Goal: Information Seeking & Learning: Learn about a topic

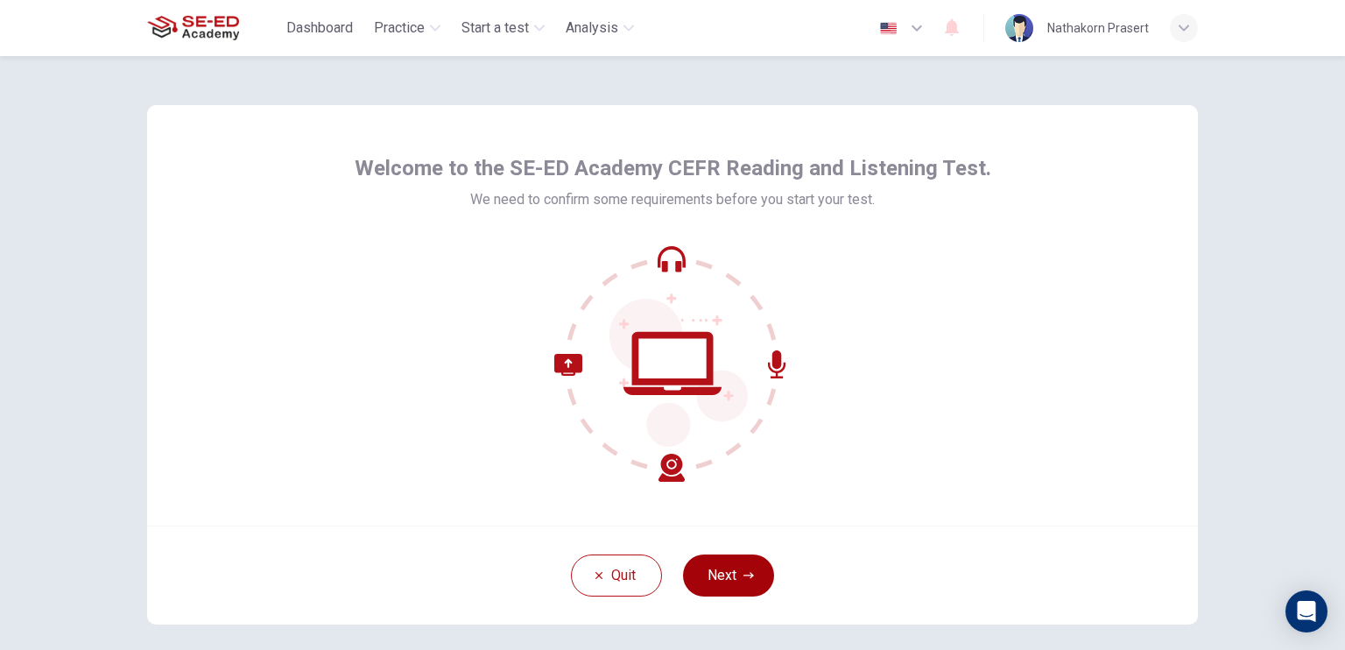
click at [731, 581] on button "Next" at bounding box center [728, 575] width 91 height 42
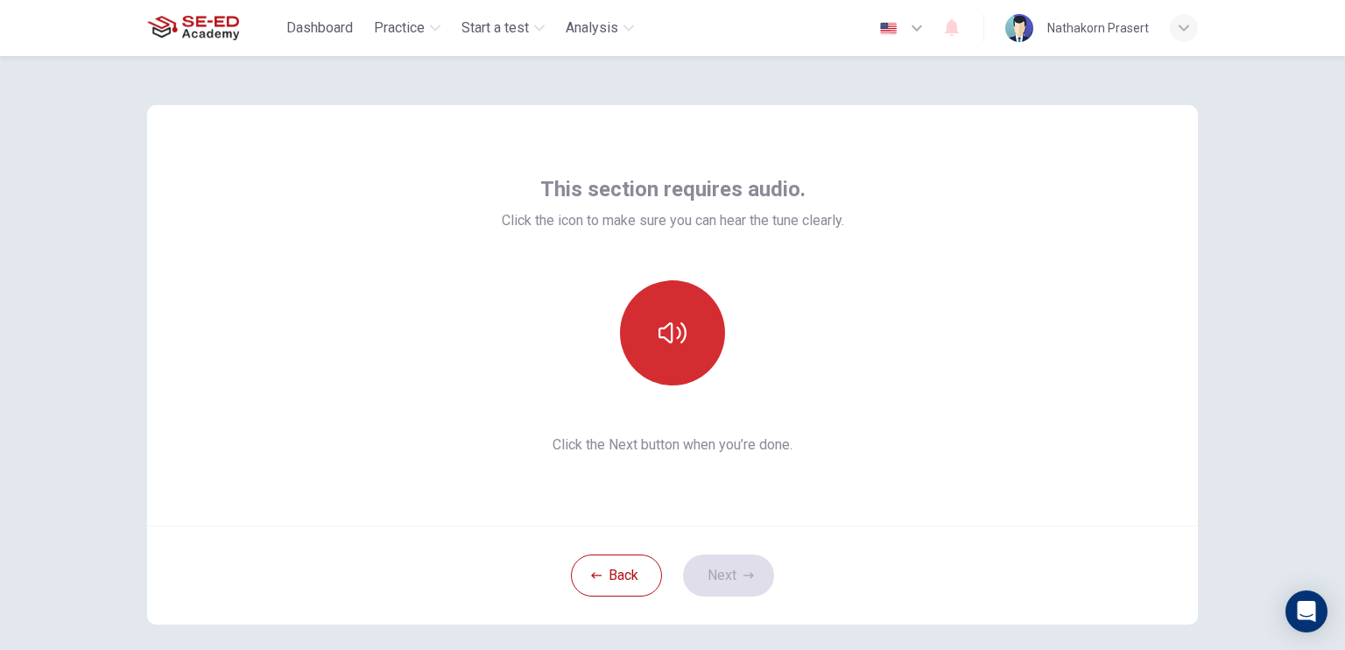
click at [651, 337] on button "button" at bounding box center [672, 332] width 105 height 105
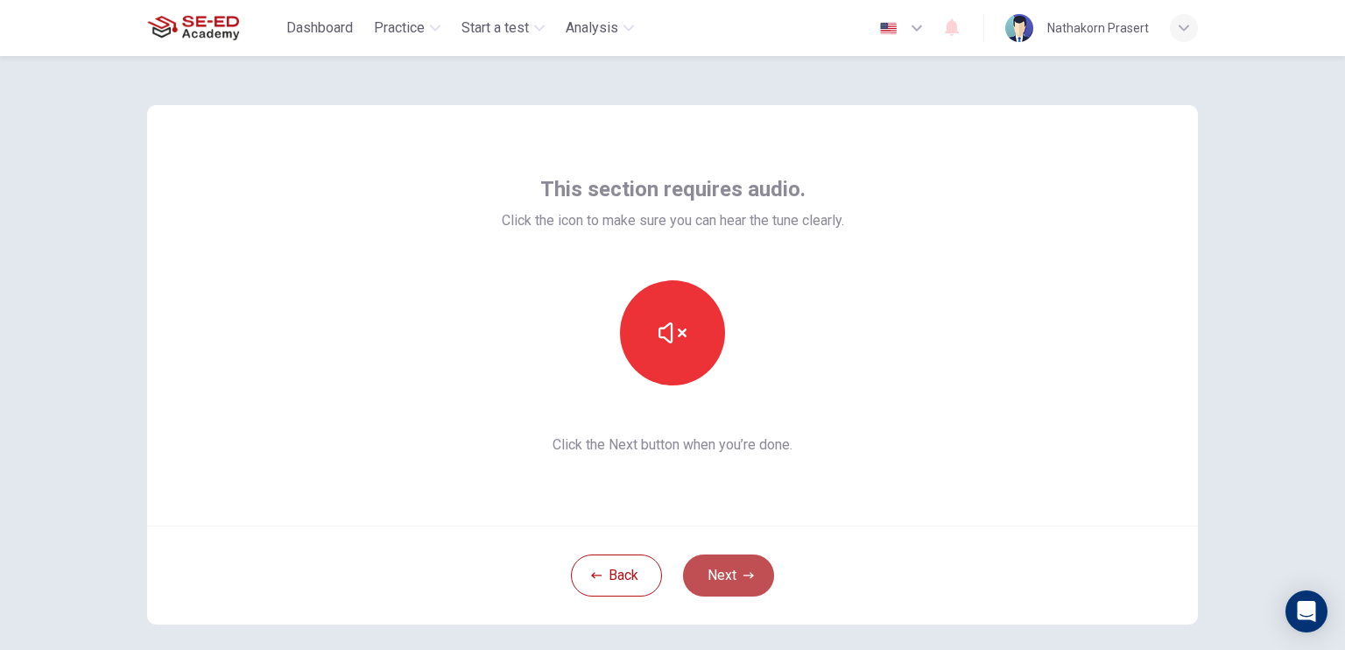
click at [718, 572] on button "Next" at bounding box center [728, 575] width 91 height 42
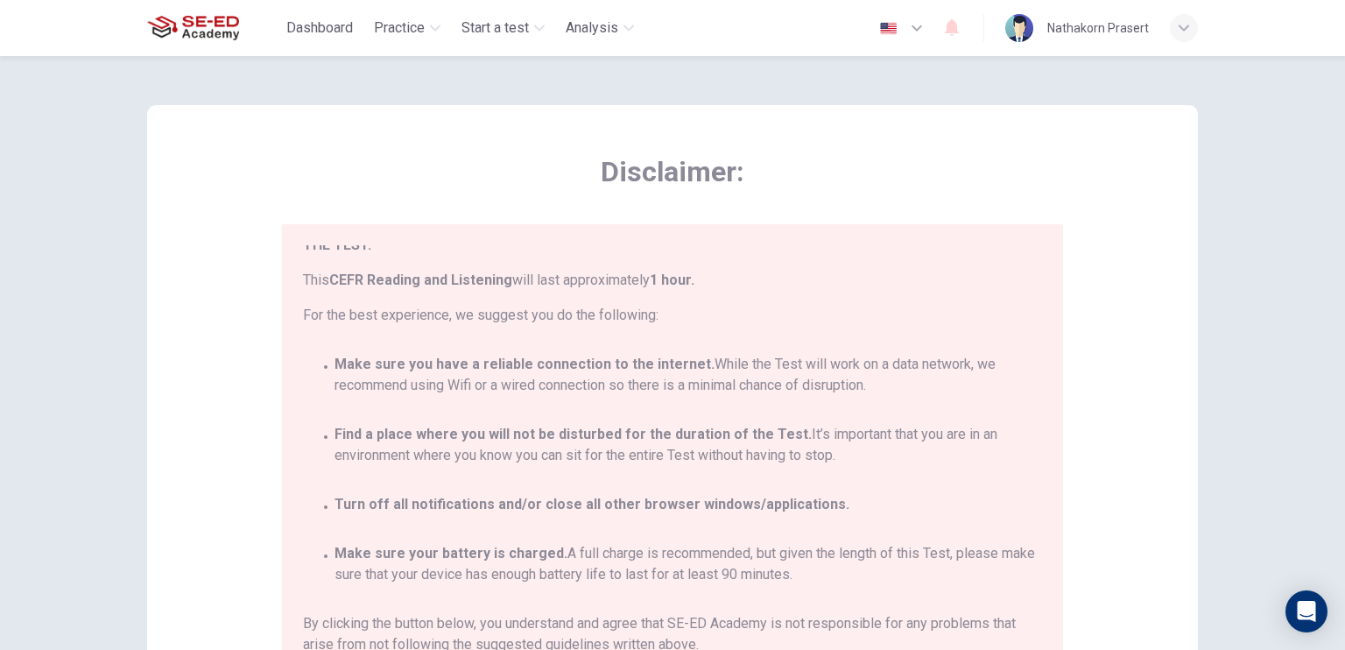
scroll to position [323, 0]
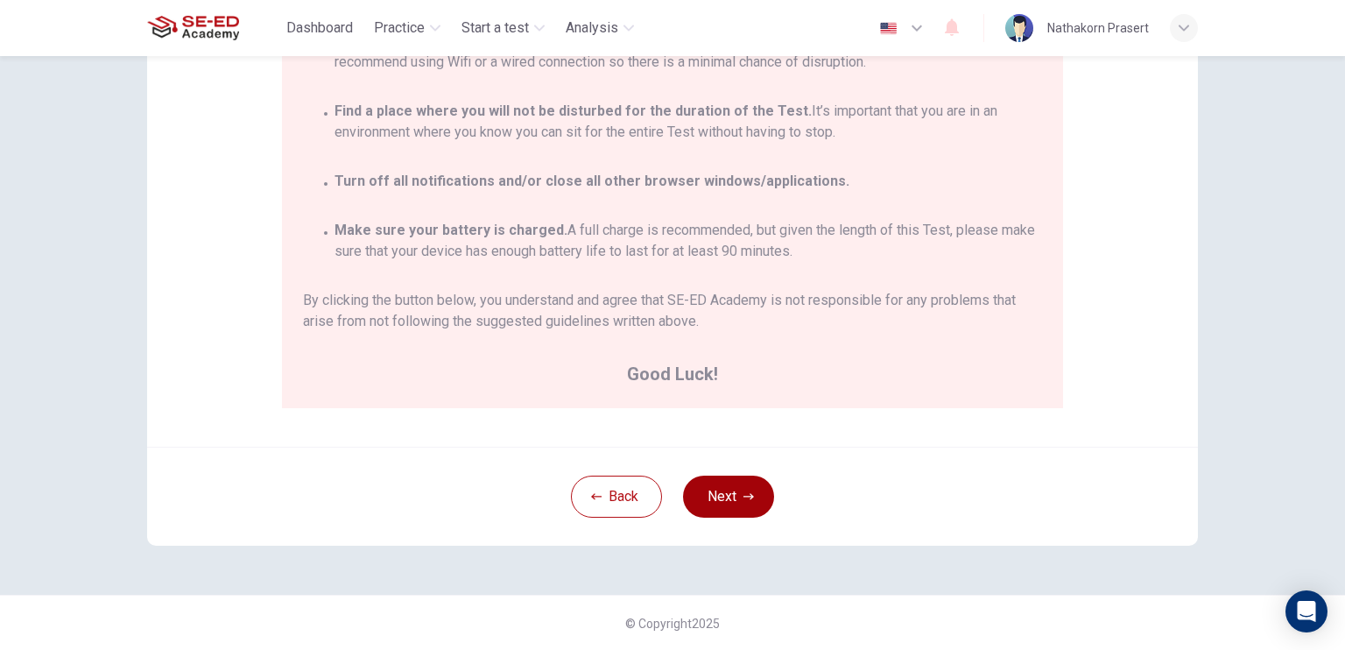
click at [713, 476] on button "Next" at bounding box center [728, 497] width 91 height 42
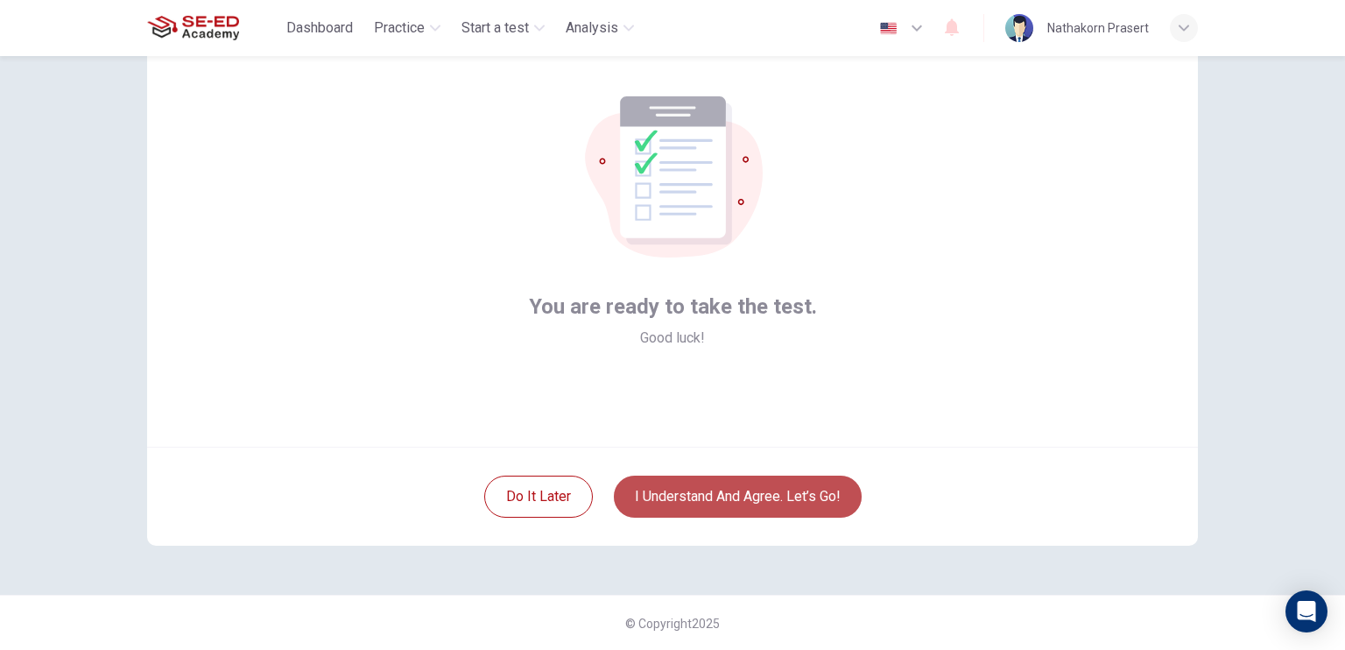
click at [723, 481] on button "I understand and agree. Let’s go!" at bounding box center [738, 497] width 248 height 42
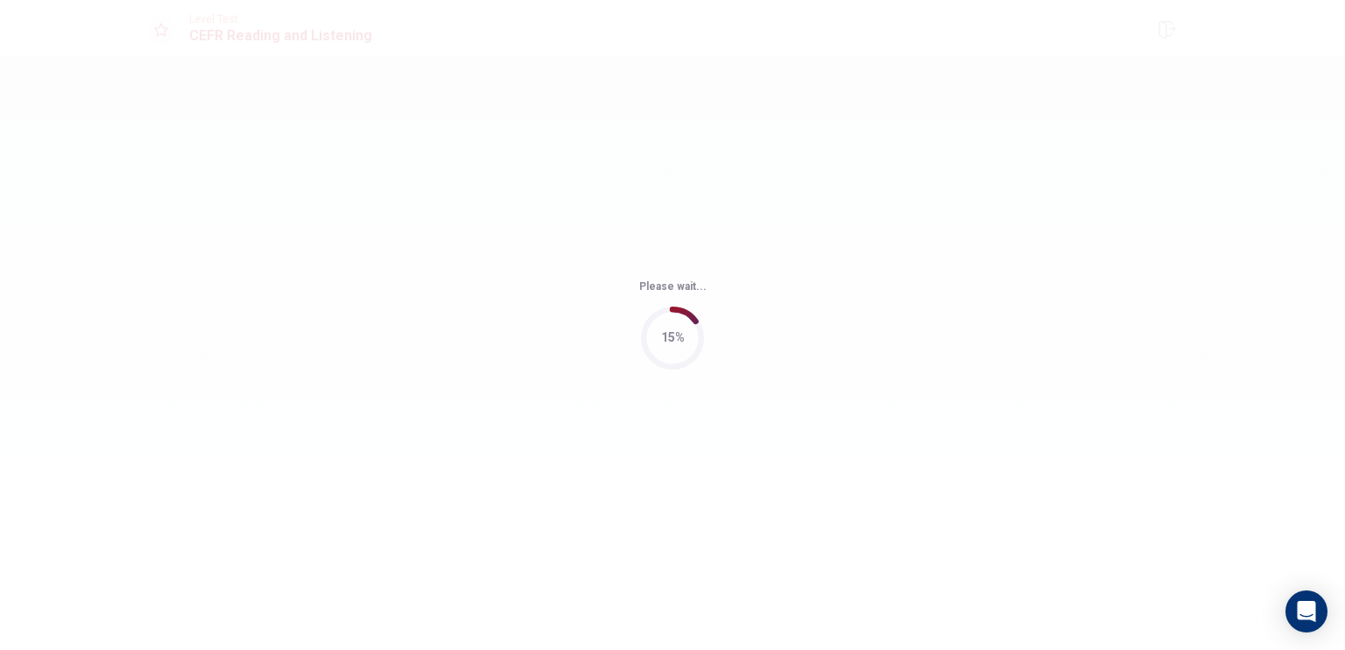
click at [872, 413] on div "Please wait... 15%" at bounding box center [672, 325] width 1345 height 650
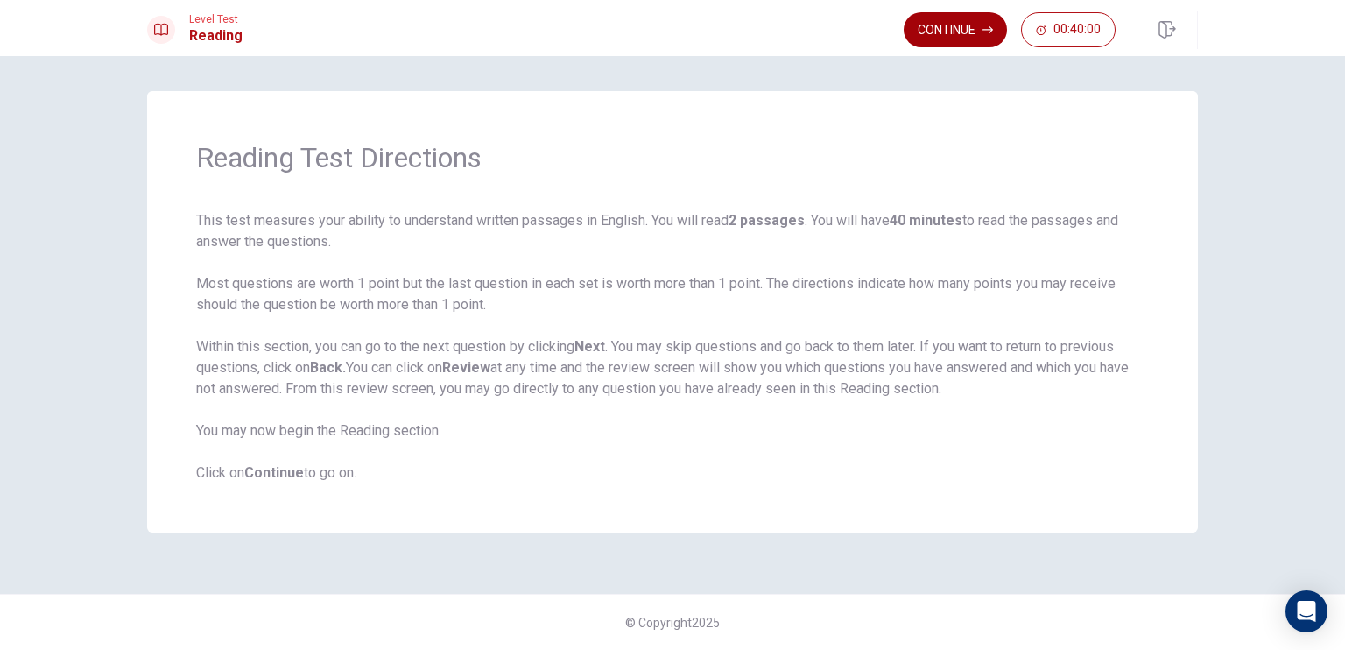
click at [932, 27] on button "Continue" at bounding box center [955, 29] width 103 height 35
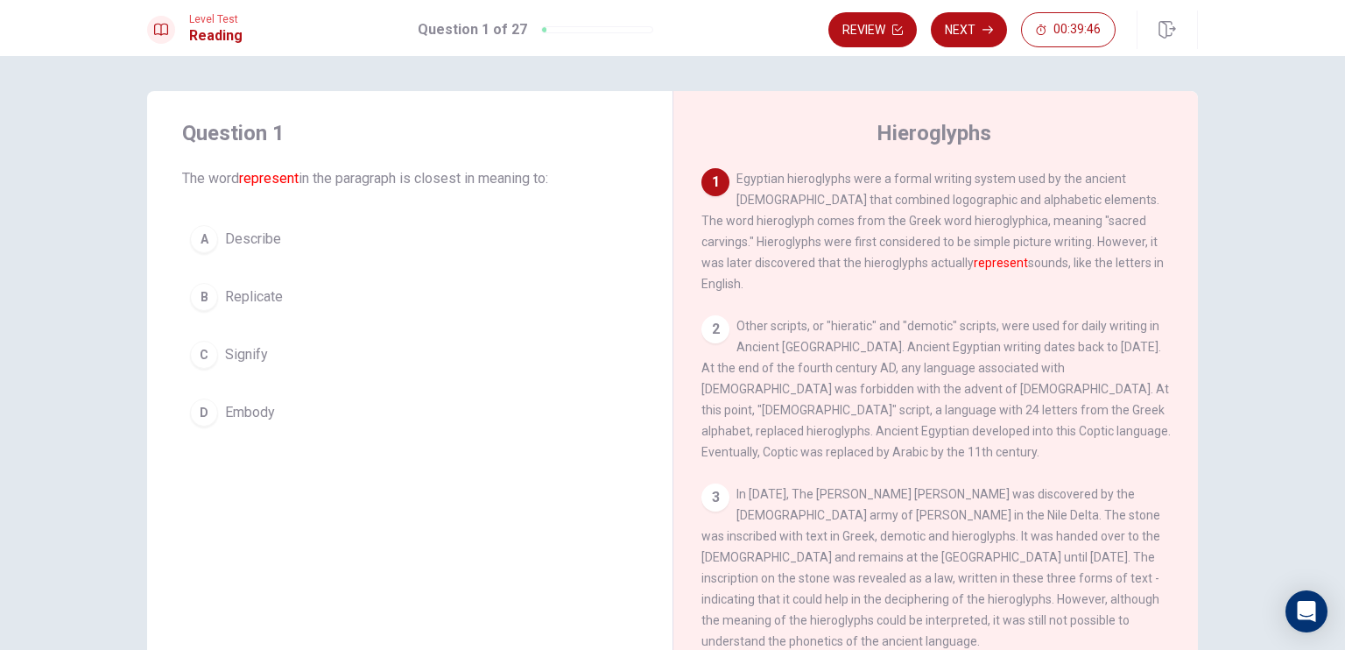
click at [711, 174] on div "1" at bounding box center [716, 182] width 28 height 28
drag, startPoint x: 185, startPoint y: 178, endPoint x: 568, endPoint y: 201, distance: 383.5
click at [544, 187] on span "The word represent in the paragraph is closest in meaning to:" at bounding box center [409, 178] width 455 height 21
click at [680, 229] on div "Hieroglyphs 1 Egyptian hieroglyphs were a formal writing system used by the anc…" at bounding box center [936, 395] width 526 height 609
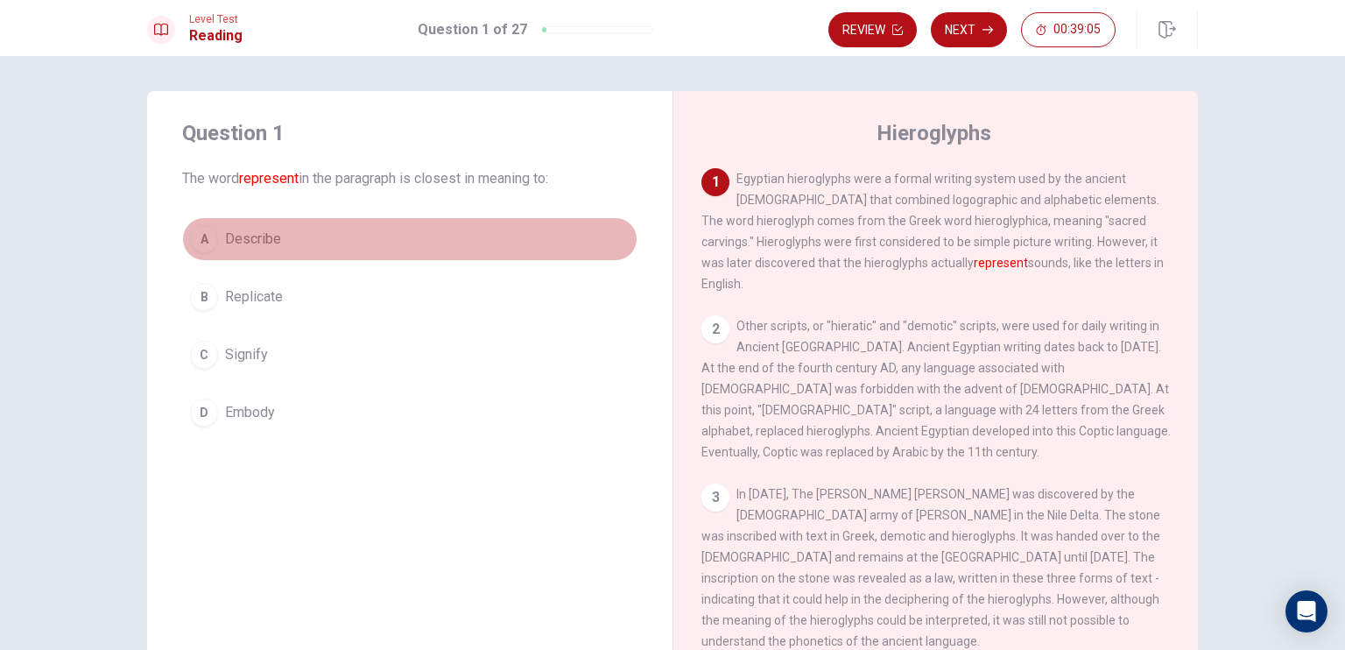
click at [203, 241] on div "A" at bounding box center [204, 239] width 28 height 28
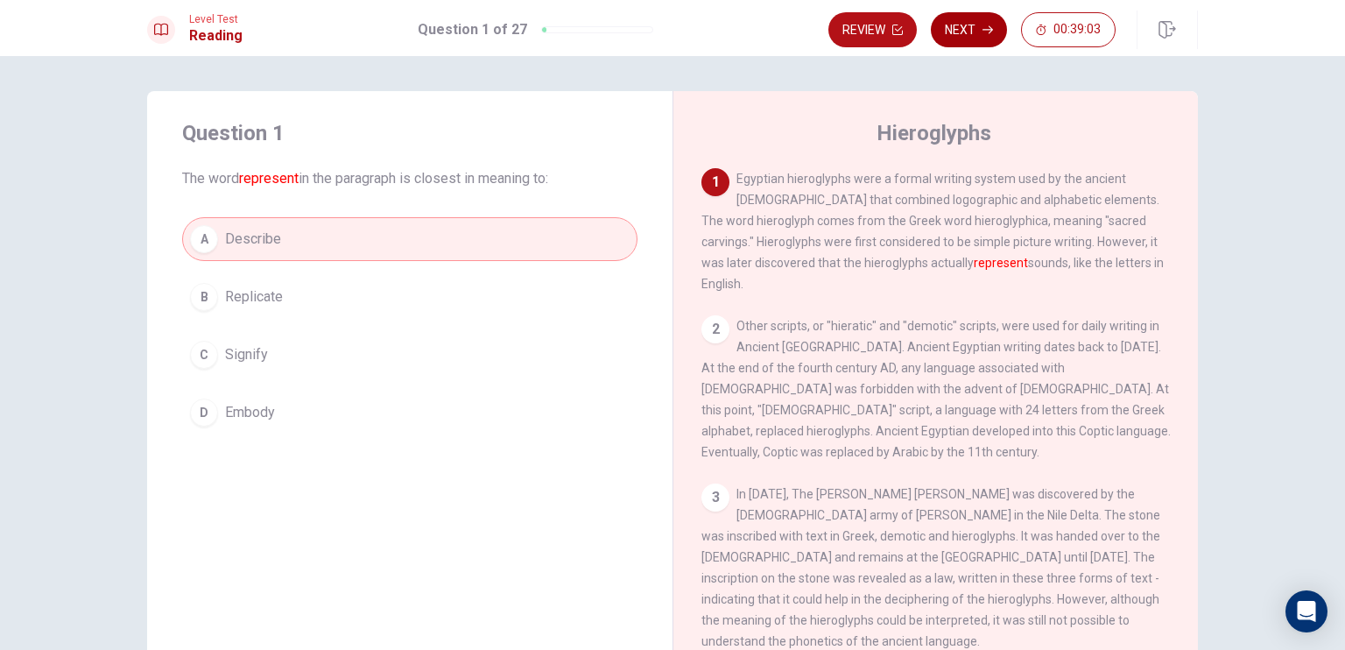
click at [971, 32] on button "Next" at bounding box center [969, 29] width 76 height 35
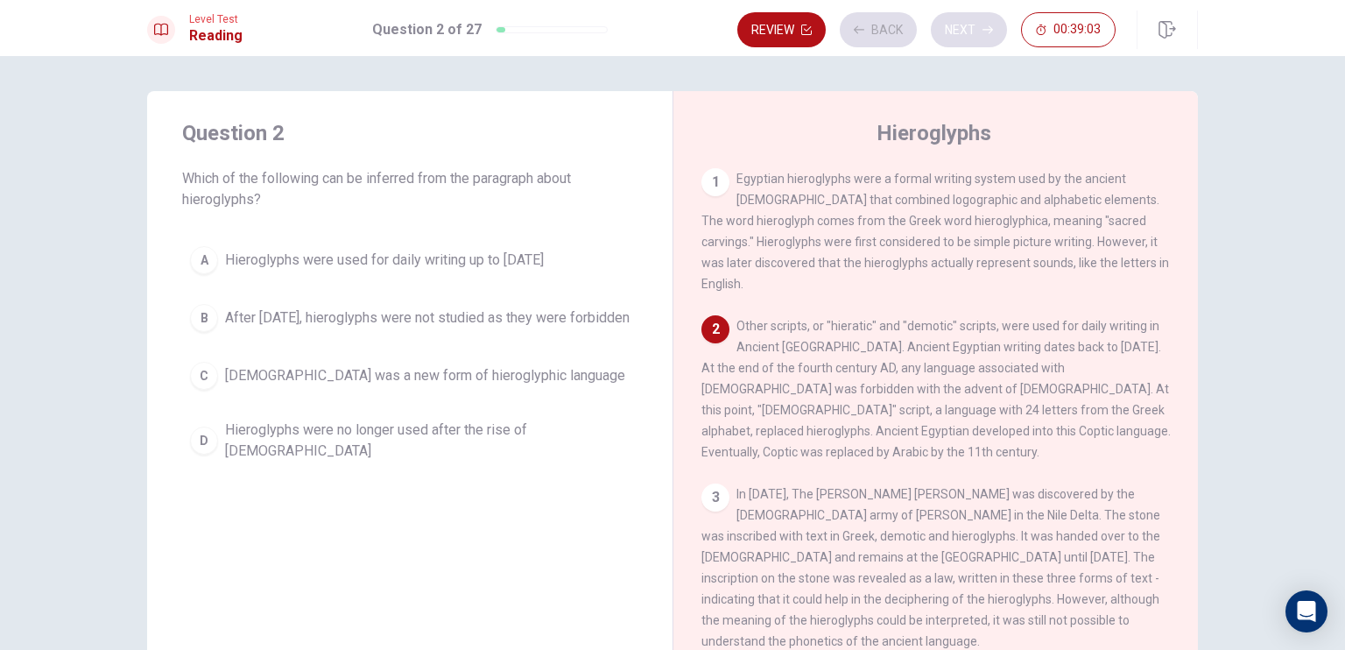
scroll to position [130, 0]
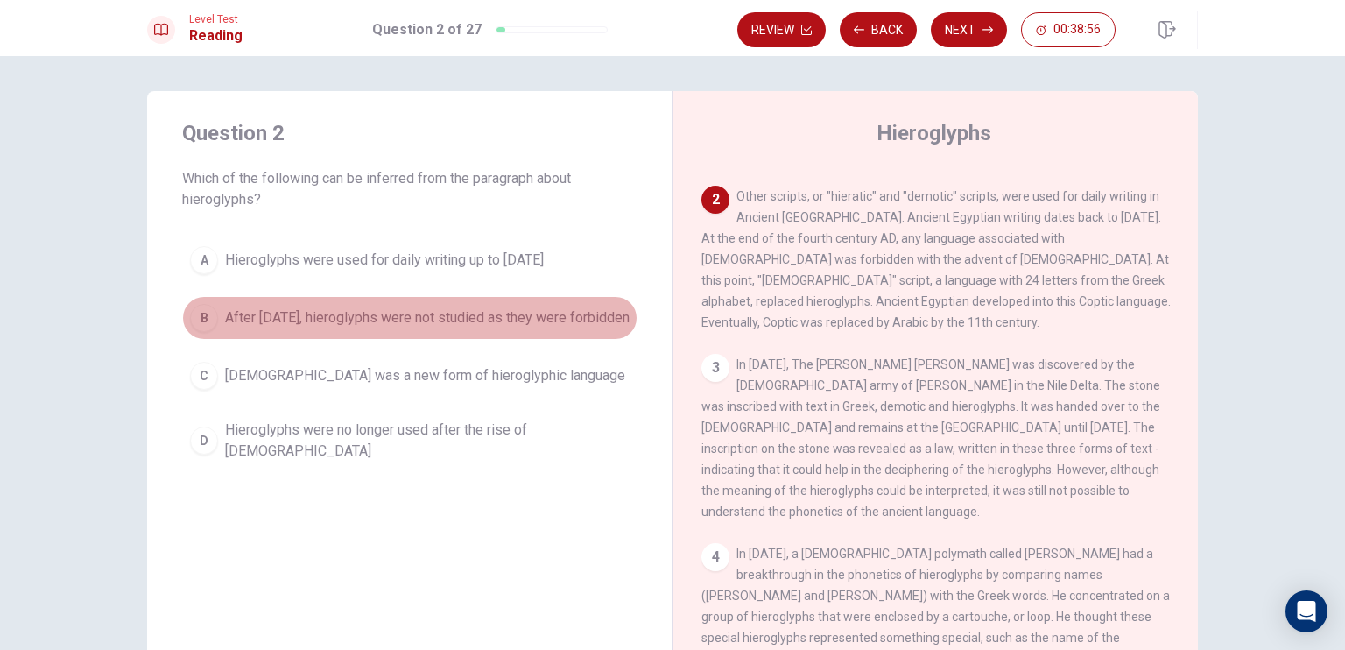
click at [347, 327] on span "After [DATE], hieroglyphs were not studied as they were forbidden" at bounding box center [427, 317] width 405 height 21
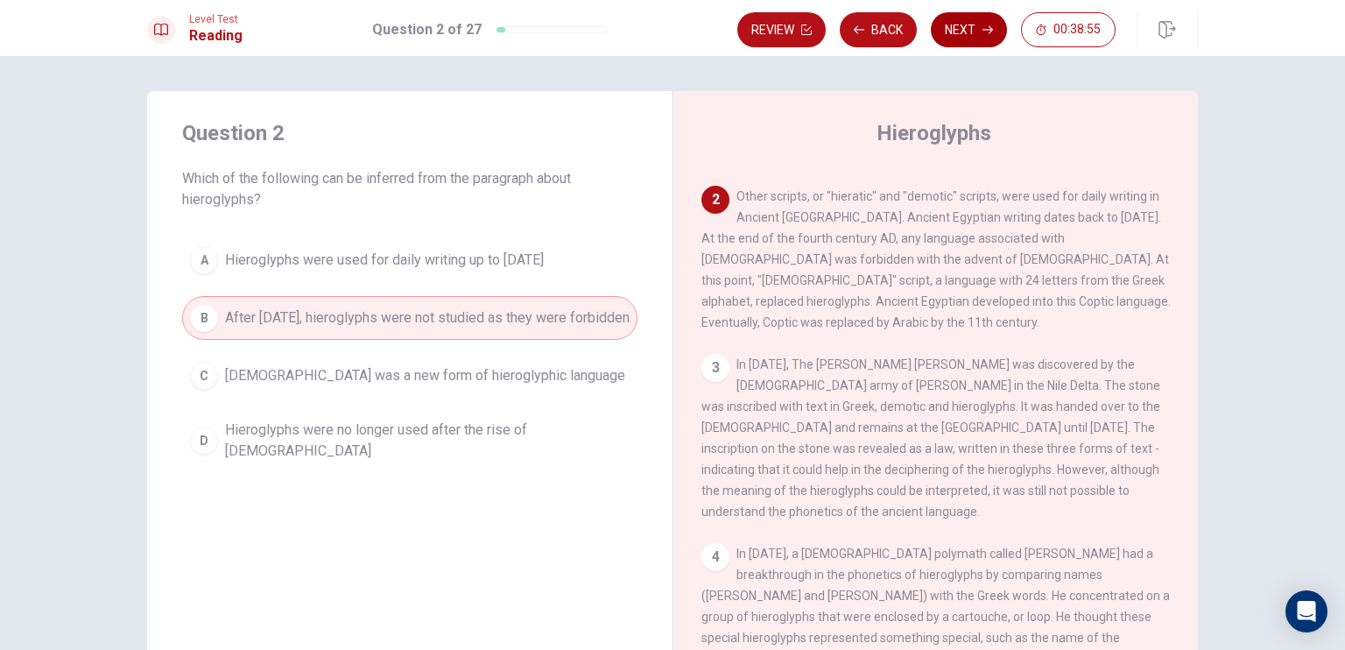
click at [958, 41] on button "Next" at bounding box center [969, 29] width 76 height 35
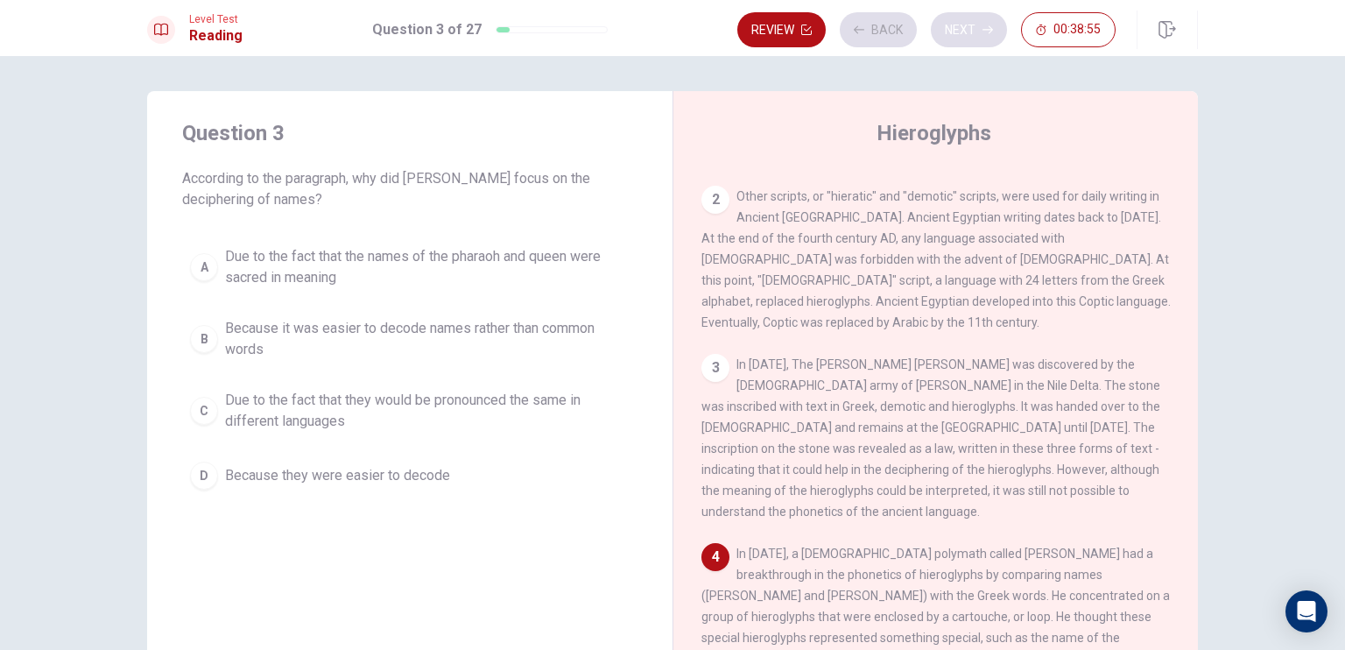
scroll to position [342, 0]
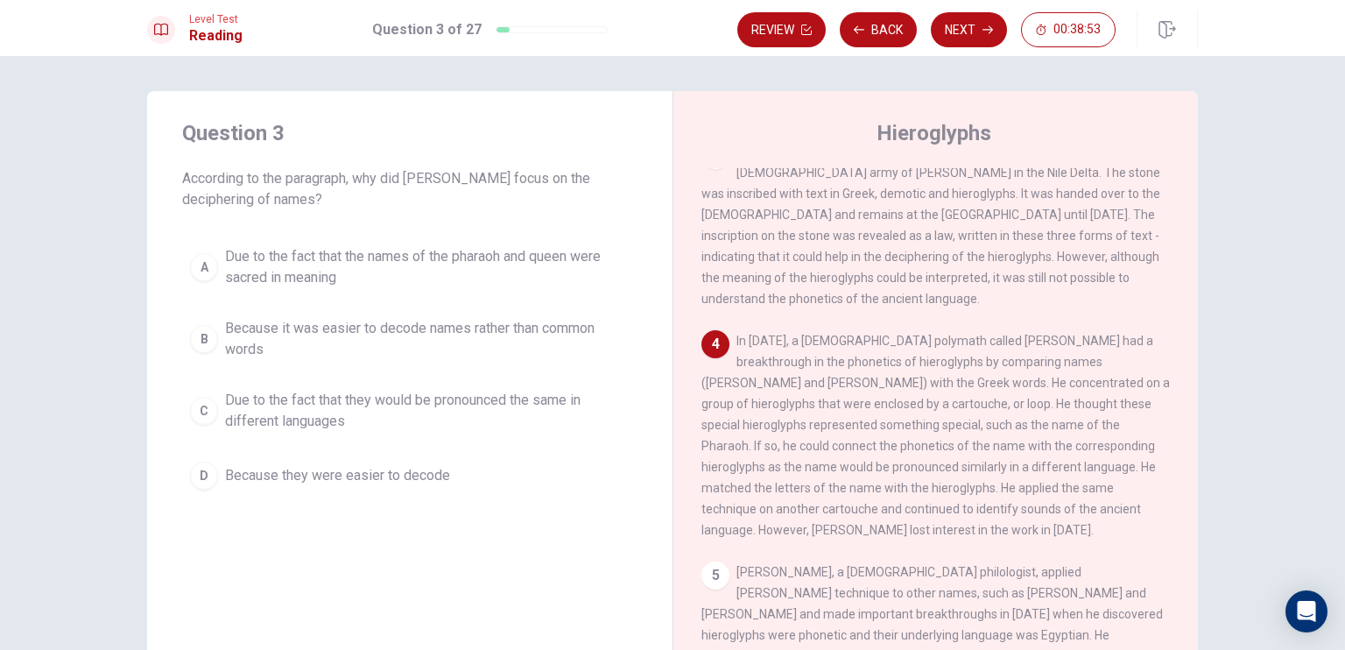
click at [345, 251] on span "Due to the fact that the names of the pharaoh and queen were sacred in meaning" at bounding box center [427, 267] width 405 height 42
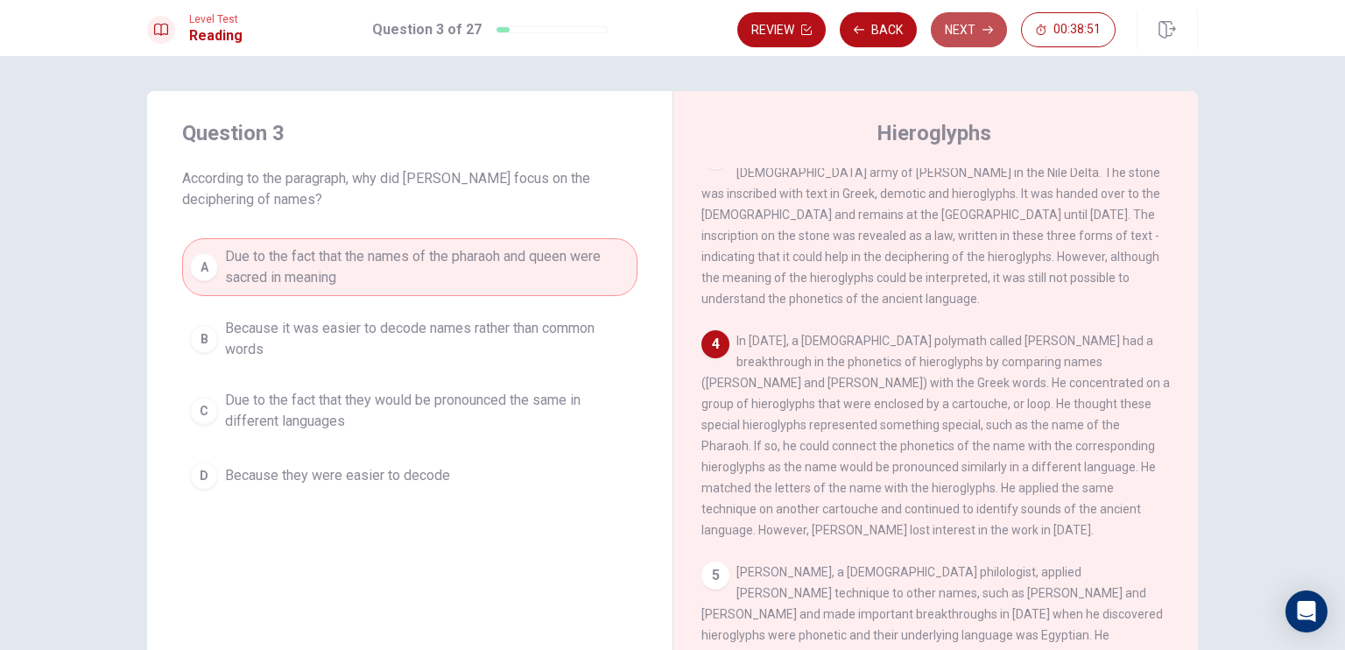
click at [964, 25] on button "Next" at bounding box center [969, 29] width 76 height 35
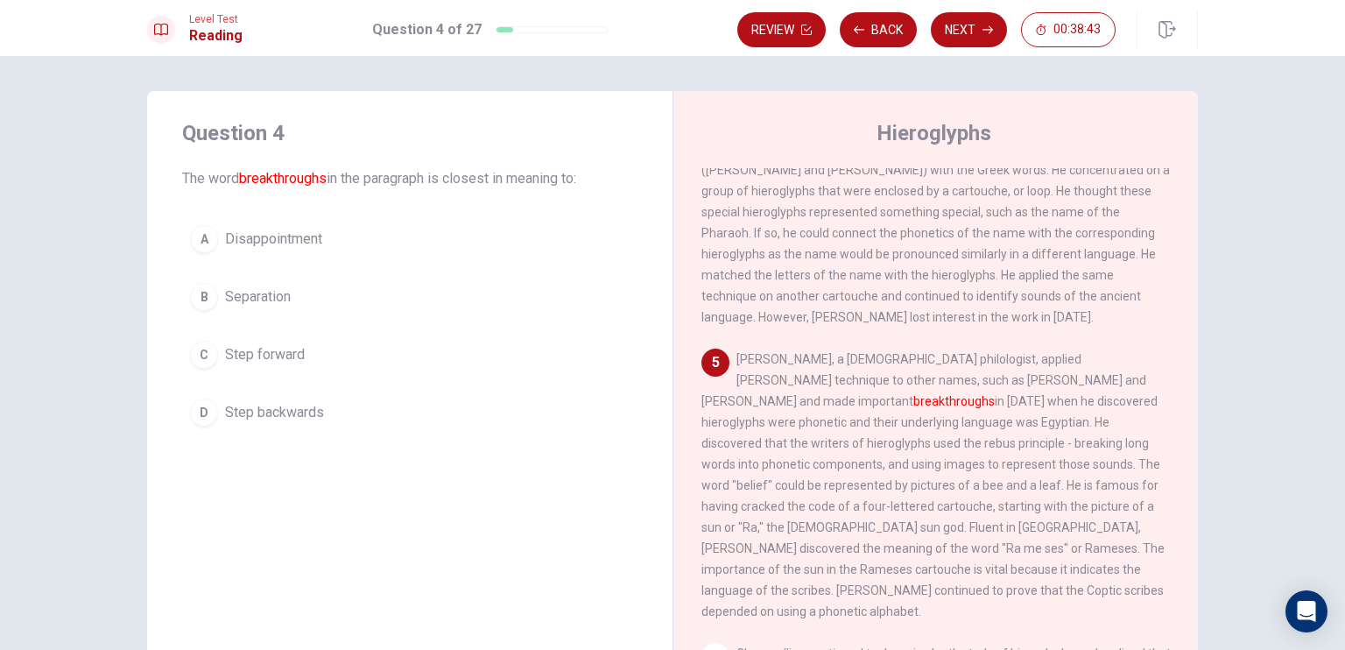
scroll to position [643, 0]
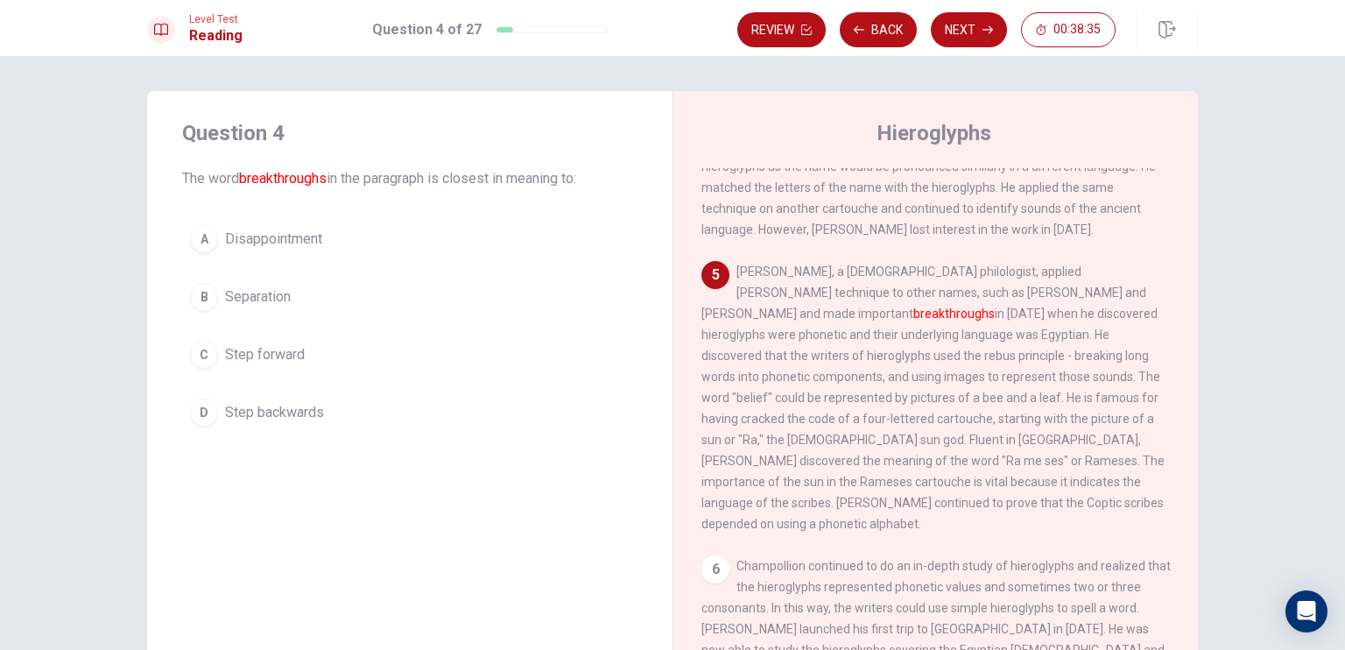
drag, startPoint x: 698, startPoint y: 265, endPoint x: 879, endPoint y: 261, distance: 180.5
click at [879, 261] on div "Hieroglyphs 1 Egyptian hieroglyphs were a formal writing system used by the anc…" at bounding box center [936, 395] width 526 height 609
click at [276, 349] on span "Step forward" at bounding box center [265, 354] width 80 height 21
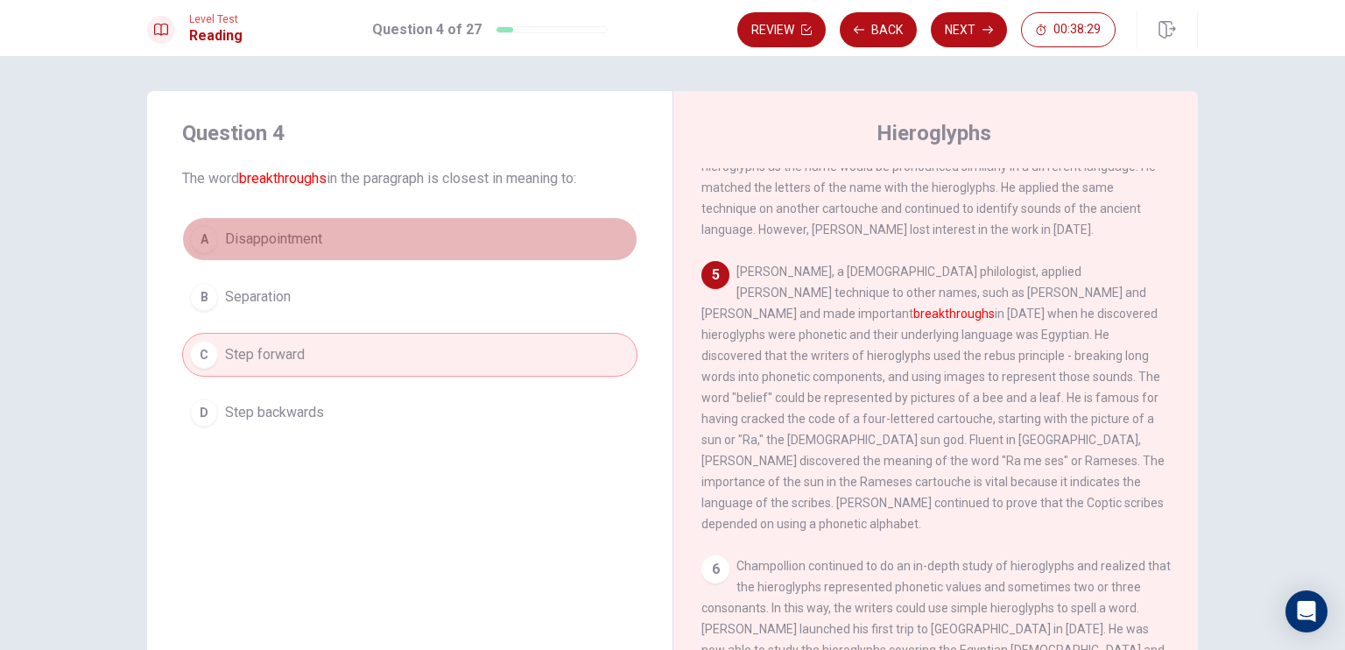
click at [277, 258] on button "A Disappointment" at bounding box center [409, 239] width 455 height 44
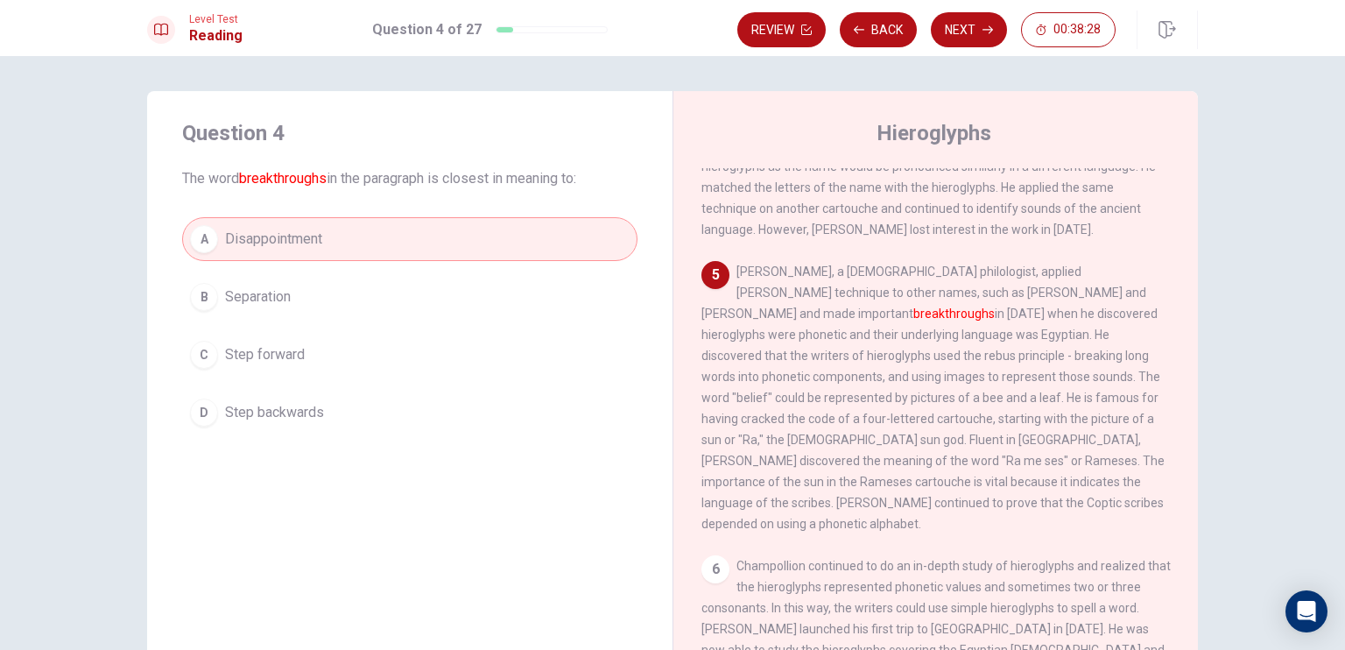
click at [307, 414] on span "Step backwards" at bounding box center [274, 412] width 99 height 21
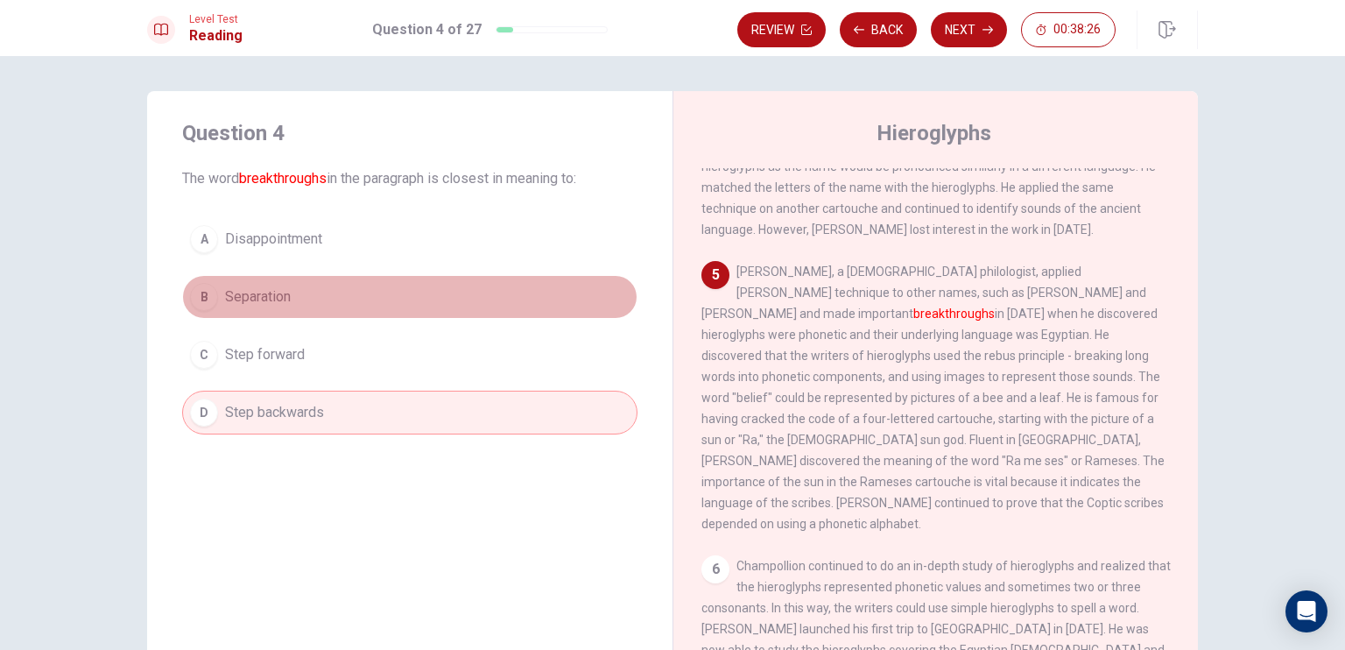
click at [297, 291] on button "B Separation" at bounding box center [409, 297] width 455 height 44
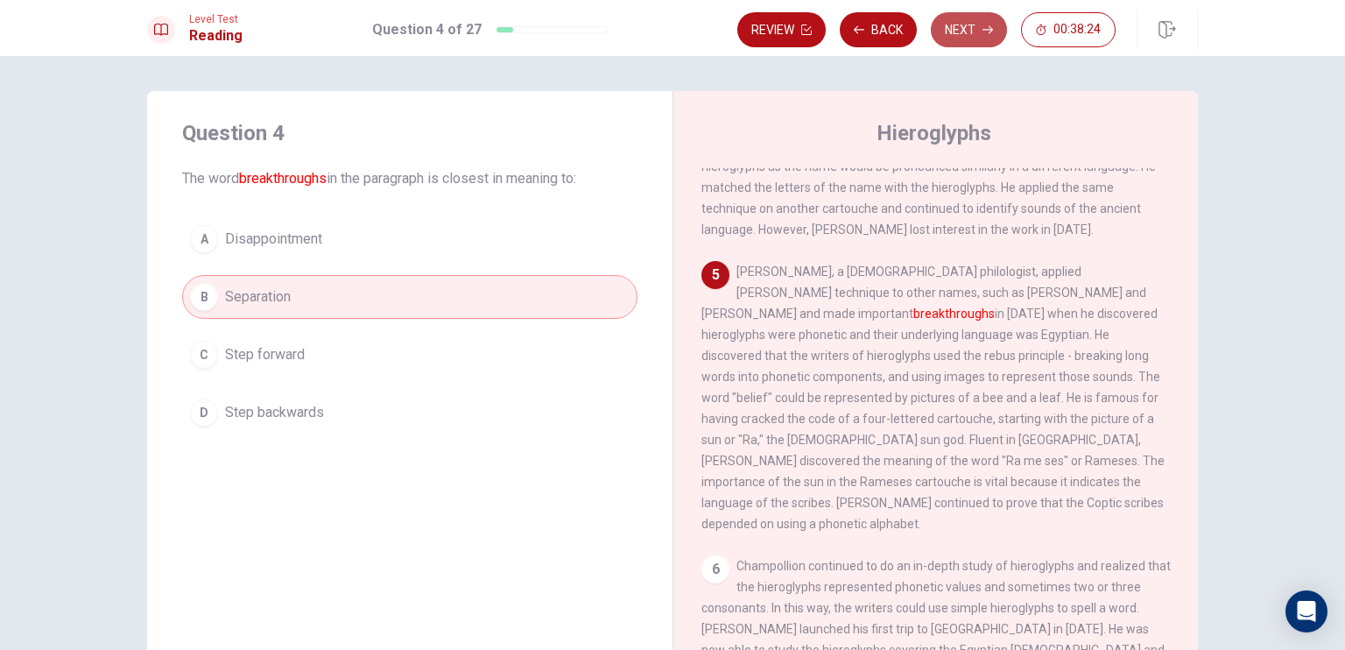
click at [955, 38] on button "Next" at bounding box center [969, 29] width 76 height 35
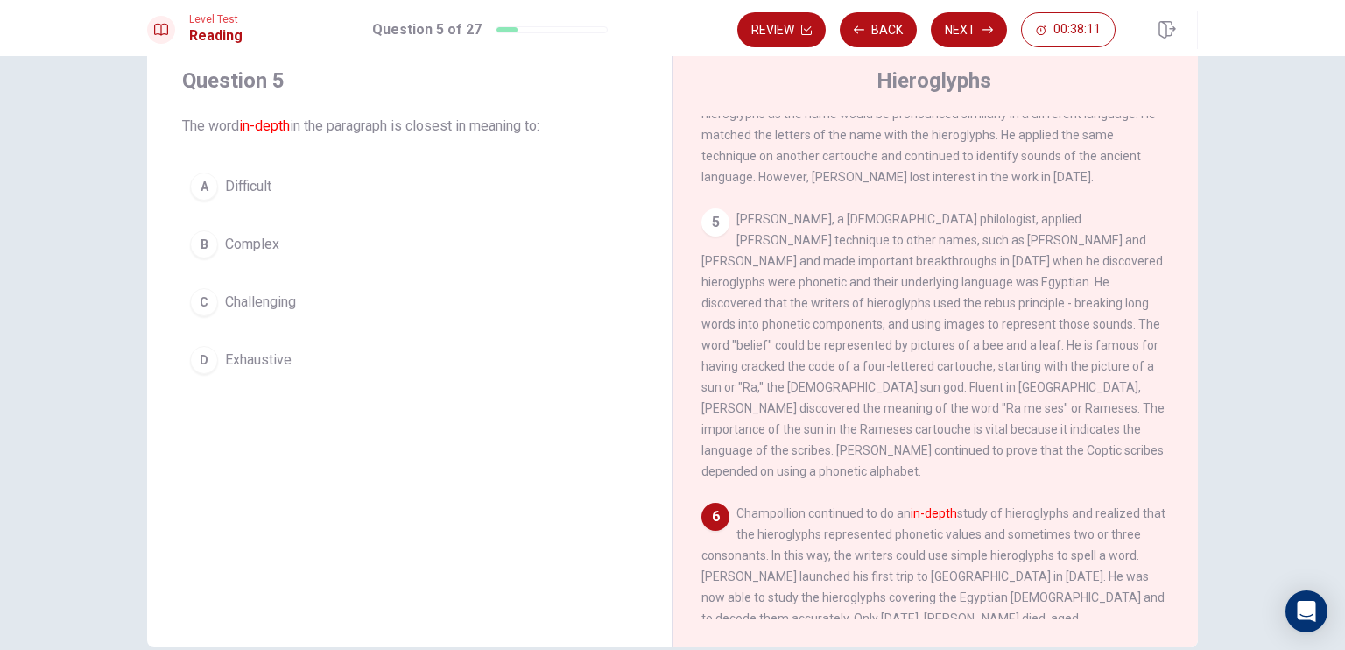
scroll to position [0, 0]
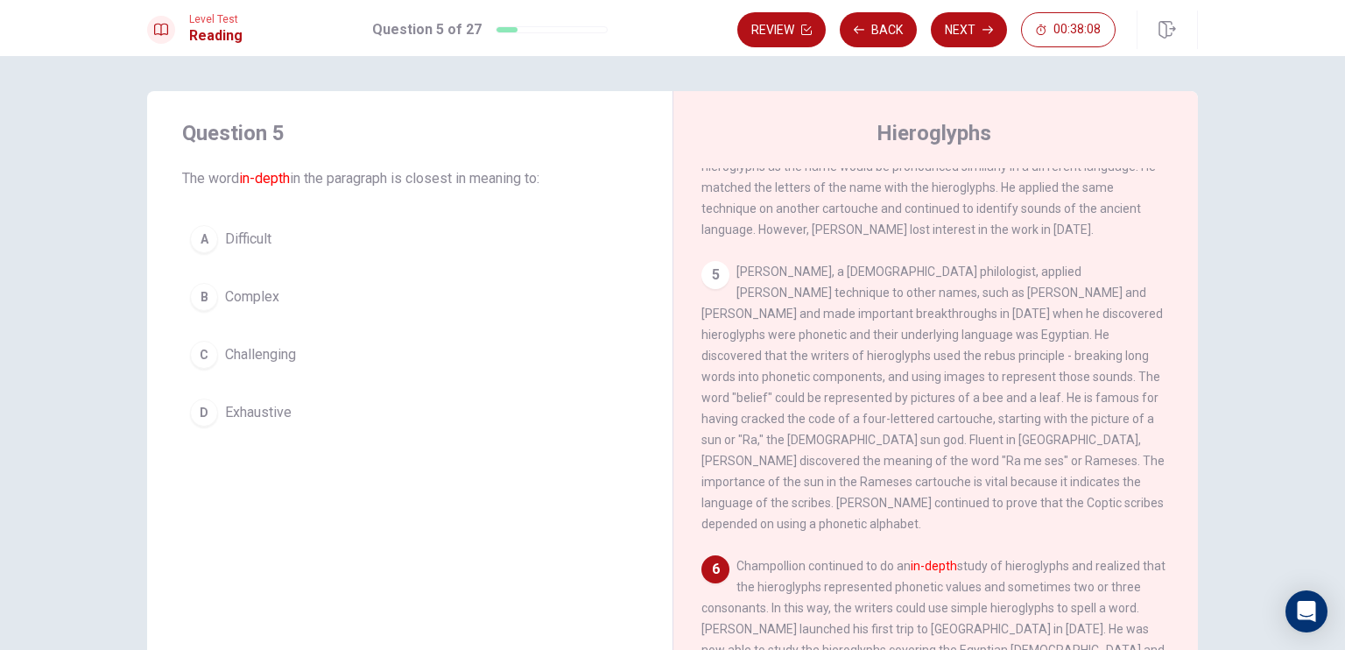
click at [257, 417] on span "Exhaustive" at bounding box center [258, 412] width 67 height 21
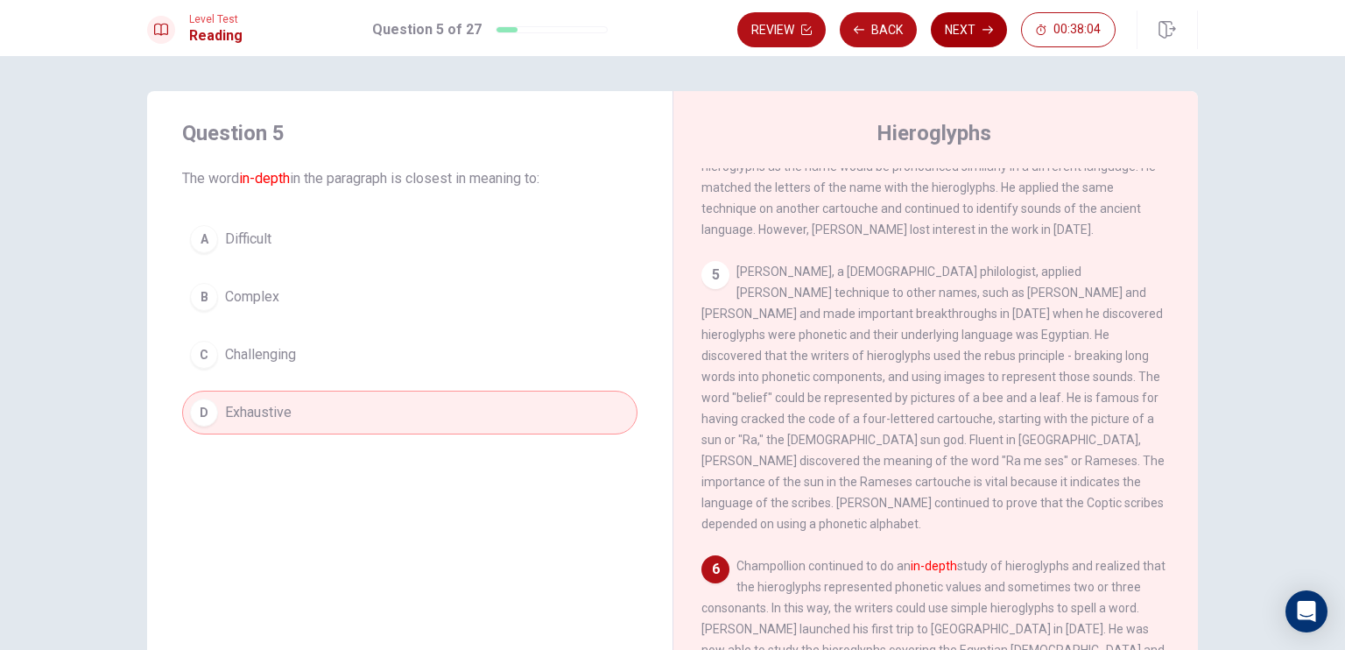
click at [947, 21] on button "Next" at bounding box center [969, 29] width 76 height 35
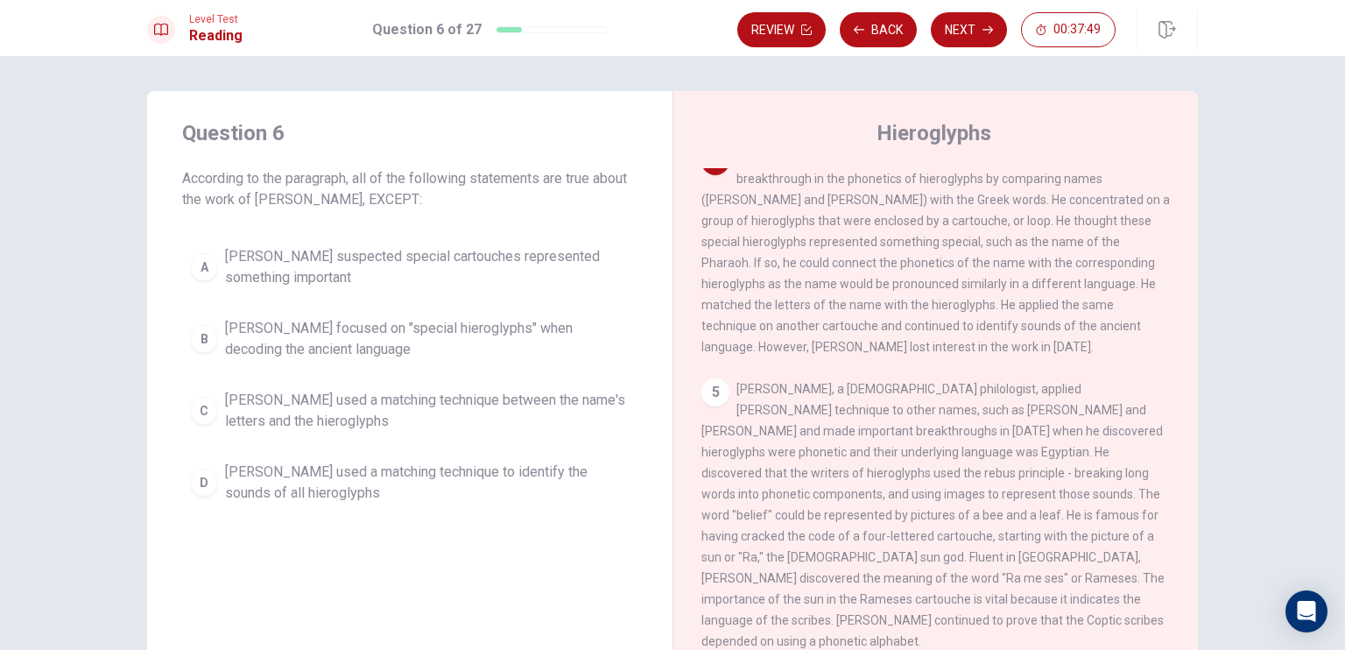
scroll to position [438, 0]
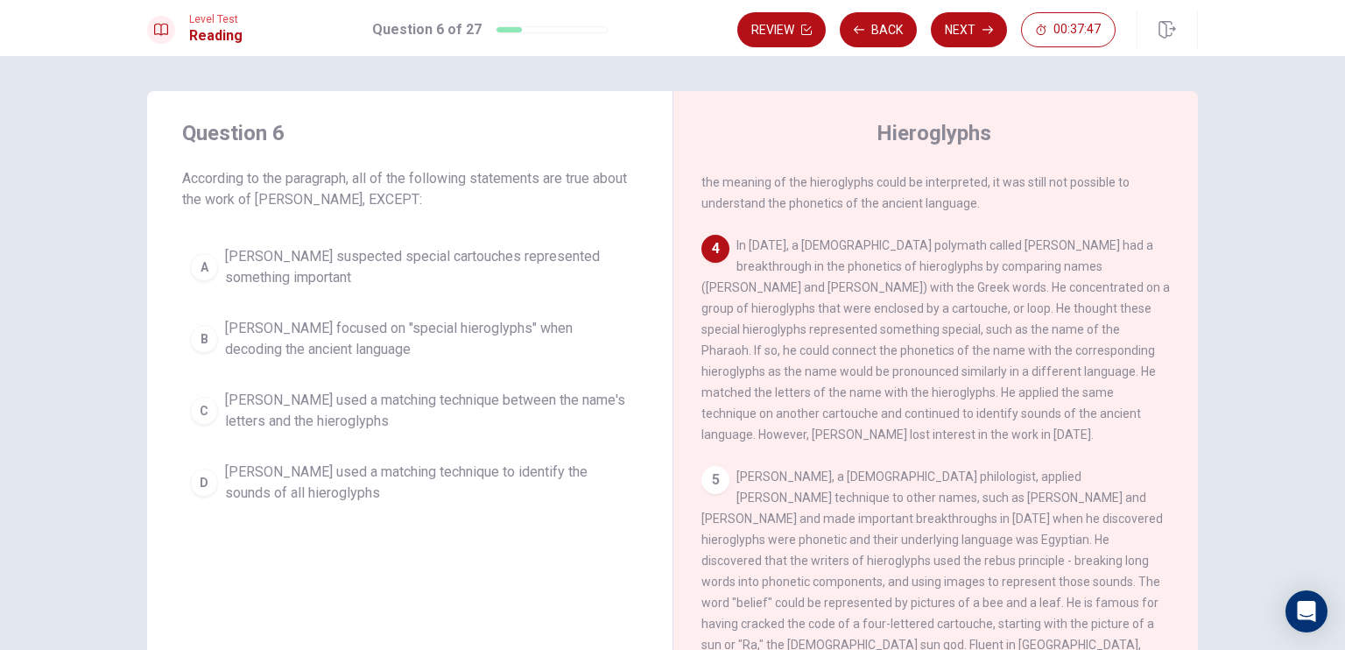
drag, startPoint x: 170, startPoint y: 175, endPoint x: 367, endPoint y: 342, distance: 258.0
click at [484, 285] on div "Question 6 According to the paragraph, all of the following statements are true…" at bounding box center [410, 315] width 526 height 448
click at [236, 266] on span "[PERSON_NAME] suspected special cartouches represented something important" at bounding box center [427, 267] width 405 height 42
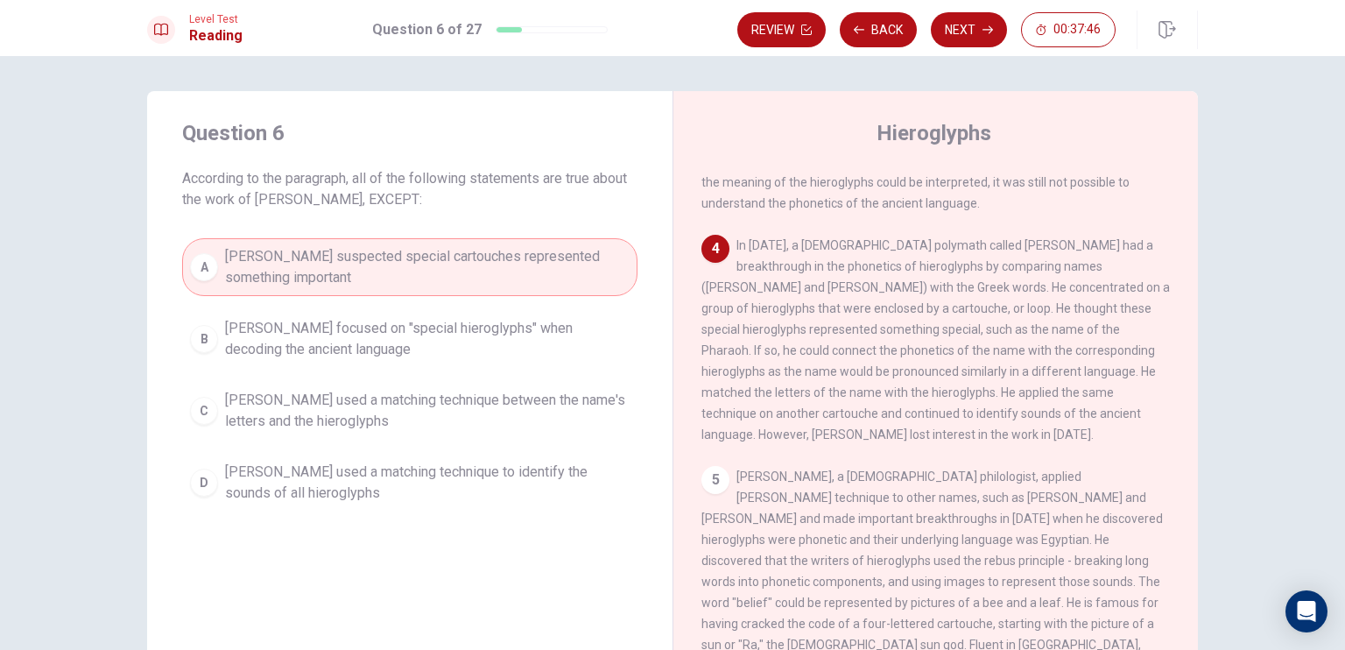
click at [268, 371] on div "A [PERSON_NAME] suspected special cartouches represented something important B …" at bounding box center [409, 374] width 455 height 273
click at [308, 483] on span "[PERSON_NAME] used a matching technique to identify the sounds of all hieroglyp…" at bounding box center [427, 483] width 405 height 42
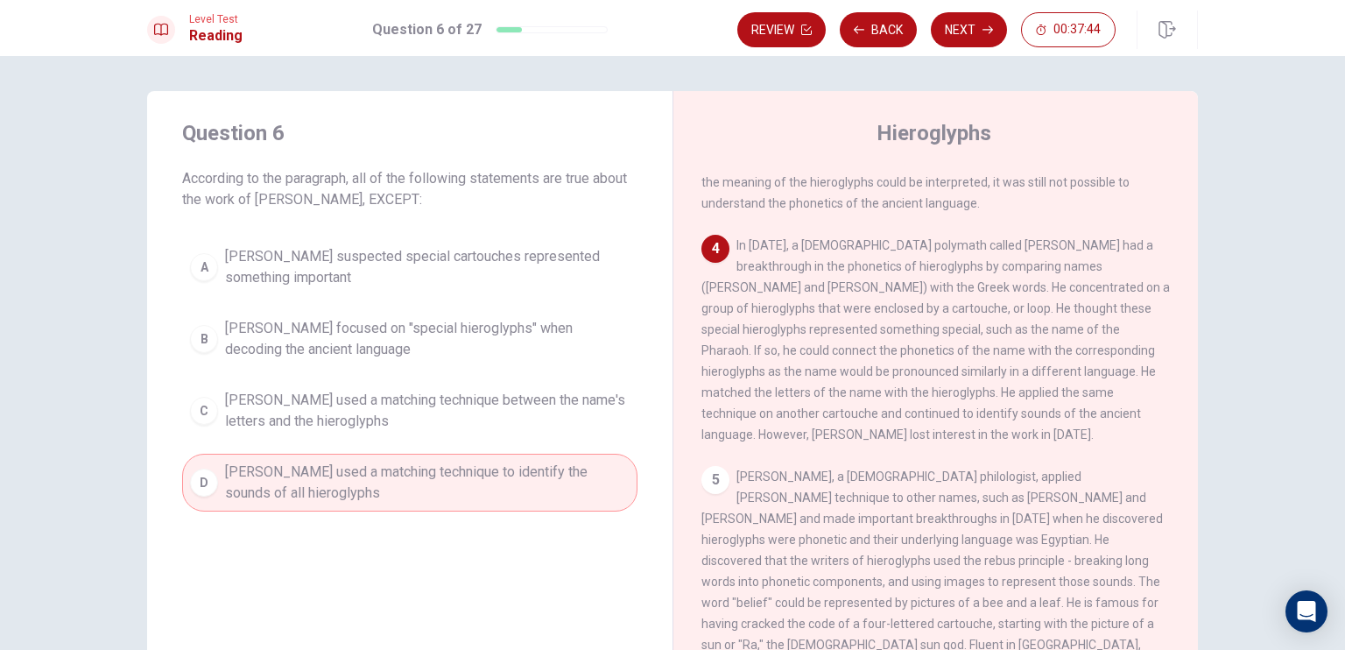
click at [382, 406] on span "[PERSON_NAME] used a matching technique between the name's letters and the hier…" at bounding box center [427, 411] width 405 height 42
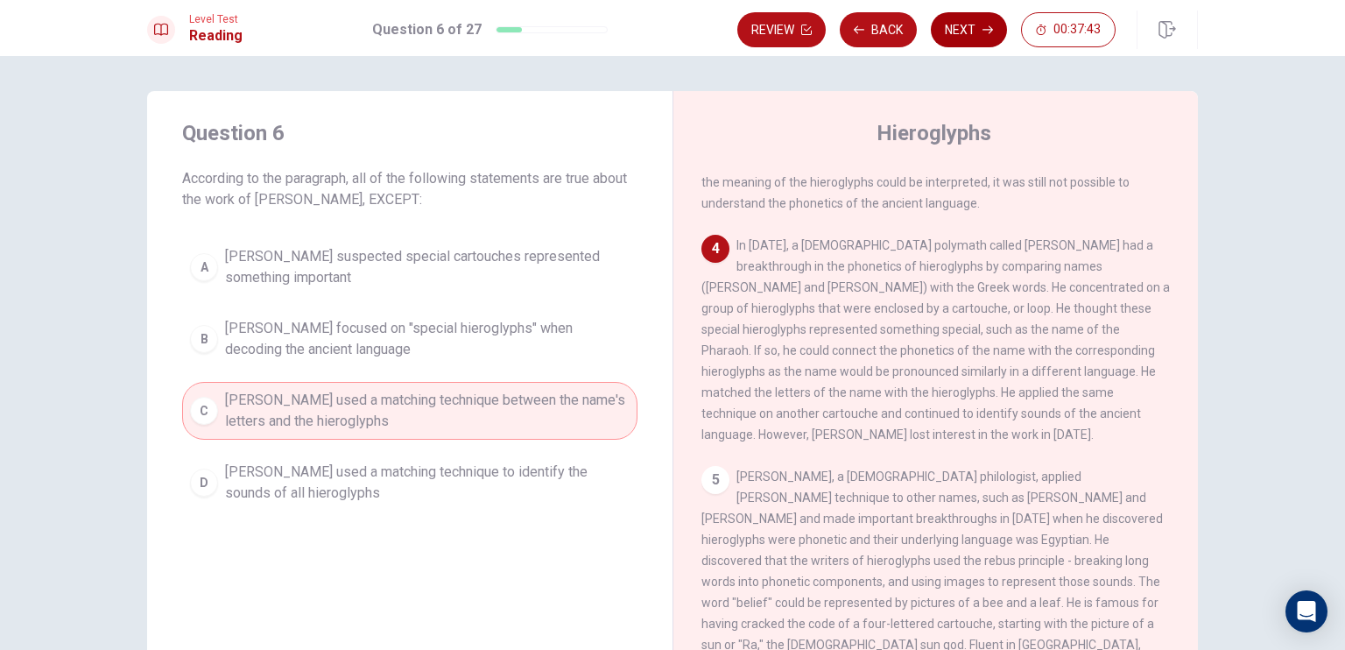
click at [969, 23] on button "Next" at bounding box center [969, 29] width 76 height 35
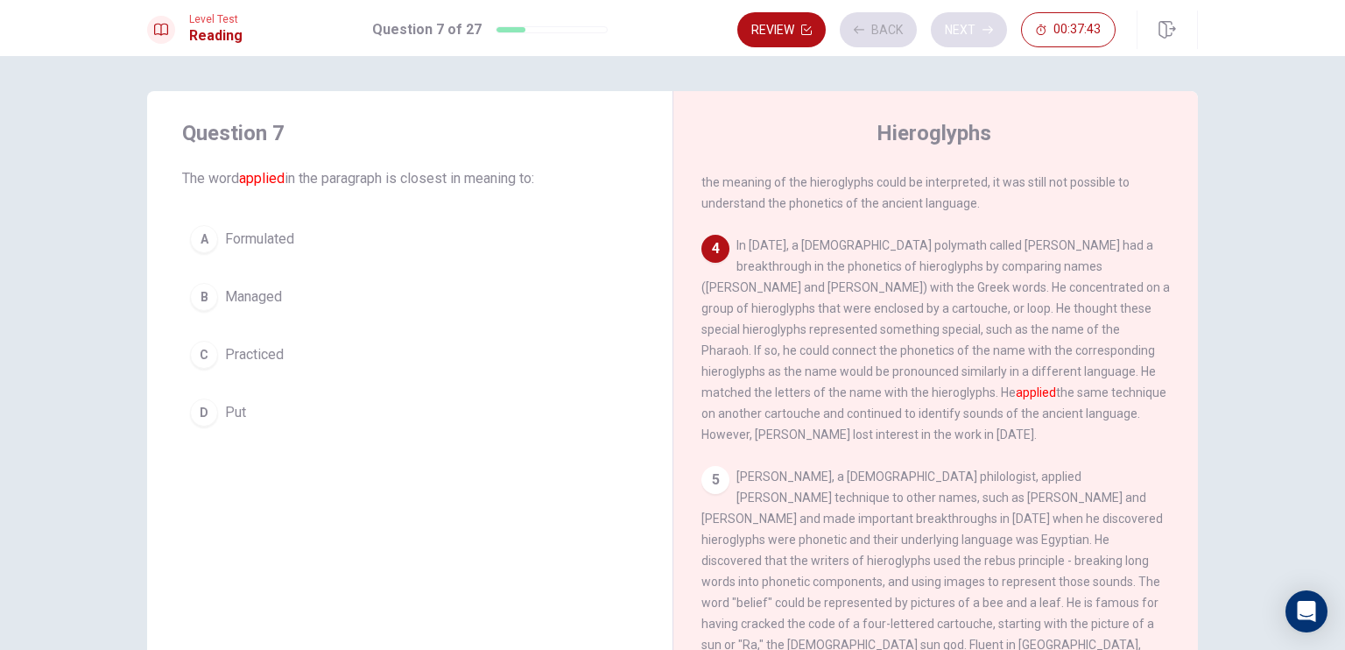
scroll to position [454, 0]
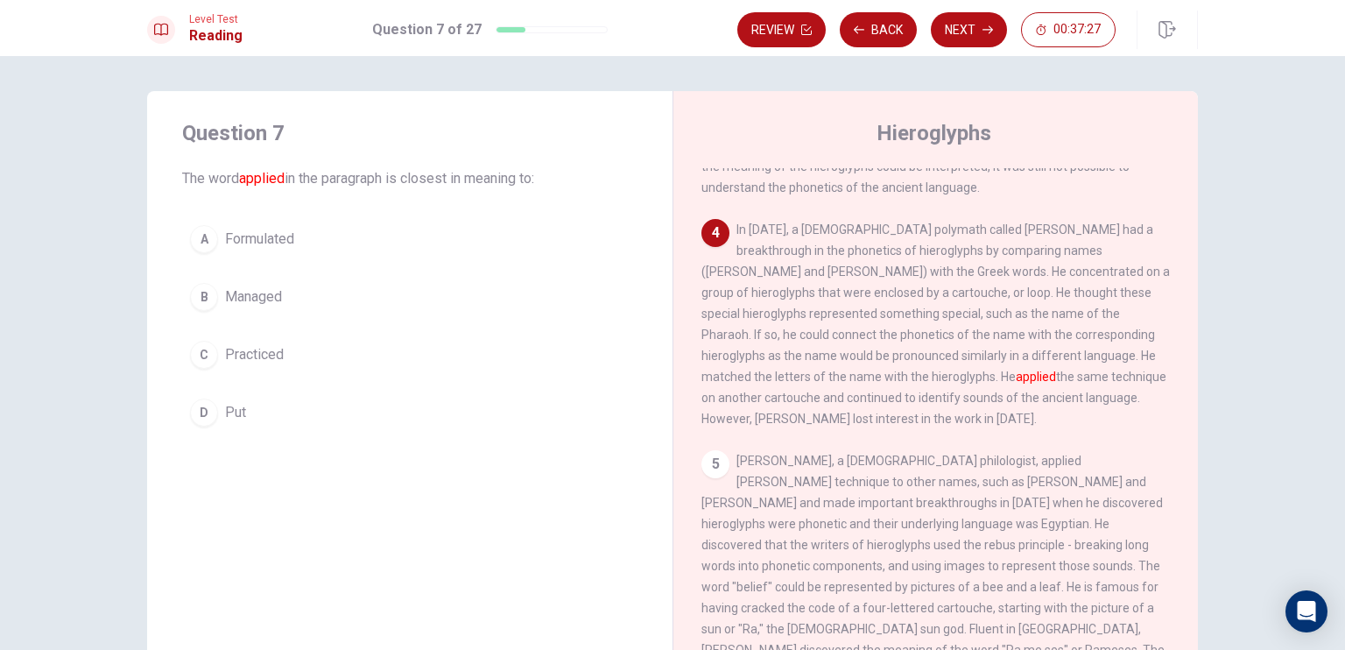
click at [269, 239] on span "Formulated" at bounding box center [259, 239] width 69 height 21
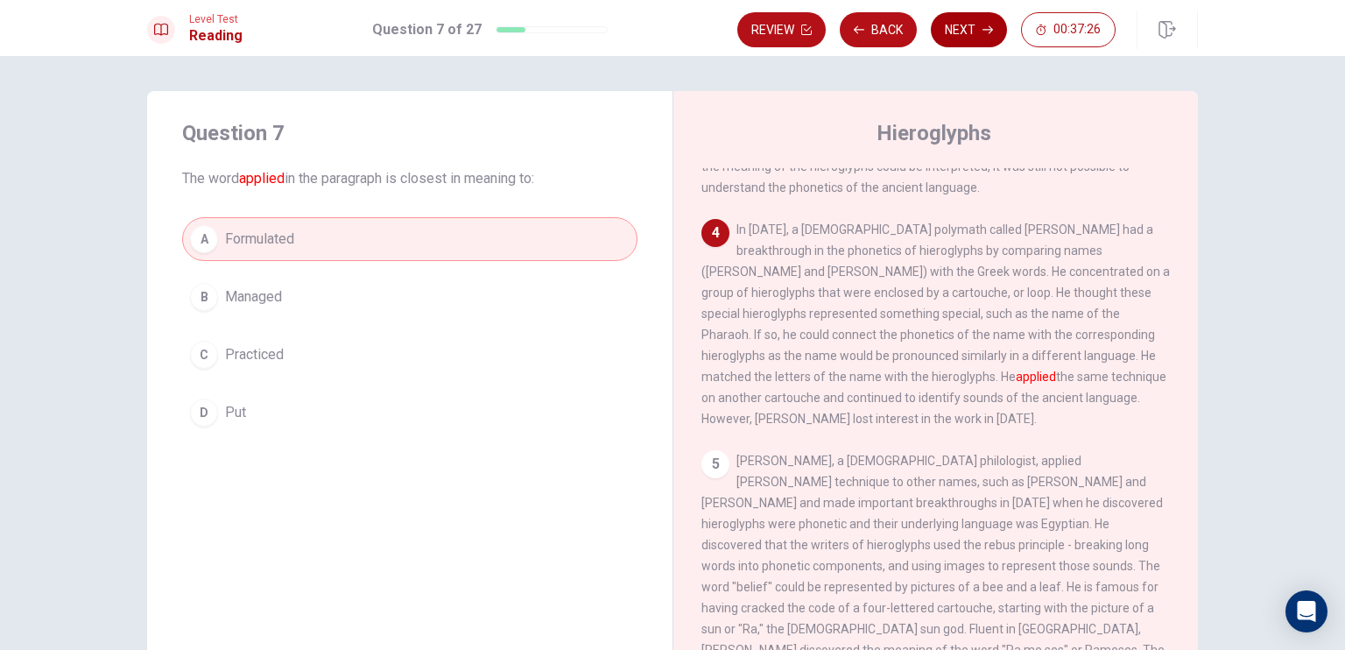
click at [980, 37] on button "Next" at bounding box center [969, 29] width 76 height 35
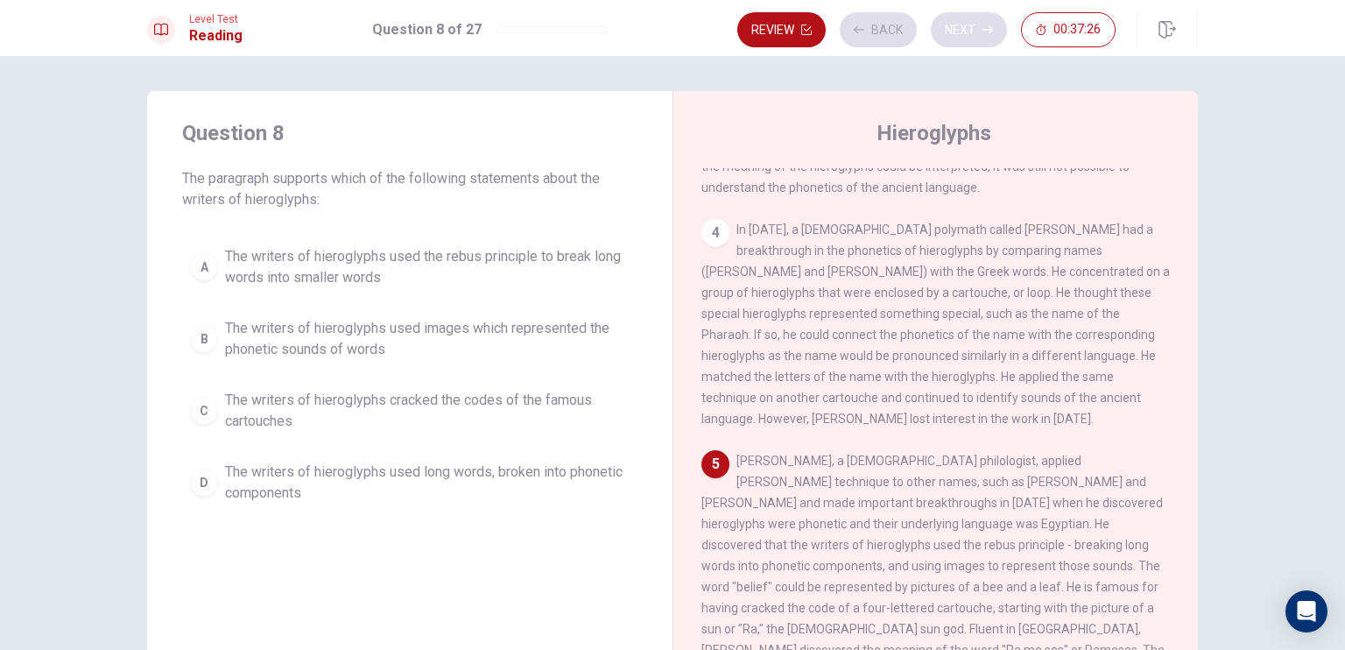
scroll to position [624, 0]
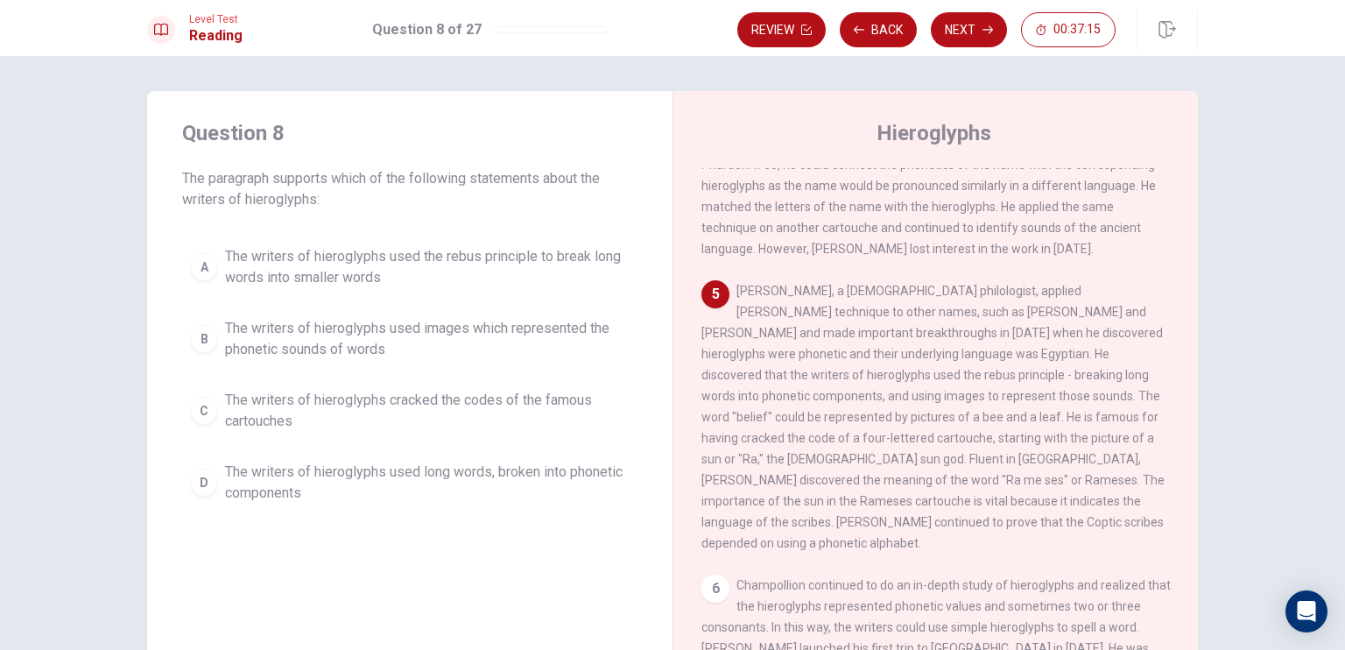
click at [379, 335] on span "The writers of hieroglyphs used images which represented the phonetic sounds of…" at bounding box center [427, 339] width 405 height 42
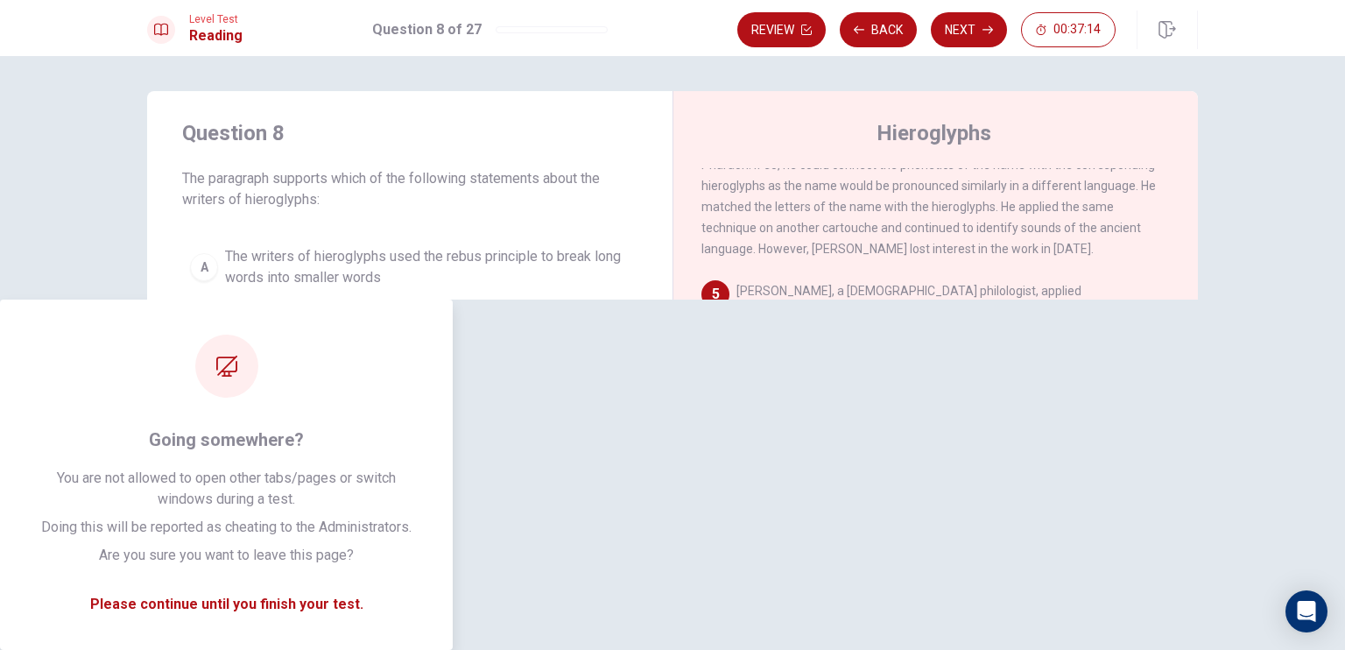
click at [981, 26] on button "Next" at bounding box center [969, 29] width 76 height 35
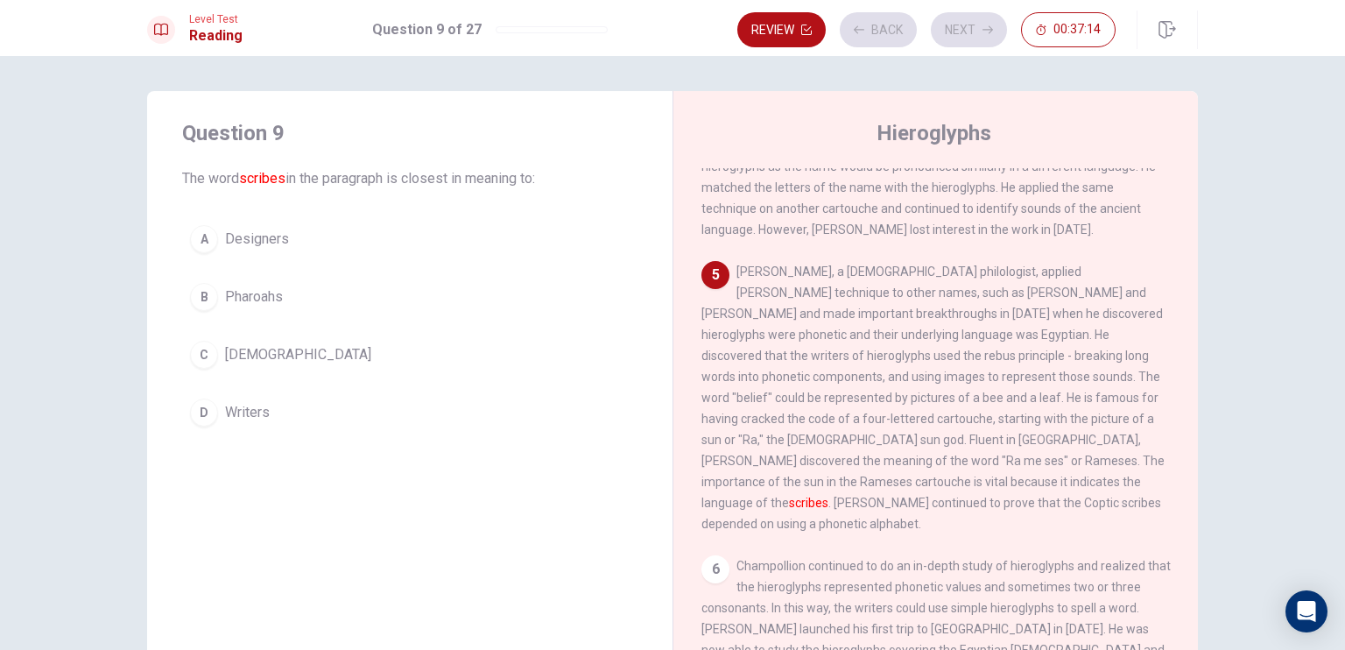
click at [963, 38] on div "Review Back Next 00:37:14" at bounding box center [927, 29] width 378 height 35
drag, startPoint x: 266, startPoint y: 171, endPoint x: 641, endPoint y: 171, distance: 374.9
click at [641, 171] on div "Question 9 The word scribes in the paragraph is closest in meaning to: A Design…" at bounding box center [410, 276] width 526 height 371
drag, startPoint x: 173, startPoint y: 168, endPoint x: 441, endPoint y: 177, distance: 267.3
click at [439, 176] on div "Question 9 The word scribes in the paragraph is closest in meaning to: A Design…" at bounding box center [410, 276] width 526 height 371
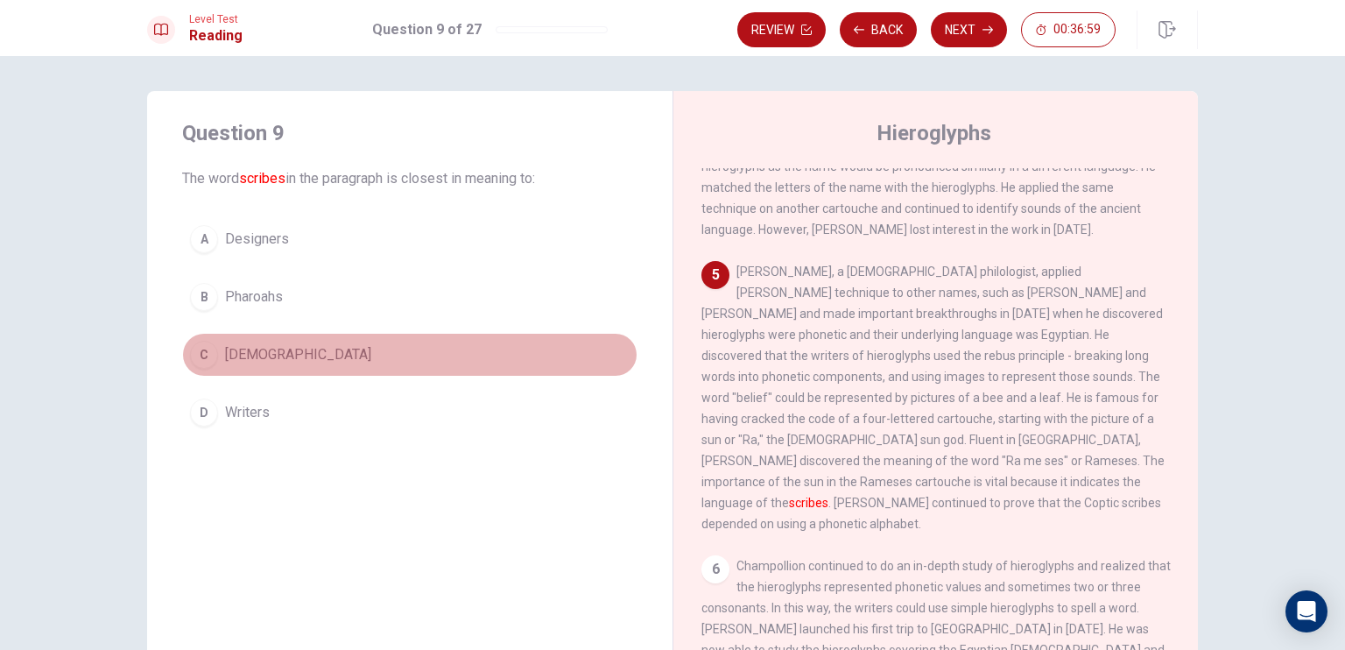
click at [271, 367] on button "C [DEMOGRAPHIC_DATA]" at bounding box center [409, 355] width 455 height 44
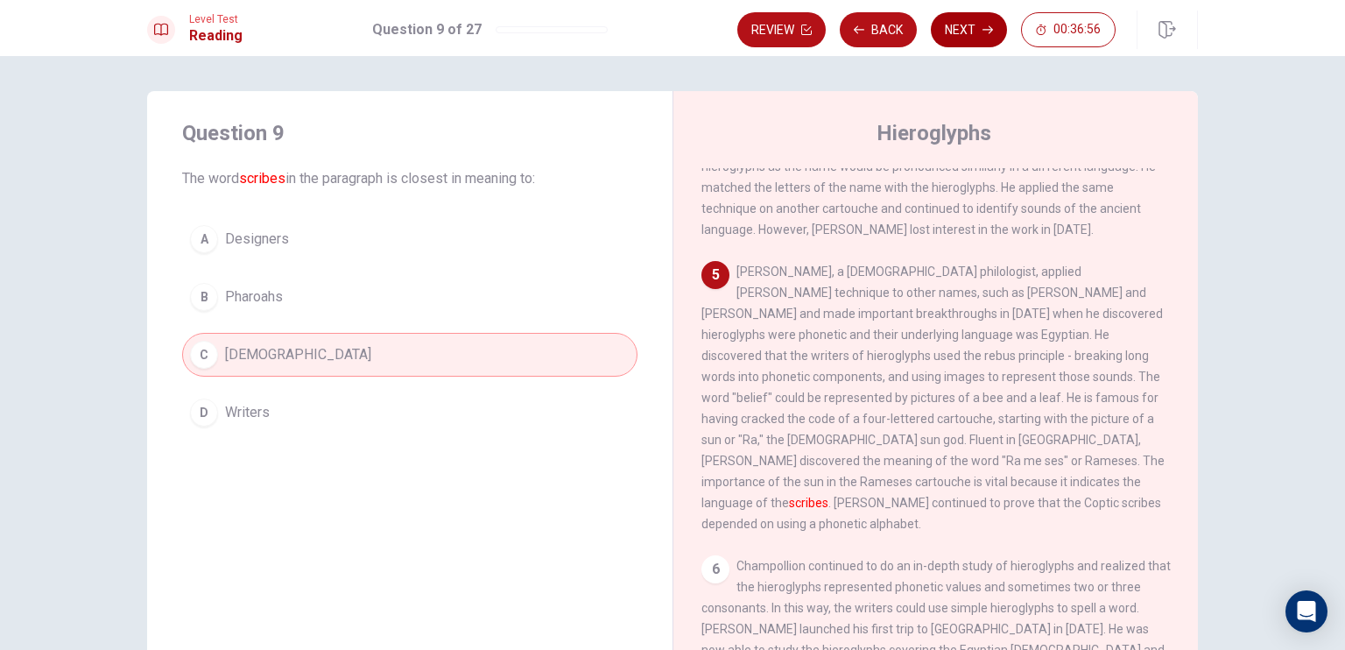
click at [961, 27] on button "Next" at bounding box center [969, 29] width 76 height 35
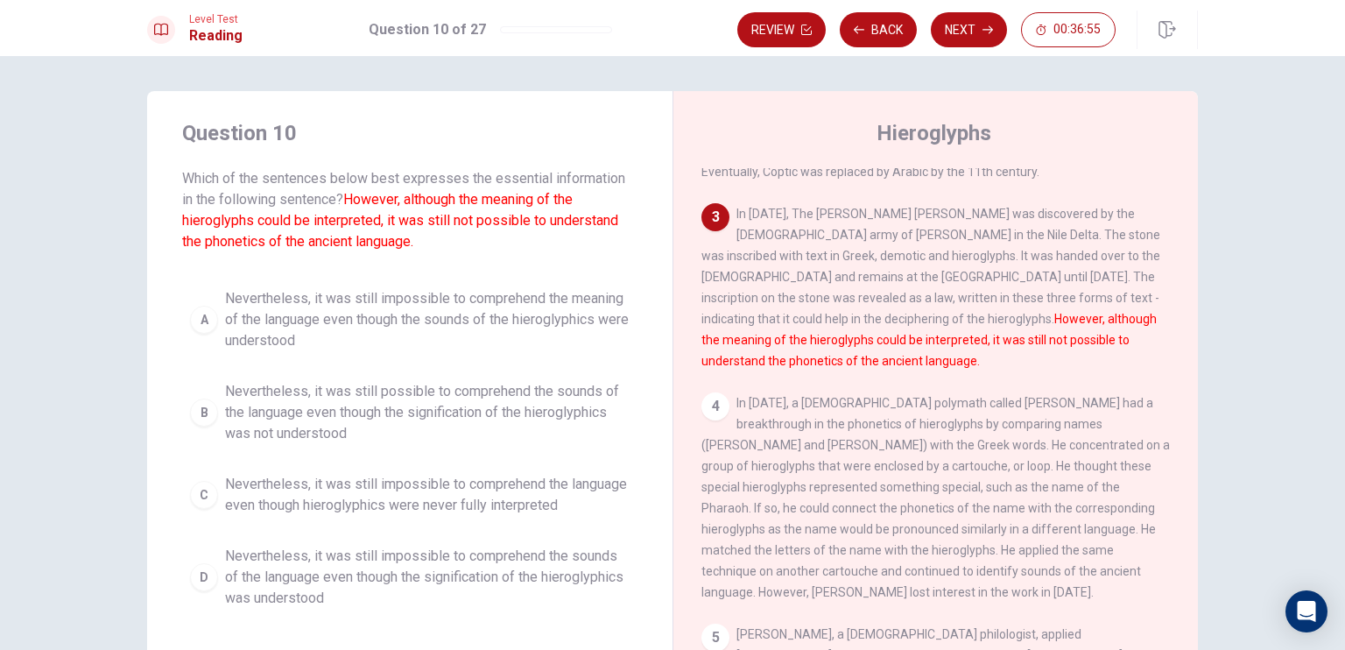
scroll to position [88, 0]
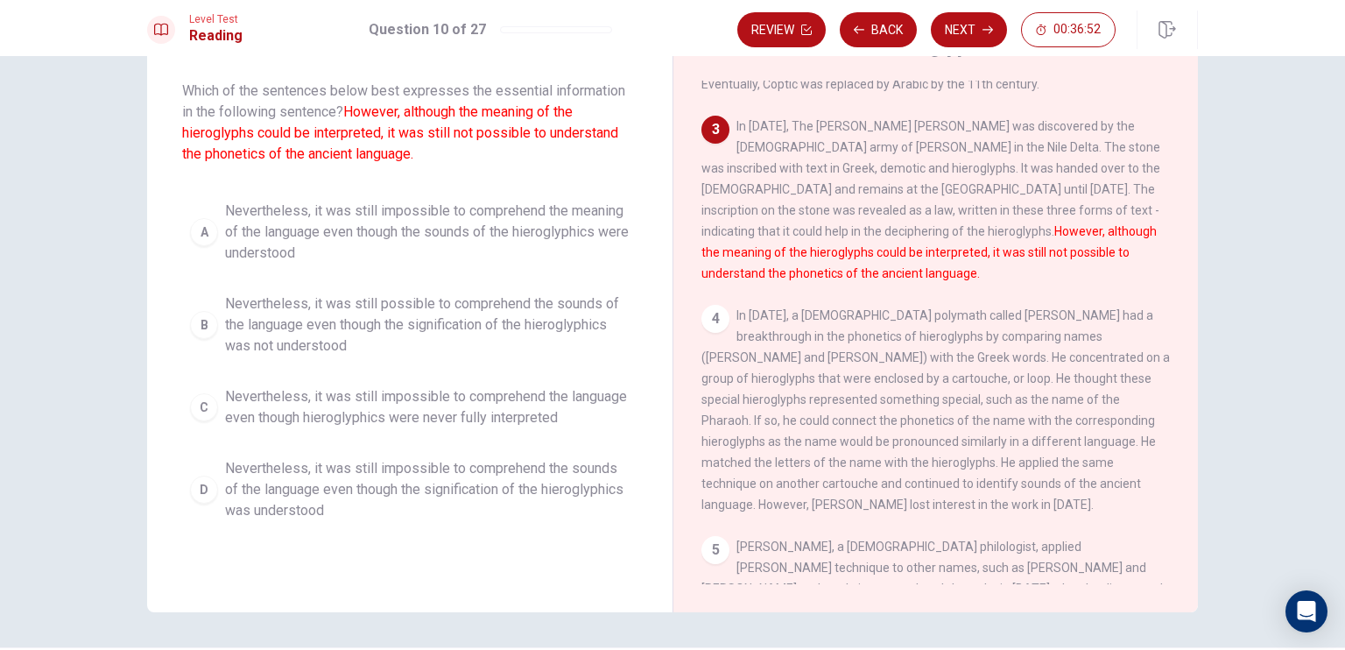
click at [498, 393] on span "Nevertheless, it was still impossible to comprehend the language even though hi…" at bounding box center [427, 407] width 405 height 42
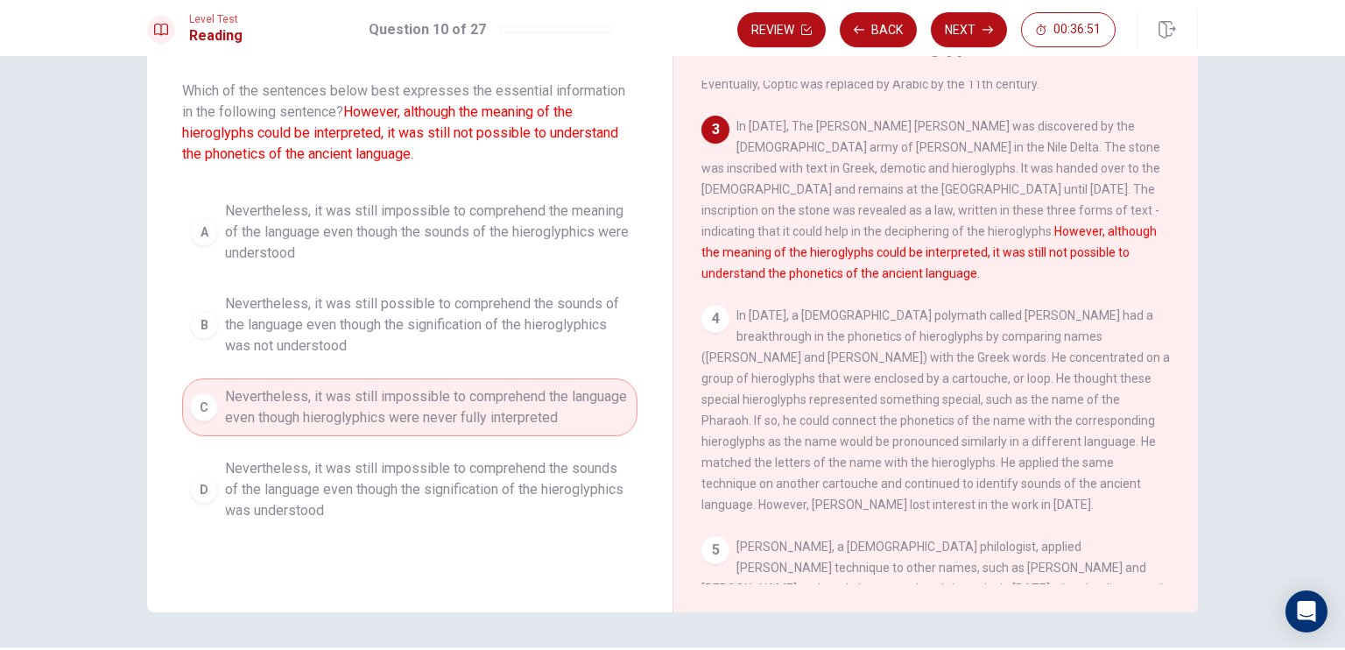
click at [468, 190] on div "Question 10 Which of the sentences below best expresses the essential informati…" at bounding box center [410, 281] width 526 height 554
click at [449, 203] on span "Nevertheless, it was still impossible to comprehend the meaning of the language…" at bounding box center [427, 232] width 405 height 63
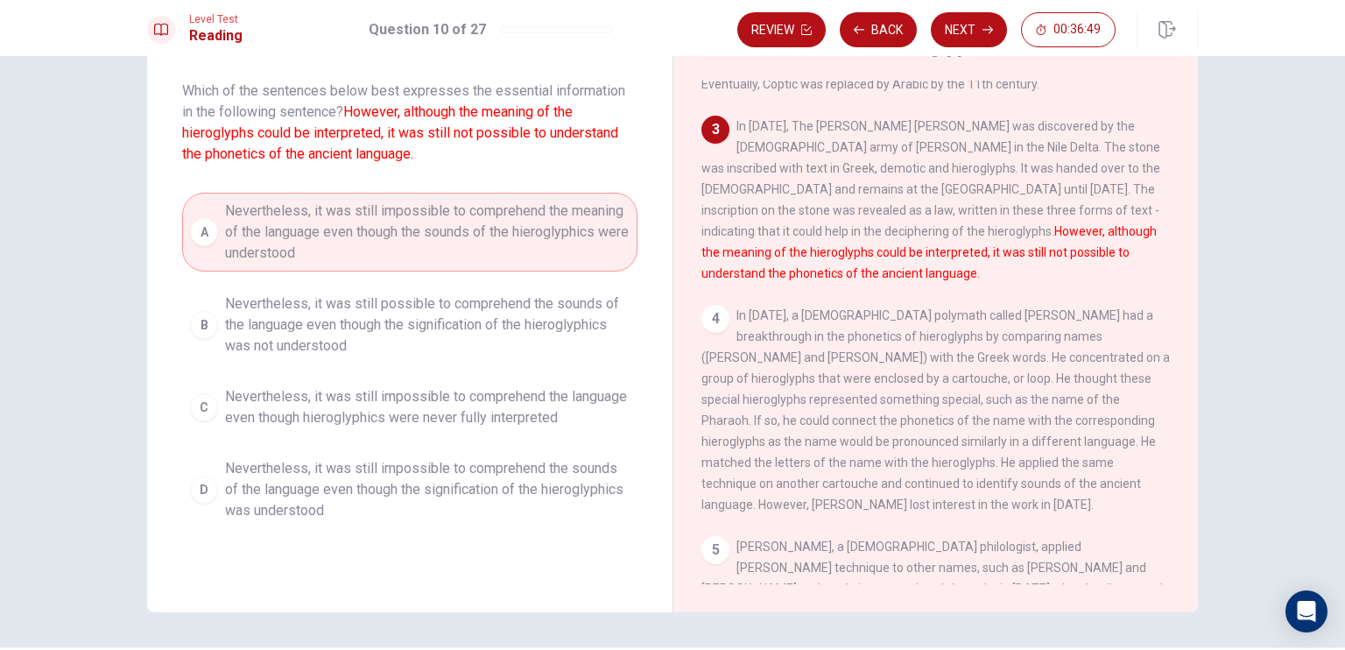
click at [392, 521] on button "D Nevertheless, it was still impossible to comprehend the sounds of the languag…" at bounding box center [409, 489] width 455 height 79
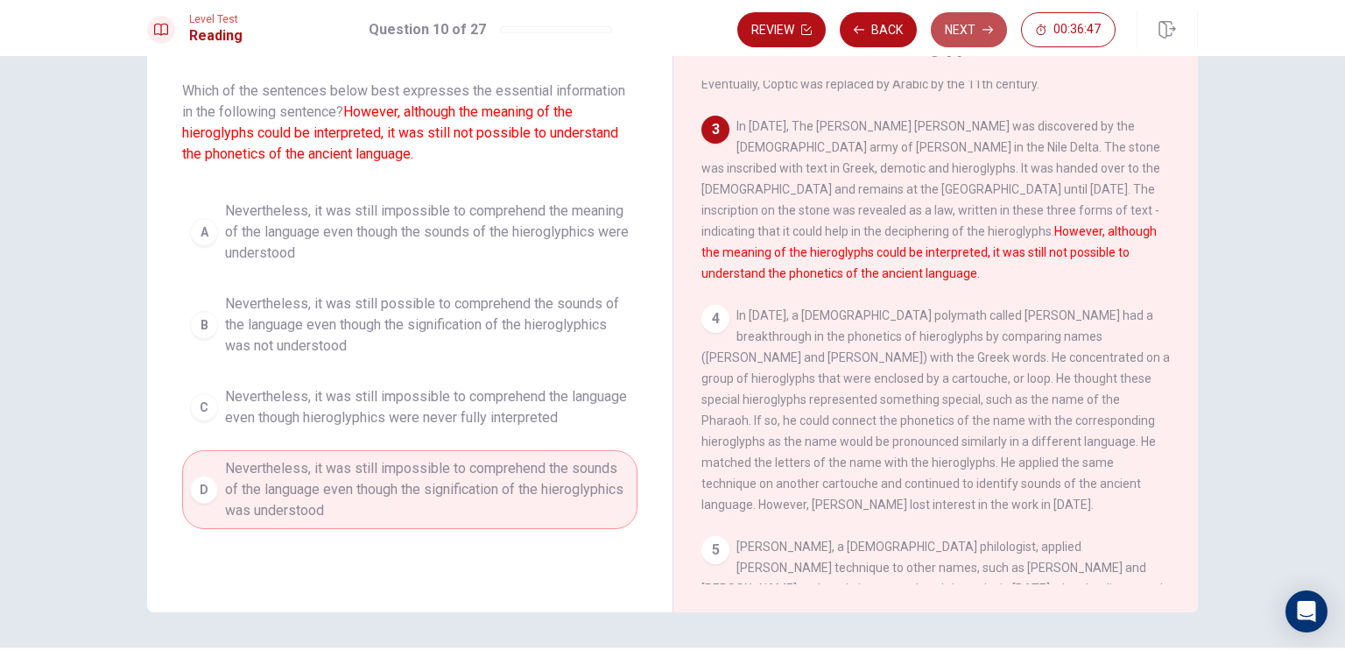
click at [988, 33] on icon "button" at bounding box center [988, 30] width 11 height 11
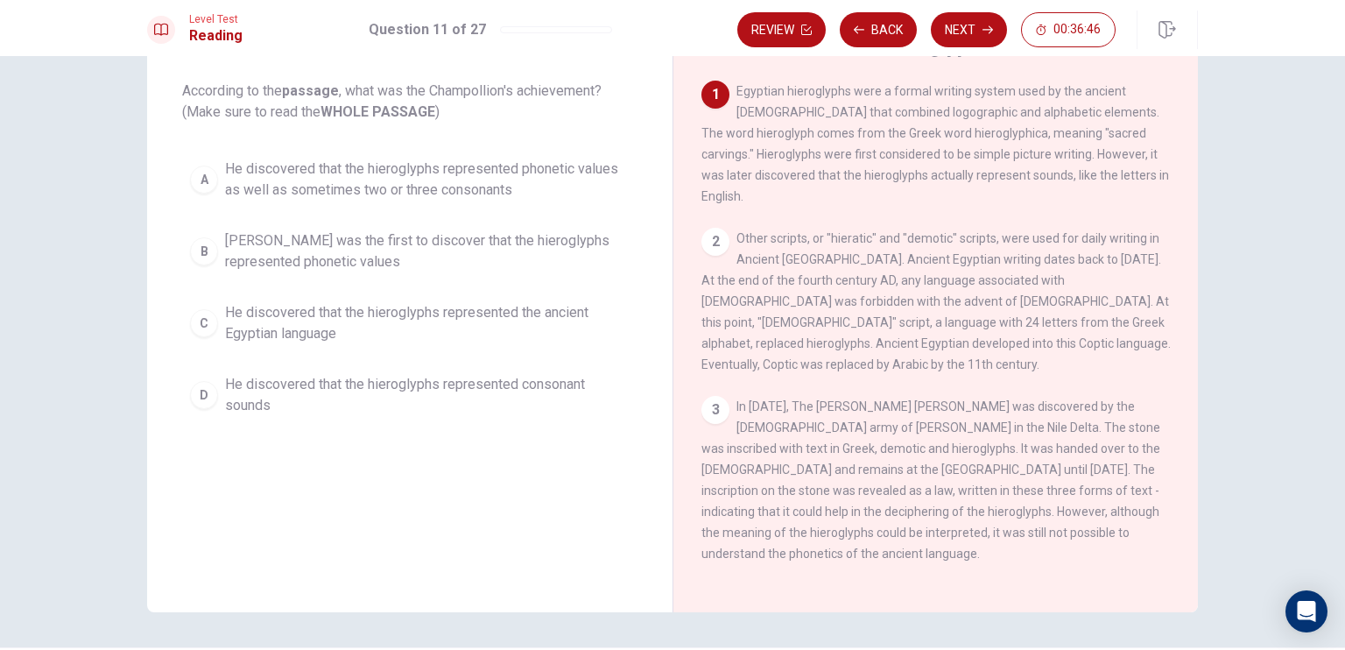
scroll to position [0, 0]
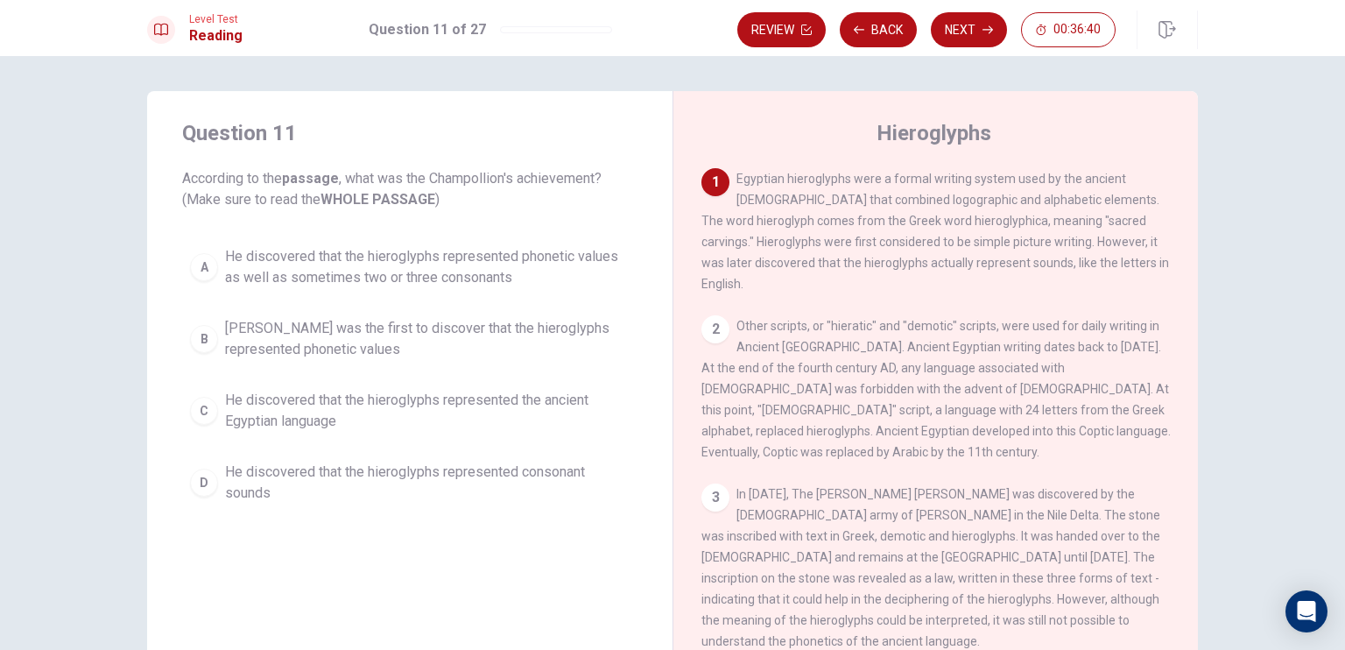
click at [508, 279] on span "He discovered that the hieroglyphs represented phonetic values as well as somet…" at bounding box center [427, 267] width 405 height 42
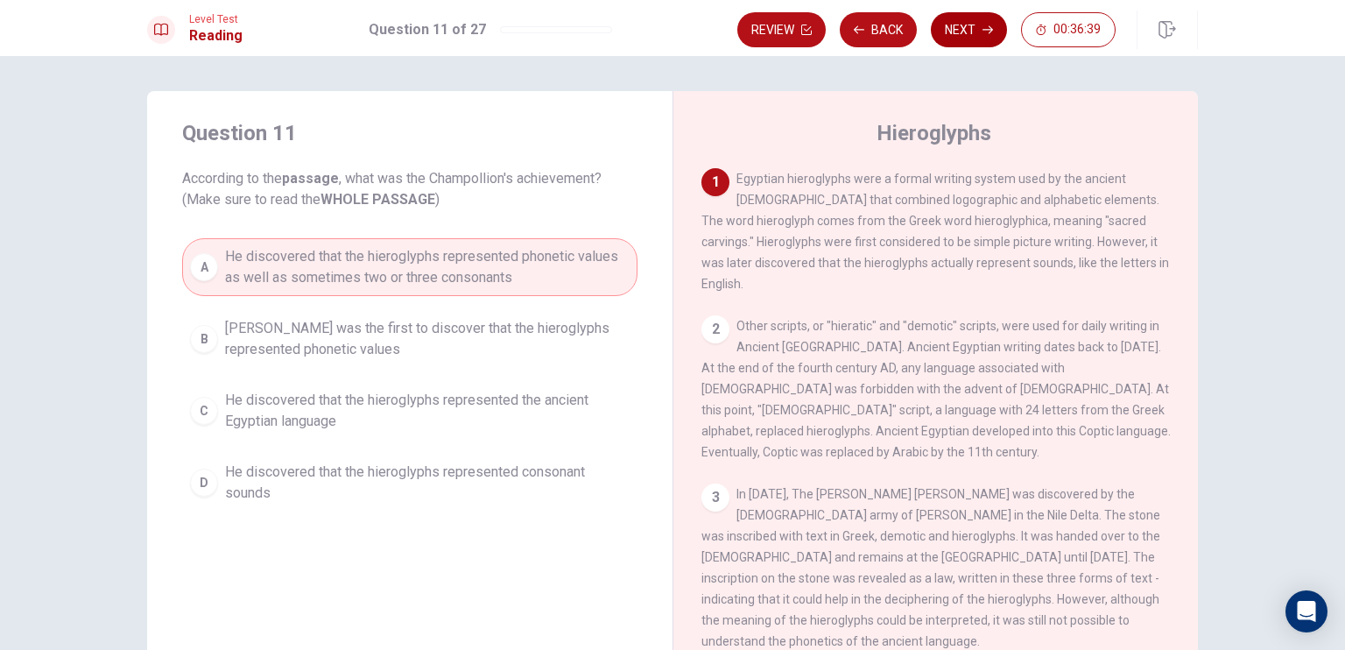
click at [964, 38] on button "Next" at bounding box center [969, 29] width 76 height 35
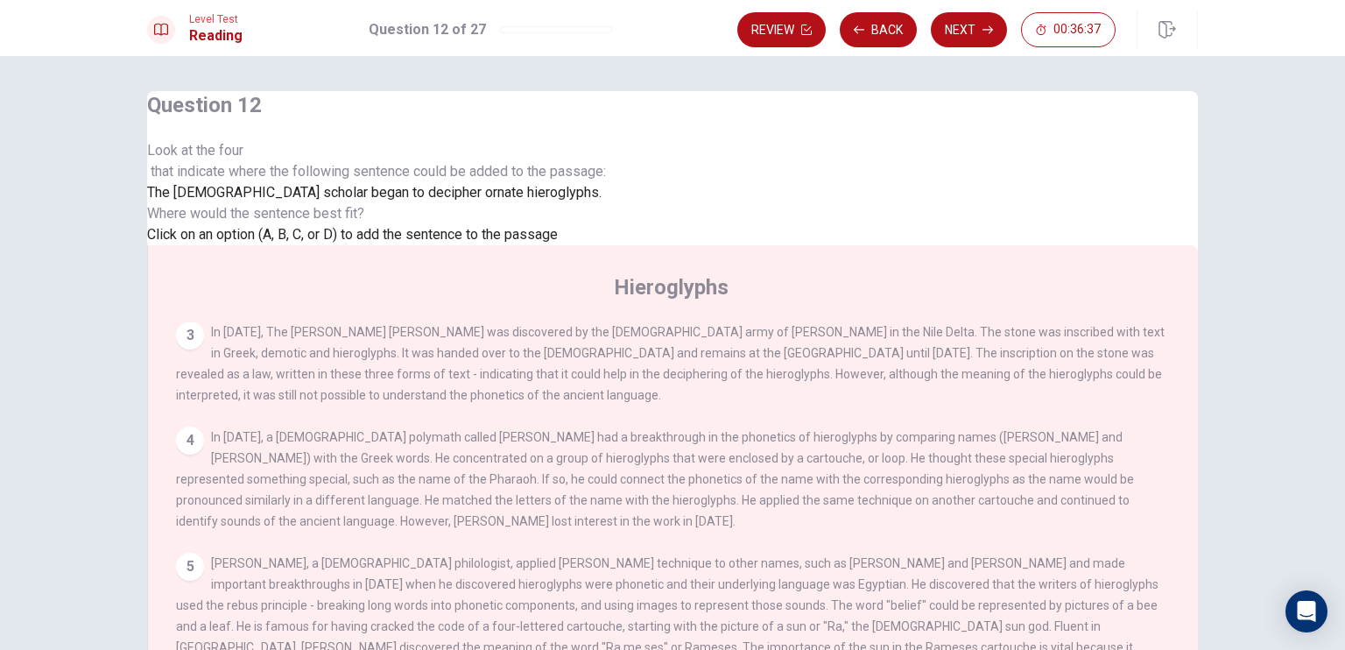
scroll to position [88, 0]
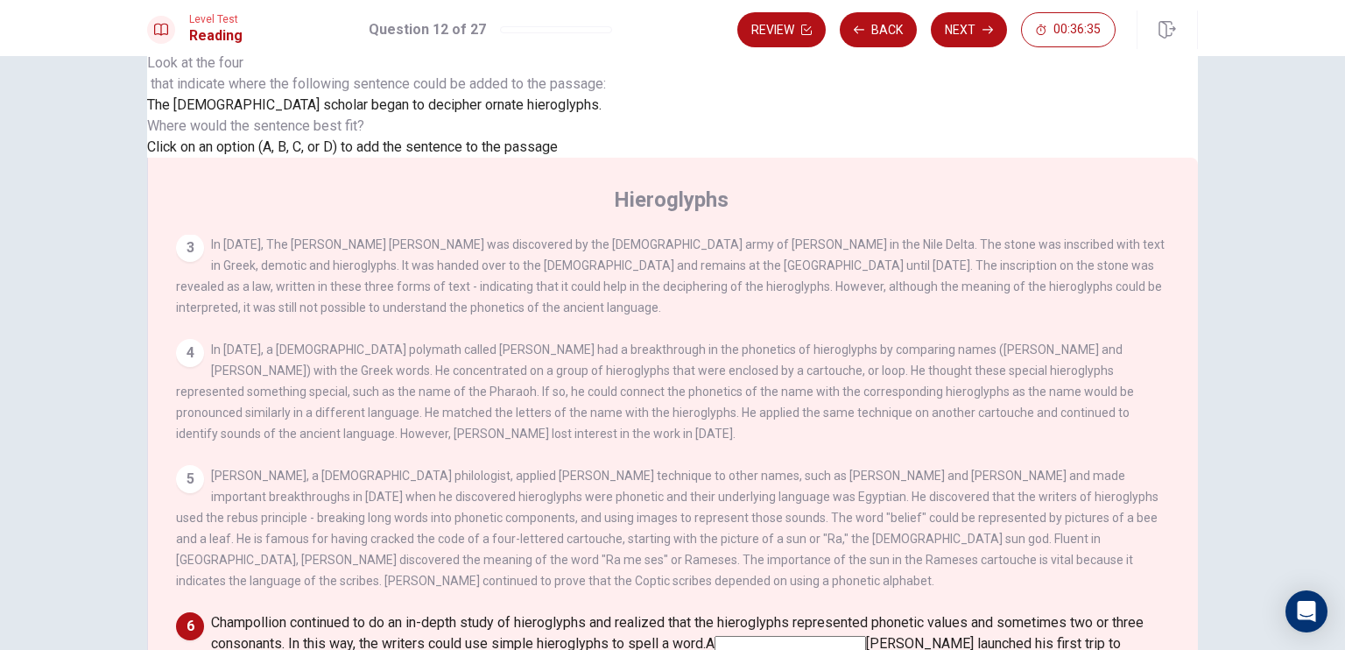
click at [297, 74] on div at bounding box center [376, 74] width 459 height 0
click at [401, 158] on div "Click on an option (A, B, C, or D) to add the sentence to the passage" at bounding box center [376, 147] width 459 height 21
drag, startPoint x: 415, startPoint y: 248, endPoint x: 619, endPoint y: 293, distance: 209.1
click at [606, 158] on div "Where would the sentence best fit? Click on an option (A, B, C, or D) to add th…" at bounding box center [376, 137] width 459 height 42
click at [715, 636] on input at bounding box center [791, 644] width 152 height 17
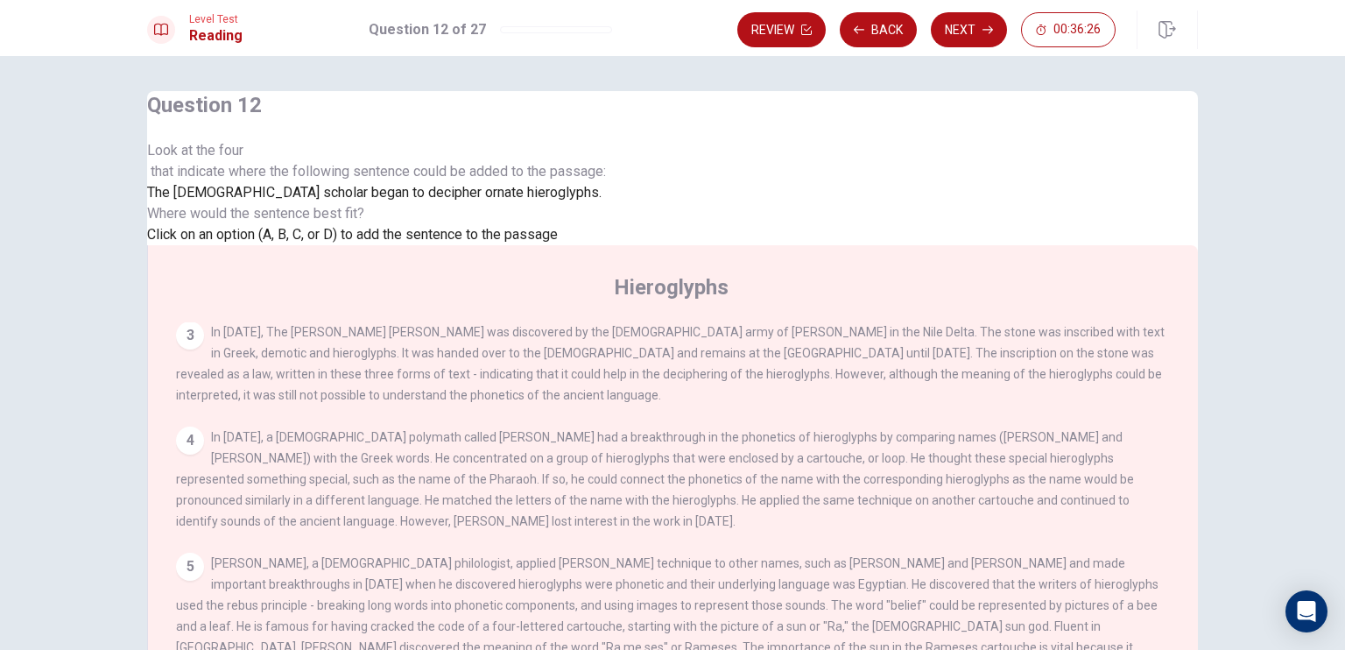
scroll to position [140, 0]
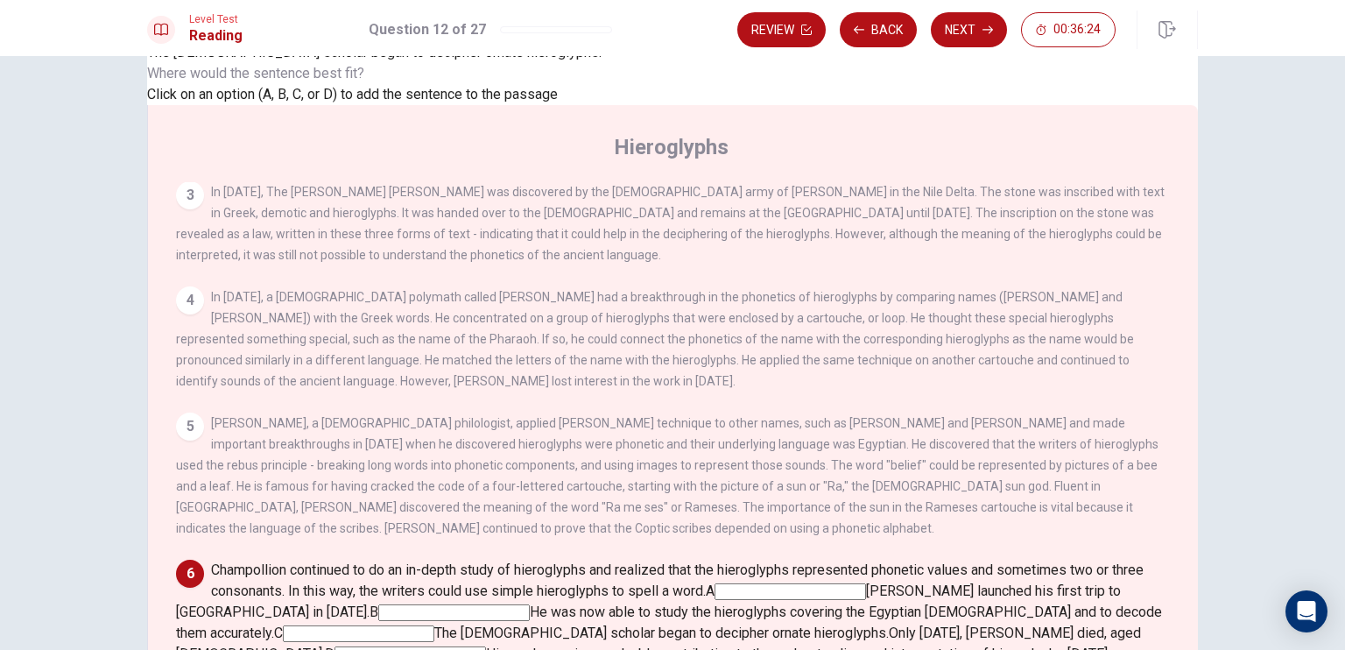
click at [486, 646] on input at bounding box center [411, 654] width 152 height 17
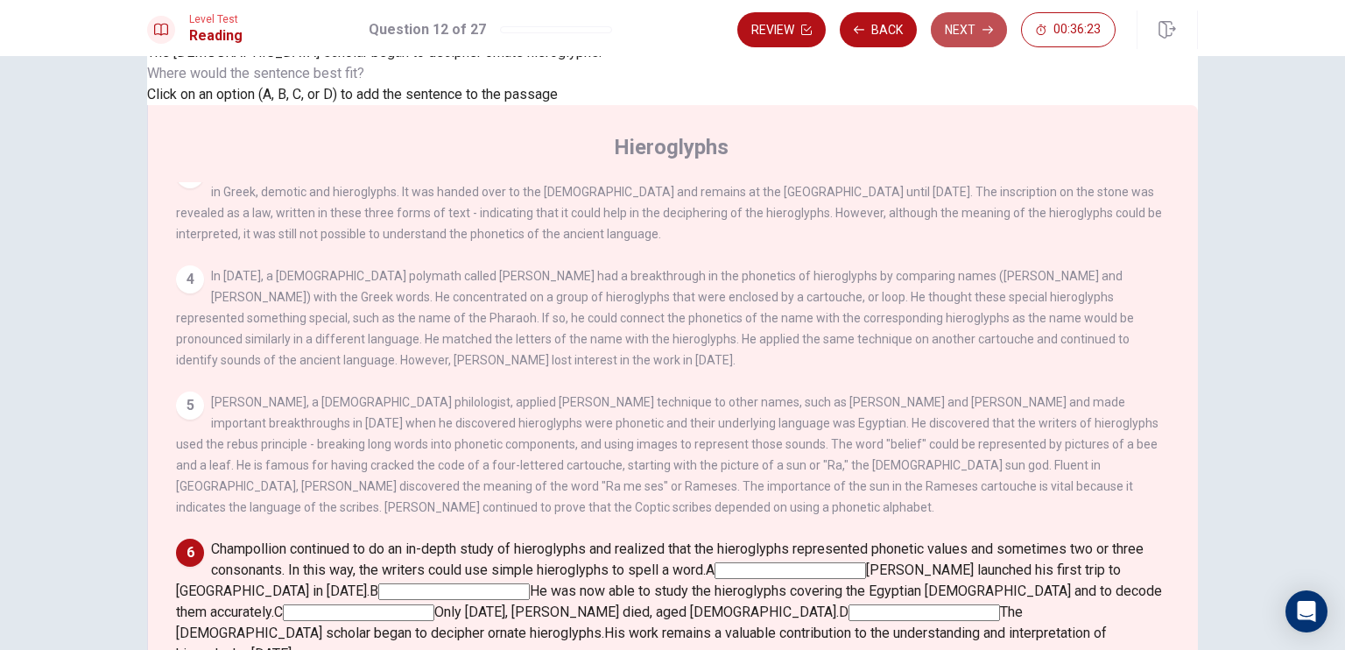
click at [943, 24] on button "Next" at bounding box center [969, 29] width 76 height 35
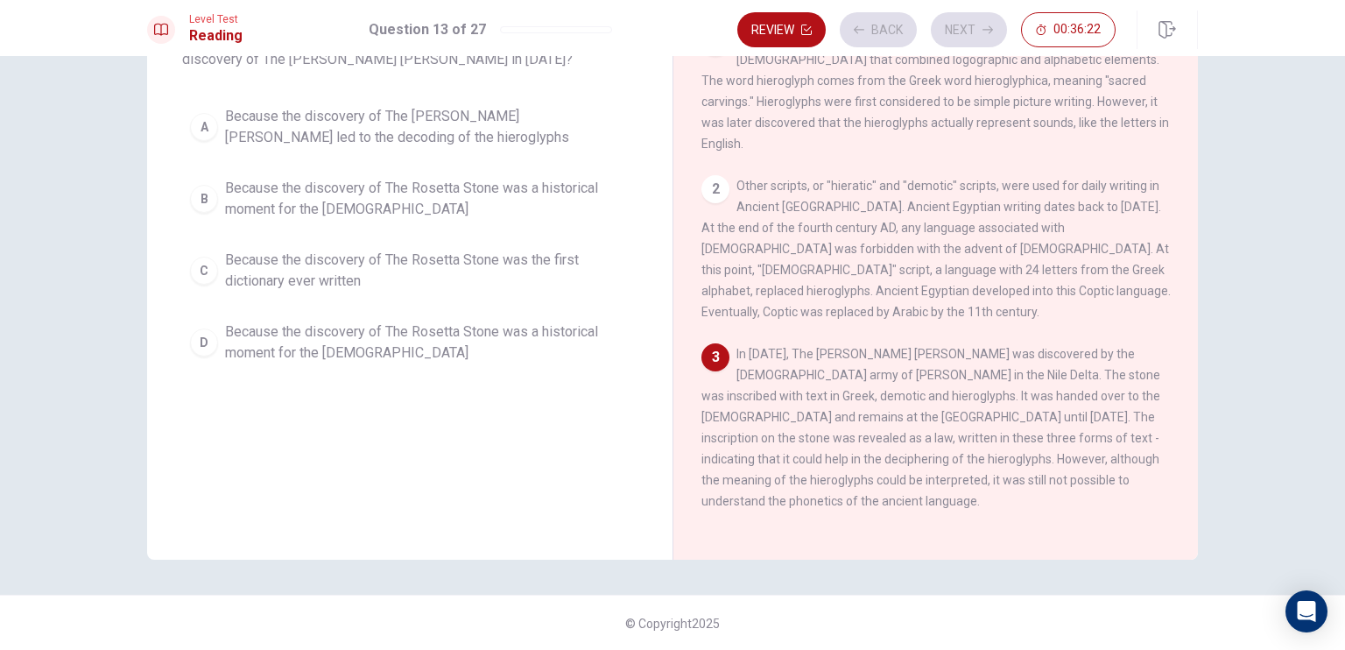
scroll to position [0, 0]
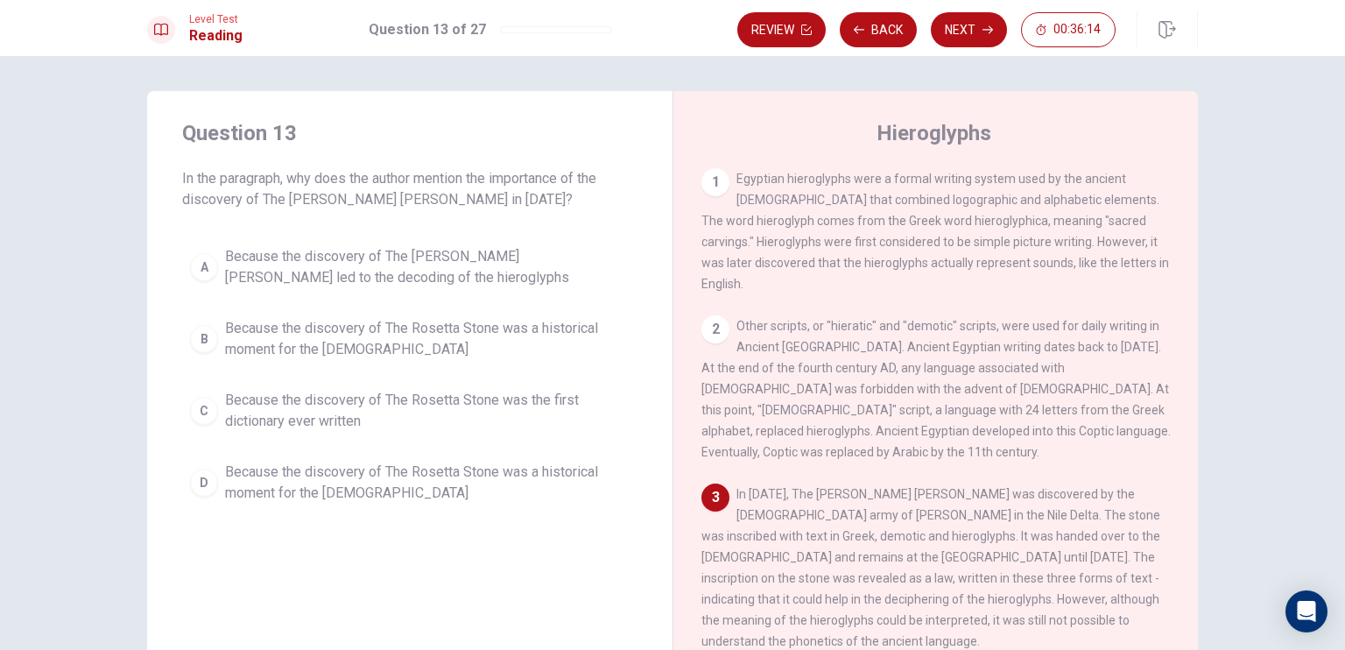
drag, startPoint x: 157, startPoint y: 183, endPoint x: 516, endPoint y: 193, distance: 359.3
click at [516, 190] on div "Question 13 In the paragraph, why does the author mention the importance of the…" at bounding box center [410, 315] width 526 height 448
click at [245, 488] on span "Because the discovery of The Rosetta Stone was a historical moment for the [DEM…" at bounding box center [427, 483] width 405 height 42
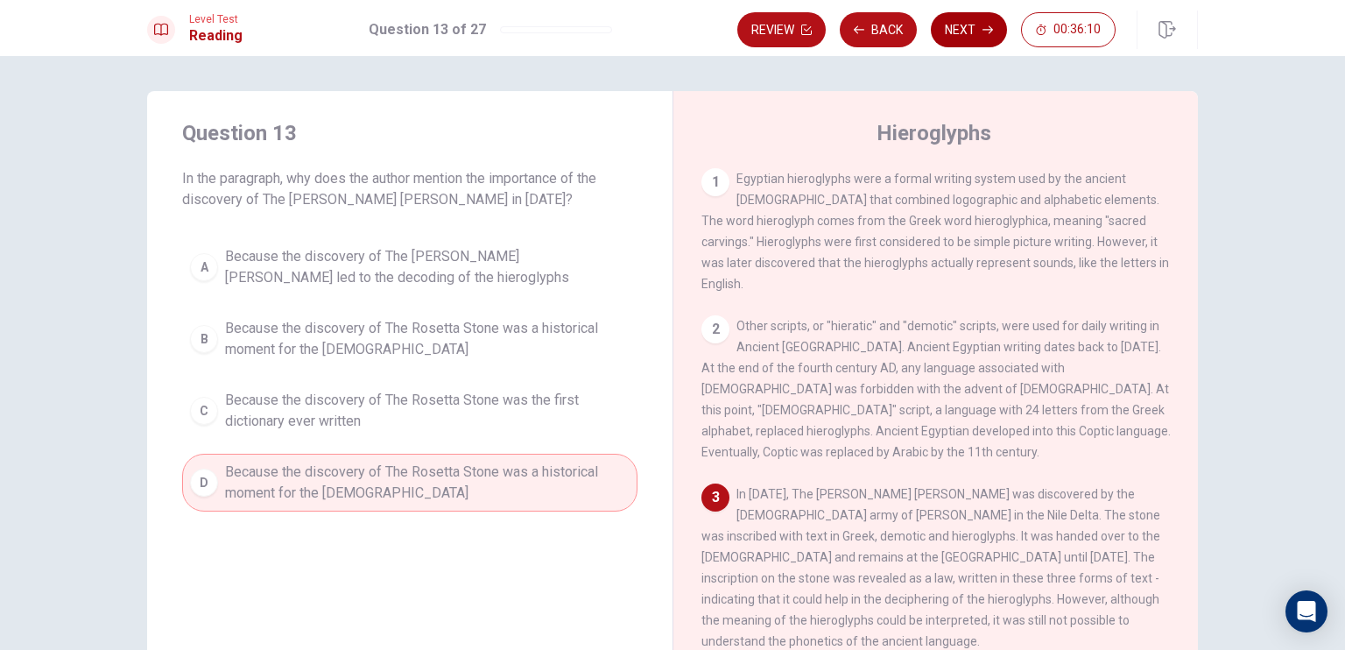
click at [954, 40] on button "Next" at bounding box center [969, 29] width 76 height 35
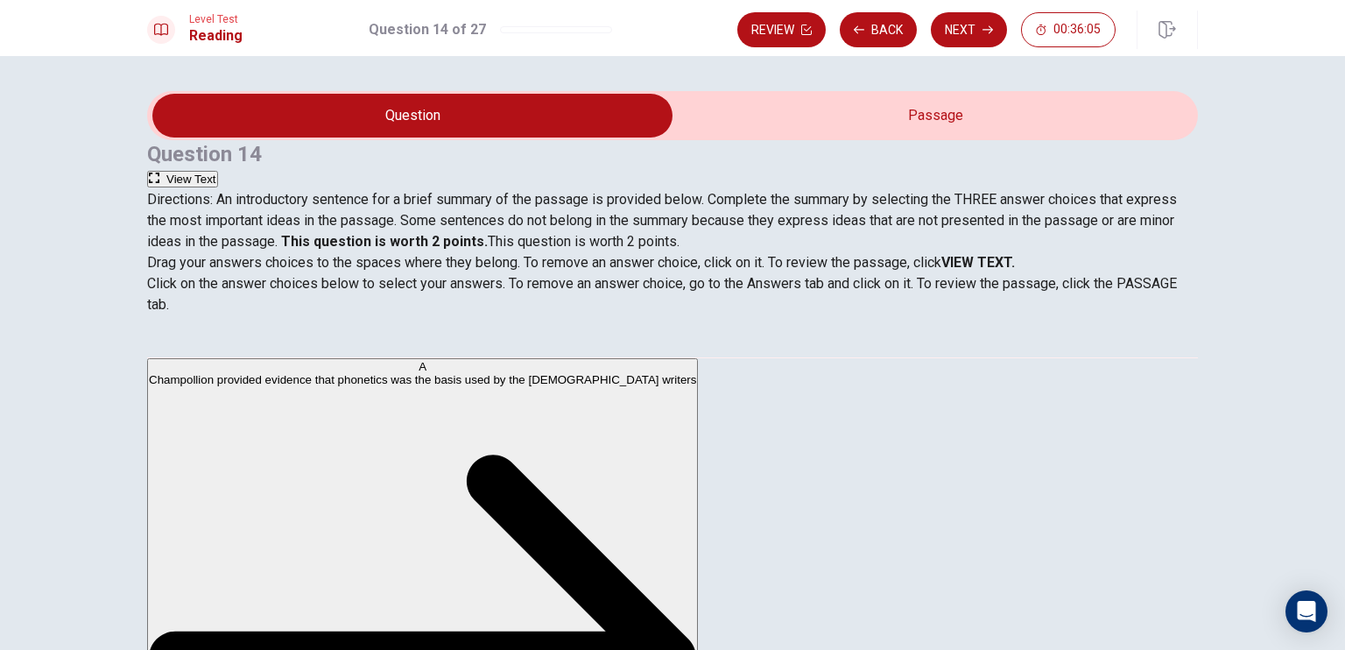
drag, startPoint x: 169, startPoint y: 202, endPoint x: 1008, endPoint y: 213, distance: 839.2
click at [1008, 213] on div "Question 14 View Text Directions: An introductory sentence for a brief summary …" at bounding box center [672, 196] width 1051 height 112
click at [218, 171] on button "View Text" at bounding box center [182, 179] width 71 height 17
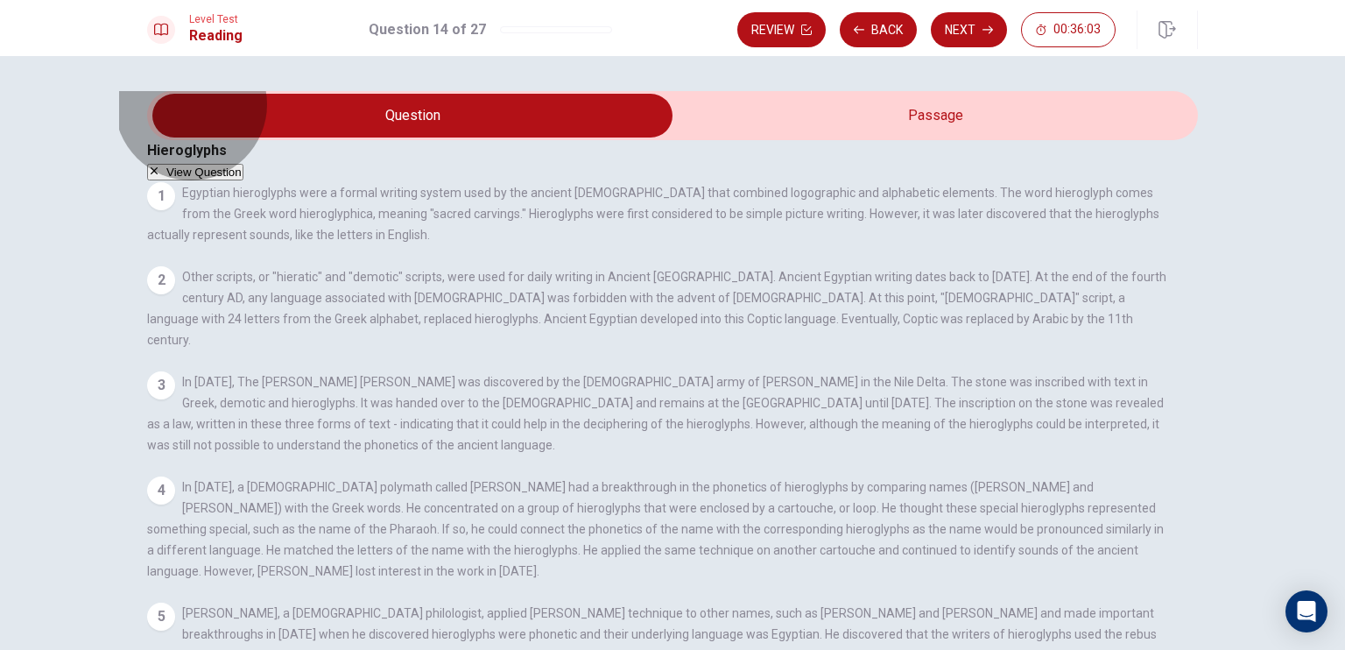
click at [244, 164] on button "View Question" at bounding box center [195, 172] width 96 height 17
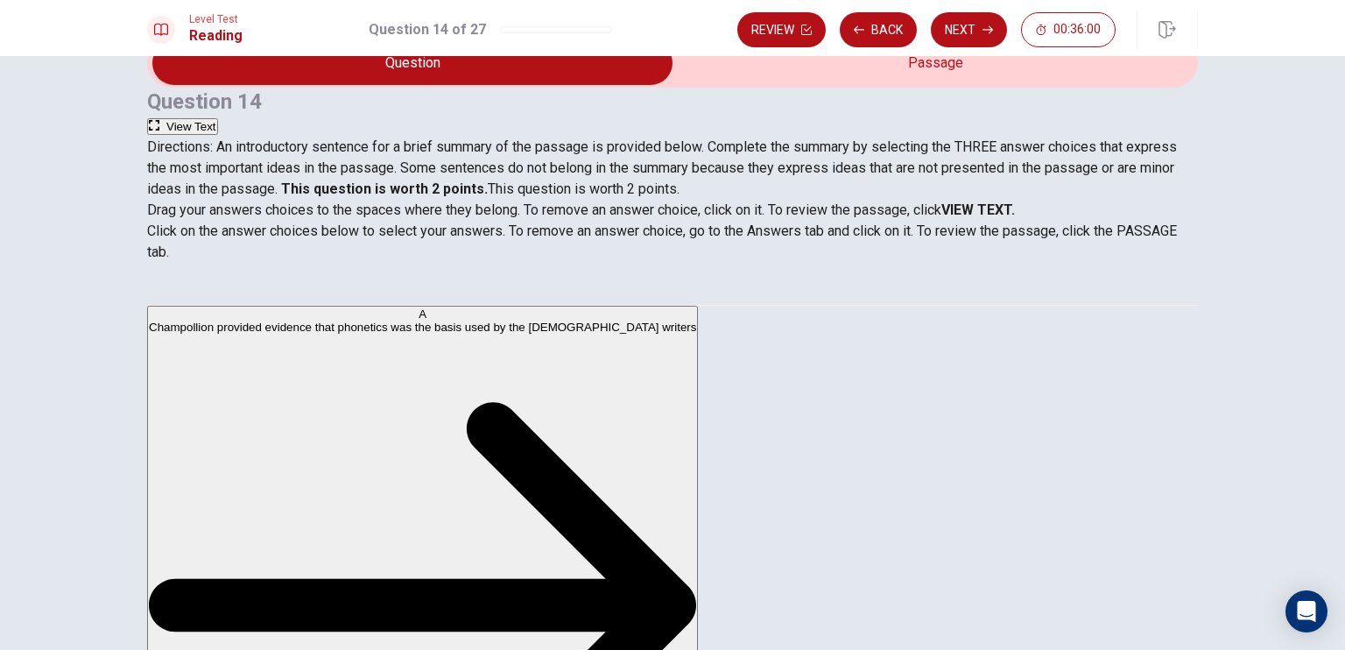
scroll to position [140, 0]
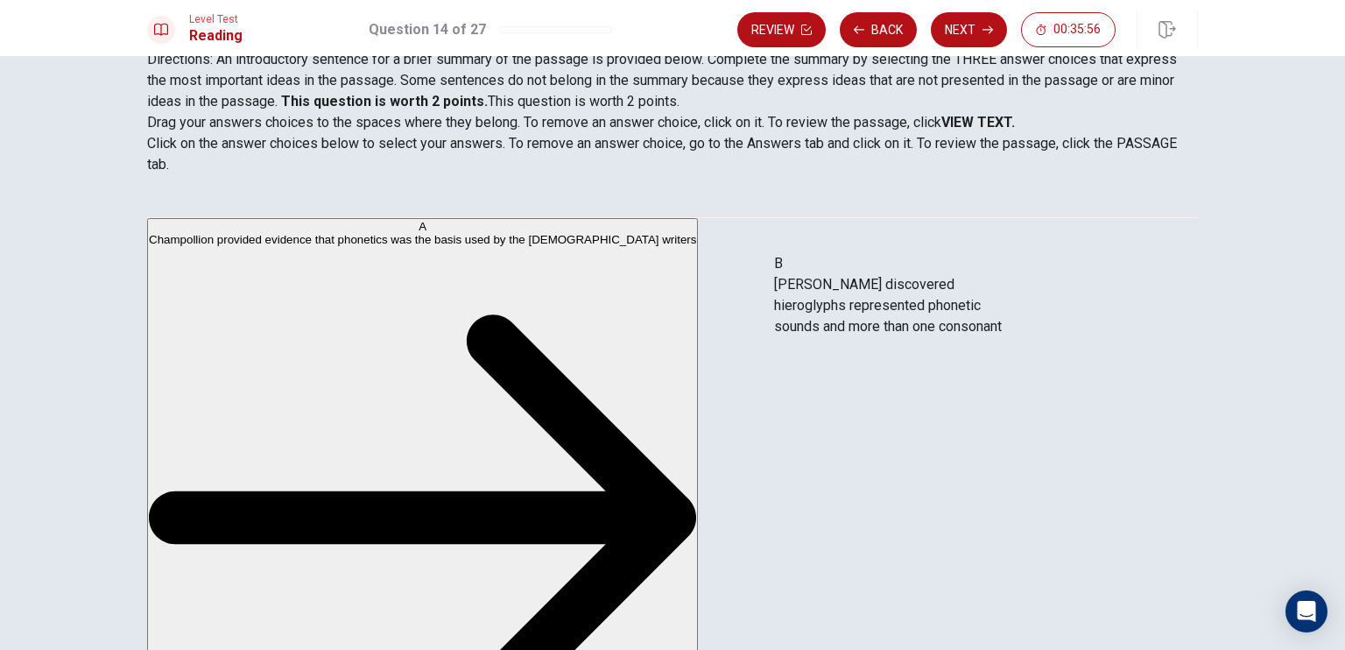
drag, startPoint x: 203, startPoint y: 325, endPoint x: 816, endPoint y: 308, distance: 613.4
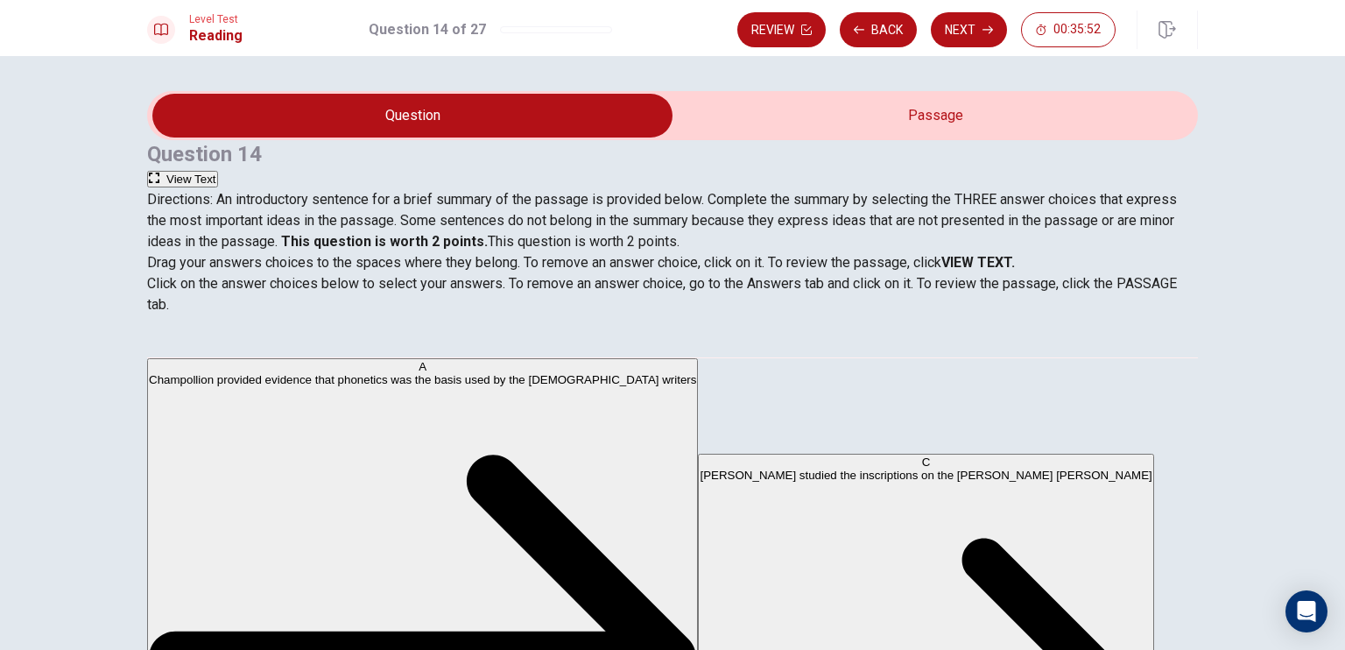
scroll to position [263, 0]
drag, startPoint x: 258, startPoint y: 503, endPoint x: 634, endPoint y: 524, distance: 376.4
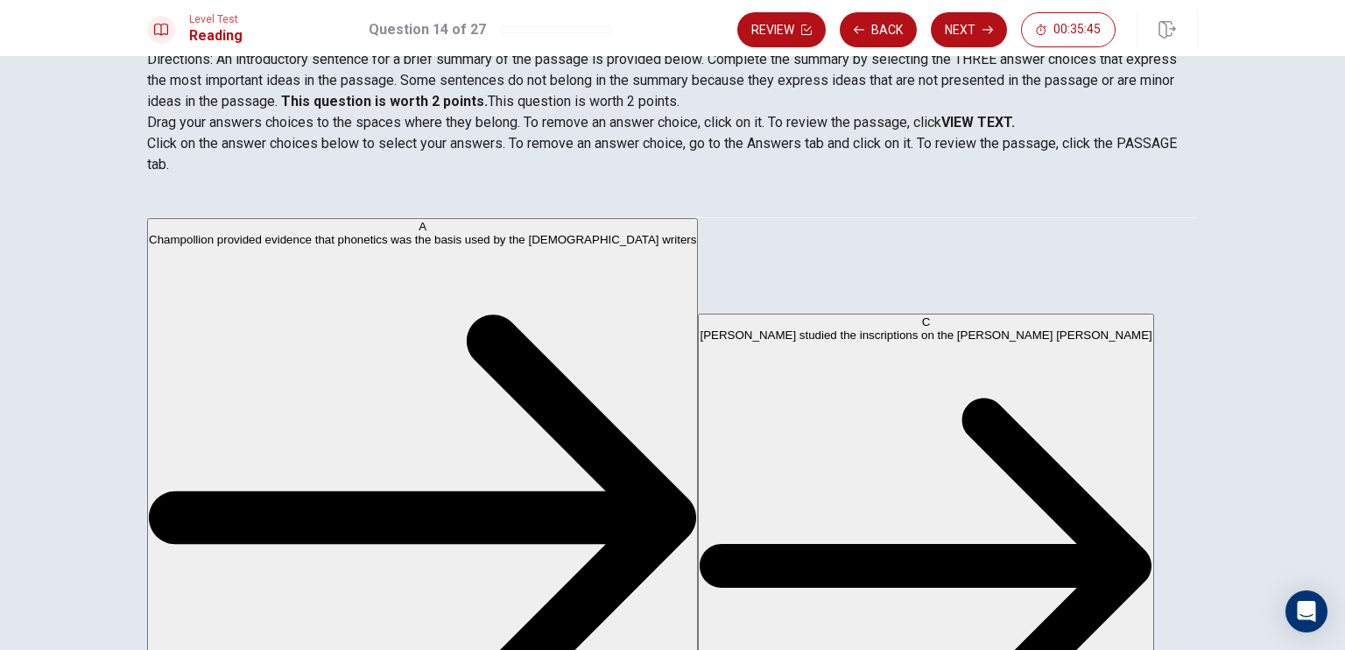
scroll to position [0, 0]
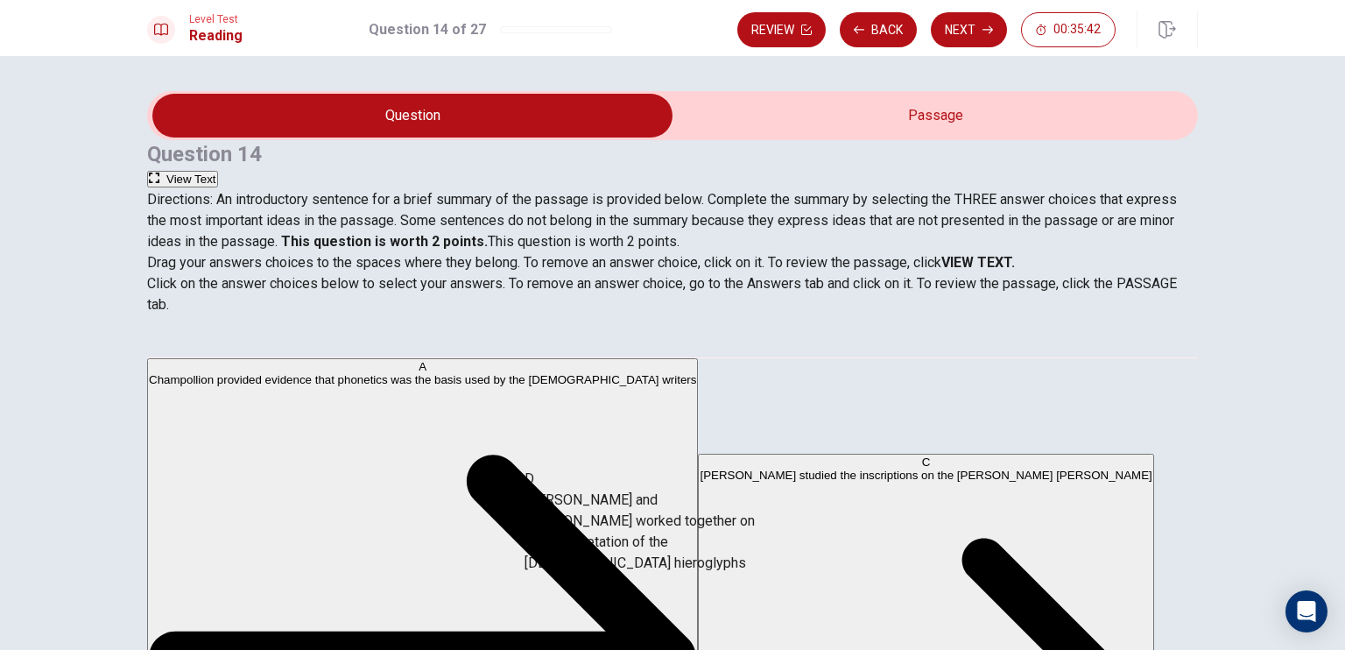
drag, startPoint x: 333, startPoint y: 440, endPoint x: 680, endPoint y: 569, distance: 370.3
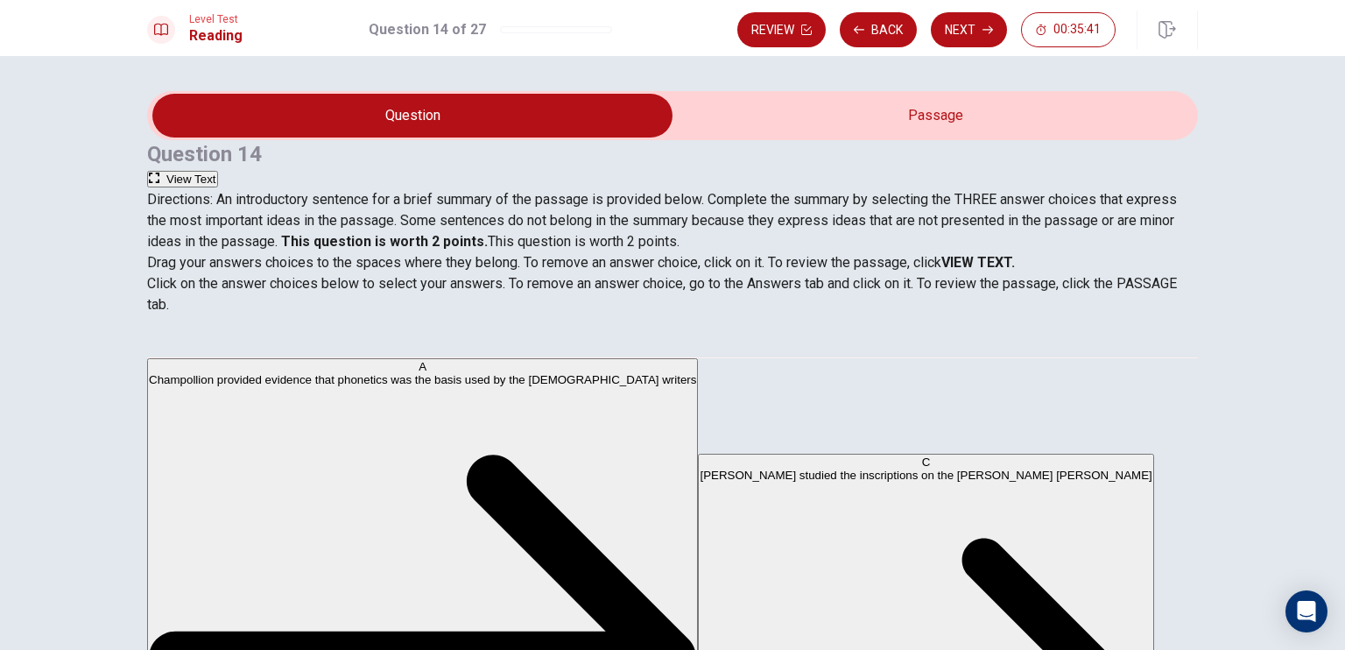
scroll to position [137, 0]
drag, startPoint x: 336, startPoint y: 596, endPoint x: 660, endPoint y: 623, distance: 324.4
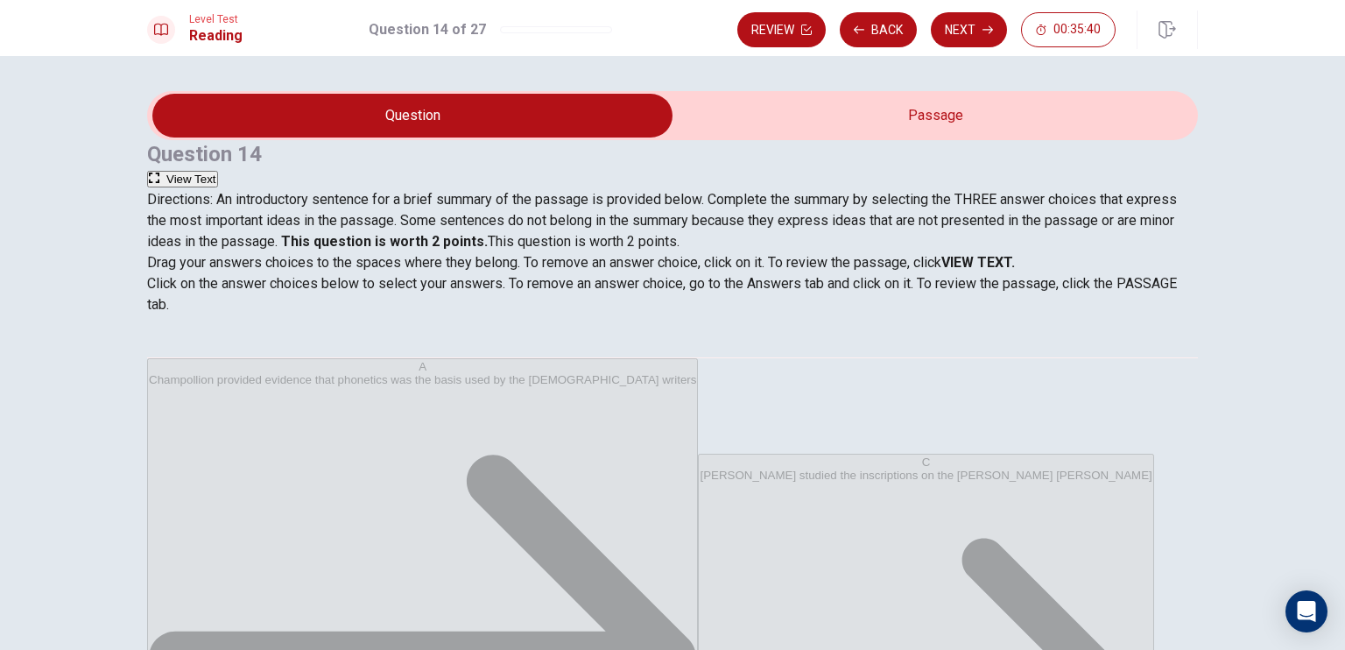
scroll to position [32, 0]
drag, startPoint x: 610, startPoint y: 536, endPoint x: 273, endPoint y: 518, distance: 336.9
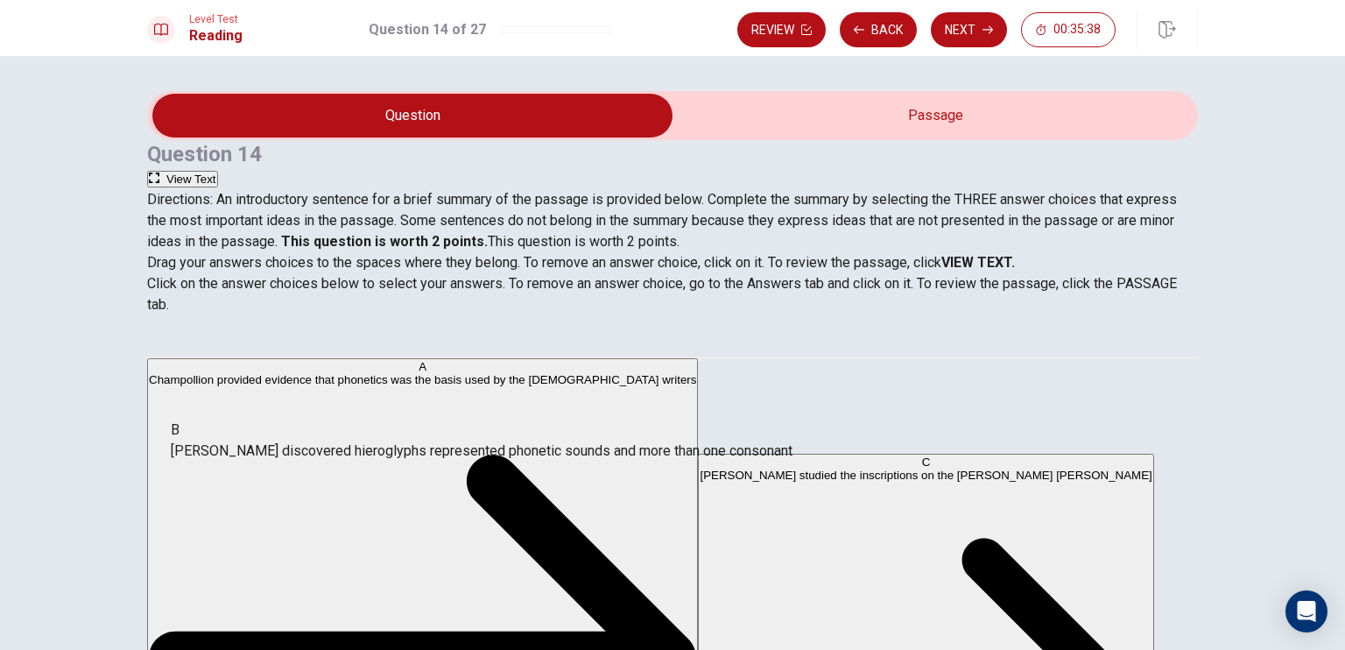
scroll to position [22, 0]
drag, startPoint x: 578, startPoint y: 447, endPoint x: 263, endPoint y: 458, distance: 315.5
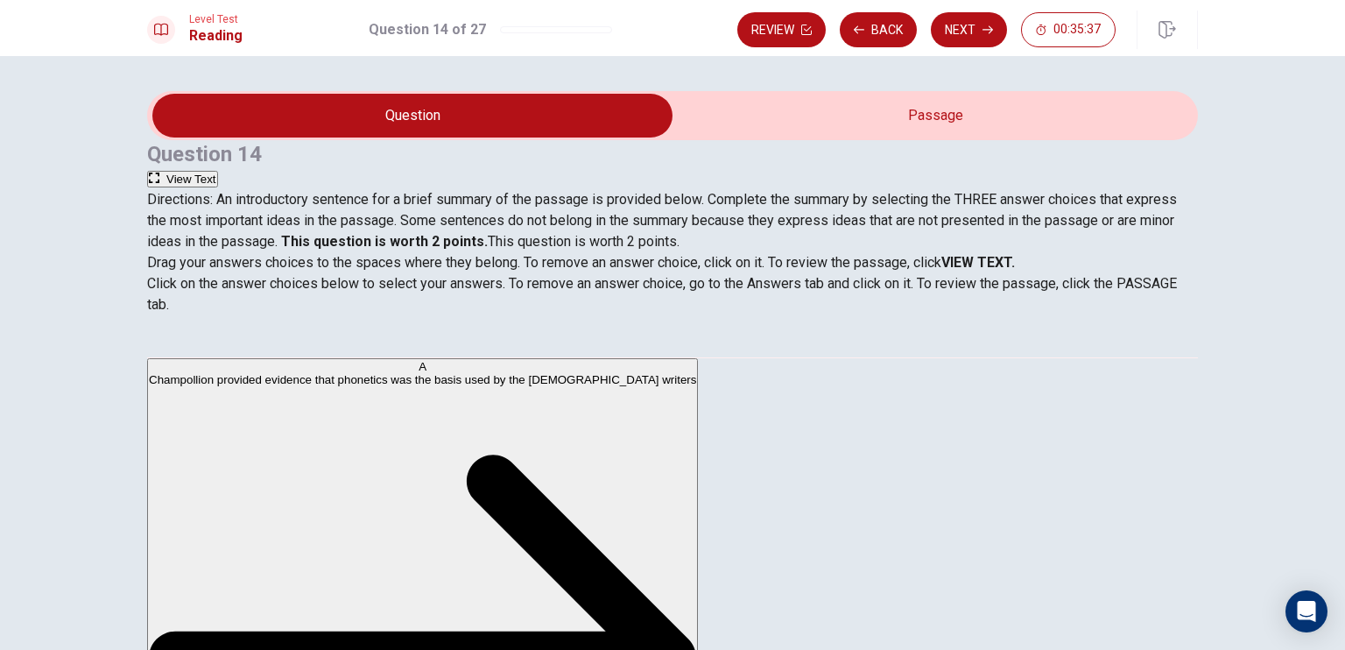
scroll to position [0, 0]
drag, startPoint x: 549, startPoint y: 434, endPoint x: 207, endPoint y: 511, distance: 350.9
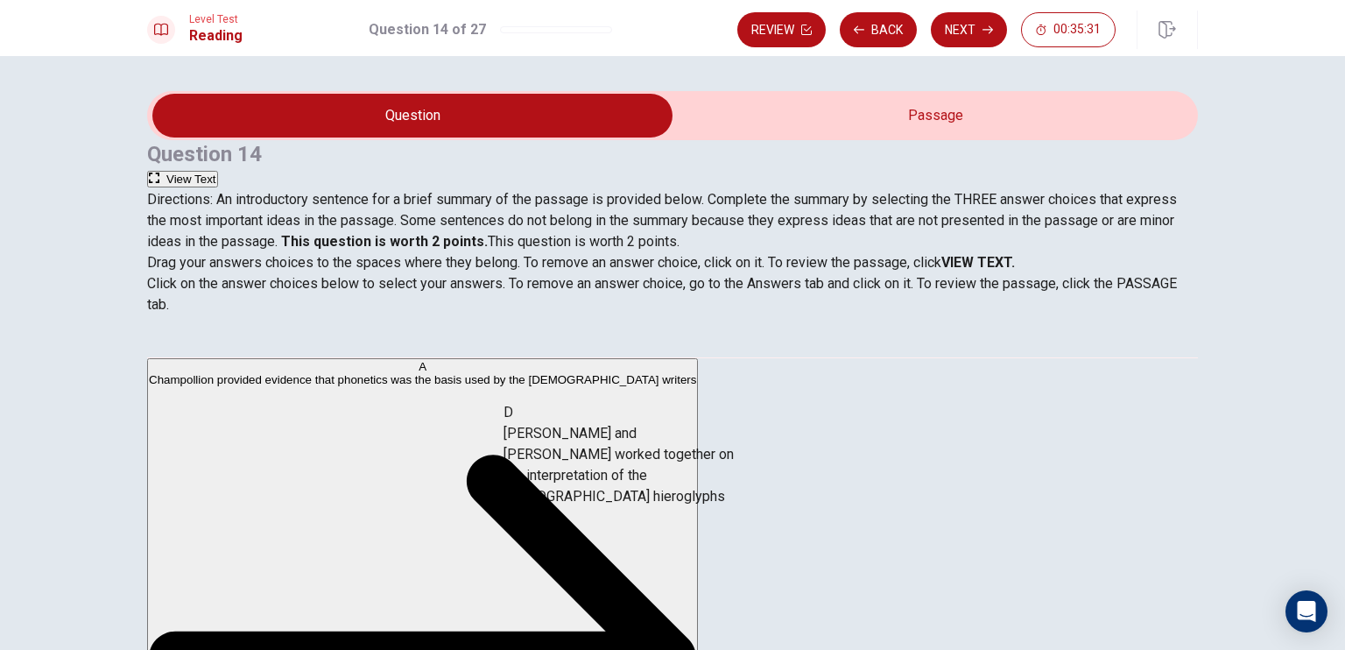
drag, startPoint x: 324, startPoint y: 567, endPoint x: 665, endPoint y: 452, distance: 359.5
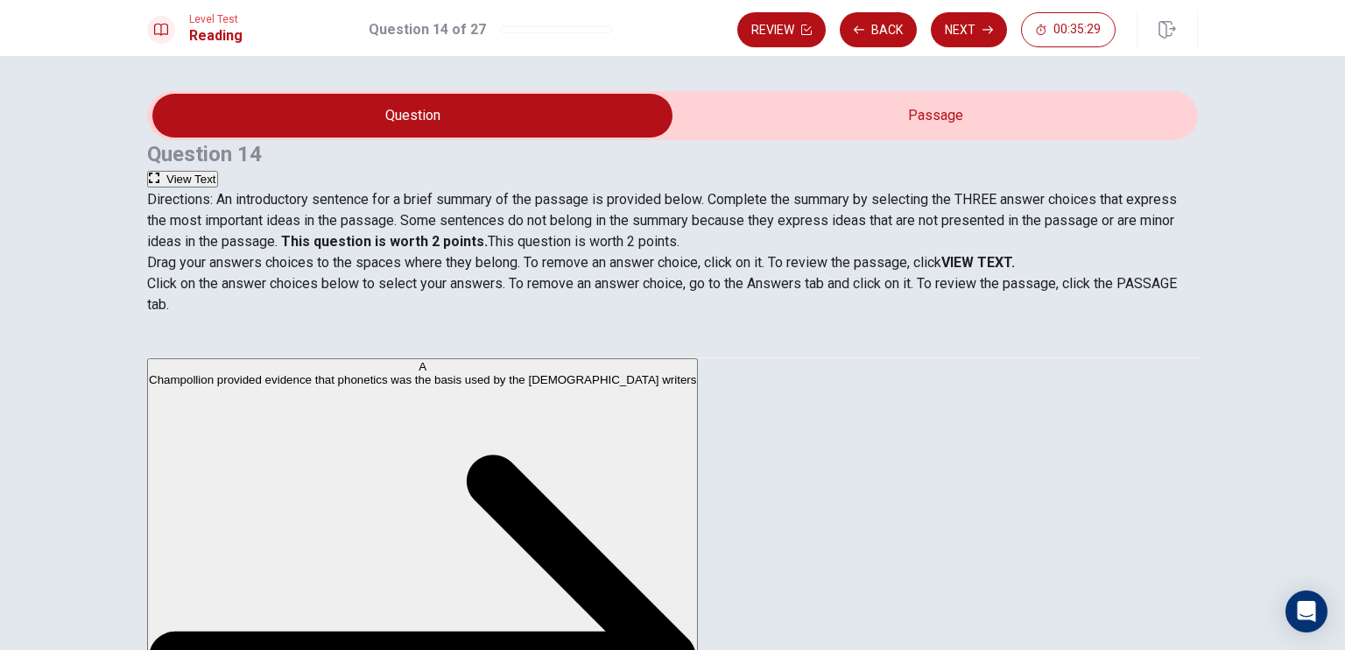
scroll to position [88, 0]
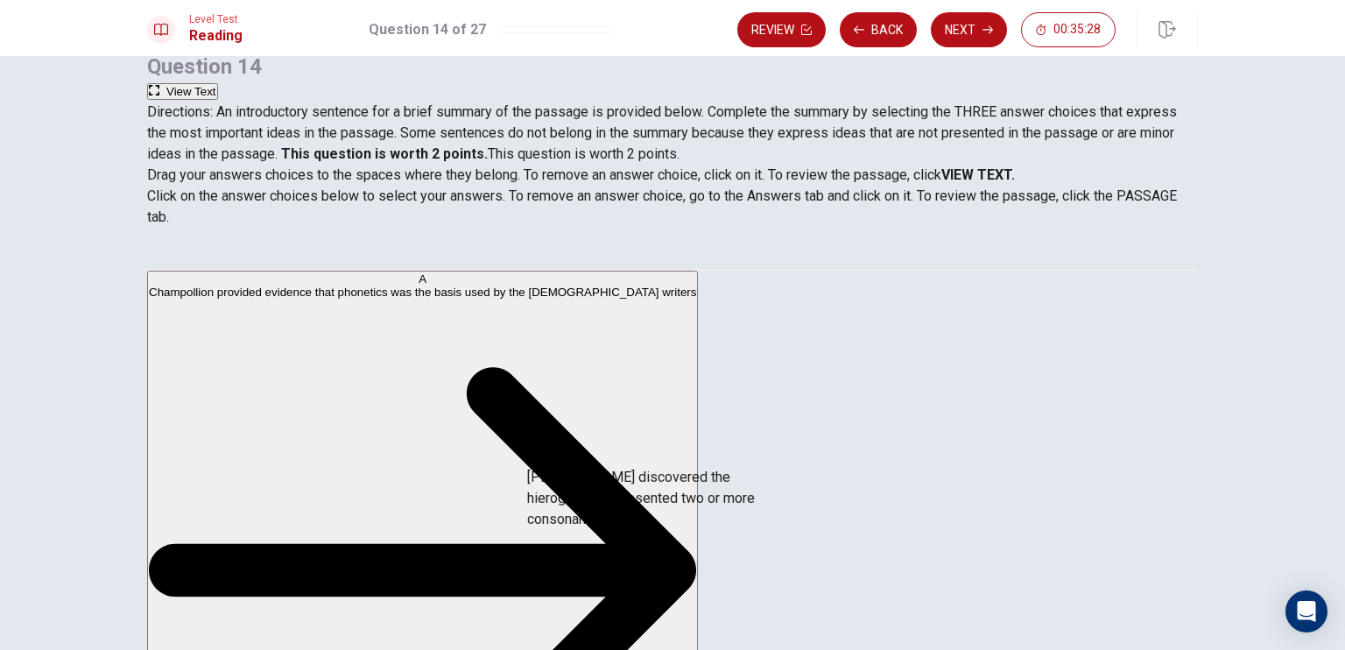
drag, startPoint x: 308, startPoint y: 538, endPoint x: 686, endPoint y: 485, distance: 381.2
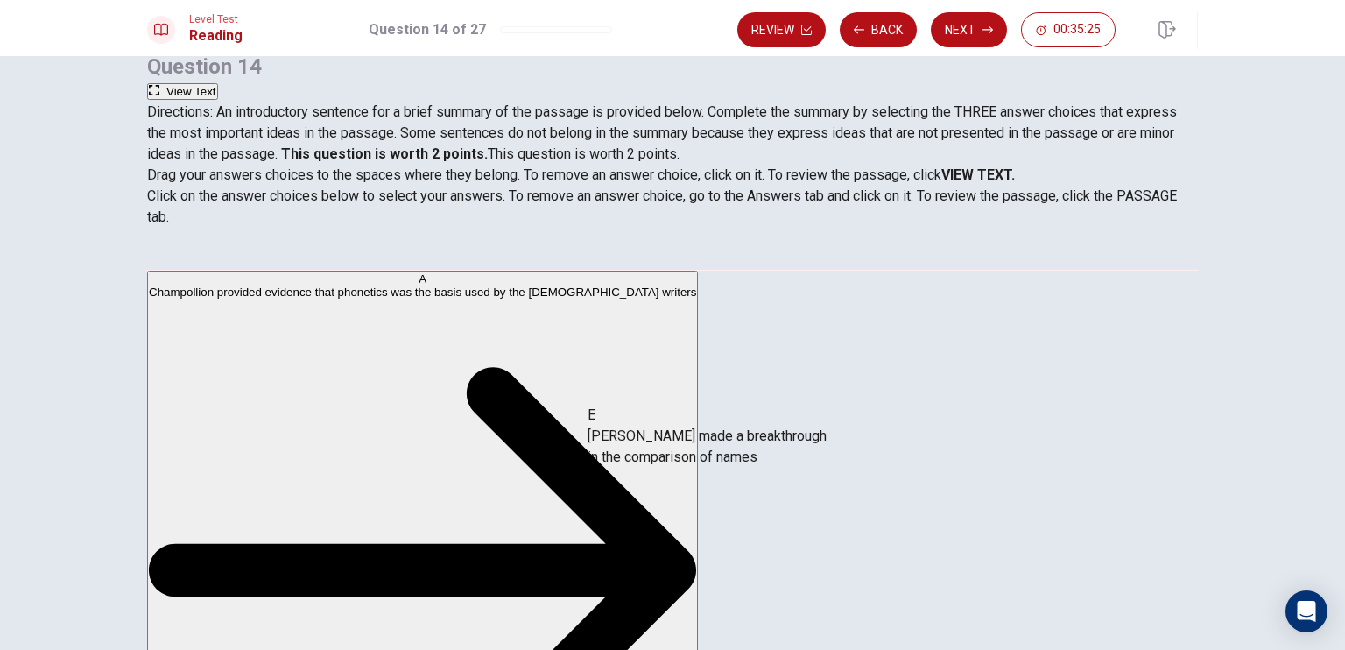
drag, startPoint x: 660, startPoint y: 464, endPoint x: 711, endPoint y: 455, distance: 52.4
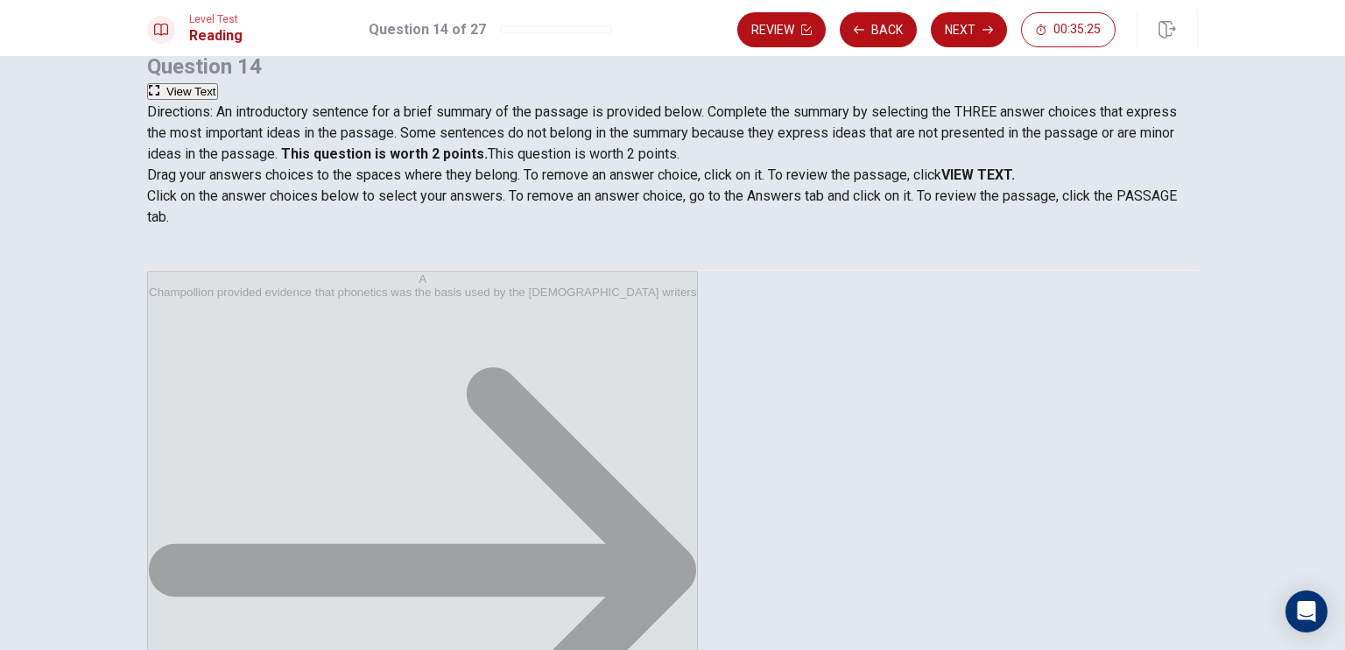
scroll to position [53, 0]
drag, startPoint x: 329, startPoint y: 416, endPoint x: 610, endPoint y: 570, distance: 319.9
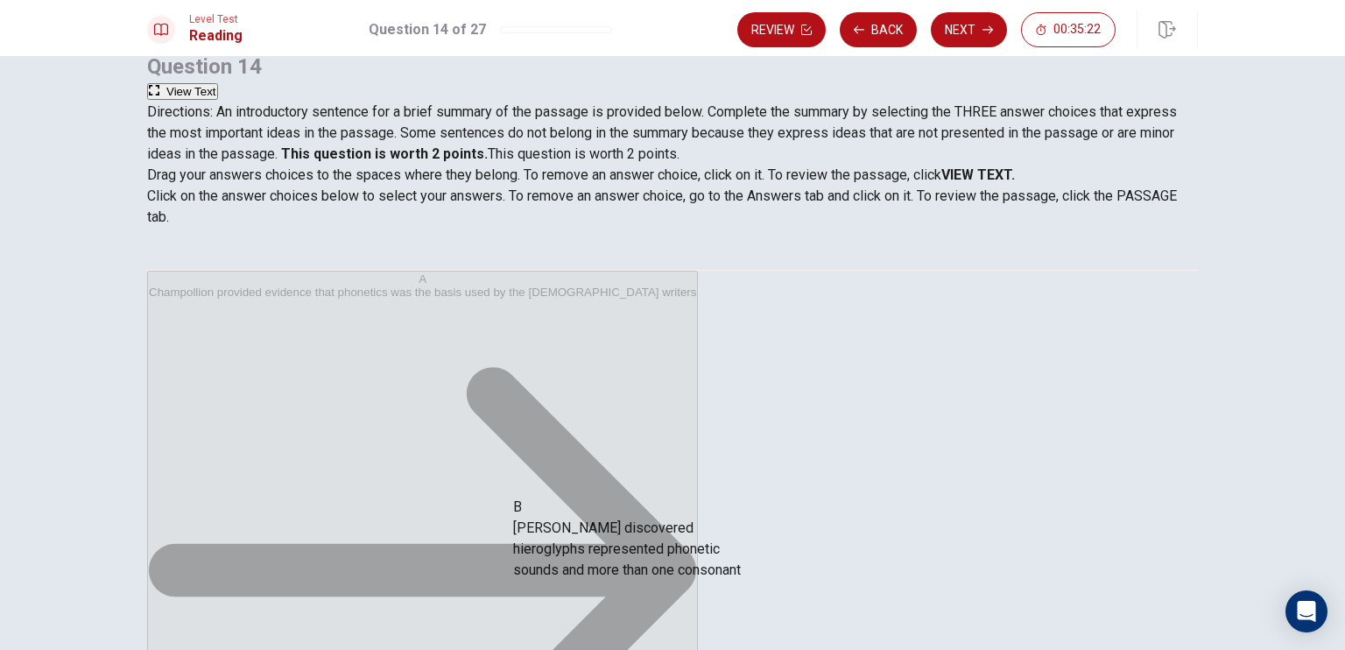
drag, startPoint x: 413, startPoint y: 475, endPoint x: 695, endPoint y: 572, distance: 298.3
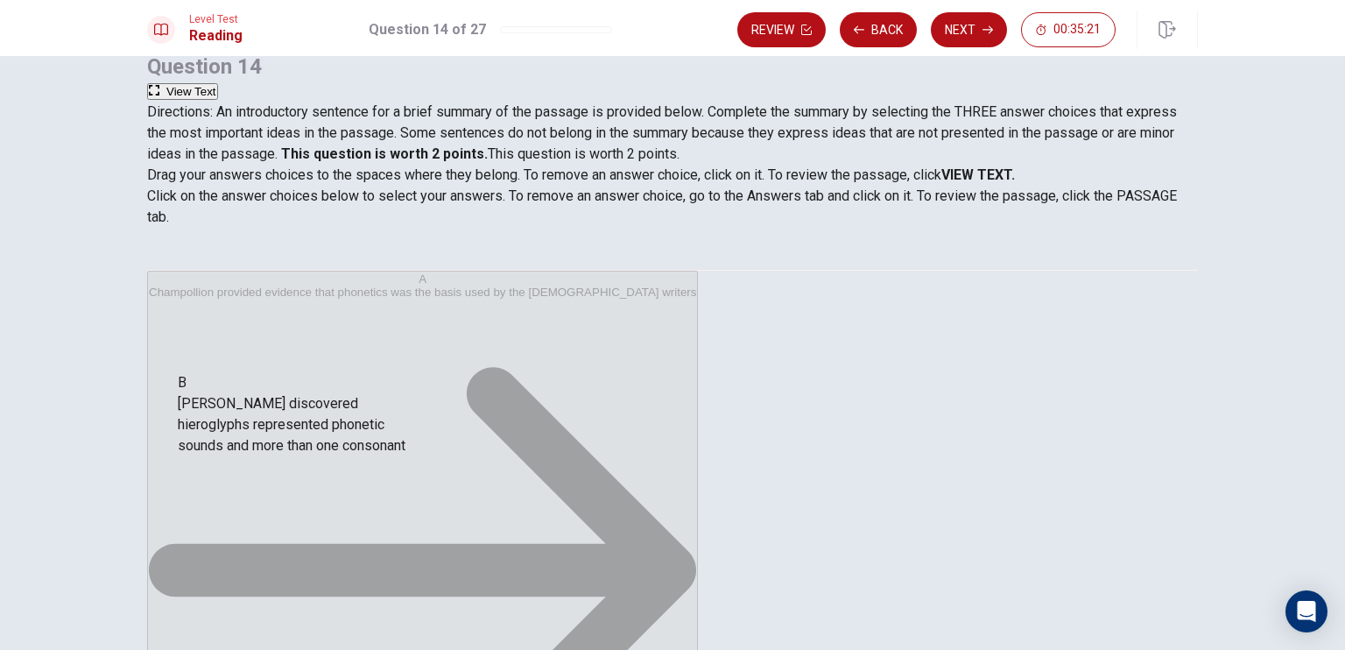
scroll to position [140, 0]
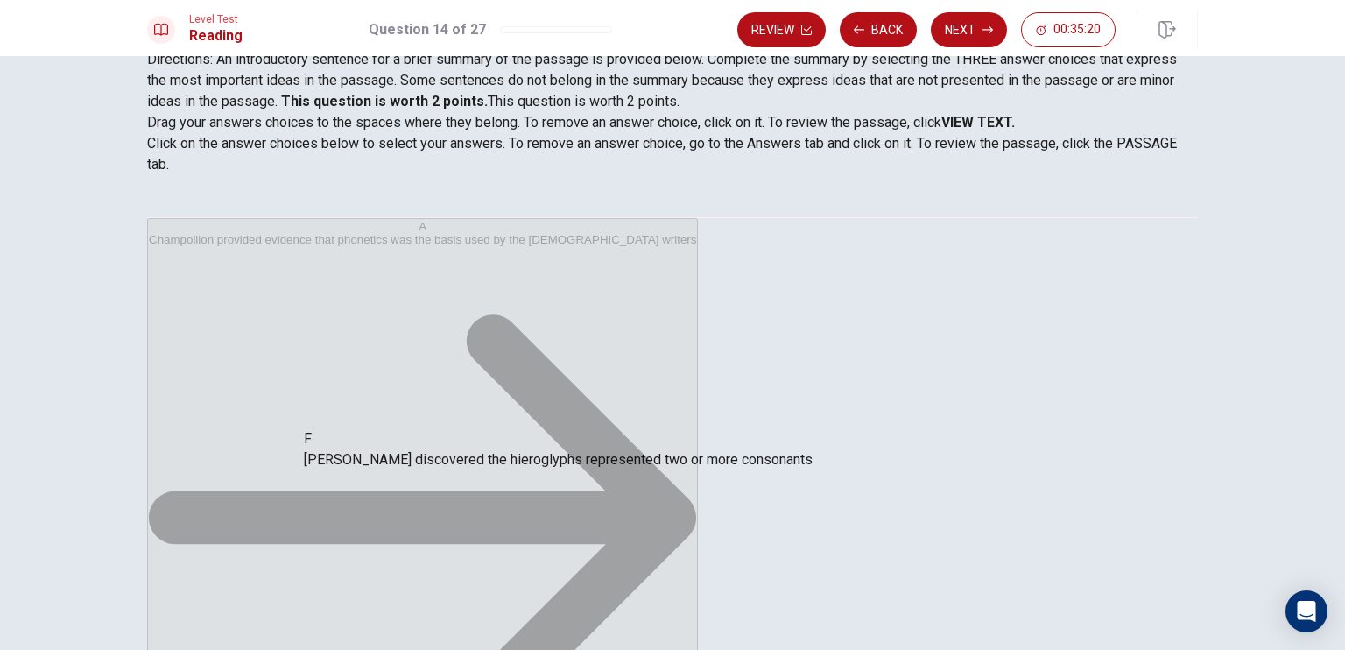
drag, startPoint x: 597, startPoint y: 459, endPoint x: 473, endPoint y: 448, distance: 124.0
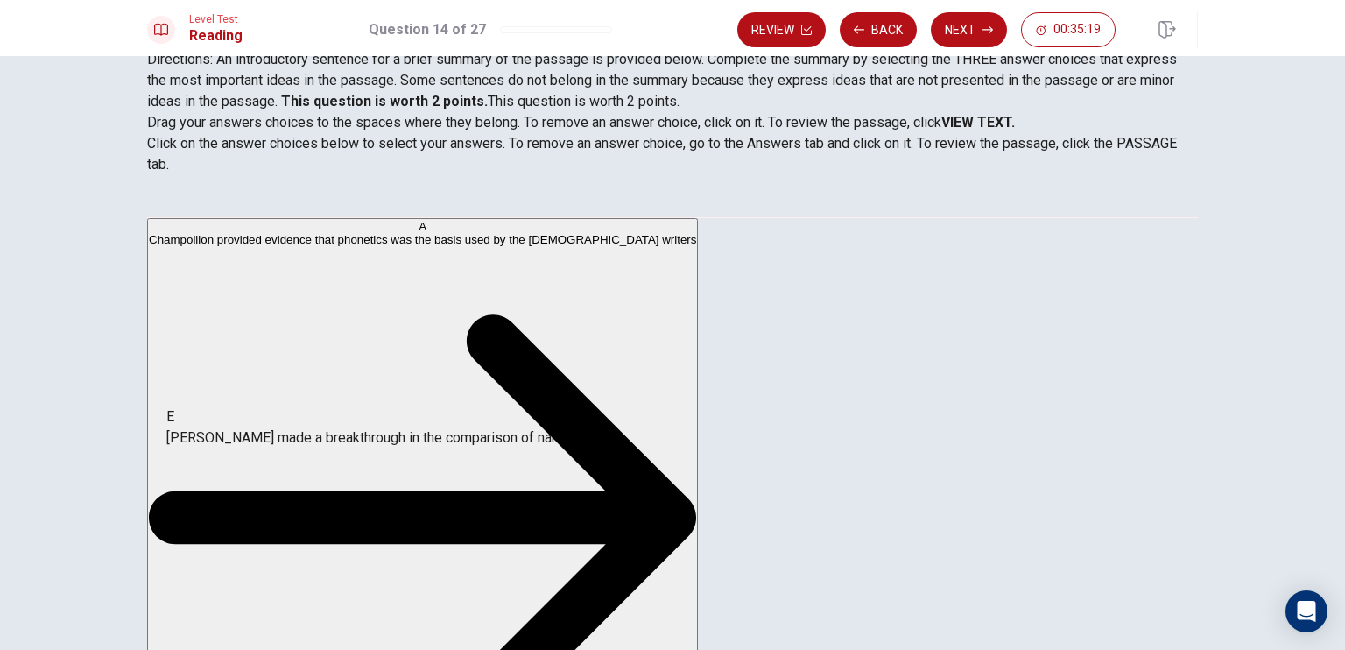
drag, startPoint x: 652, startPoint y: 385, endPoint x: 345, endPoint y: 440, distance: 311.5
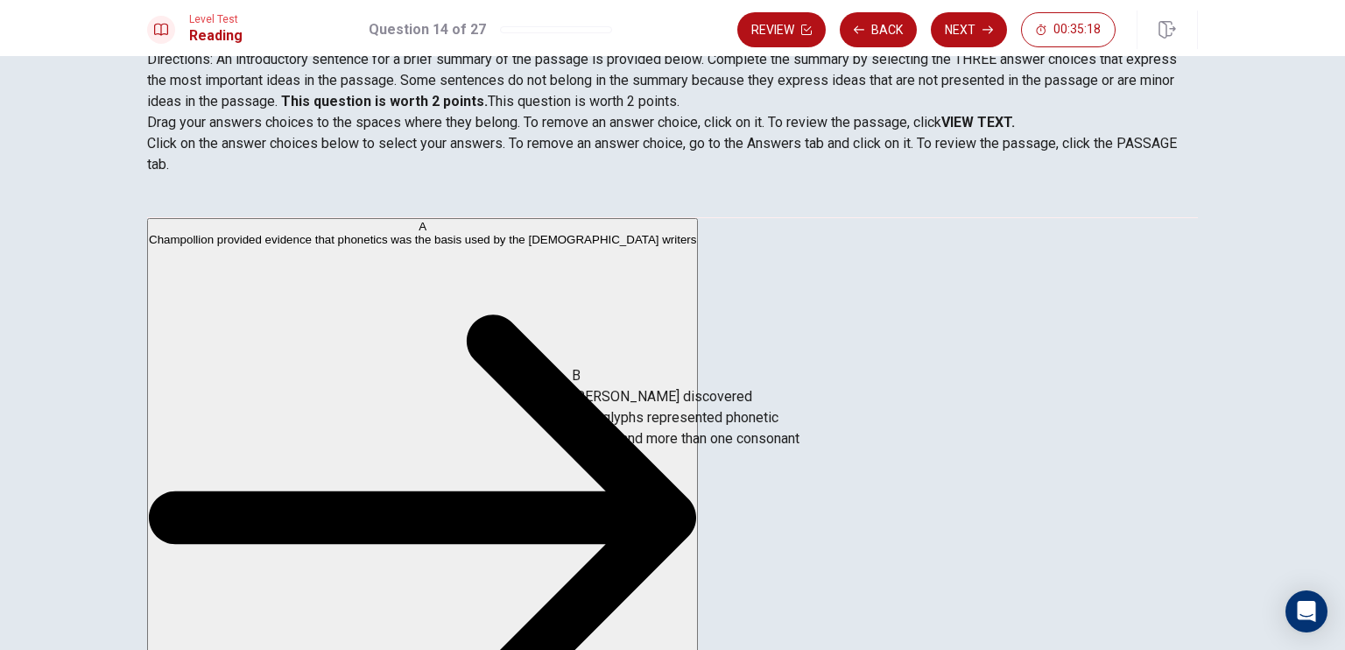
drag, startPoint x: 326, startPoint y: 351, endPoint x: 731, endPoint y: 415, distance: 409.7
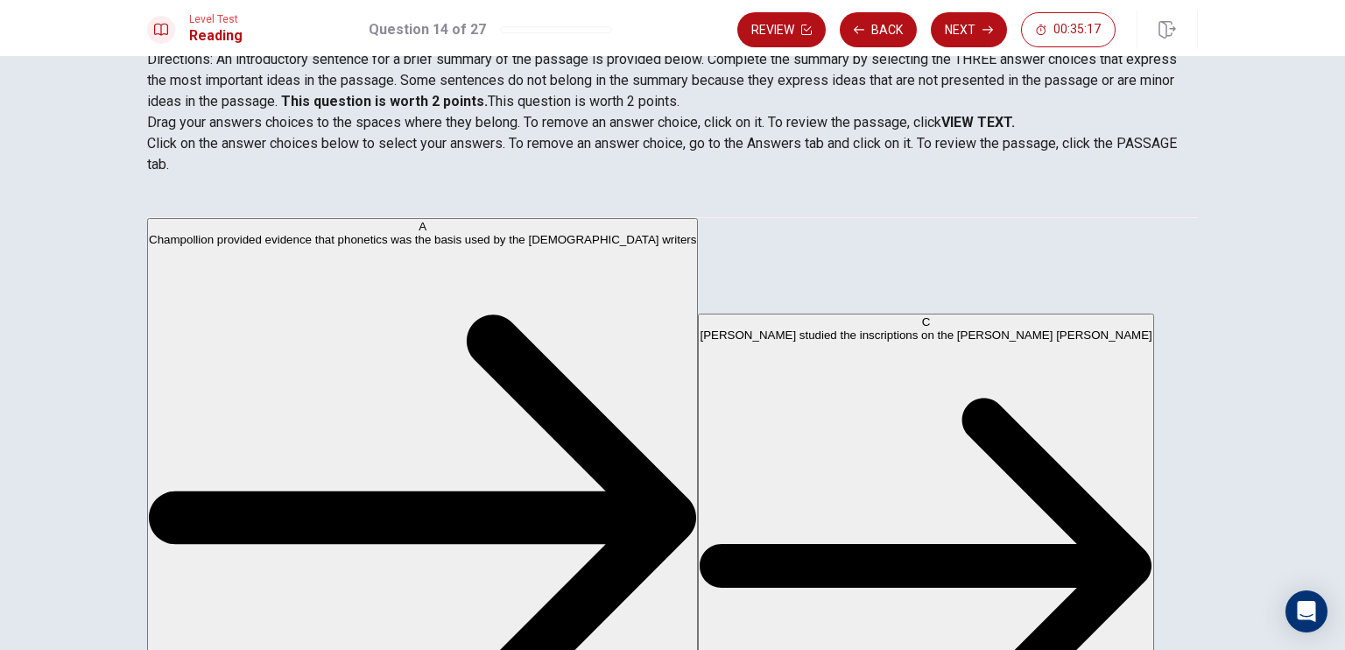
scroll to position [0, 0]
drag, startPoint x: 334, startPoint y: 306, endPoint x: 687, endPoint y: 498, distance: 402.2
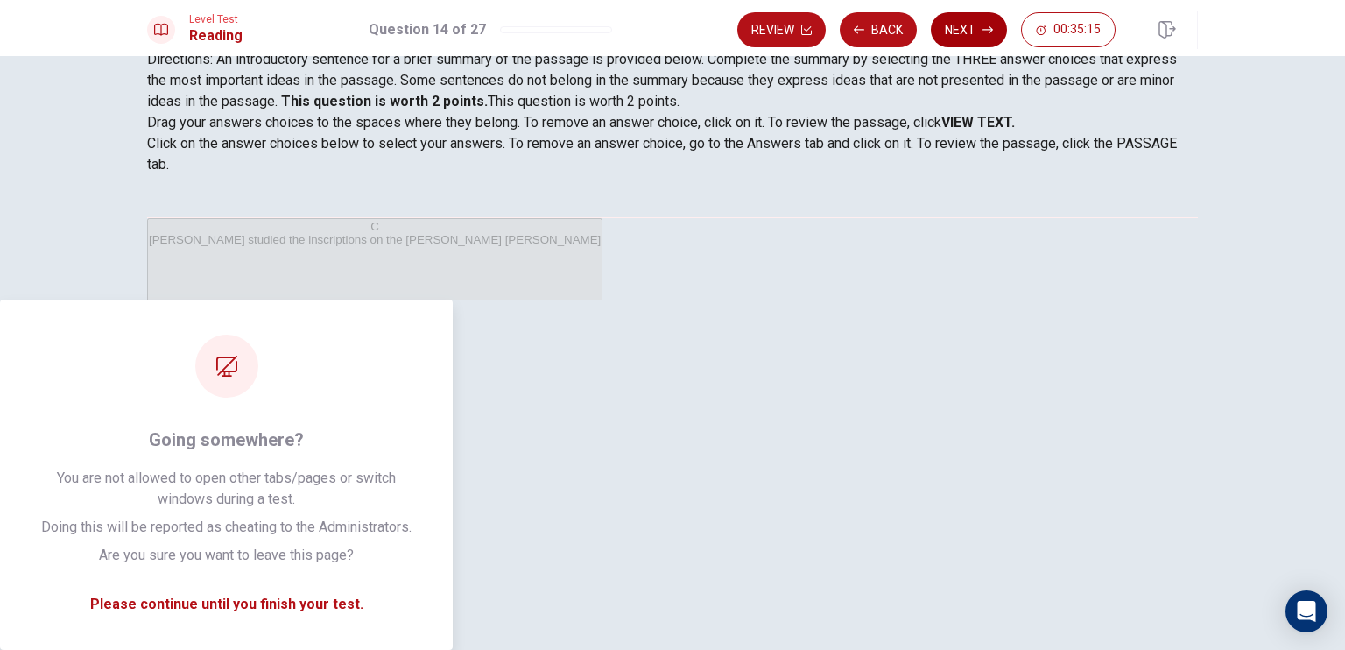
click at [960, 41] on button "Next" at bounding box center [969, 29] width 76 height 35
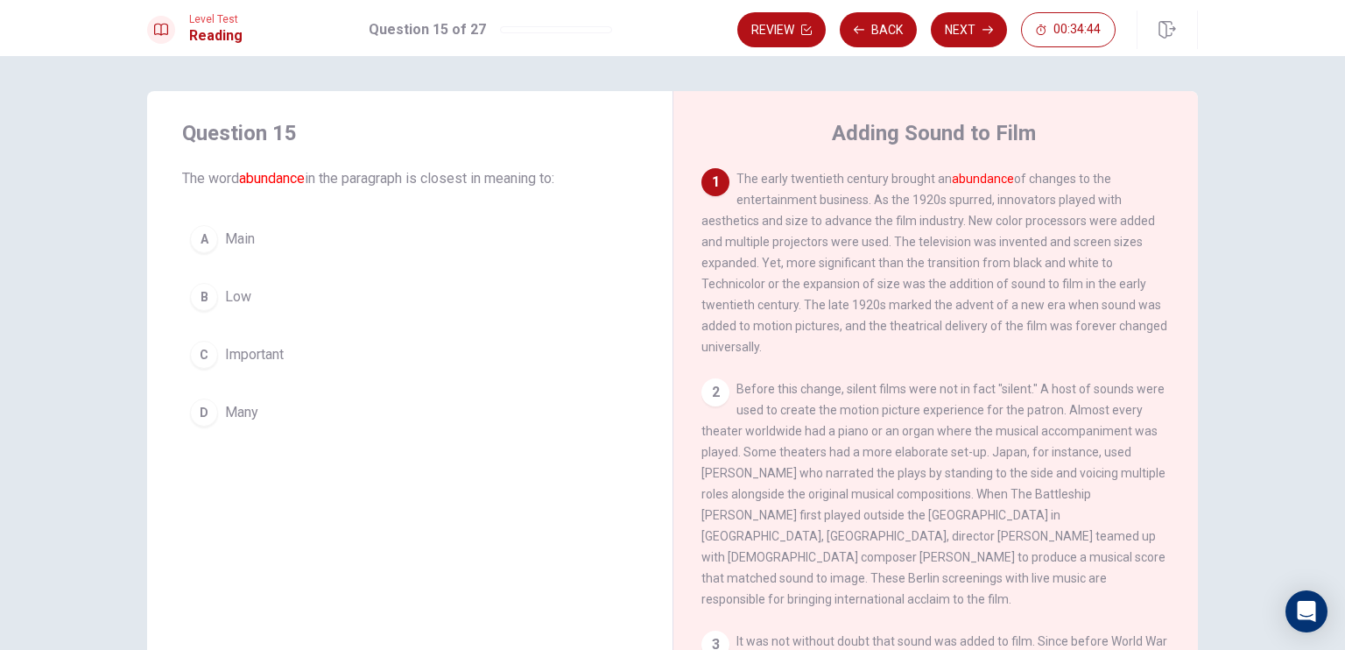
click at [284, 328] on div "A Main B Low C Important D Many" at bounding box center [409, 325] width 455 height 217
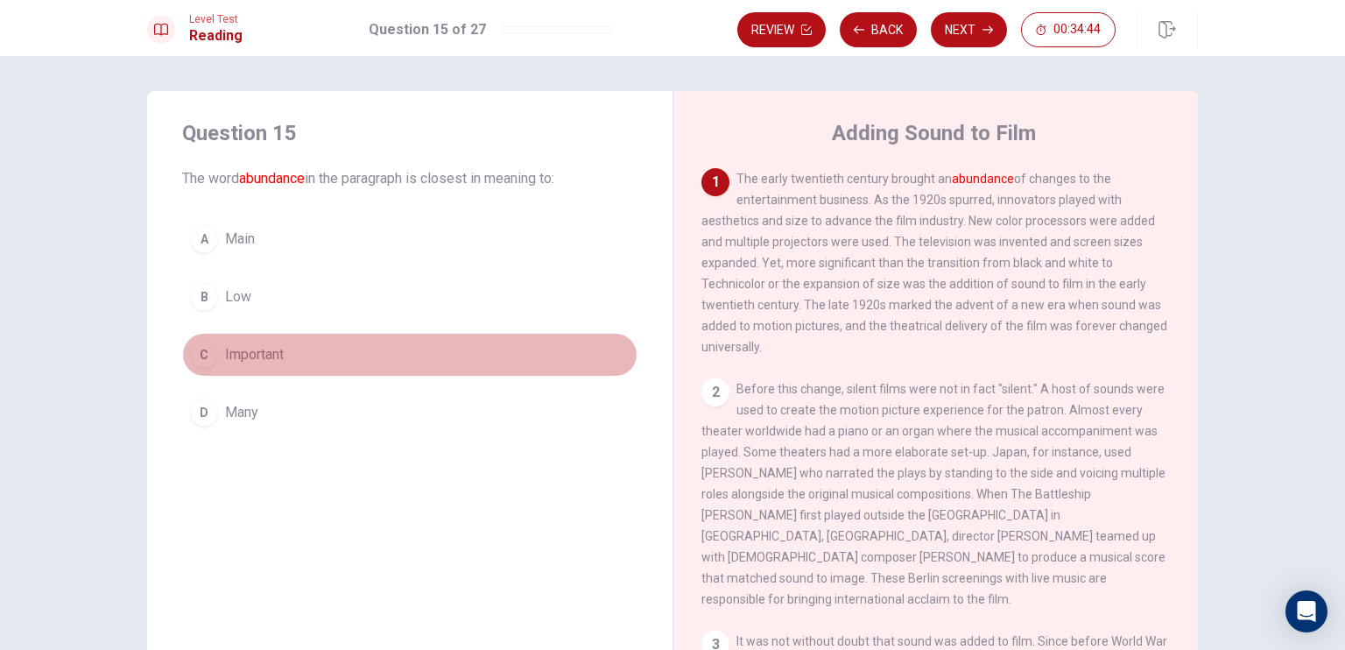
click at [272, 353] on span "Important" at bounding box center [254, 354] width 59 height 21
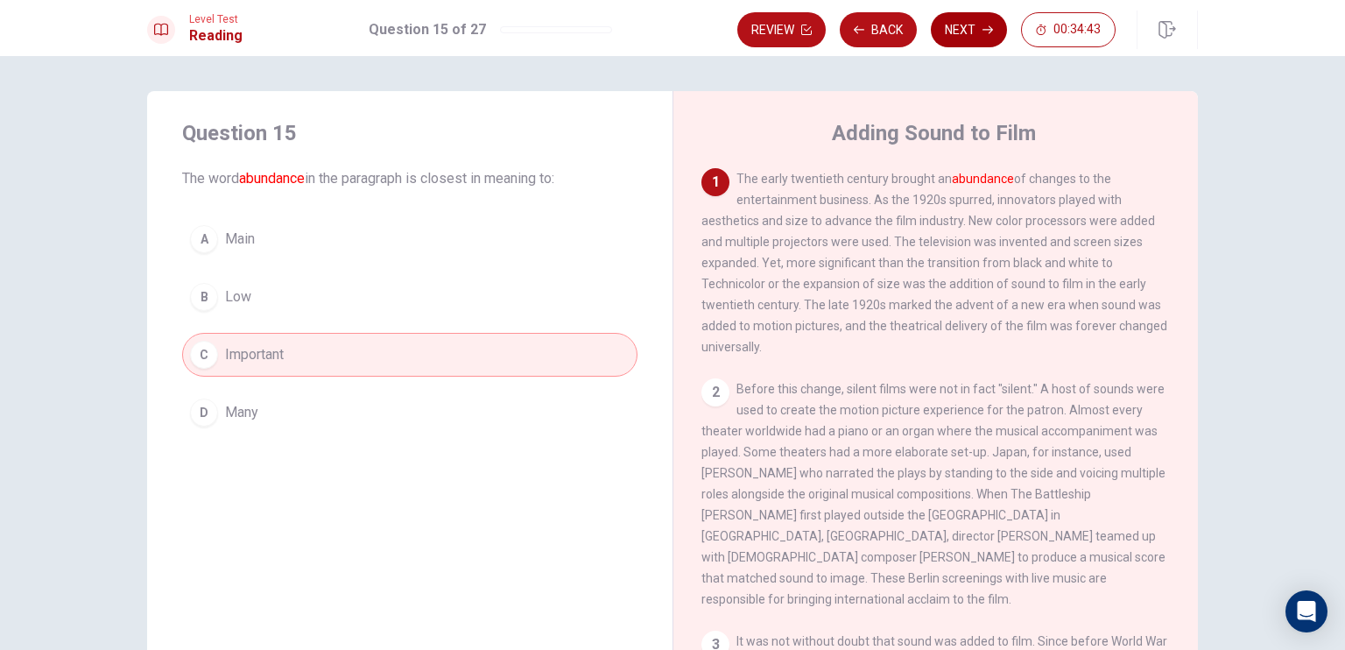
click at [976, 31] on button "Next" at bounding box center [969, 29] width 76 height 35
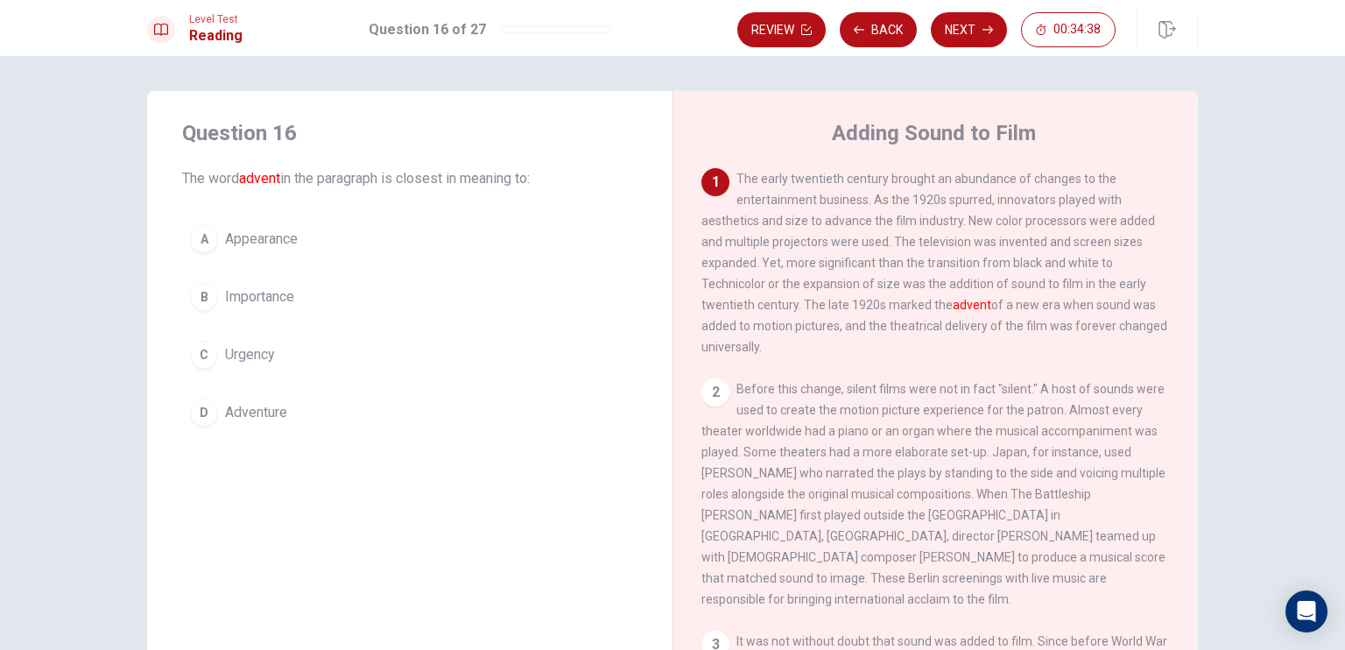
click at [249, 237] on span "Appearance" at bounding box center [261, 239] width 73 height 21
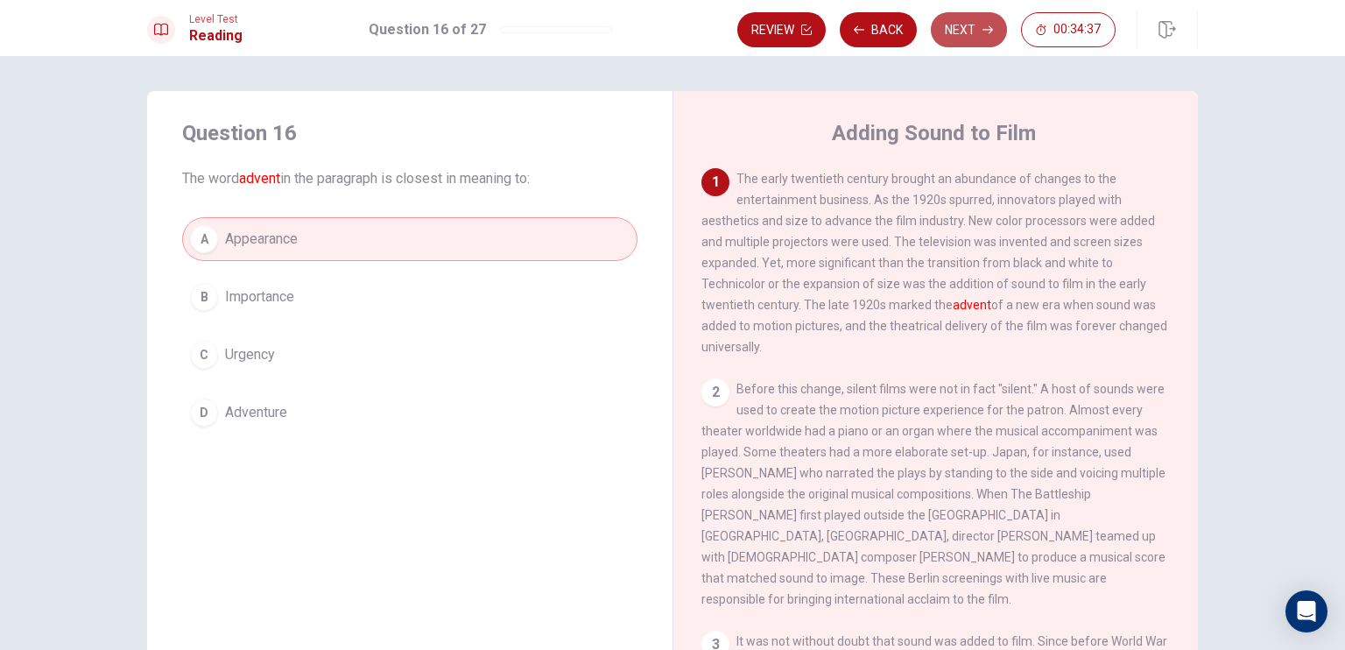
click at [974, 32] on button "Next" at bounding box center [969, 29] width 76 height 35
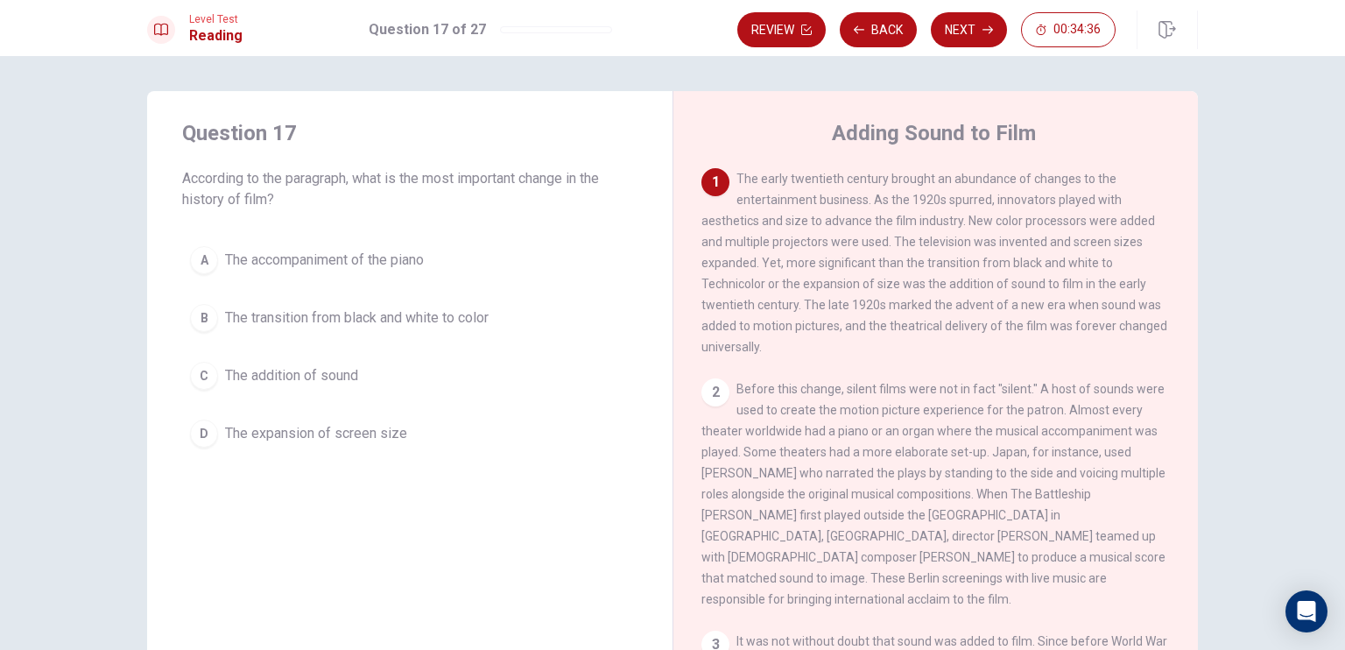
click at [438, 331] on button "B The transition from black and white to color" at bounding box center [409, 318] width 455 height 44
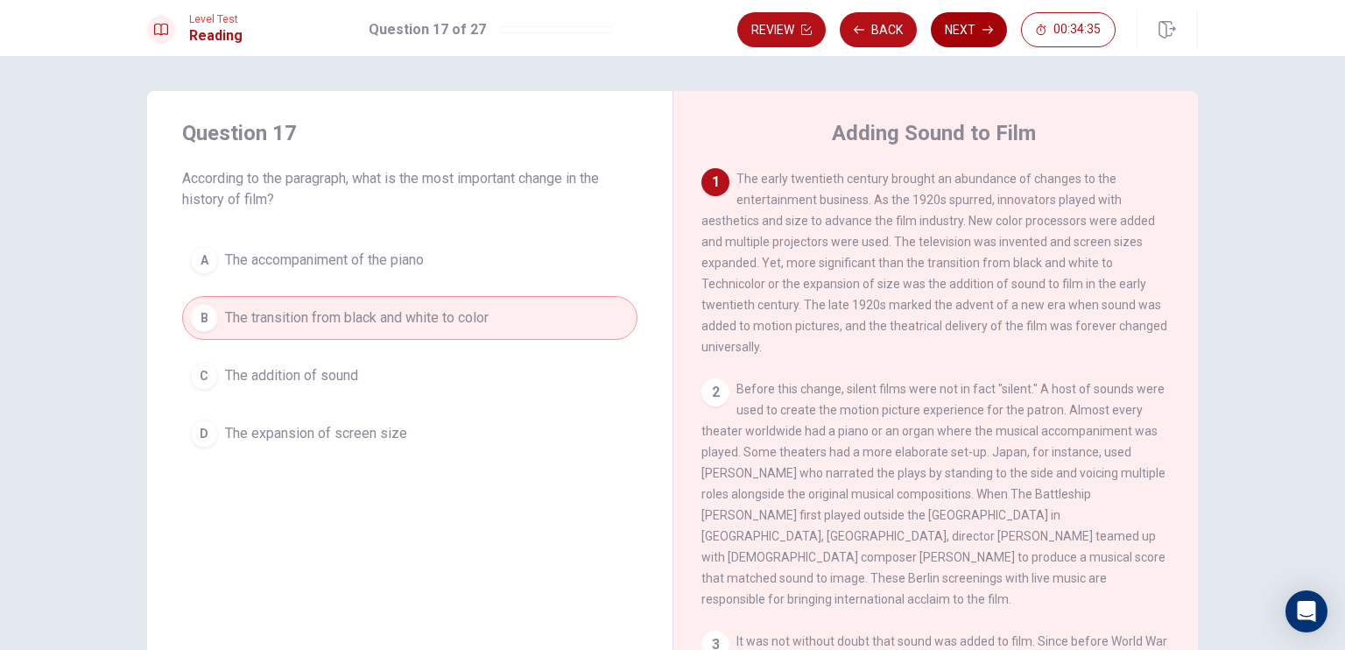
click at [954, 42] on button "Next" at bounding box center [969, 29] width 76 height 35
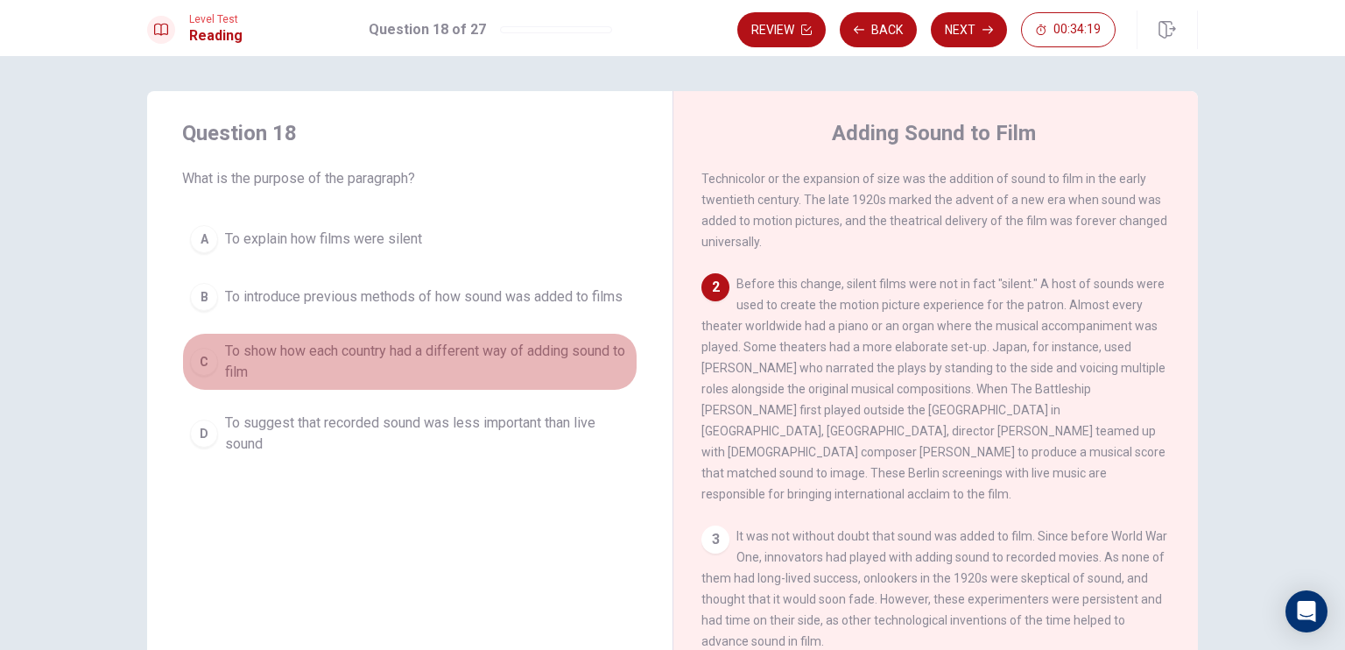
click at [342, 363] on span "To show how each country had a different way of adding sound to film" at bounding box center [427, 362] width 405 height 42
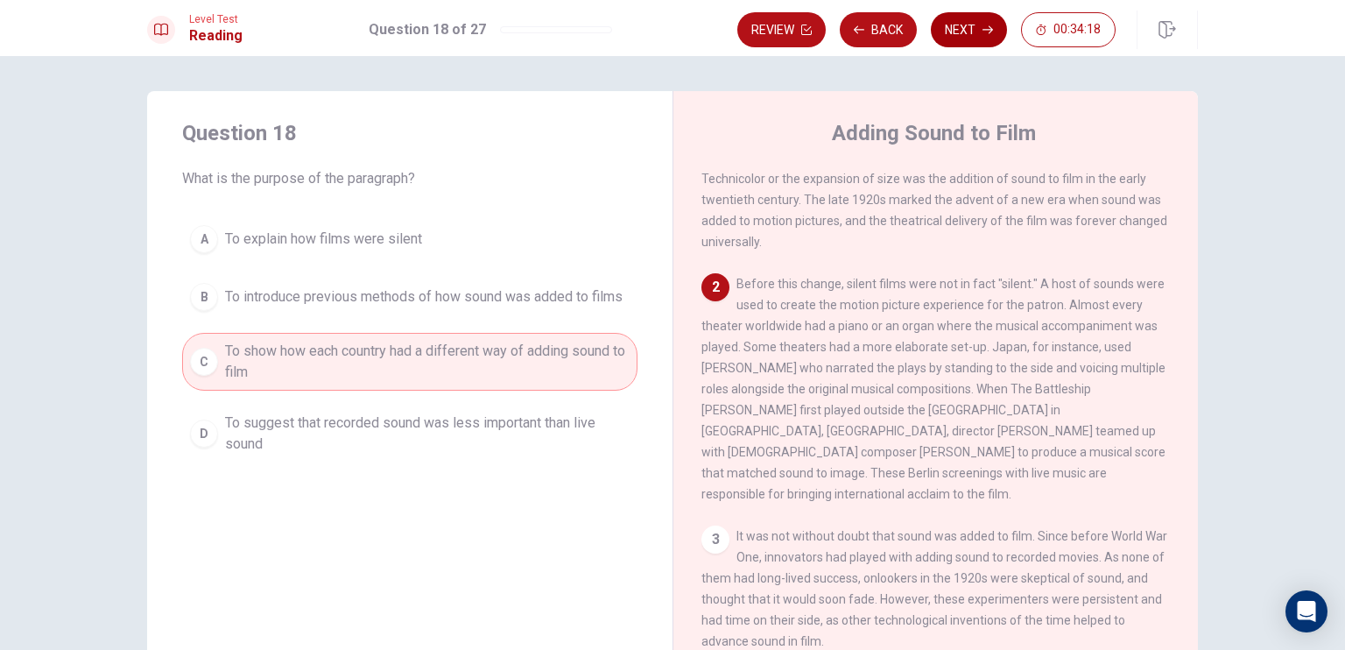
click at [974, 25] on button "Next" at bounding box center [969, 29] width 76 height 35
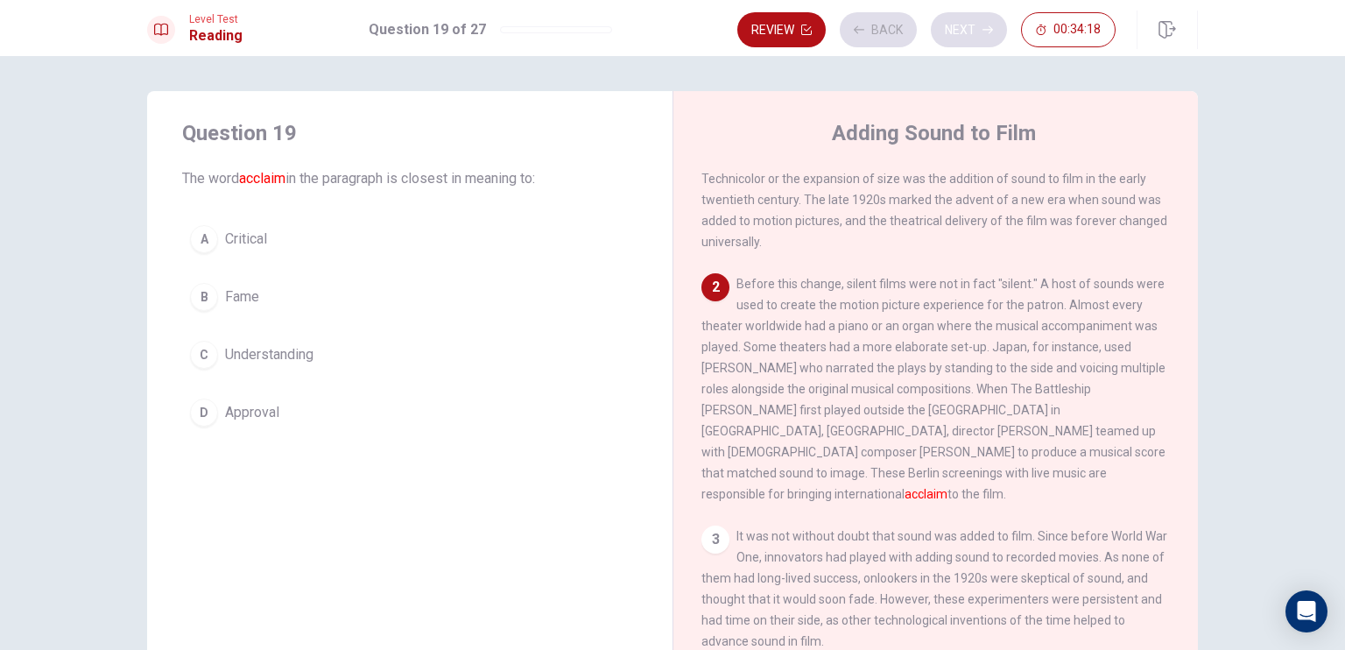
scroll to position [216, 0]
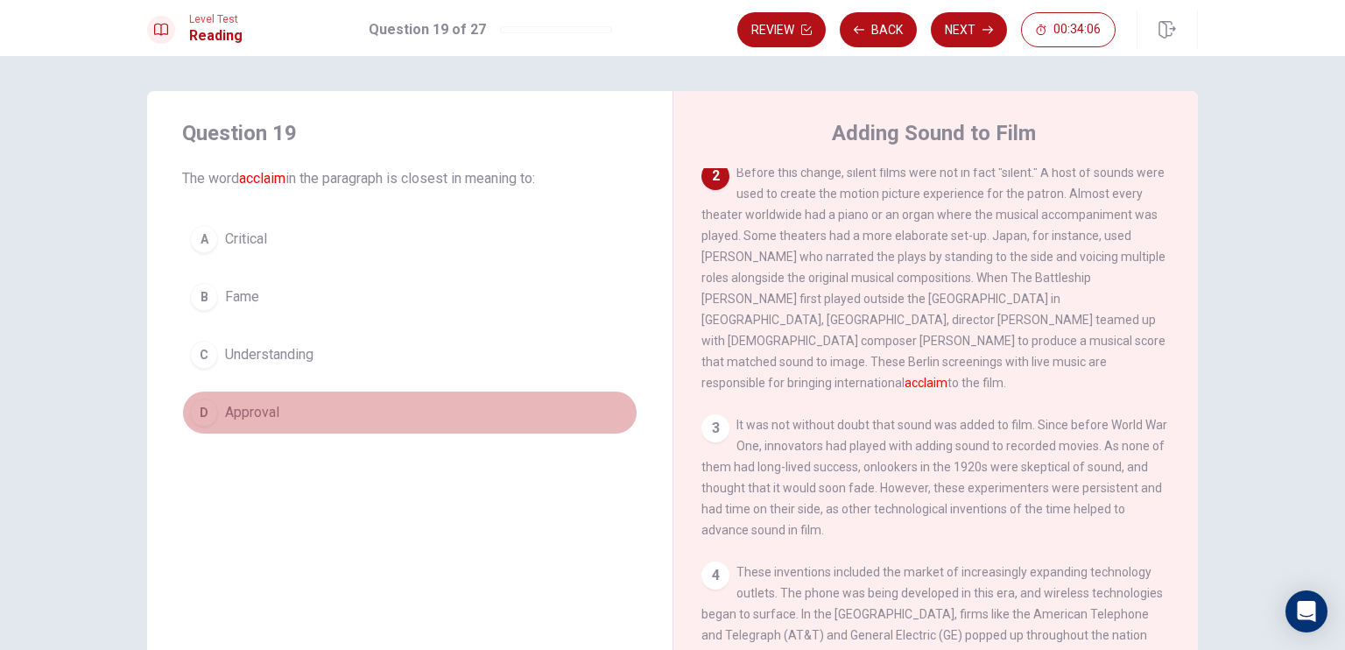
click at [267, 416] on span "Approval" at bounding box center [252, 412] width 54 height 21
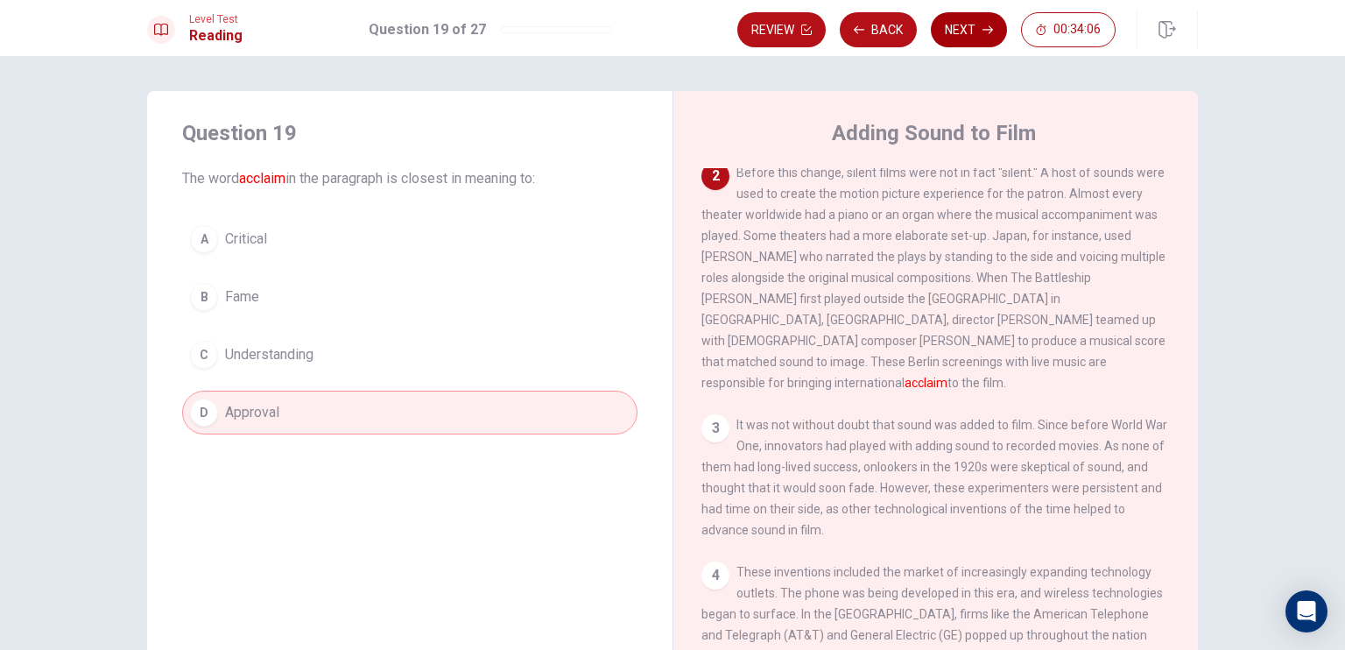
click at [958, 28] on button "Next" at bounding box center [969, 29] width 76 height 35
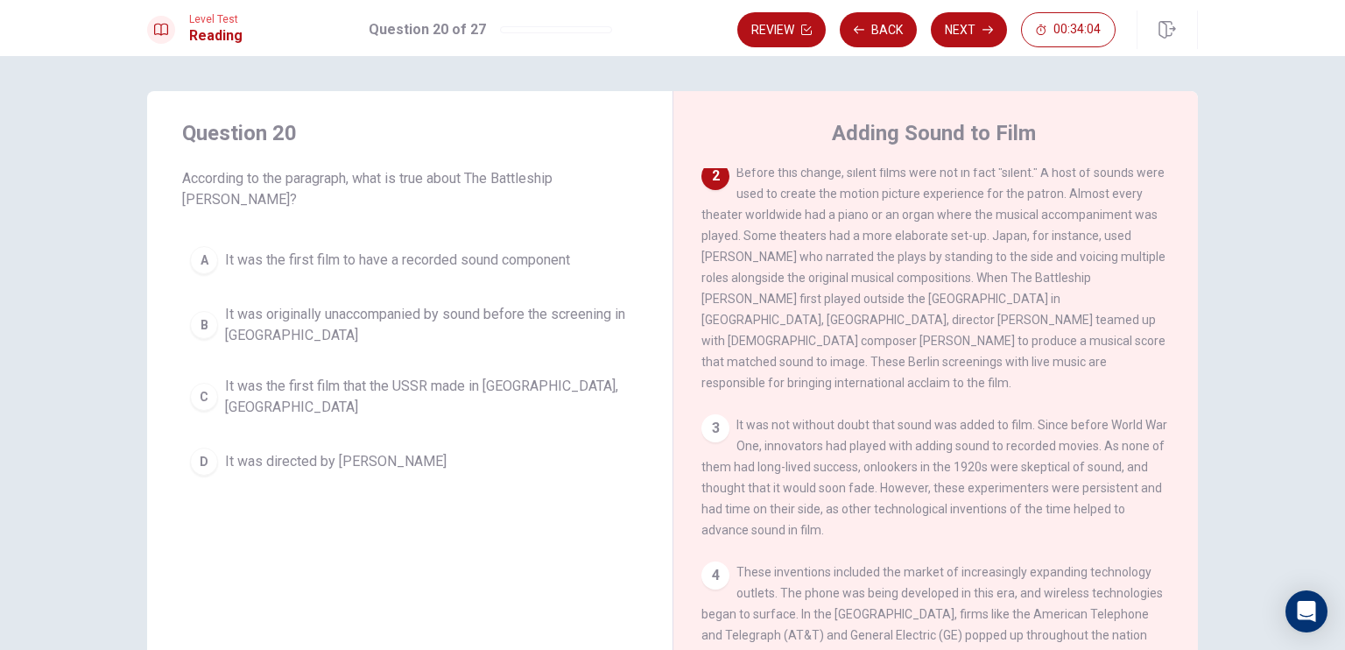
drag, startPoint x: 356, startPoint y: 292, endPoint x: 386, endPoint y: 284, distance: 31.7
click at [357, 304] on span "It was originally unaccompanied by sound before the screening in [GEOGRAPHIC_DA…" at bounding box center [427, 325] width 405 height 42
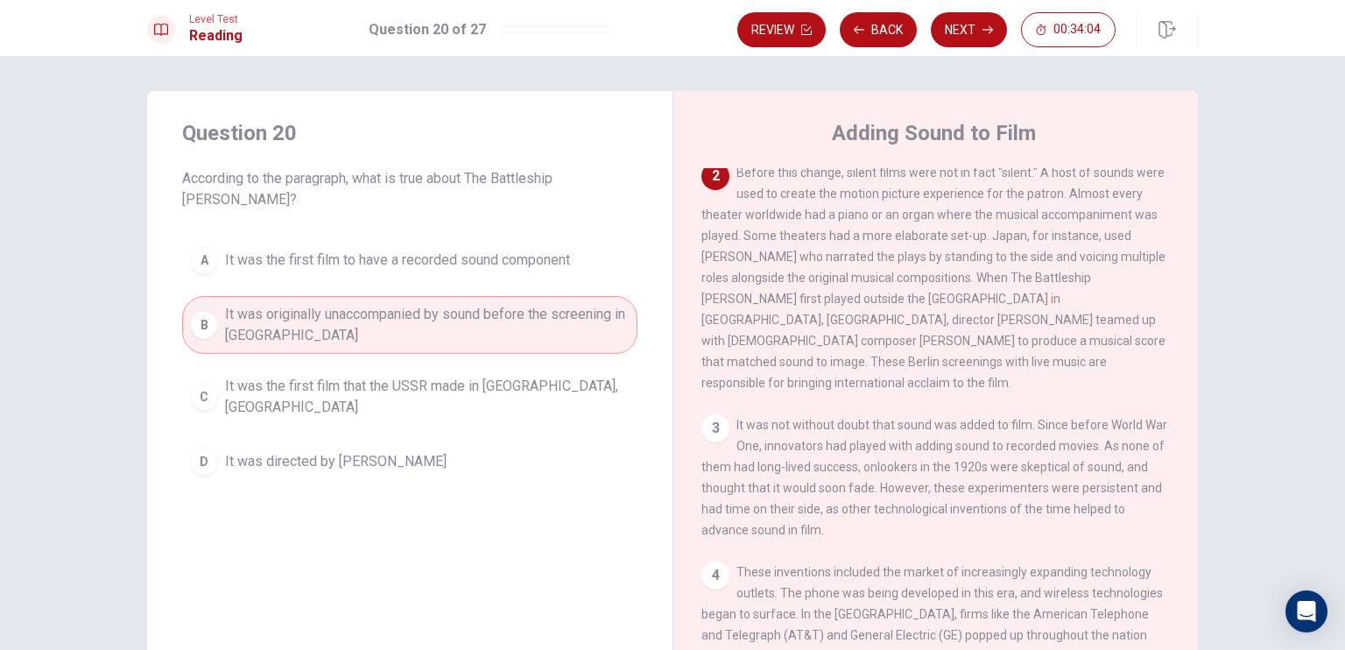
click at [988, 39] on button "Next" at bounding box center [969, 29] width 76 height 35
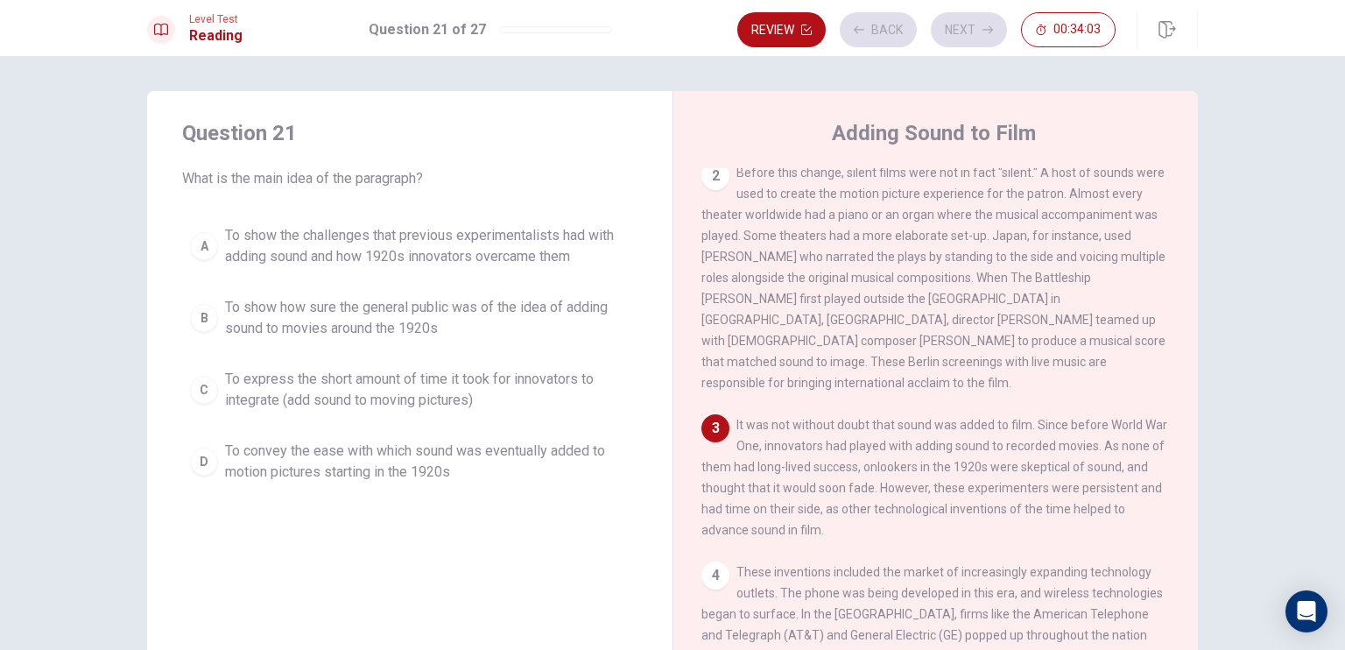
scroll to position [256, 0]
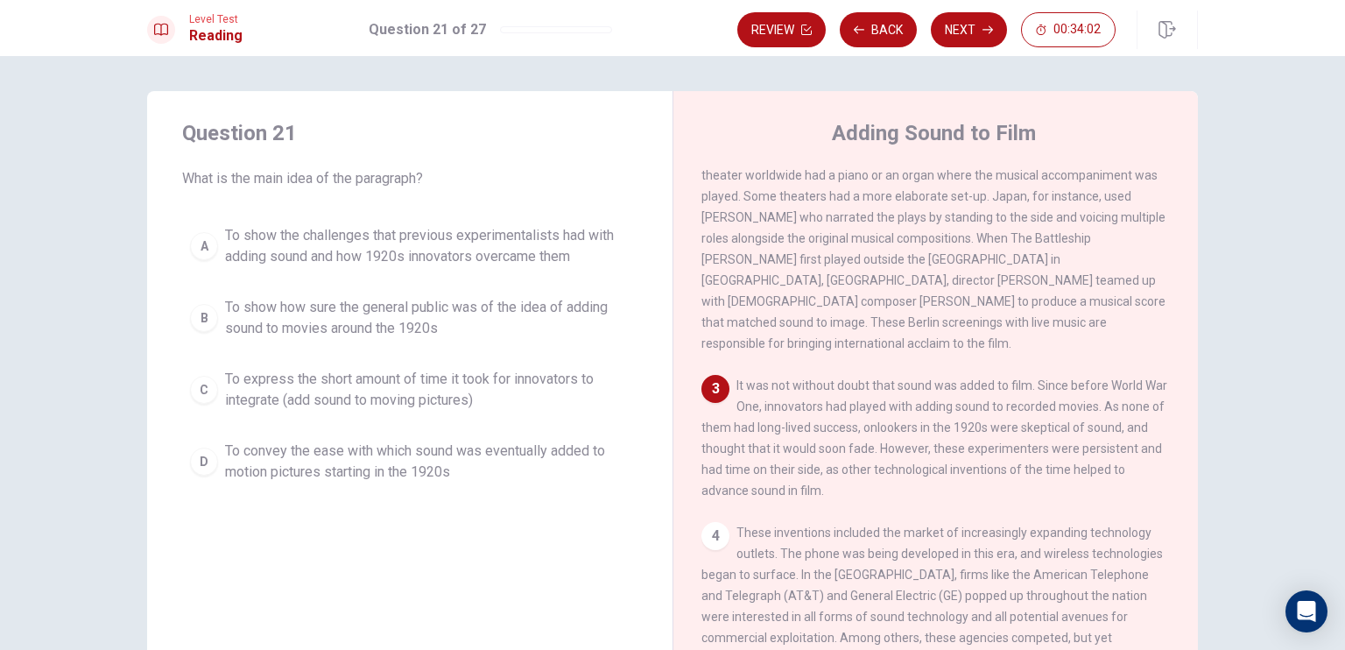
click at [454, 248] on span "To show the challenges that previous experimentalists had with adding sound and…" at bounding box center [427, 246] width 405 height 42
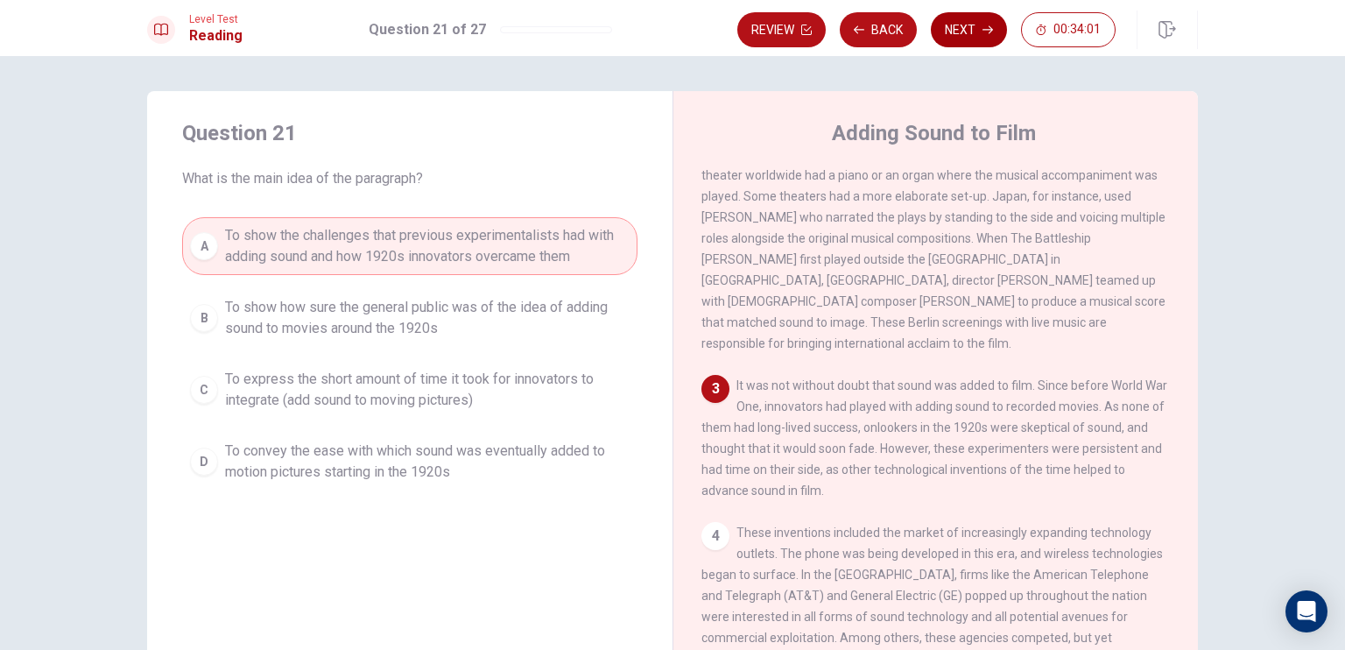
click at [956, 46] on button "Next" at bounding box center [969, 29] width 76 height 35
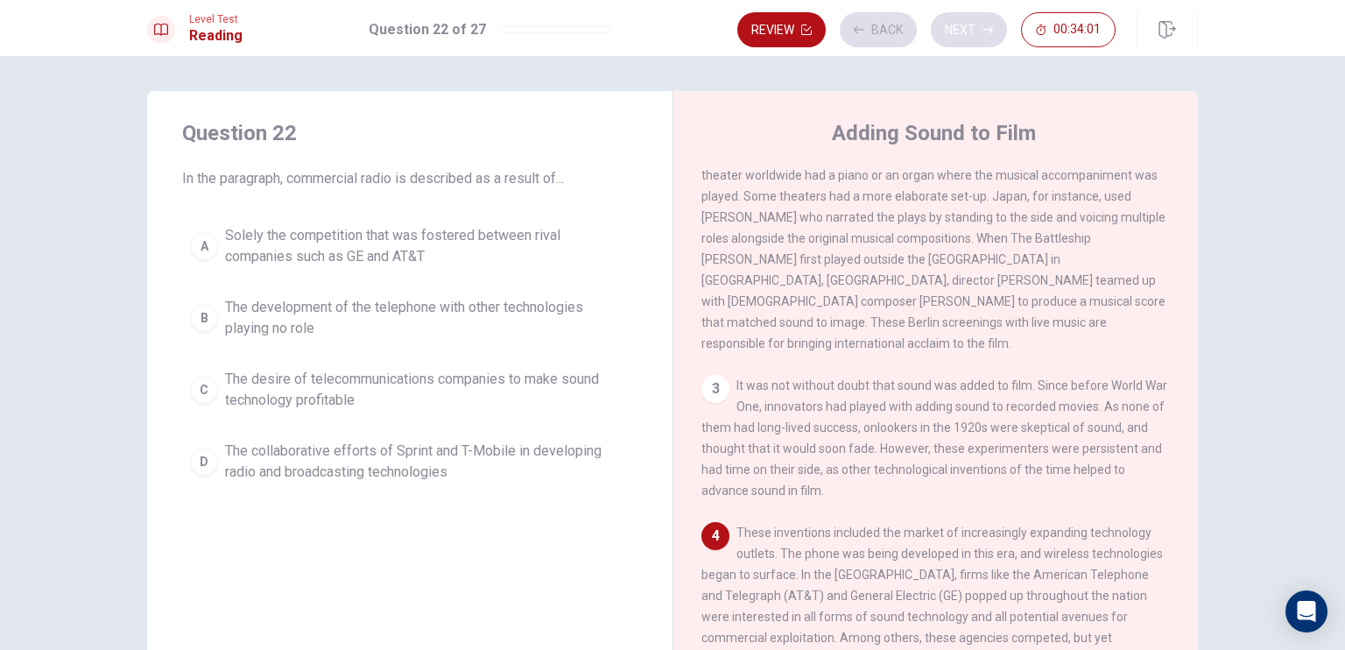
scroll to position [470, 0]
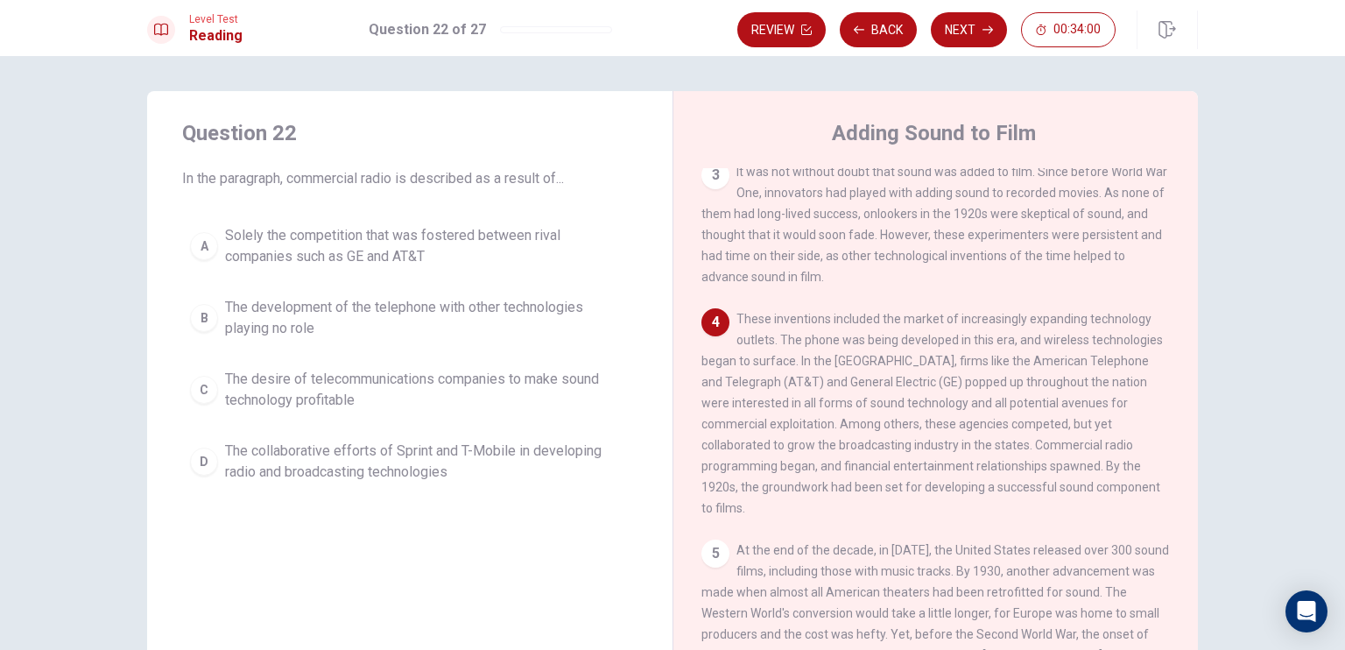
click at [455, 446] on span "The collaborative efforts of Sprint and T-Mobile in developing radio and broadc…" at bounding box center [427, 462] width 405 height 42
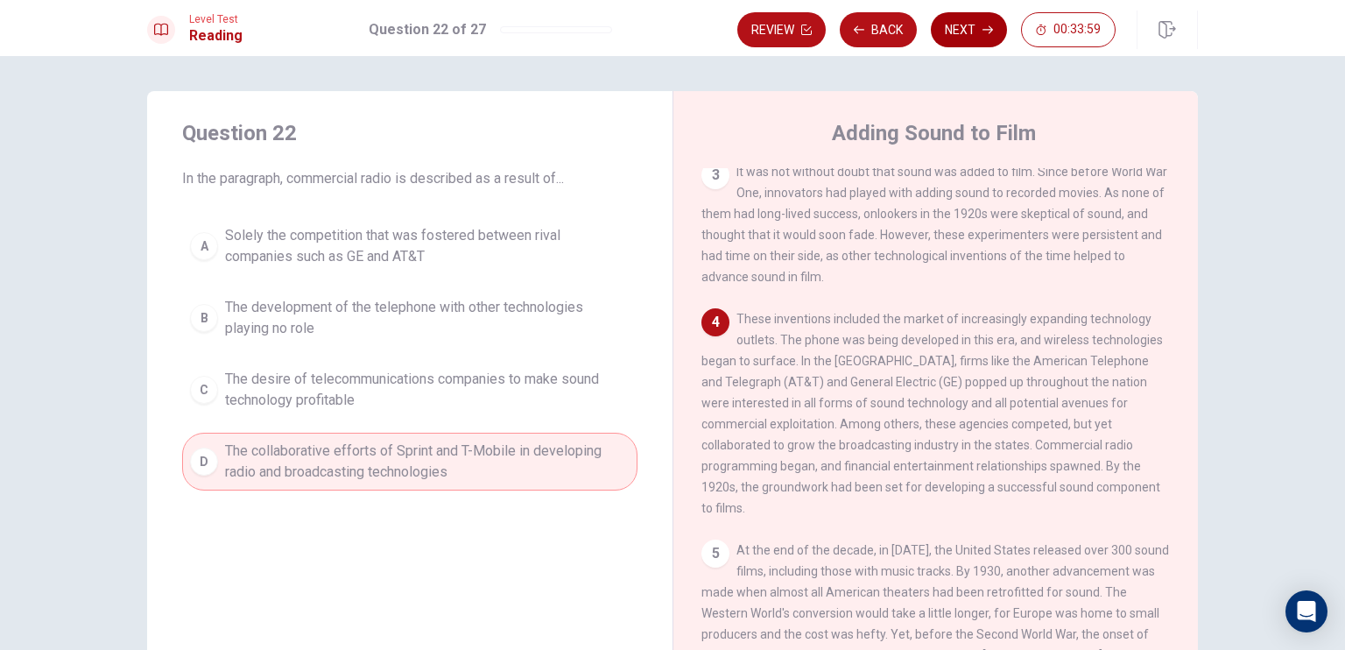
click at [955, 32] on button "Next" at bounding box center [969, 29] width 76 height 35
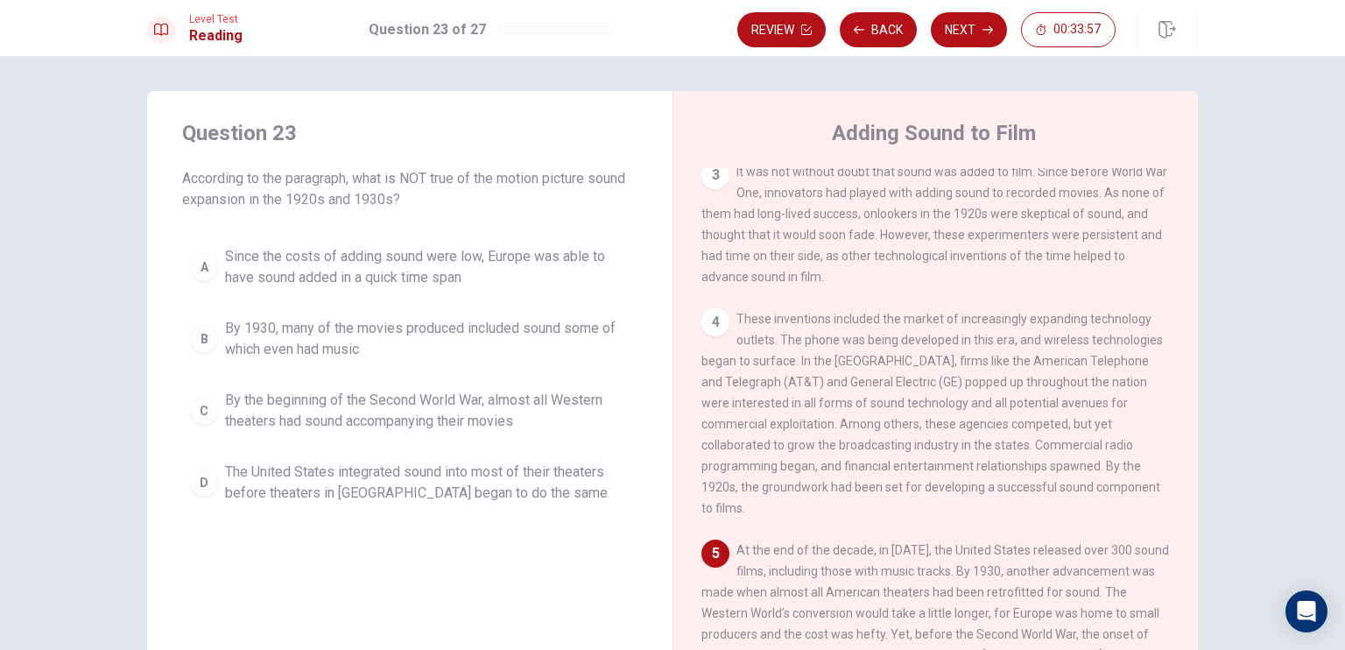
drag, startPoint x: 438, startPoint y: 408, endPoint x: 455, endPoint y: 402, distance: 17.7
click at [439, 407] on span "By the beginning of the Second World War, almost all Western theaters had sound…" at bounding box center [427, 411] width 405 height 42
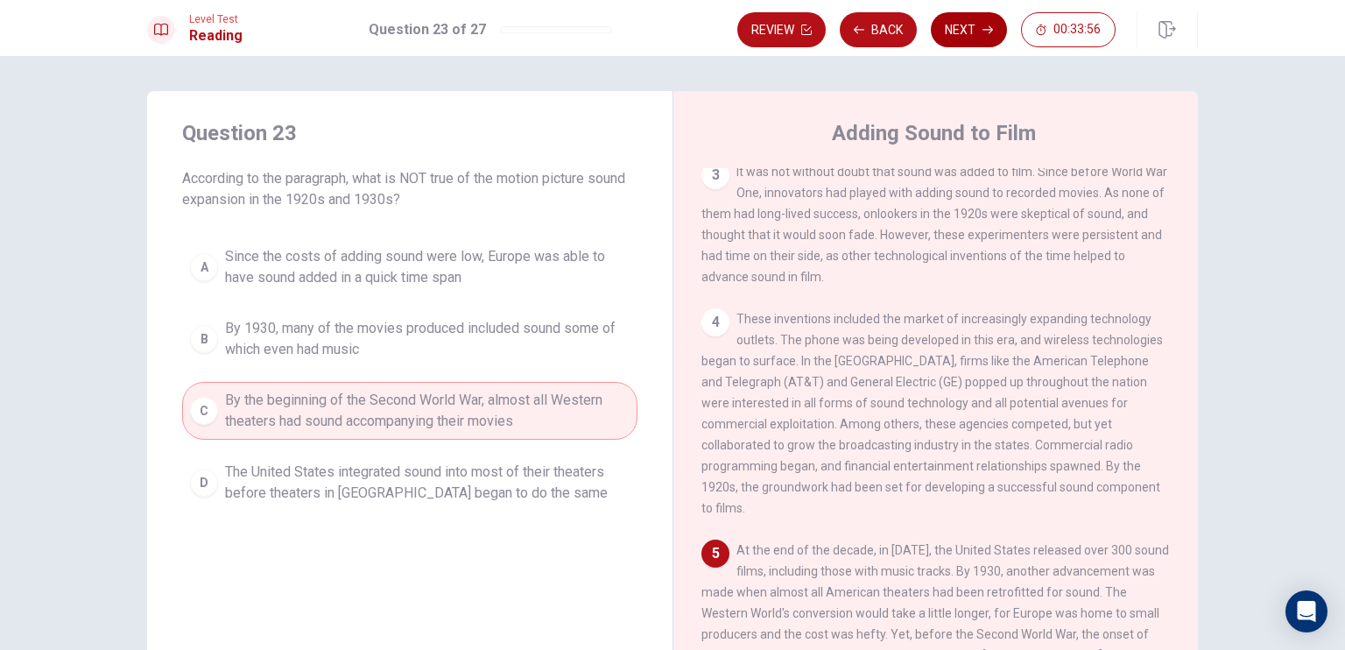
click at [993, 27] on icon "button" at bounding box center [988, 30] width 11 height 11
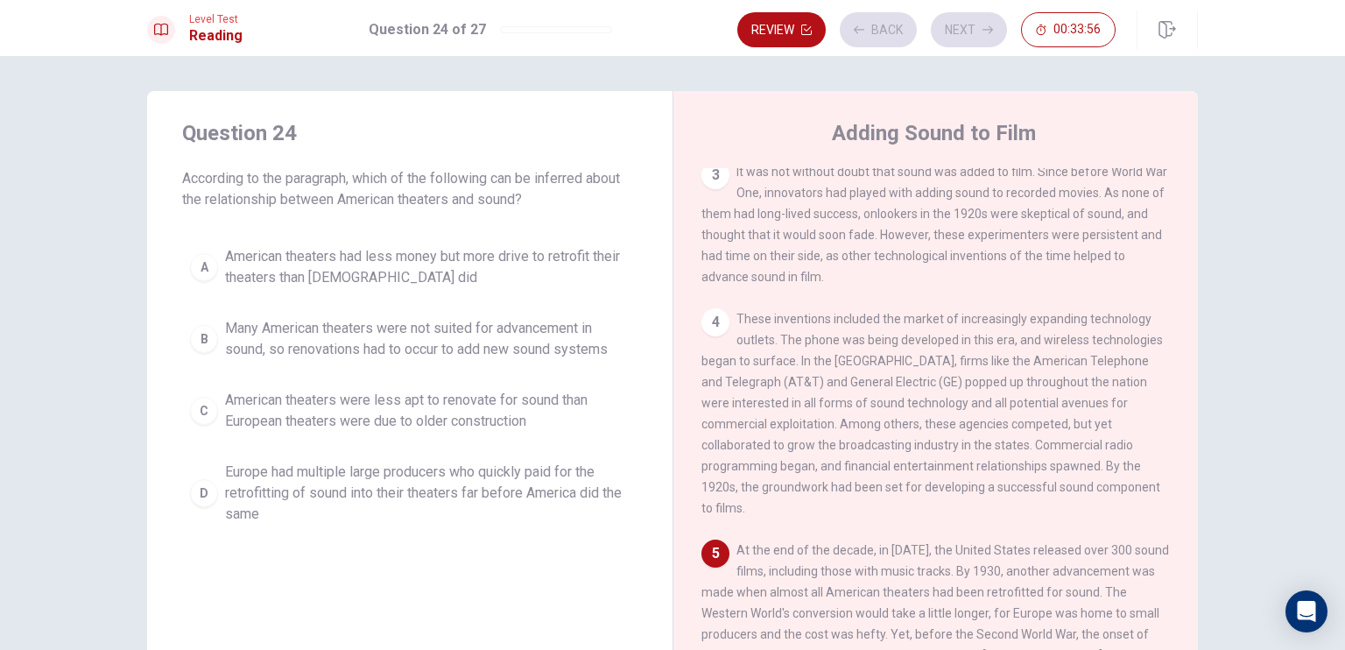
drag, startPoint x: 500, startPoint y: 353, endPoint x: 540, endPoint y: 340, distance: 41.5
click at [499, 353] on span "Many American theaters were not suited for advancement in sound, so renovations…" at bounding box center [427, 339] width 405 height 42
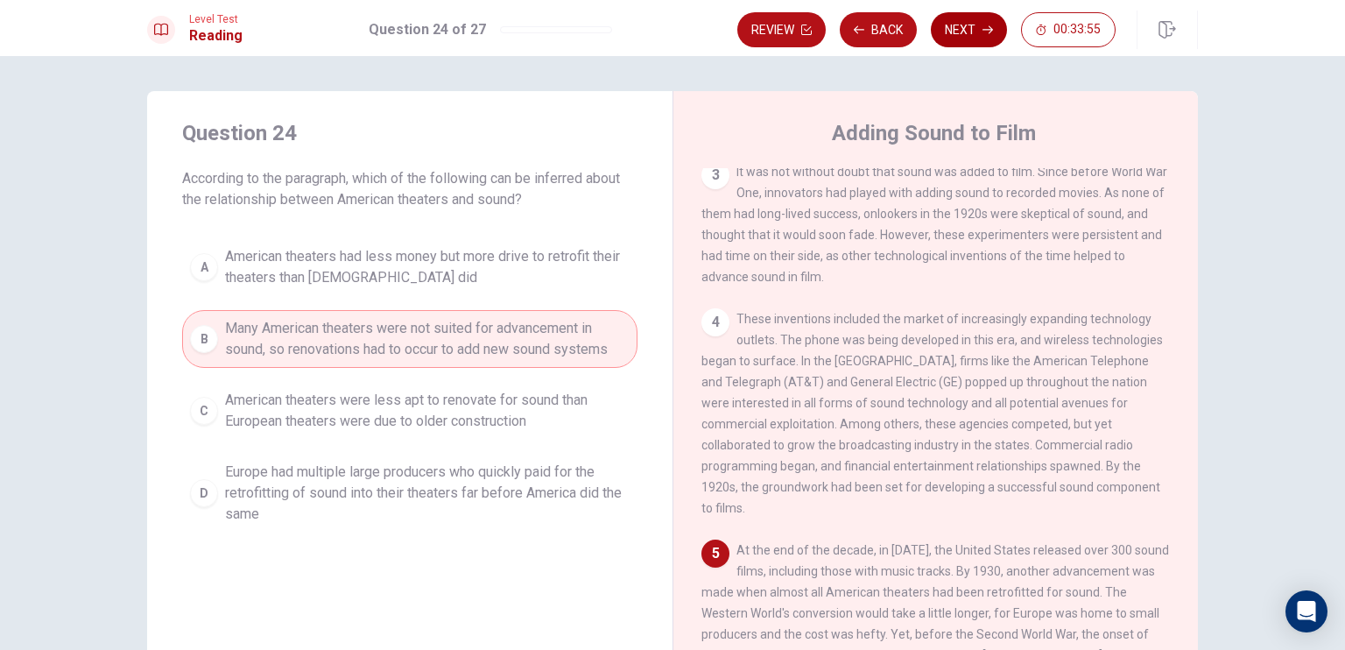
click at [977, 45] on button "Next" at bounding box center [969, 29] width 76 height 35
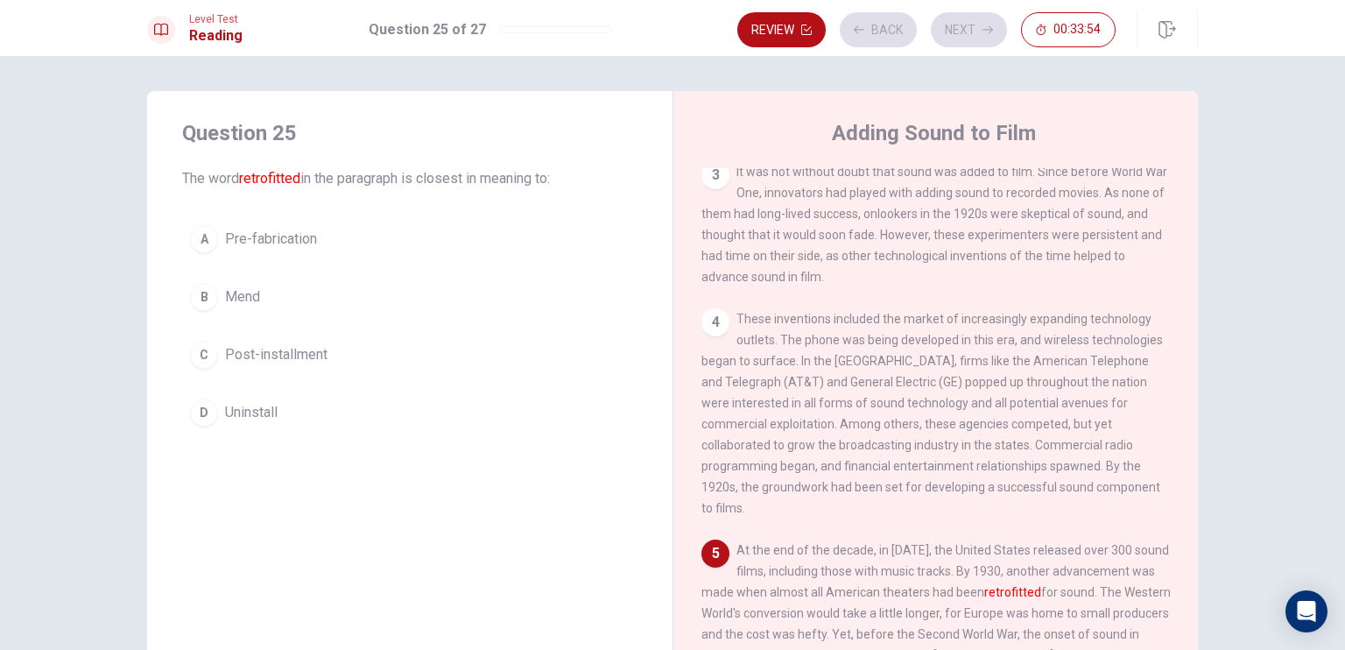
click at [294, 355] on span "Post-installment" at bounding box center [276, 354] width 102 height 21
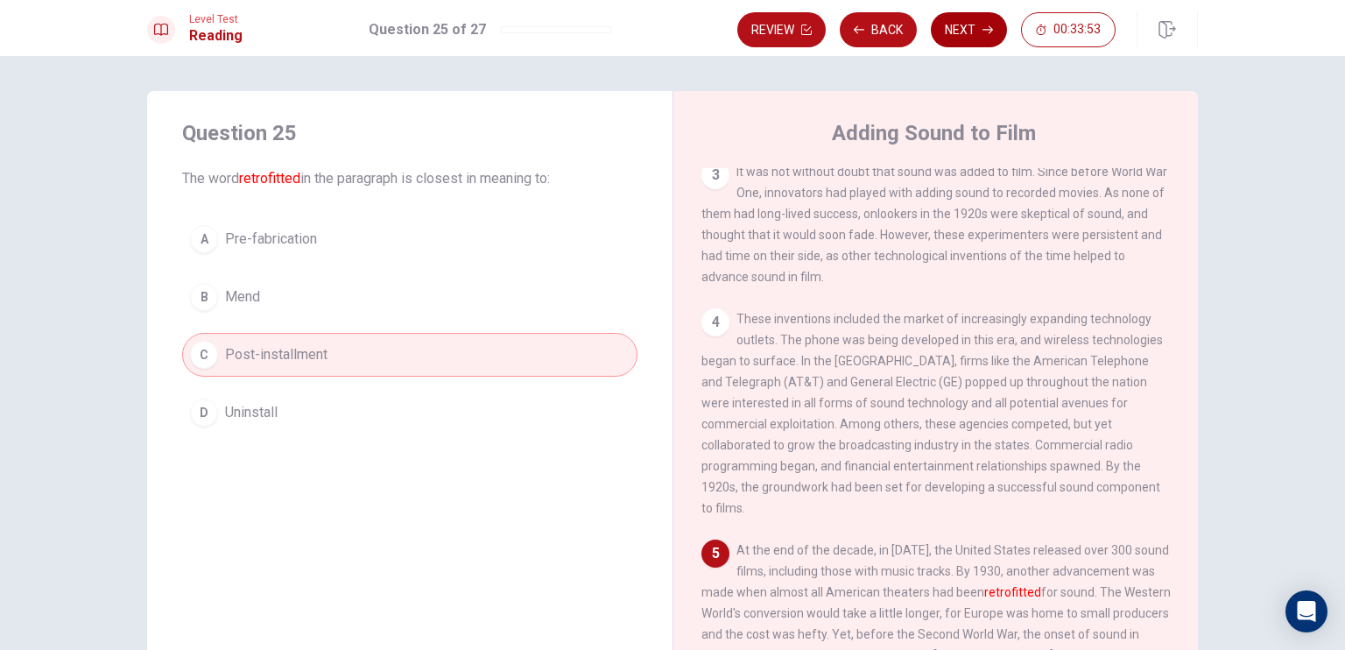
click at [989, 29] on icon "button" at bounding box center [988, 30] width 11 height 8
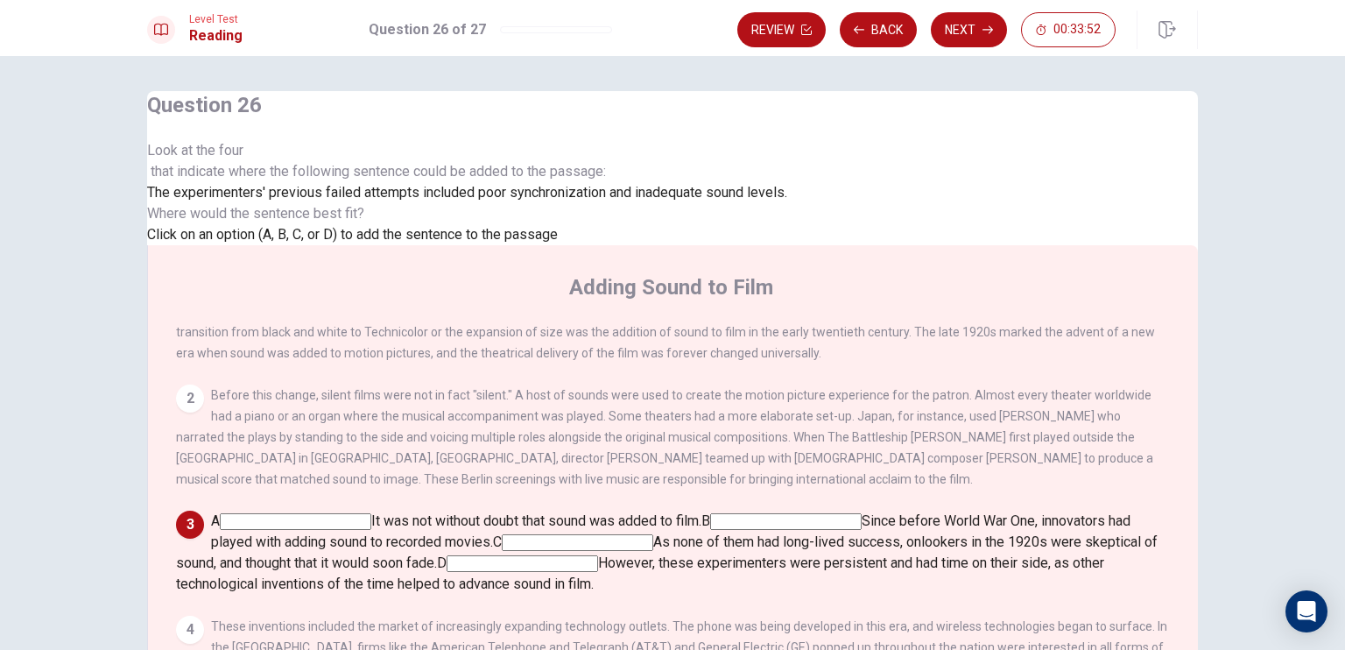
scroll to position [361, 0]
click at [204, 616] on div "4" at bounding box center [190, 630] width 28 height 28
click at [653, 534] on input at bounding box center [578, 542] width 152 height 17
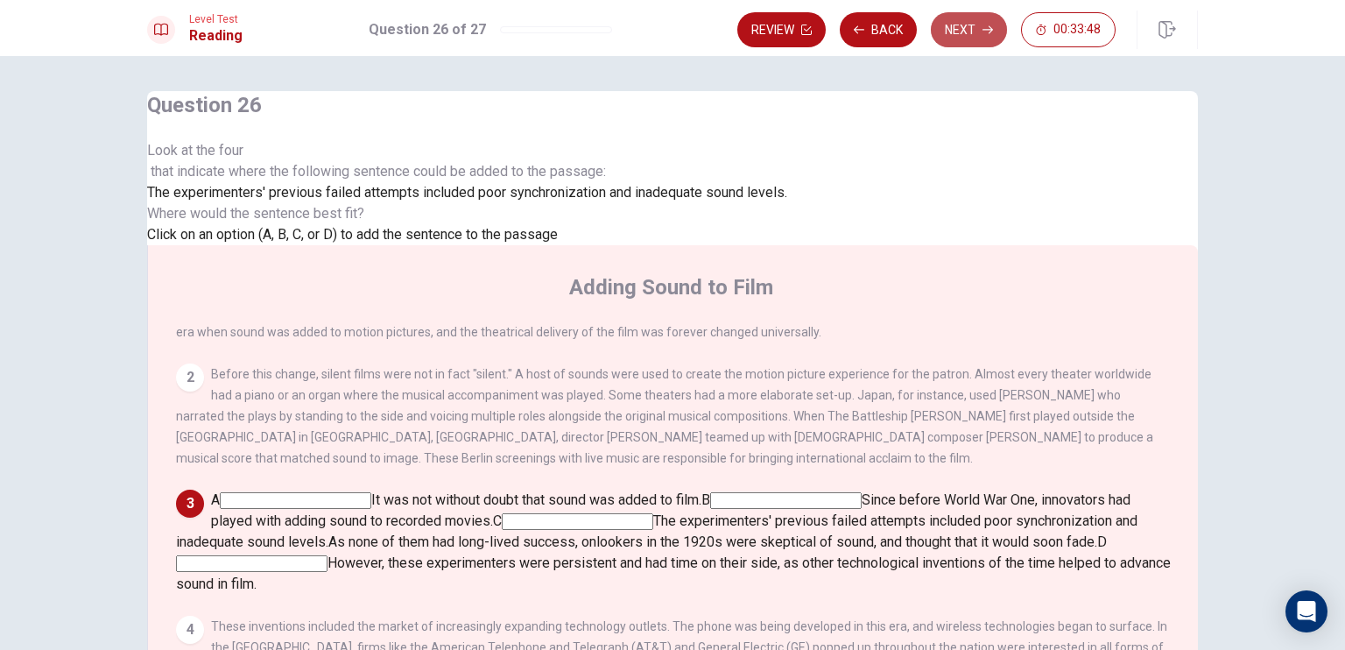
click at [986, 34] on icon "button" at bounding box center [988, 30] width 11 height 11
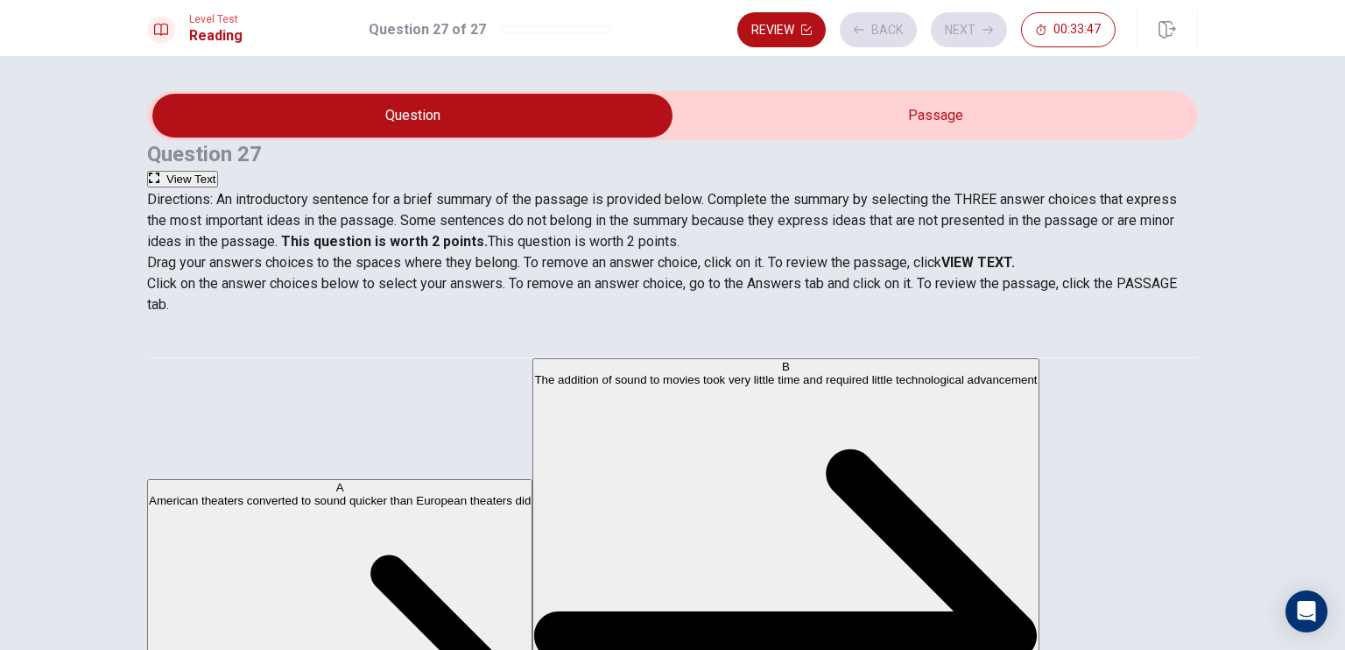
scroll to position [140, 0]
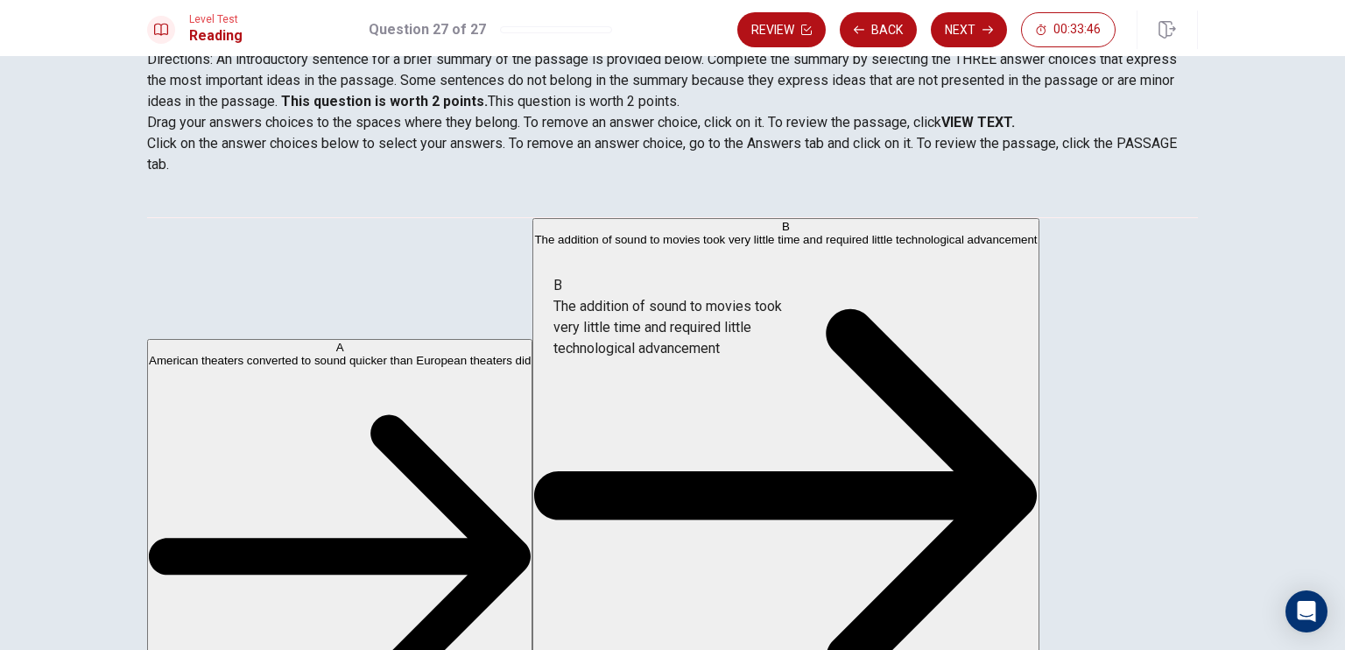
drag, startPoint x: 302, startPoint y: 427, endPoint x: 687, endPoint y: 344, distance: 393.3
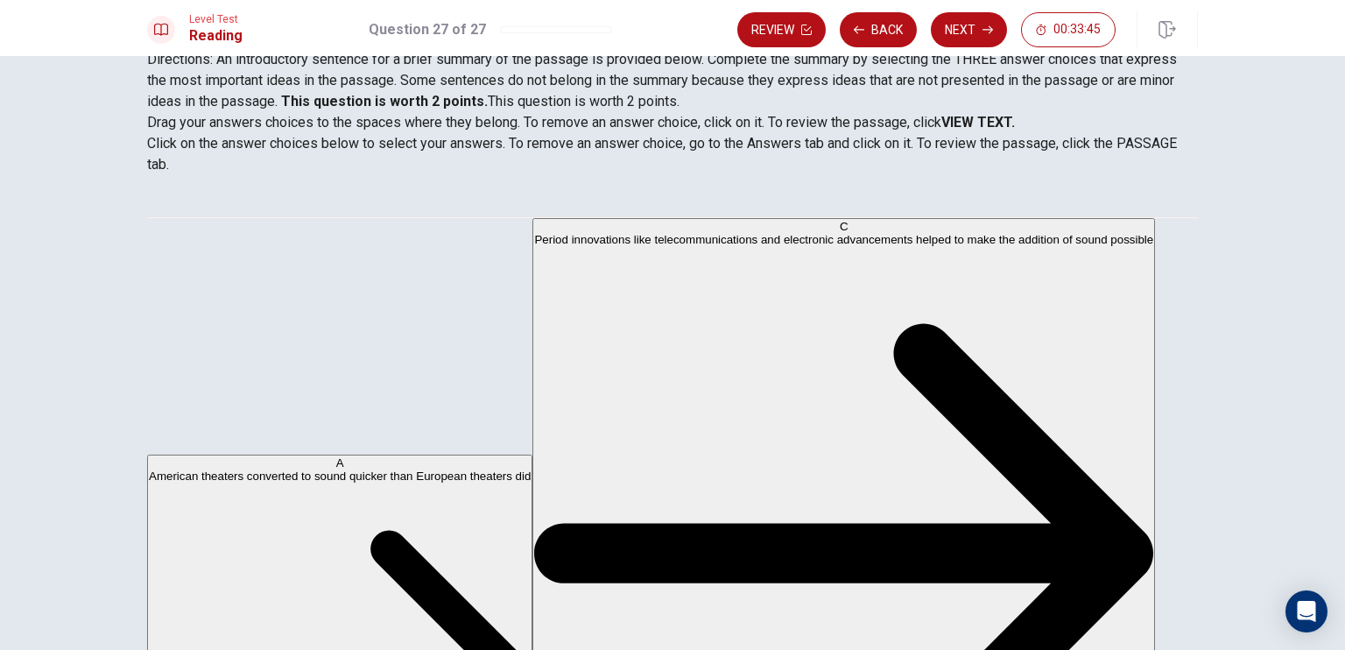
scroll to position [347, 0]
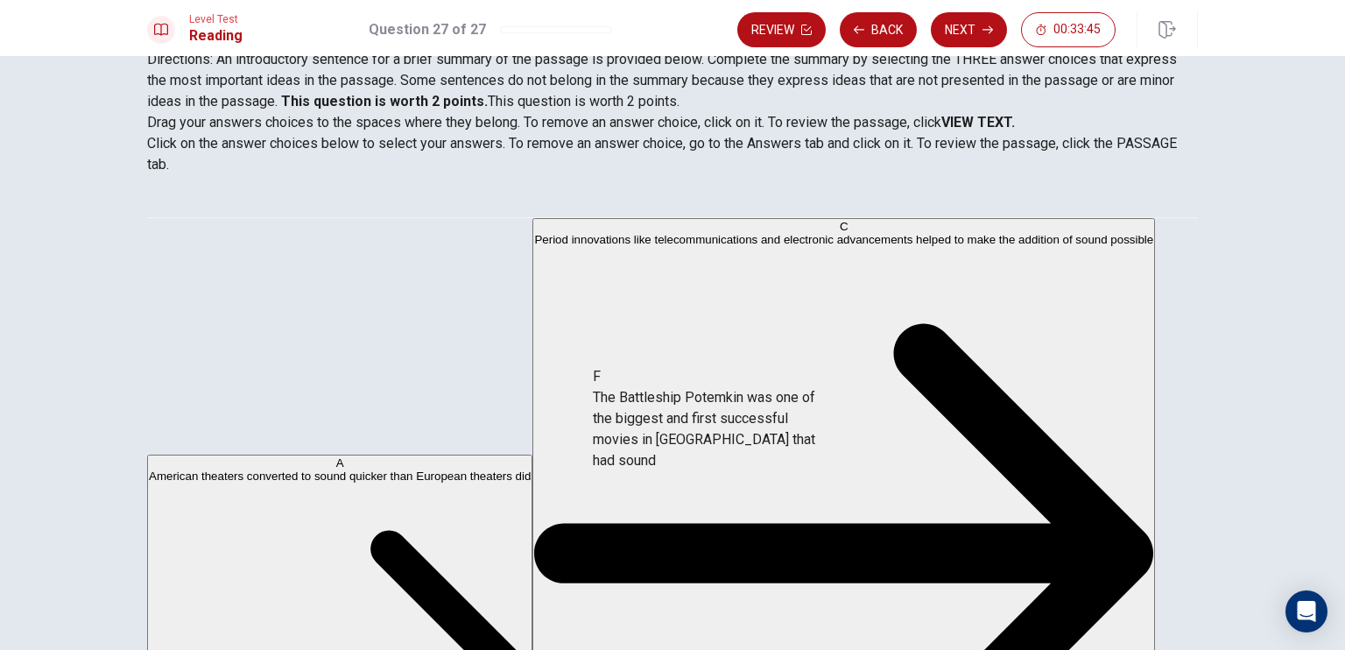
drag, startPoint x: 322, startPoint y: 495, endPoint x: 803, endPoint y: 429, distance: 485.4
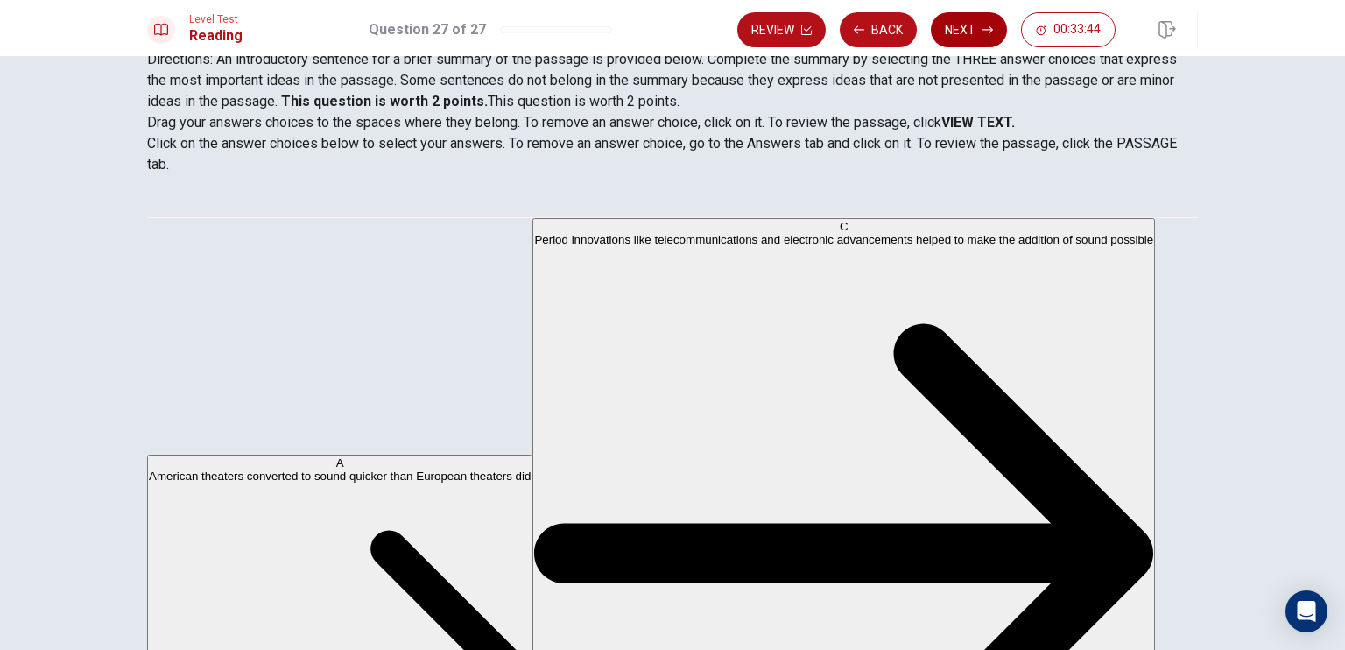
scroll to position [221, 0]
click at [985, 27] on icon "button" at bounding box center [988, 30] width 11 height 11
click at [495, 484] on input "You must click this to continue" at bounding box center [672, 325] width 1345 height 650
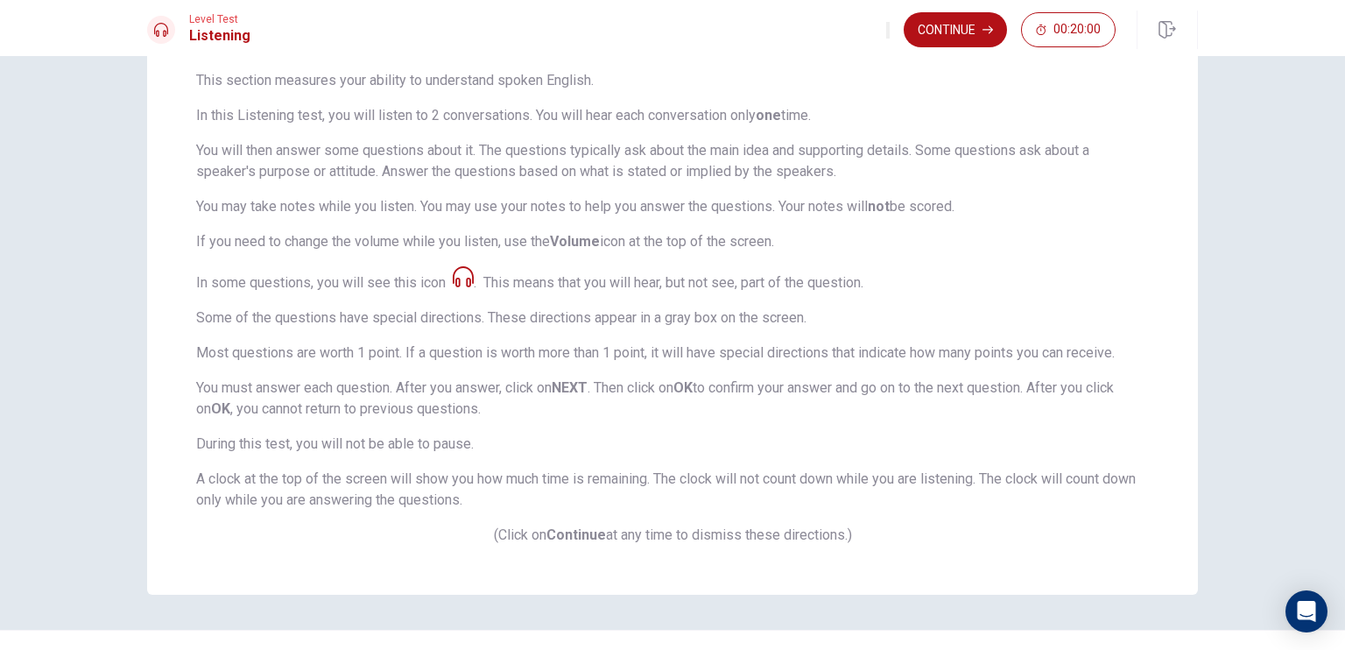
scroll to position [175, 0]
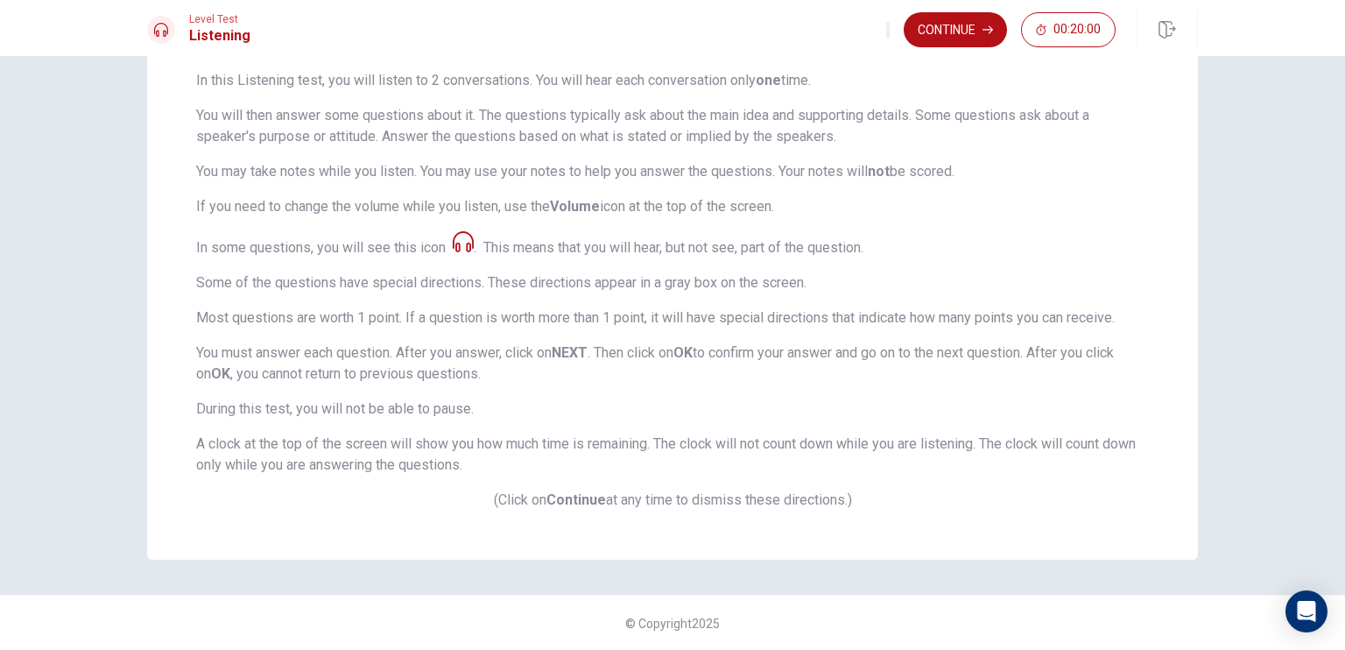
drag, startPoint x: 753, startPoint y: 551, endPoint x: 736, endPoint y: 546, distance: 18.3
click at [743, 554] on div "Listening Section Directions This section measures your ability to understand s…" at bounding box center [672, 238] width 1051 height 644
click at [952, 31] on button "Continue" at bounding box center [955, 29] width 103 height 35
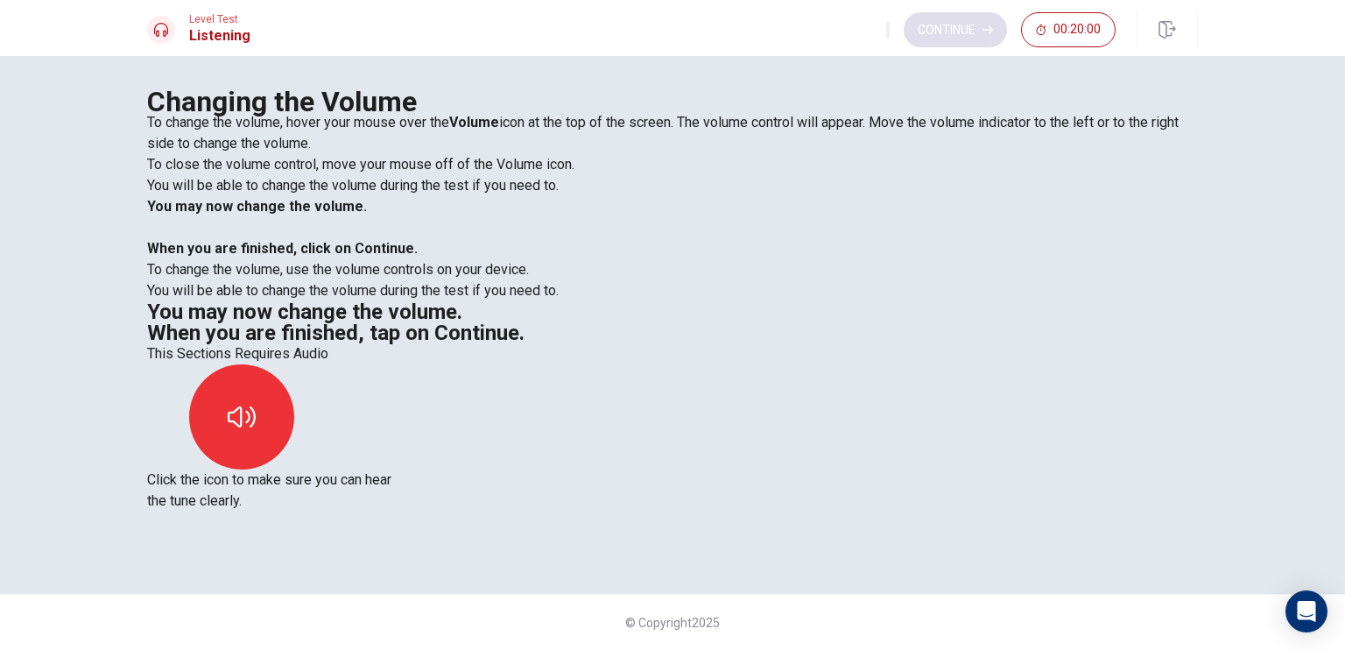
scroll to position [0, 0]
click at [294, 364] on button "button" at bounding box center [241, 416] width 105 height 105
click at [963, 37] on button "Continue" at bounding box center [955, 29] width 103 height 35
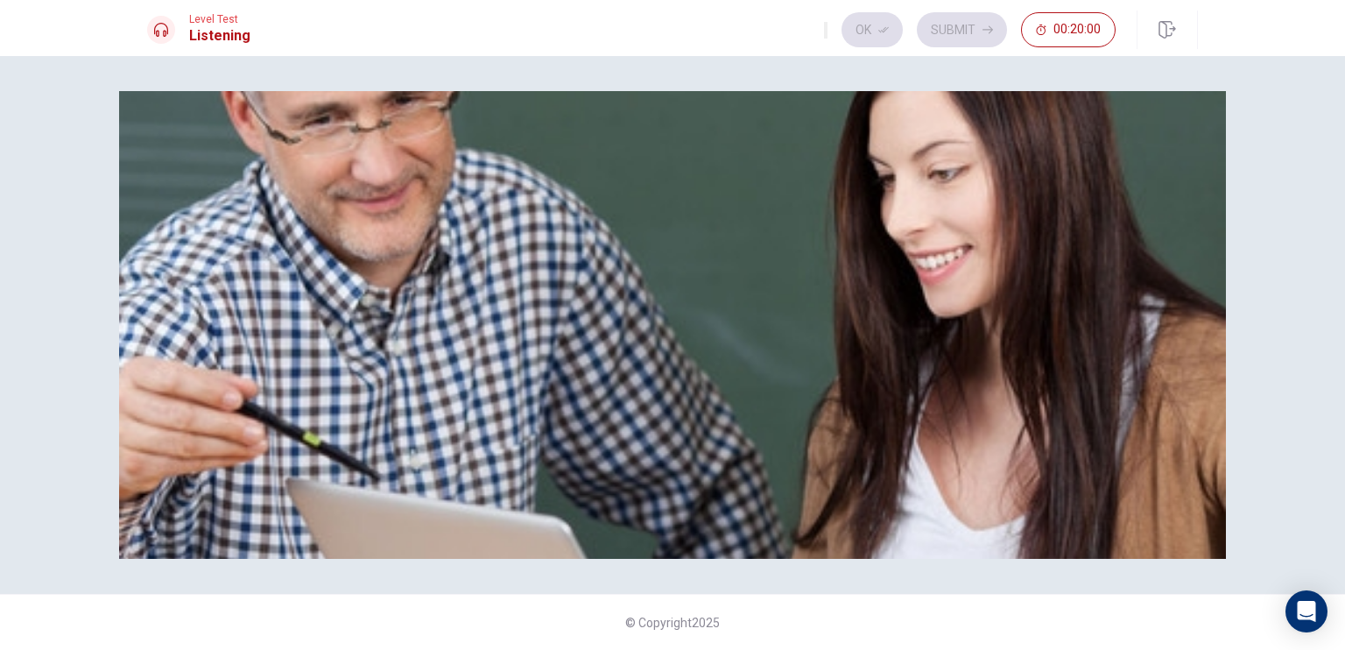
click at [657, 390] on img at bounding box center [672, 325] width 1107 height 468
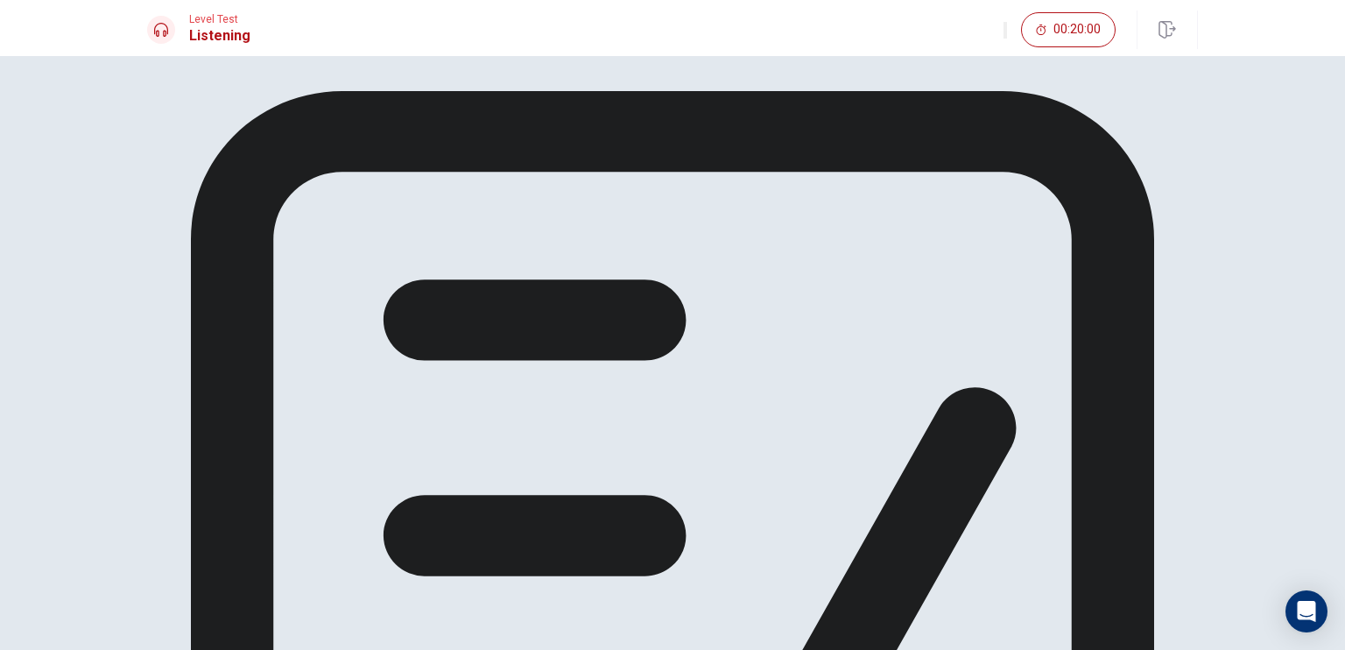
drag, startPoint x: 676, startPoint y: 218, endPoint x: 831, endPoint y: 164, distance: 164.3
click at [676, 218] on div at bounding box center [672, 619] width 1051 height 1057
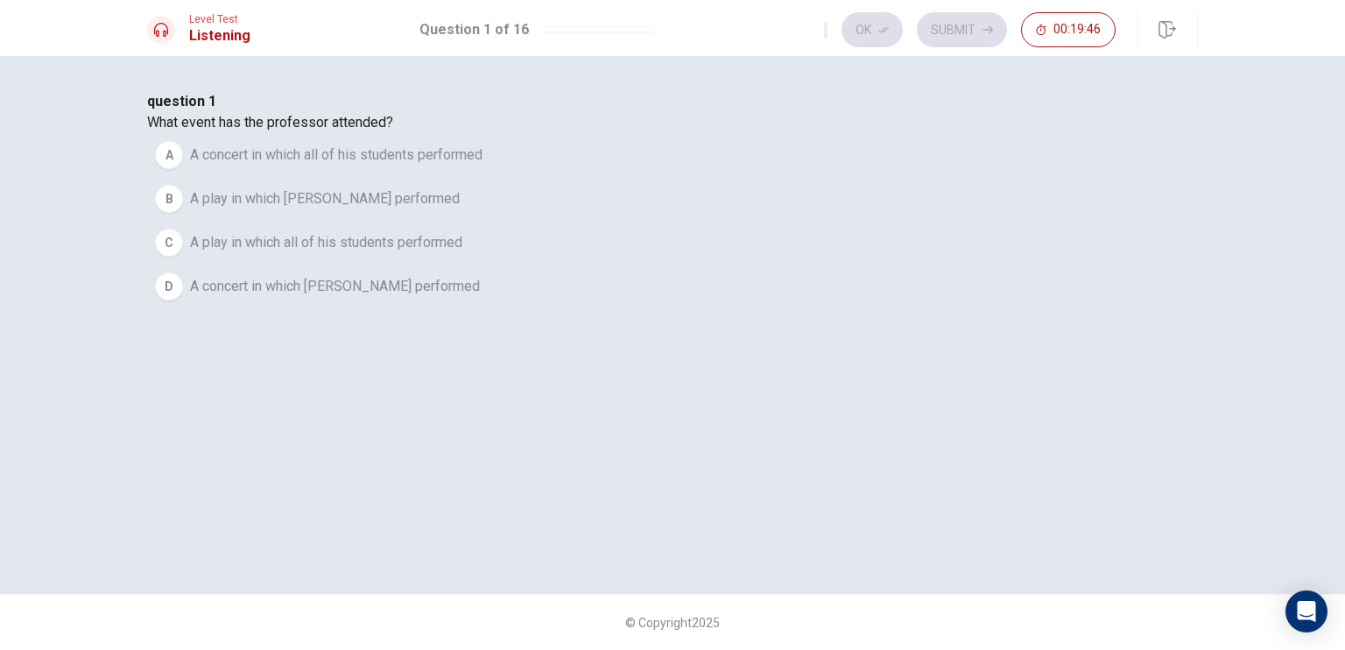
click at [480, 297] on span "A concert in which [PERSON_NAME] performed" at bounding box center [335, 286] width 290 height 21
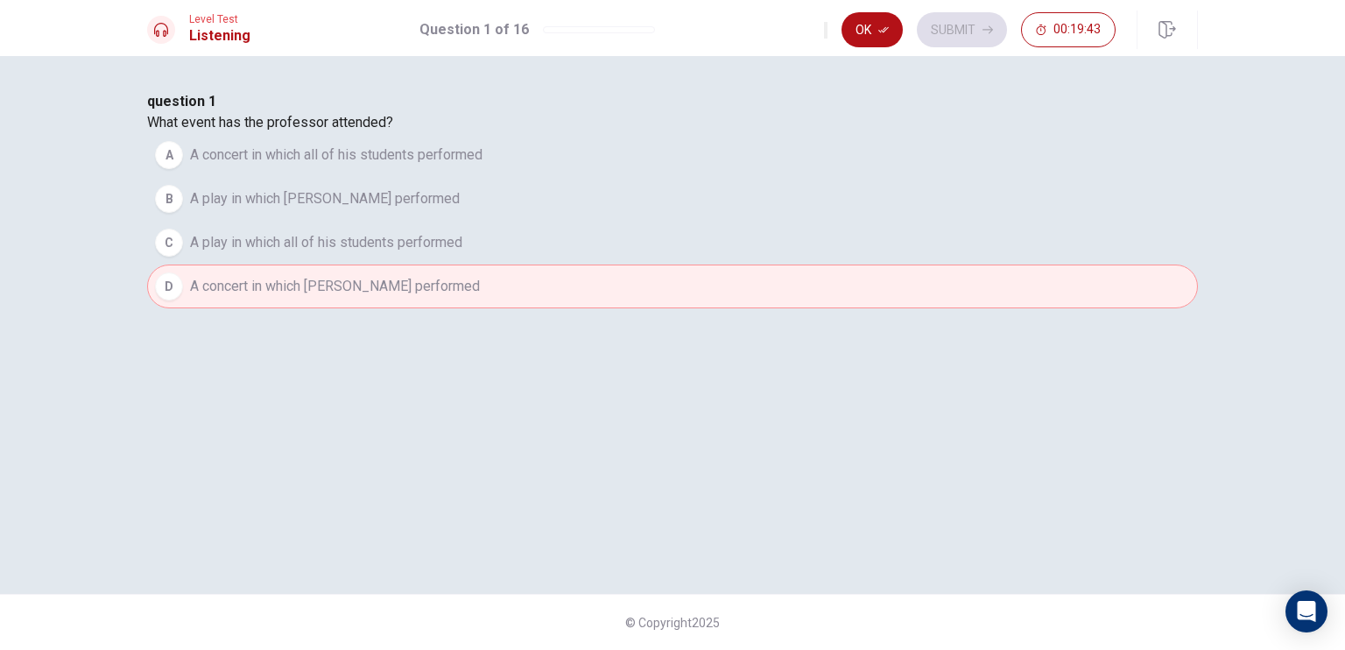
click at [874, 43] on button "Ok" at bounding box center [872, 29] width 61 height 35
click at [949, 33] on button "Submit" at bounding box center [962, 29] width 90 height 35
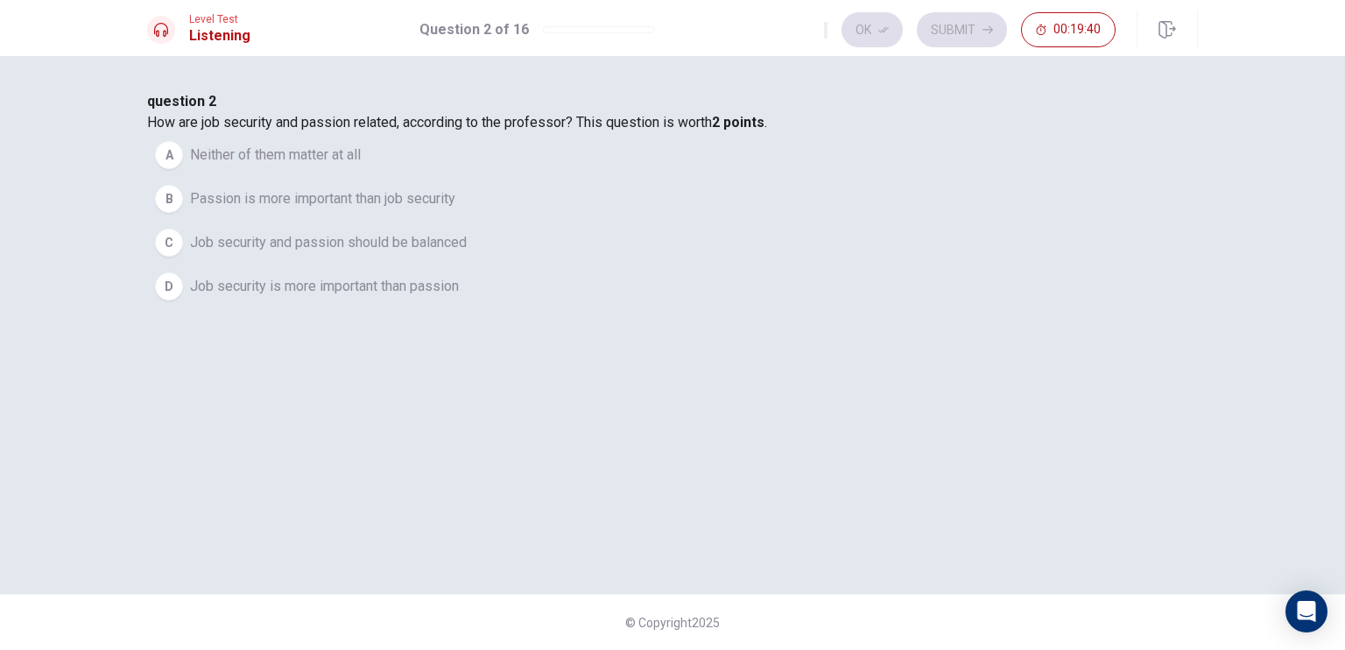
click at [467, 253] on span "Job security and passion should be balanced" at bounding box center [328, 242] width 277 height 21
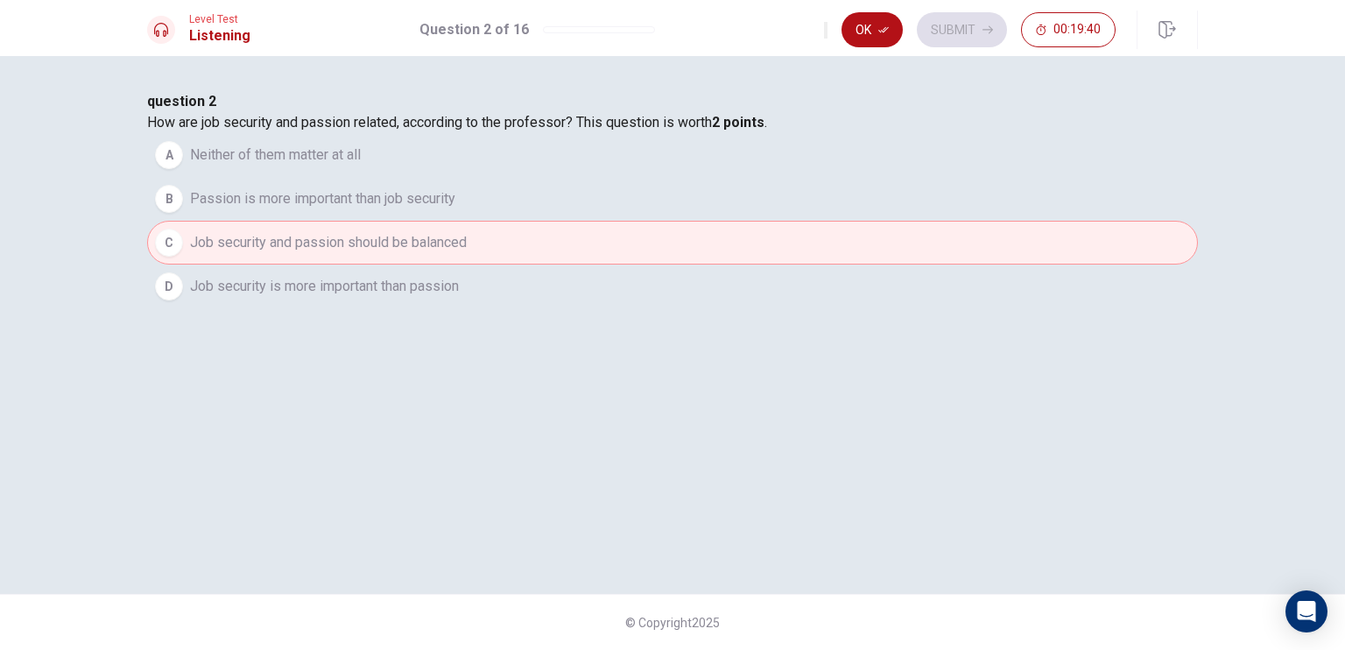
click at [627, 221] on button "B Passion is more important than job security" at bounding box center [672, 199] width 1051 height 44
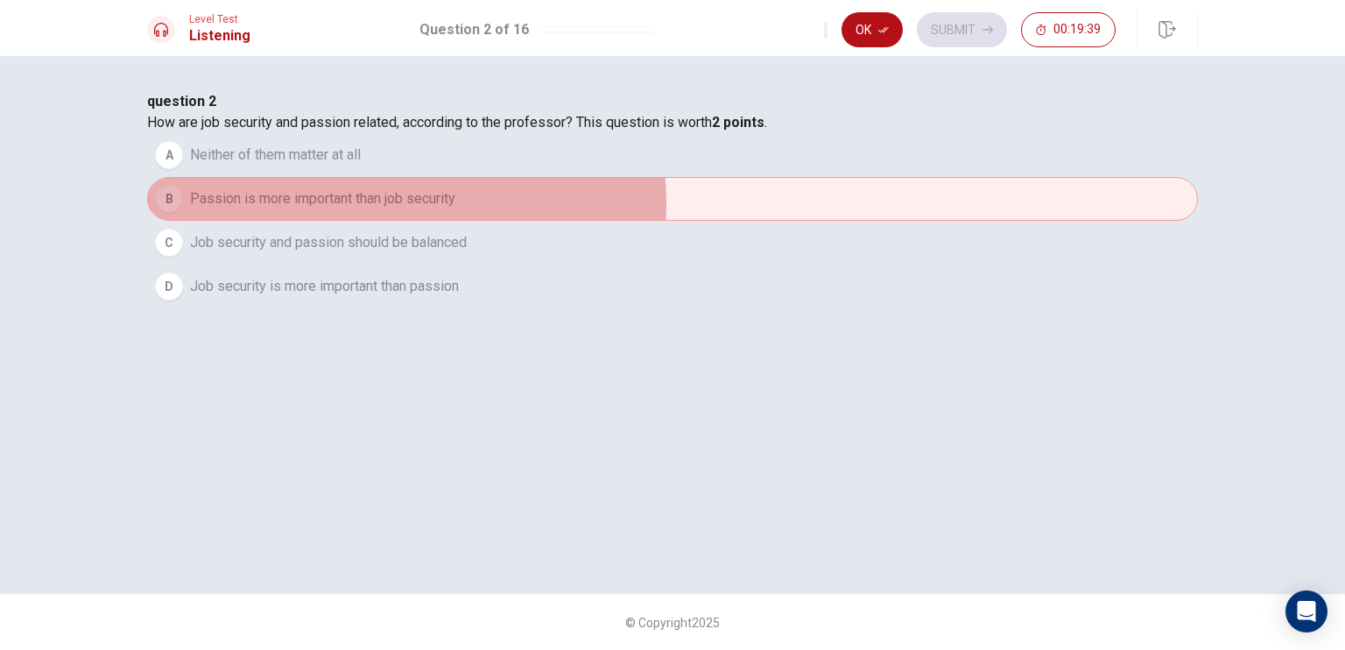
click at [455, 209] on span "Passion is more important than job security" at bounding box center [322, 198] width 265 height 21
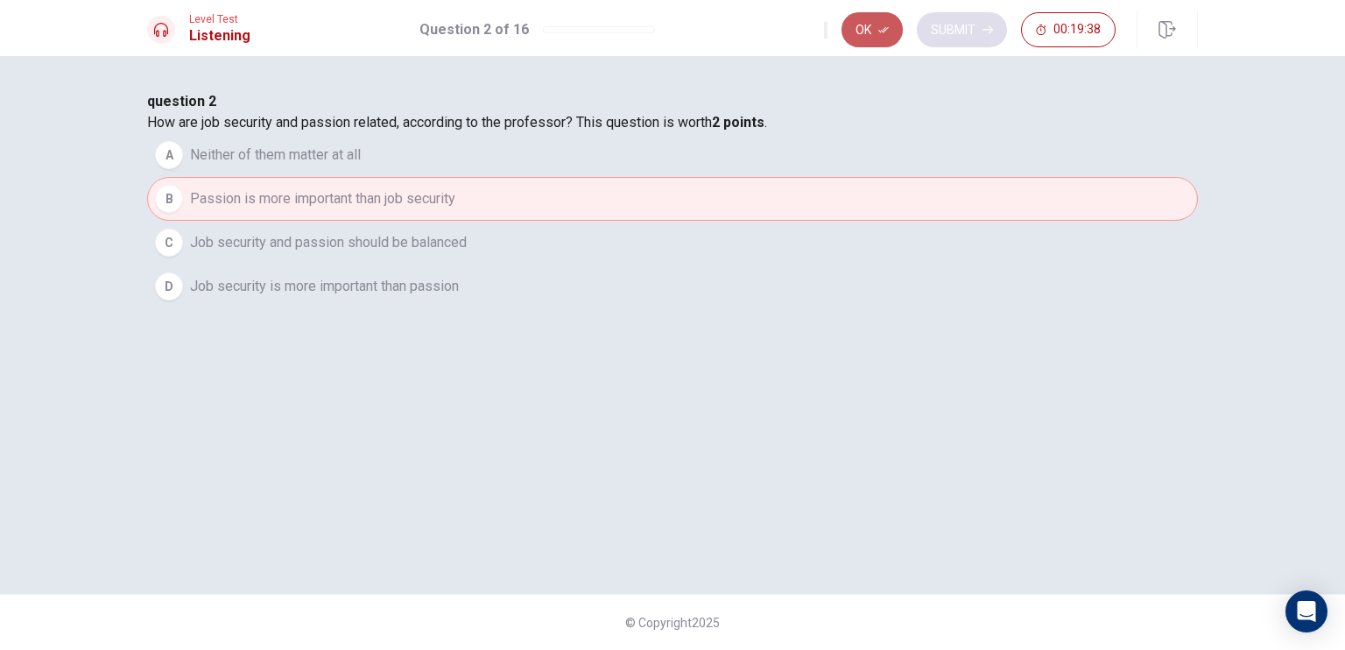
drag, startPoint x: 873, startPoint y: 22, endPoint x: 944, endPoint y: 28, distance: 71.2
click at [876, 25] on button "Ok" at bounding box center [872, 29] width 61 height 35
click at [944, 28] on button "Submit" at bounding box center [962, 29] width 90 height 35
click at [944, 28] on div "Ok Submit 00:19:37" at bounding box center [970, 29] width 292 height 35
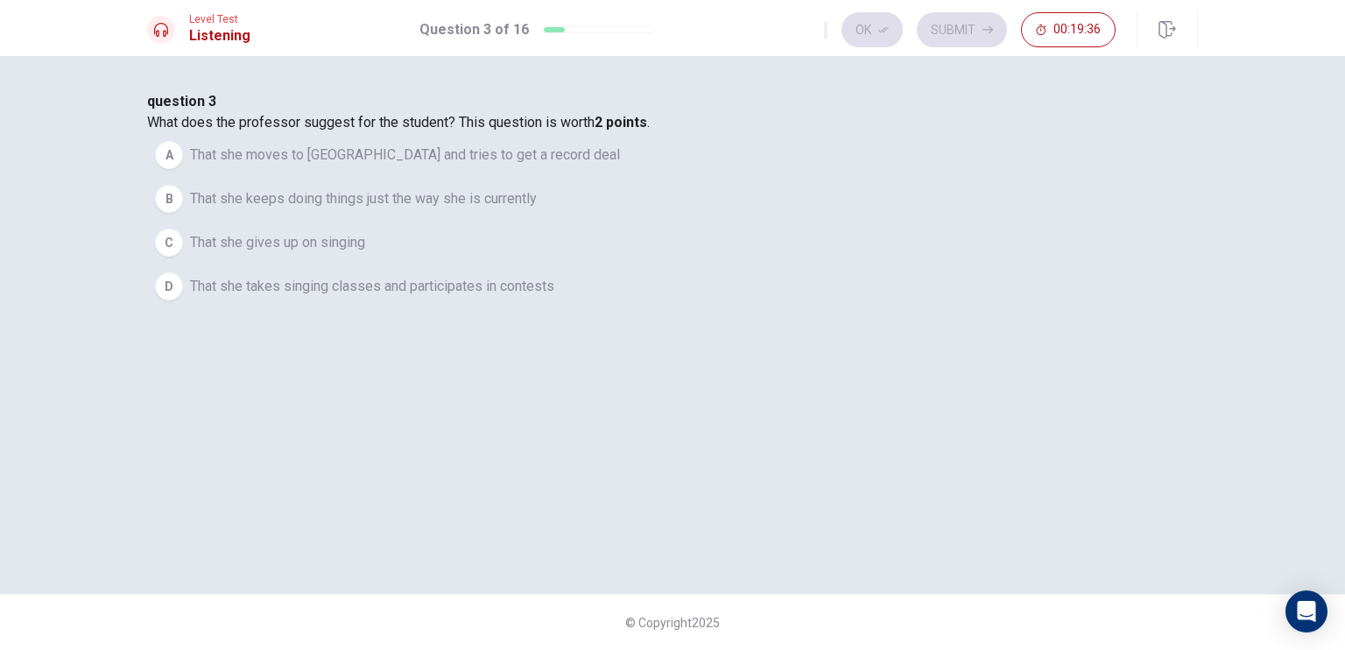
click at [665, 308] on button "D That she takes singing classes and participates in contests" at bounding box center [672, 287] width 1051 height 44
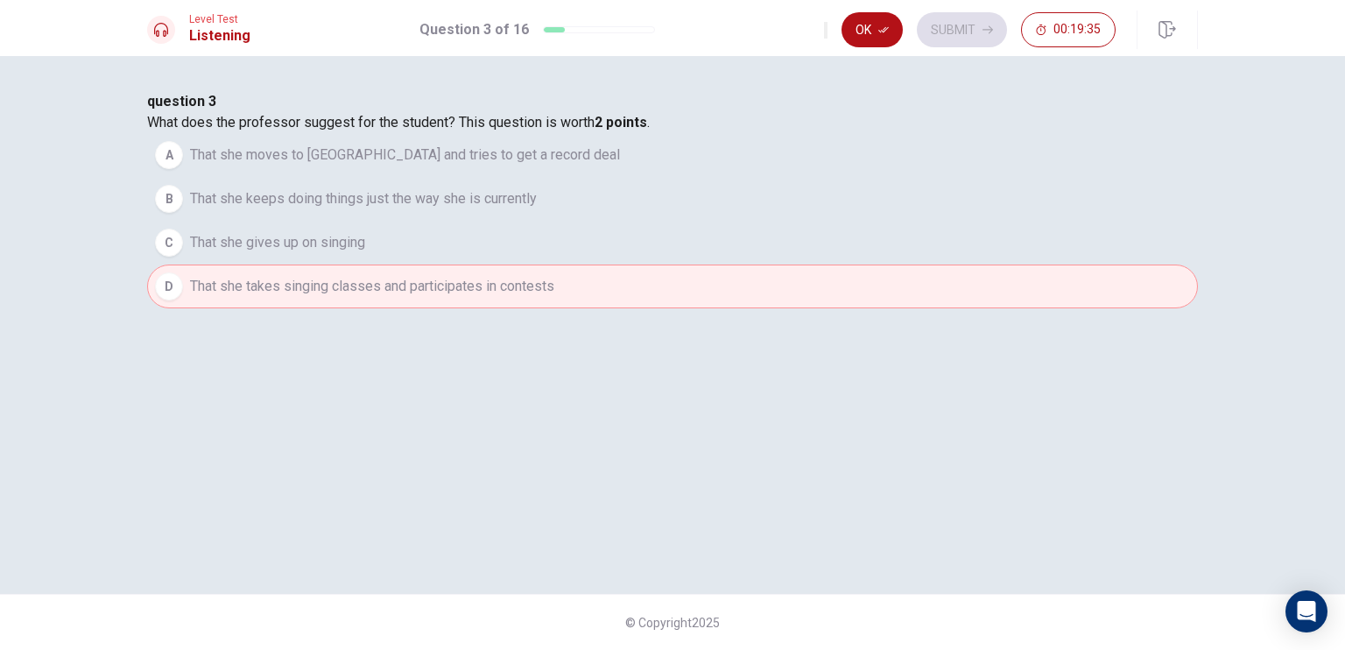
drag, startPoint x: 890, startPoint y: 32, endPoint x: 910, endPoint y: 33, distance: 20.2
click at [894, 33] on button "Ok" at bounding box center [872, 29] width 61 height 35
click at [966, 30] on button "Submit" at bounding box center [962, 29] width 90 height 35
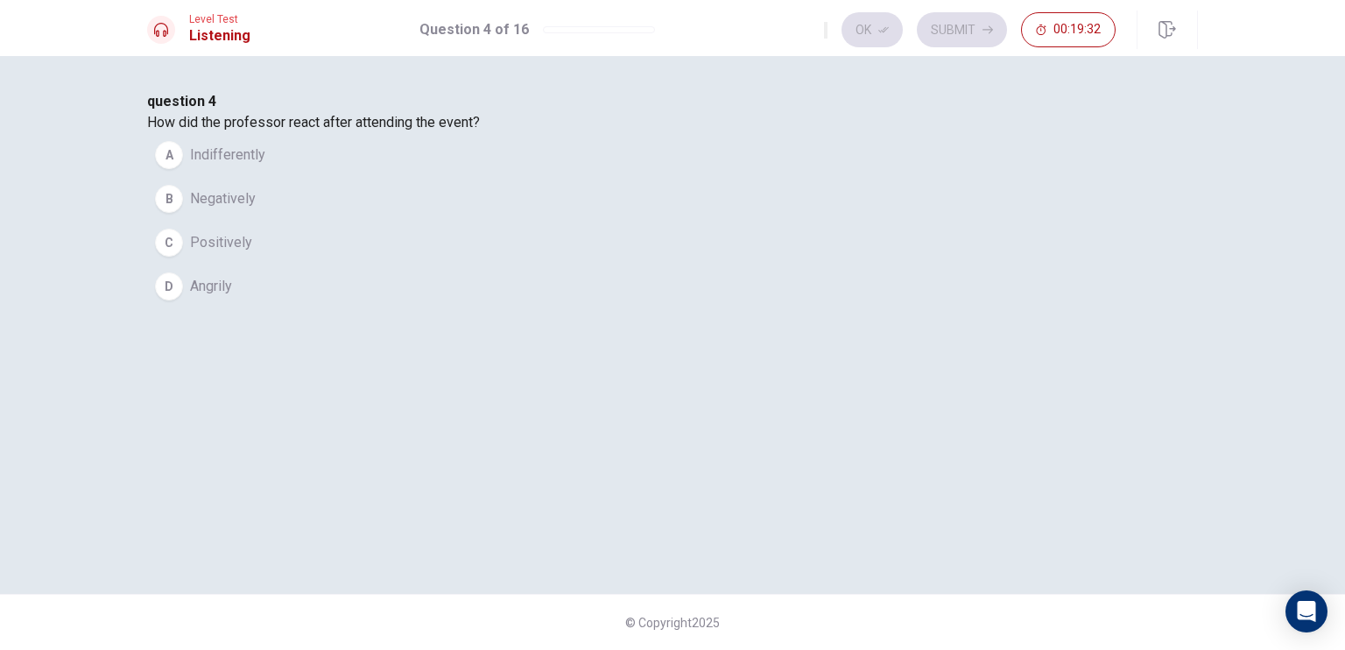
drag, startPoint x: 459, startPoint y: 220, endPoint x: 755, endPoint y: 210, distance: 296.2
click at [755, 210] on div "question 4 How did the professor react after attending the event? A Indifferent…" at bounding box center [672, 199] width 1051 height 217
click at [452, 221] on button "B Negatively" at bounding box center [672, 199] width 1051 height 44
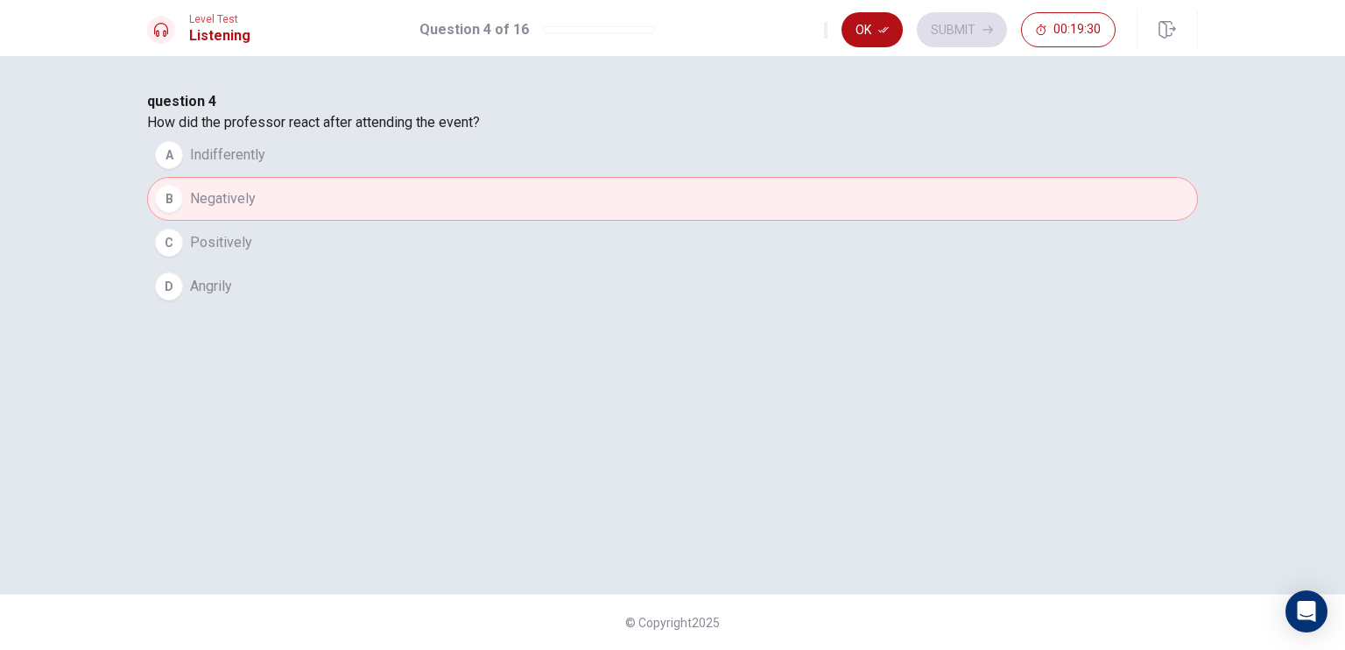
click at [252, 253] on span "Positively" at bounding box center [221, 242] width 62 height 21
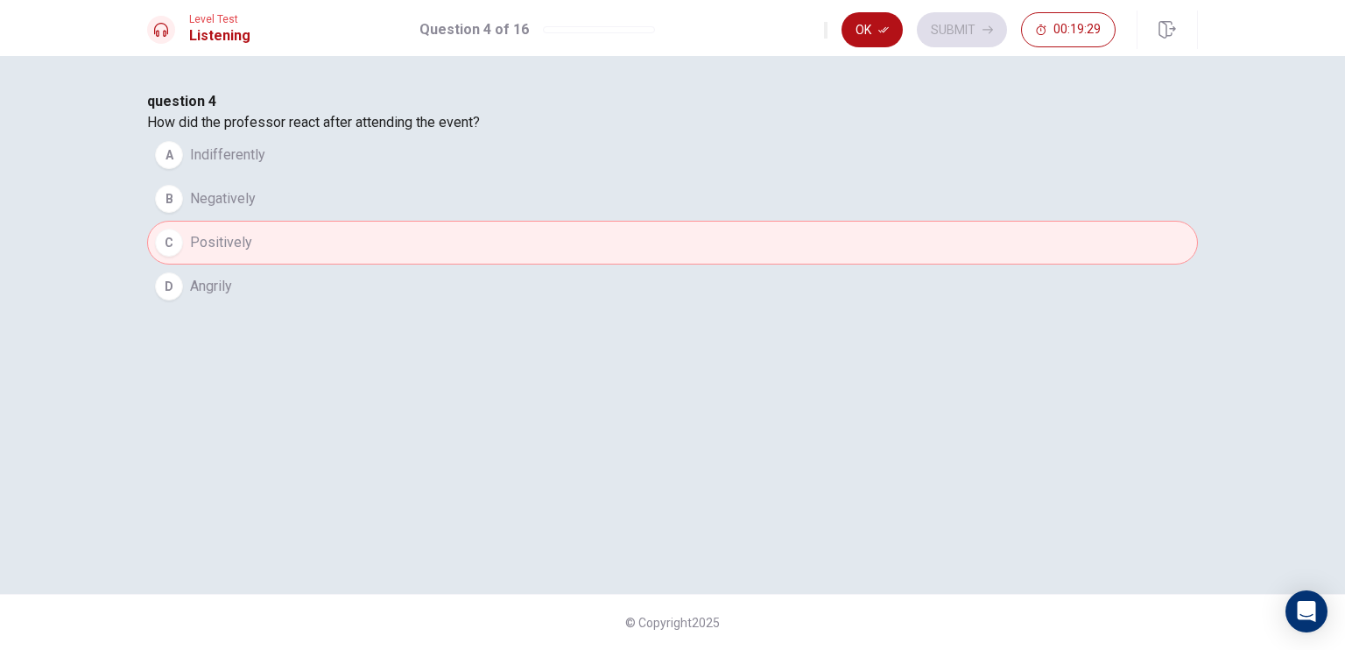
drag, startPoint x: 450, startPoint y: 416, endPoint x: 493, endPoint y: 364, distance: 67.9
click at [458, 308] on button "D Angrily" at bounding box center [672, 287] width 1051 height 44
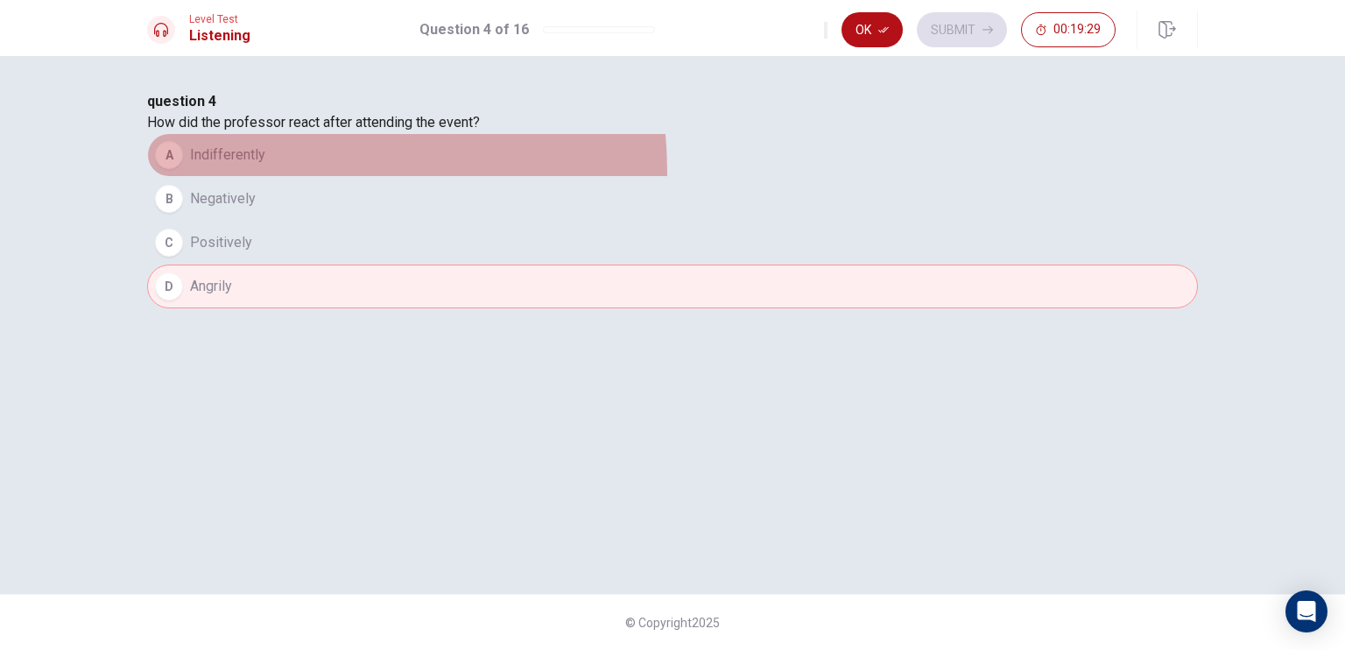
click at [491, 177] on button "A Indifferently" at bounding box center [672, 155] width 1051 height 44
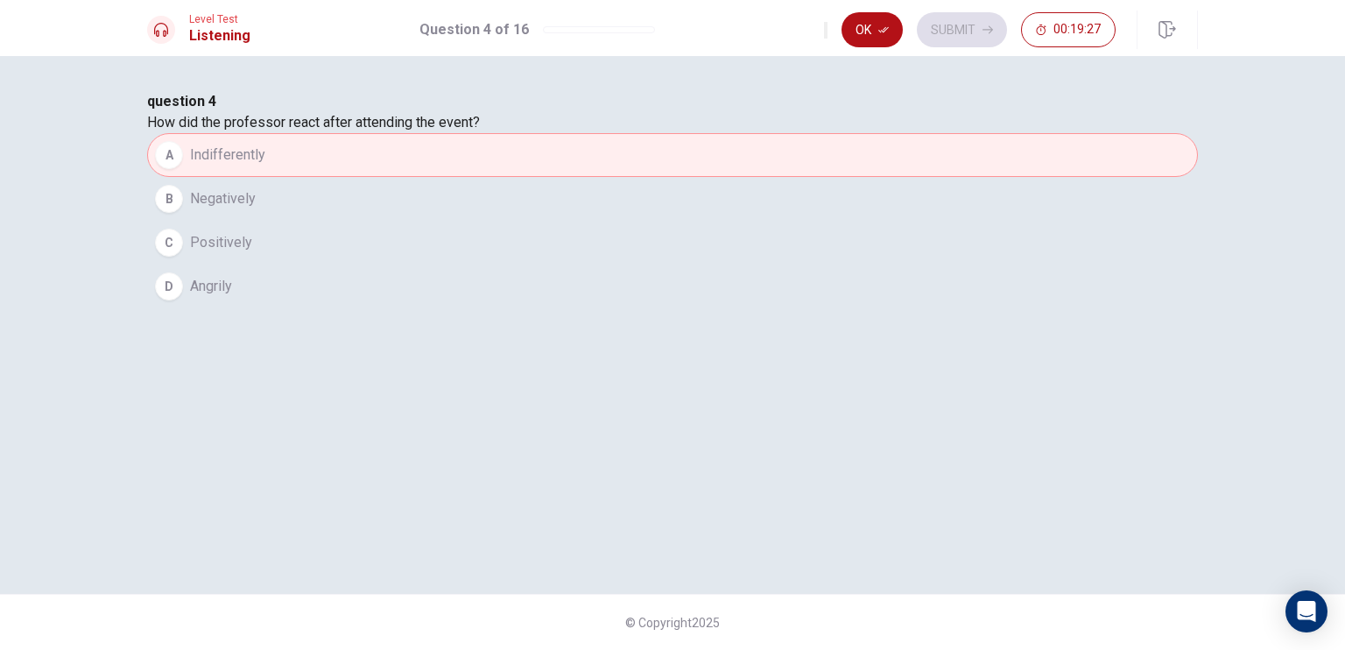
click at [882, 31] on icon "button" at bounding box center [884, 30] width 11 height 11
click at [938, 25] on button "Submit" at bounding box center [962, 29] width 90 height 35
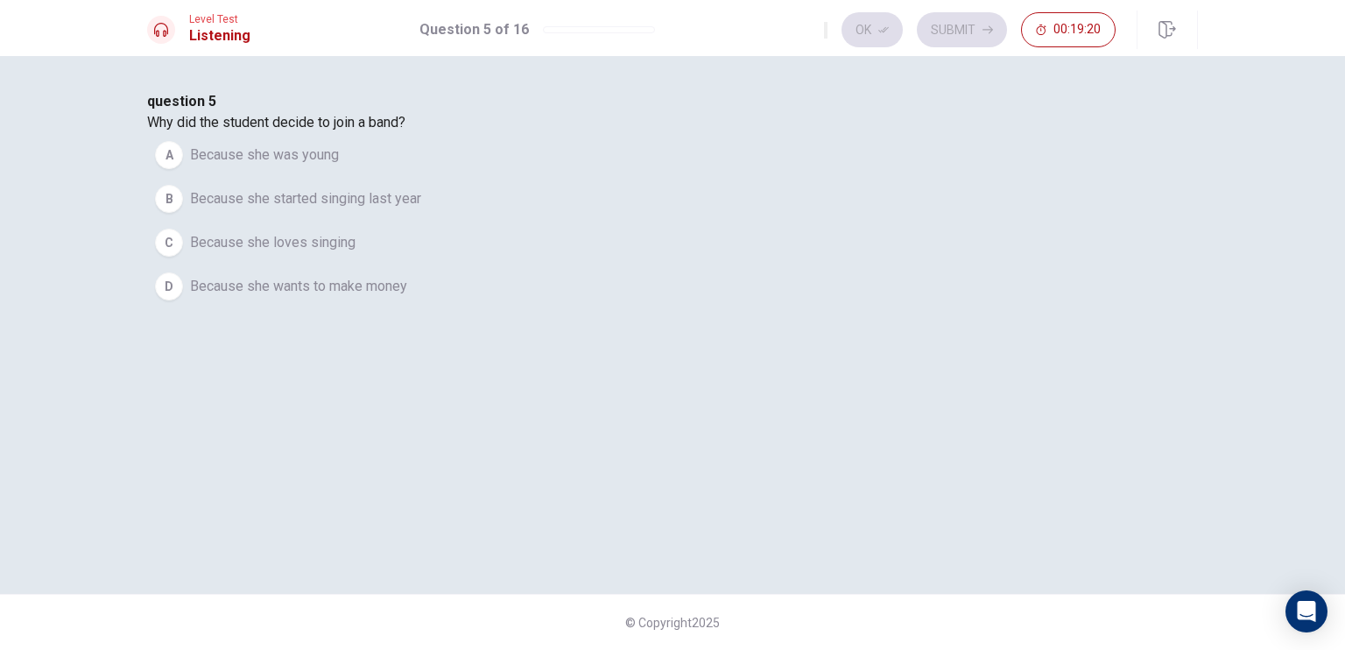
click at [339, 166] on span "Because she was young" at bounding box center [264, 155] width 149 height 21
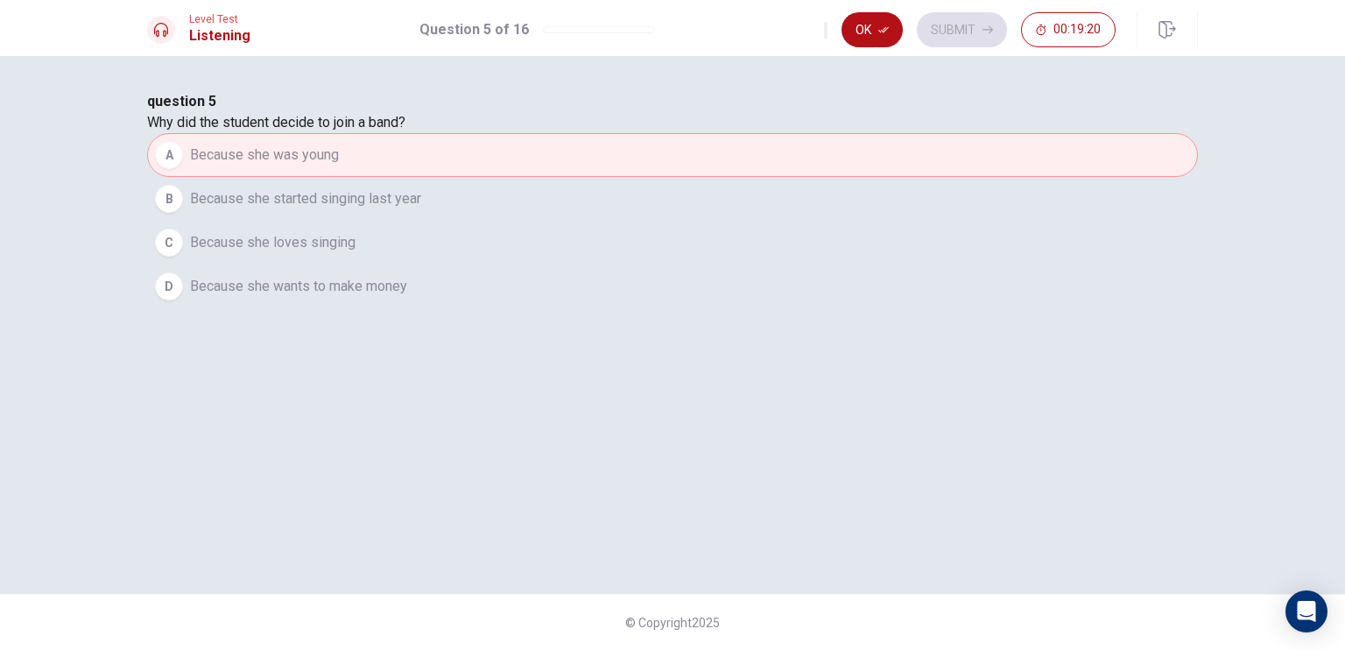
click at [421, 209] on span "Because she started singing last year" at bounding box center [305, 198] width 231 height 21
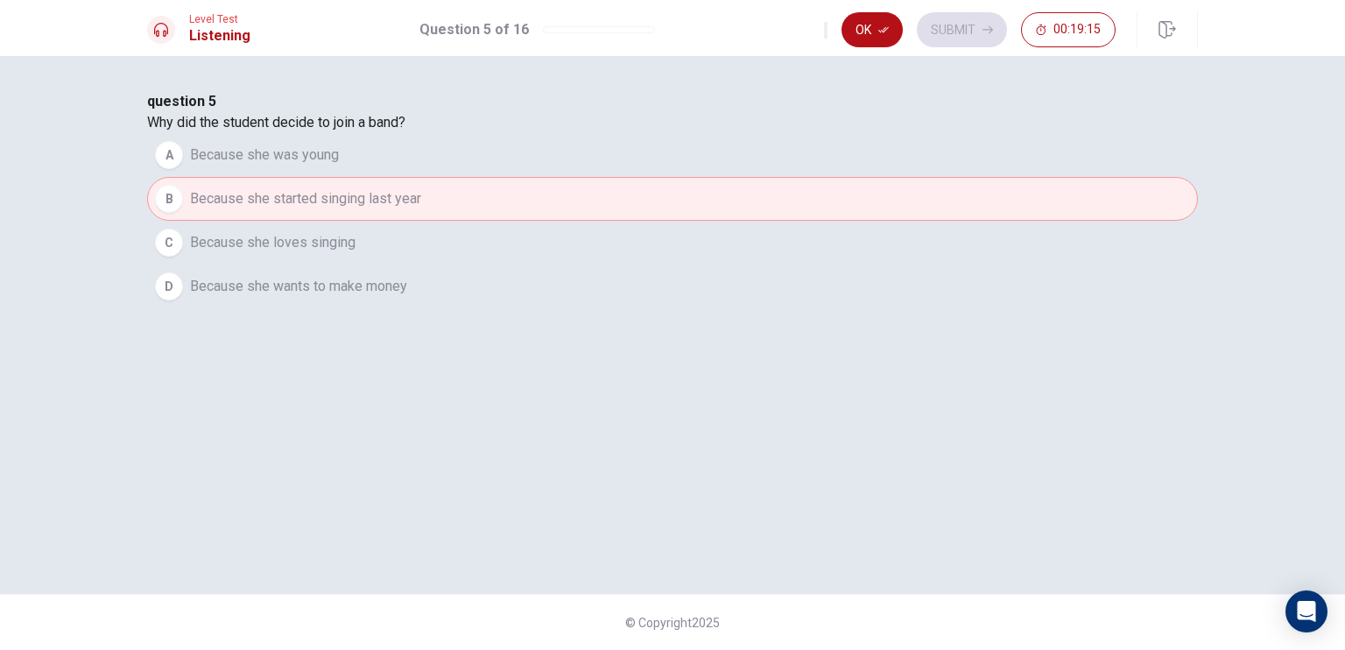
drag, startPoint x: 473, startPoint y: 430, endPoint x: 498, endPoint y: 393, distance: 44.2
click at [474, 308] on div "question 5 Why did the student decide to join a band? A Because she was young B…" at bounding box center [672, 199] width 1051 height 217
click at [356, 253] on span "Because she loves singing" at bounding box center [273, 242] width 166 height 21
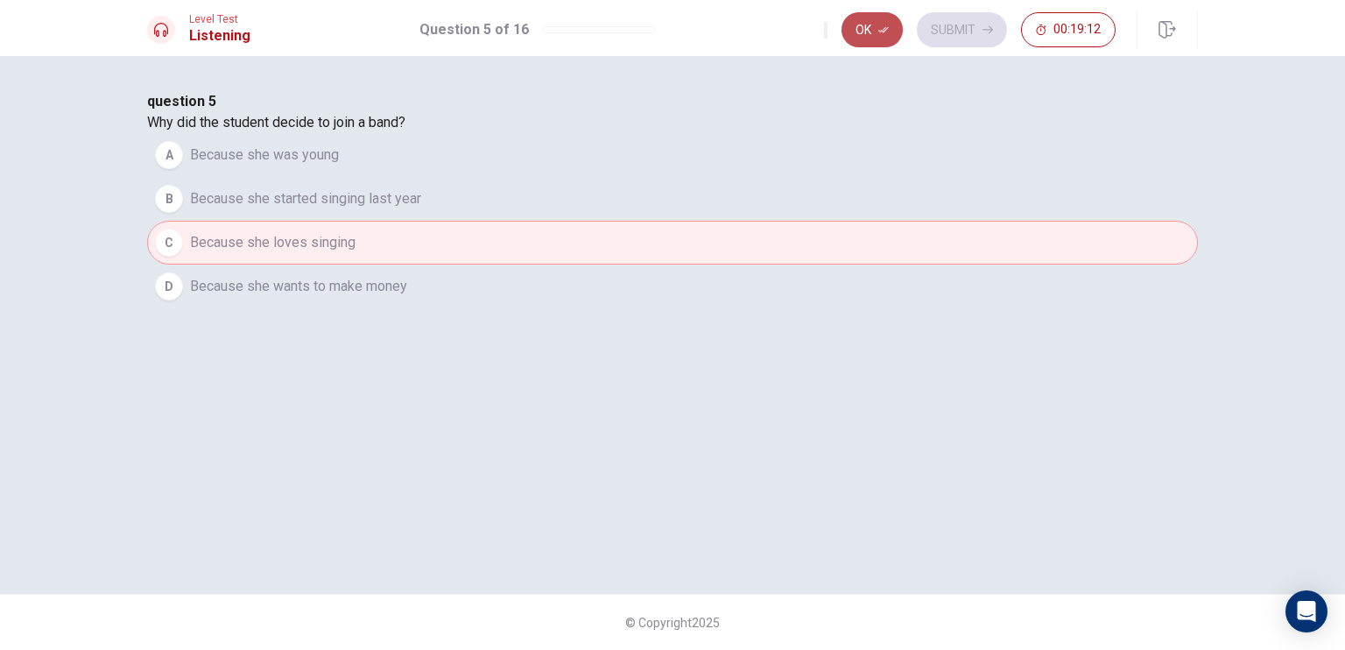
drag, startPoint x: 882, startPoint y: 24, endPoint x: 929, endPoint y: 30, distance: 47.7
click at [882, 23] on button "Ok" at bounding box center [872, 29] width 61 height 35
click at [955, 30] on button "Submit" at bounding box center [962, 29] width 90 height 35
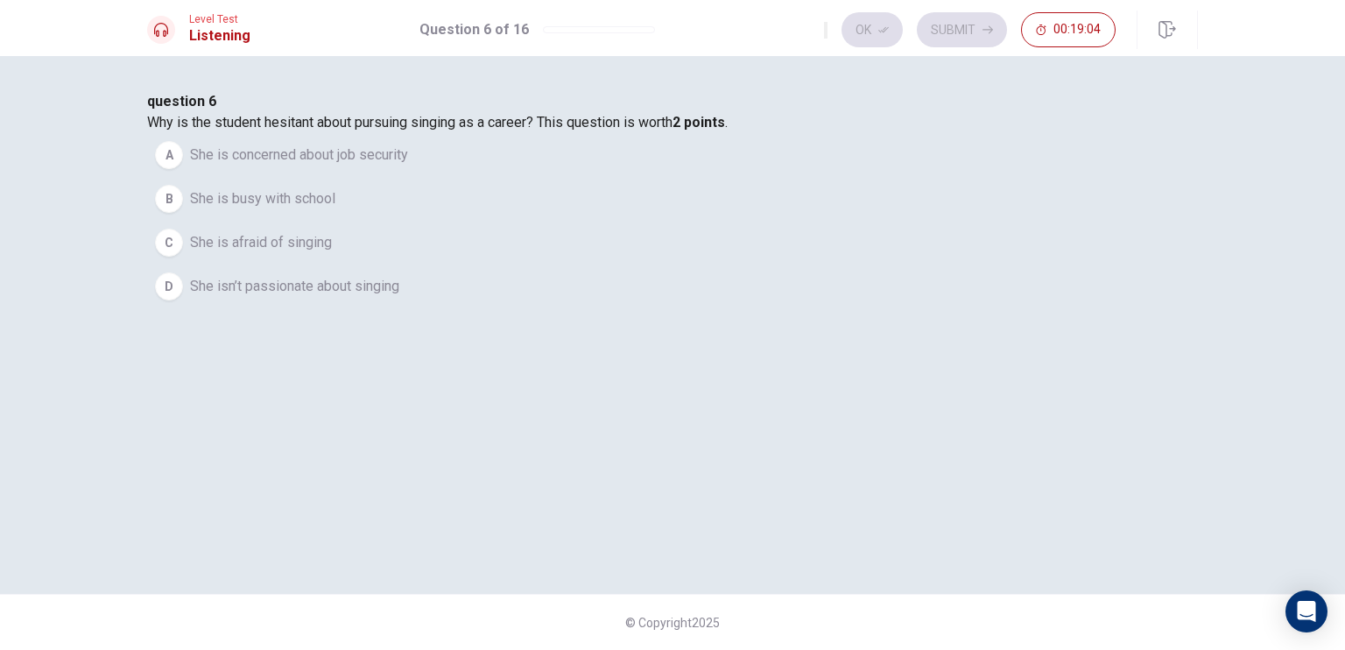
drag, startPoint x: 477, startPoint y: 258, endPoint x: 483, endPoint y: 221, distance: 37.3
click at [482, 245] on div "question 6 Why is the student hesitant about pursuing singing as a career? This…" at bounding box center [672, 199] width 1051 height 217
drag, startPoint x: 581, startPoint y: 220, endPoint x: 543, endPoint y: 230, distance: 39.1
click at [583, 131] on span "Why is the student hesitant about pursuing singing as a career? This question i…" at bounding box center [437, 122] width 581 height 17
drag, startPoint x: 618, startPoint y: 241, endPoint x: 665, endPoint y: 218, distance: 52.5
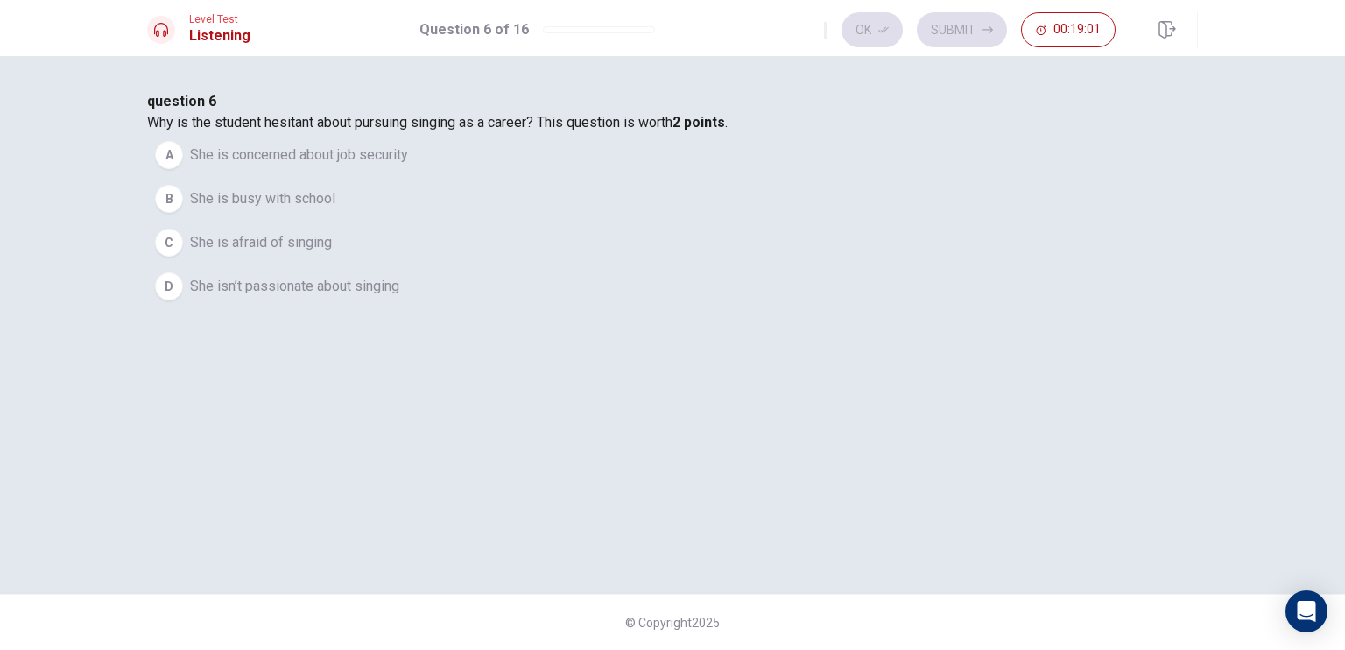
click at [683, 131] on span "Why is the student hesitant about pursuing singing as a career? This question i…" at bounding box center [437, 122] width 581 height 17
drag, startPoint x: 830, startPoint y: 224, endPoint x: 960, endPoint y: 224, distance: 130.5
click at [960, 224] on div "question 6 Why is the student hesitant about pursuing singing as a career? This…" at bounding box center [672, 199] width 1051 height 217
drag, startPoint x: 429, startPoint y: 216, endPoint x: 548, endPoint y: 260, distance: 126.9
click at [548, 260] on div "question 6 Why is the student hesitant about pursuing singing as a career? This…" at bounding box center [672, 199] width 1051 height 217
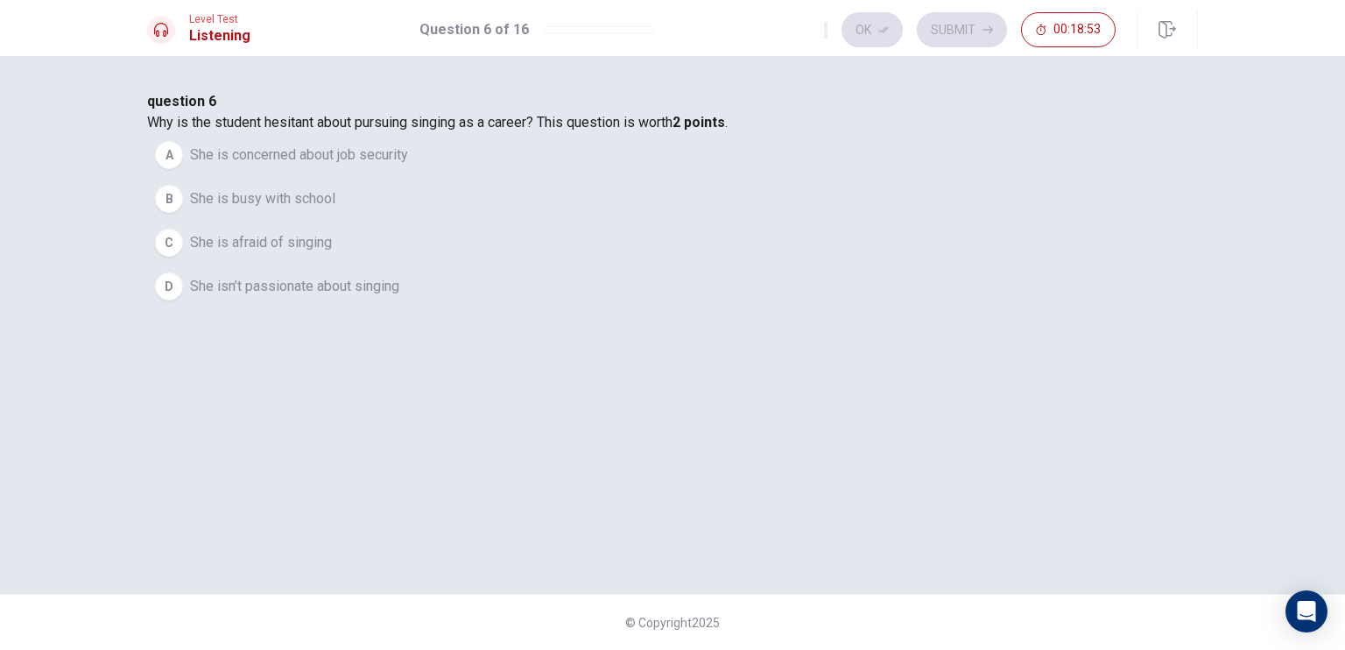
drag, startPoint x: 631, startPoint y: 272, endPoint x: 399, endPoint y: 218, distance: 237.5
click at [399, 220] on div "question 6 Why is the student hesitant about pursuing singing as a career? This…" at bounding box center [672, 199] width 1051 height 217
drag, startPoint x: 375, startPoint y: 238, endPoint x: 375, endPoint y: 209, distance: 28.9
click at [371, 217] on div "question 6 Why is the student hesitant about pursuing singing as a career? This…" at bounding box center [672, 199] width 1051 height 217
drag, startPoint x: 392, startPoint y: 209, endPoint x: 500, endPoint y: 237, distance: 111.1
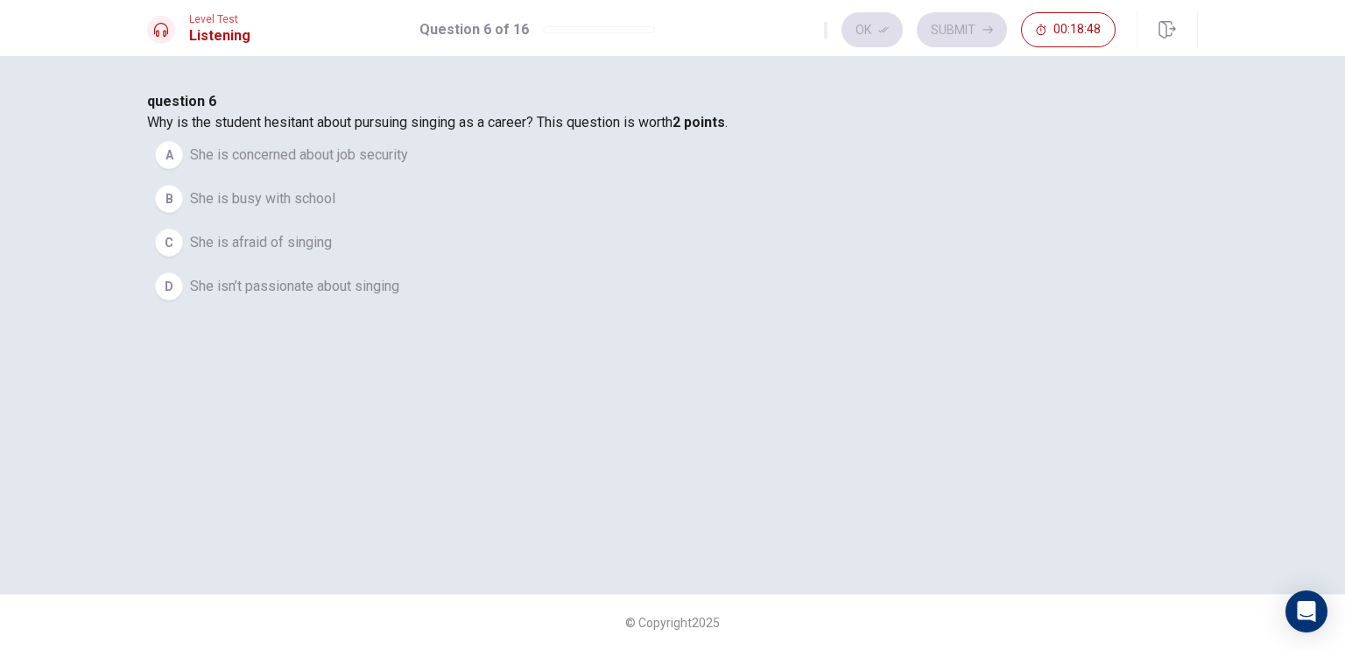
click at [497, 237] on div "question 6 Why is the student hesitant about pursuing singing as a career? This…" at bounding box center [672, 199] width 1051 height 217
click at [399, 297] on span "She isn’t passionate about singing" at bounding box center [294, 286] width 209 height 21
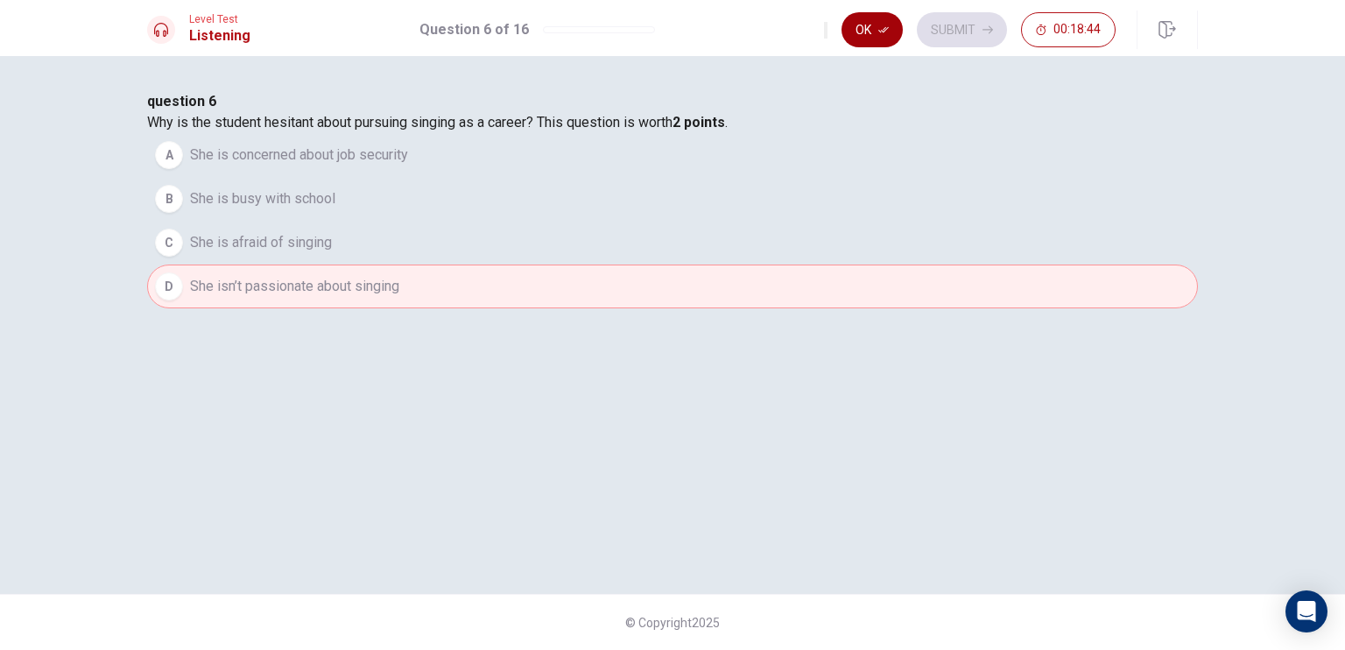
click at [867, 34] on button "Ok" at bounding box center [872, 29] width 61 height 35
click at [933, 23] on button "Submit" at bounding box center [962, 29] width 90 height 35
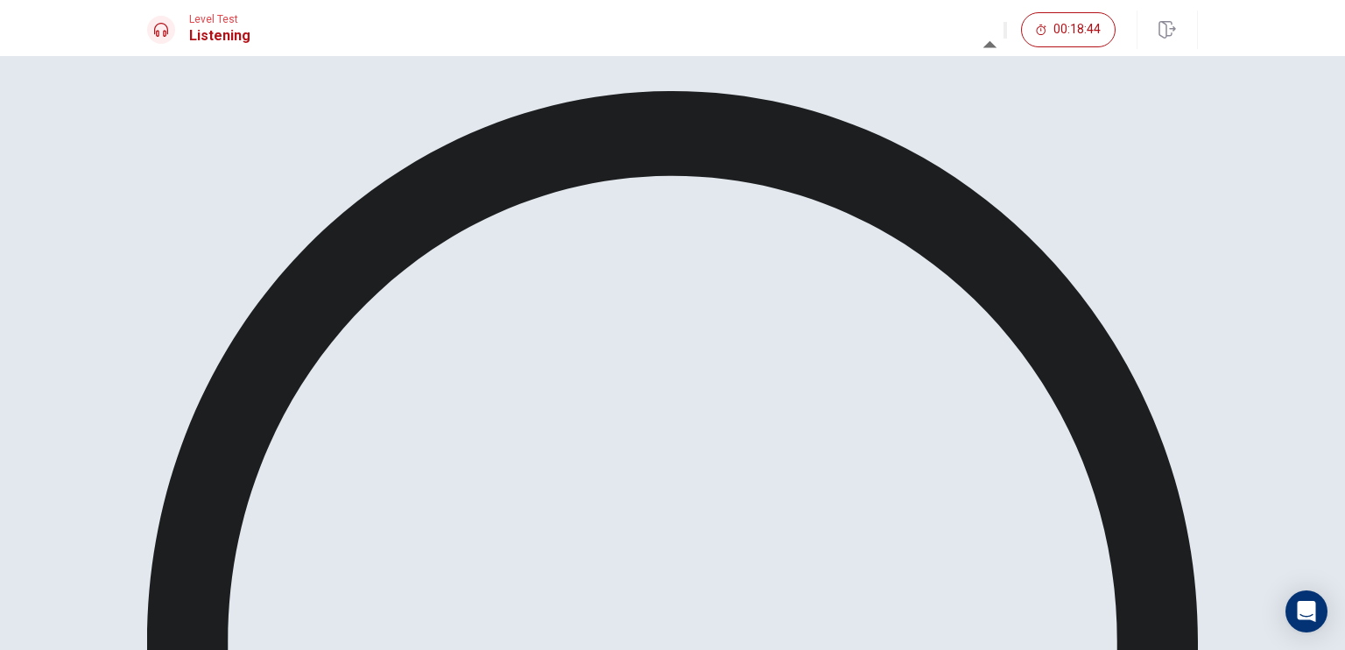
type input "0.2"
drag, startPoint x: 1005, startPoint y: 64, endPoint x: 974, endPoint y: 73, distance: 31.9
click at [951, 47] on span at bounding box center [951, 47] width 0 height 0
click at [999, 223] on div "Listen again to an excerpt from the conversation. Then answer the question." at bounding box center [672, 640] width 1051 height 1099
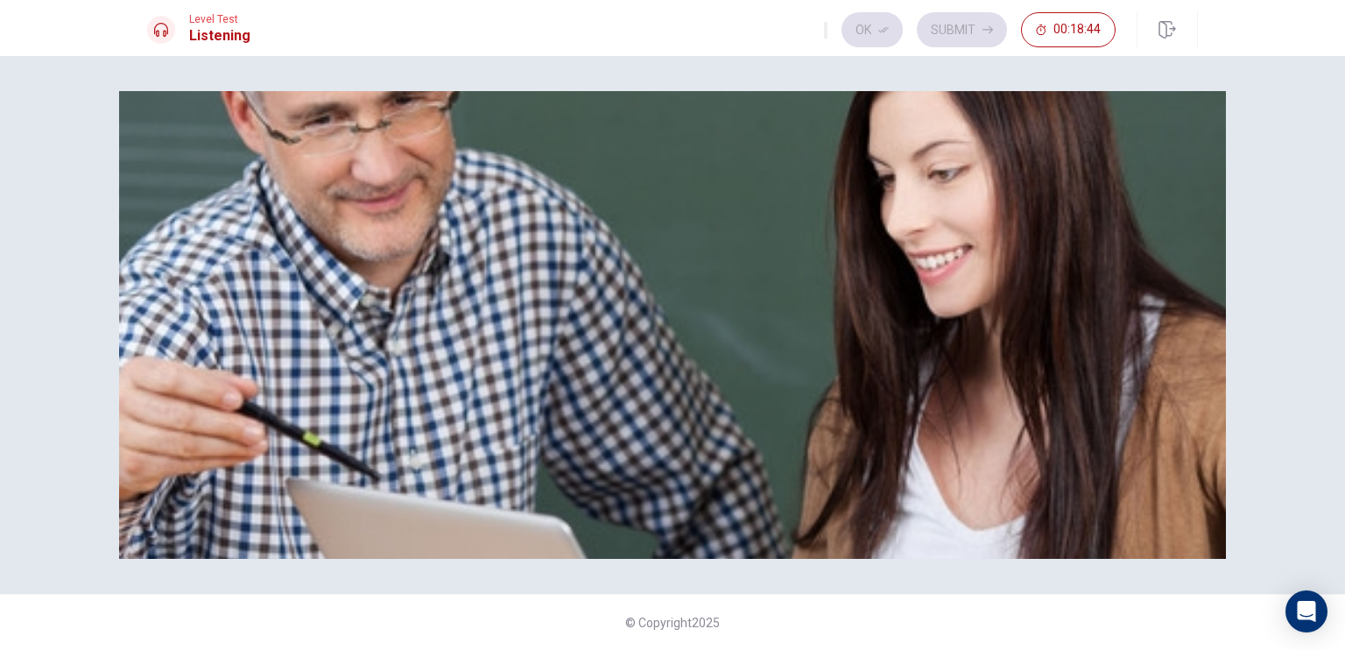
click at [824, 31] on button "button" at bounding box center [826, 30] width 4 height 17
type input "0.1"
click at [772, 47] on span at bounding box center [772, 47] width 0 height 0
click at [999, 112] on div "Listen to this clip about Concerts and answer the following questions:" at bounding box center [672, 101] width 1051 height 21
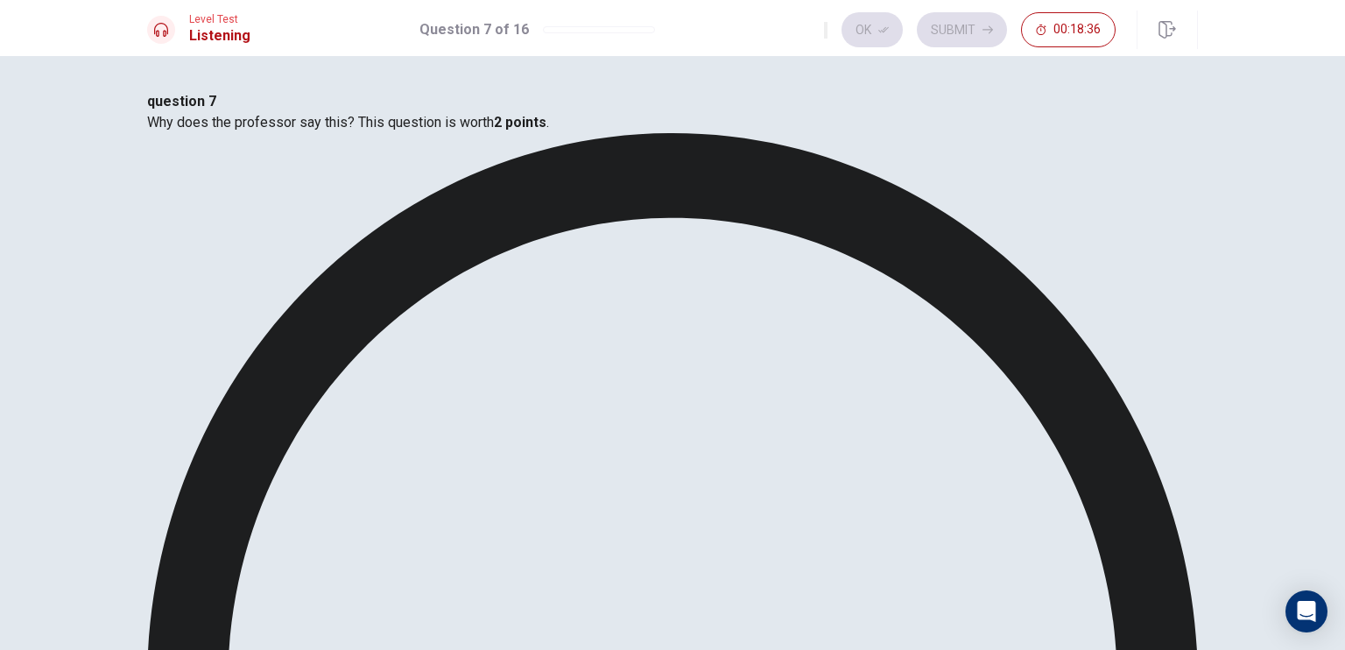
drag, startPoint x: 878, startPoint y: 32, endPoint x: 908, endPoint y: 30, distance: 30.7
click at [879, 32] on button "Ok" at bounding box center [872, 29] width 61 height 35
click at [935, 28] on button "Submit" at bounding box center [962, 29] width 90 height 35
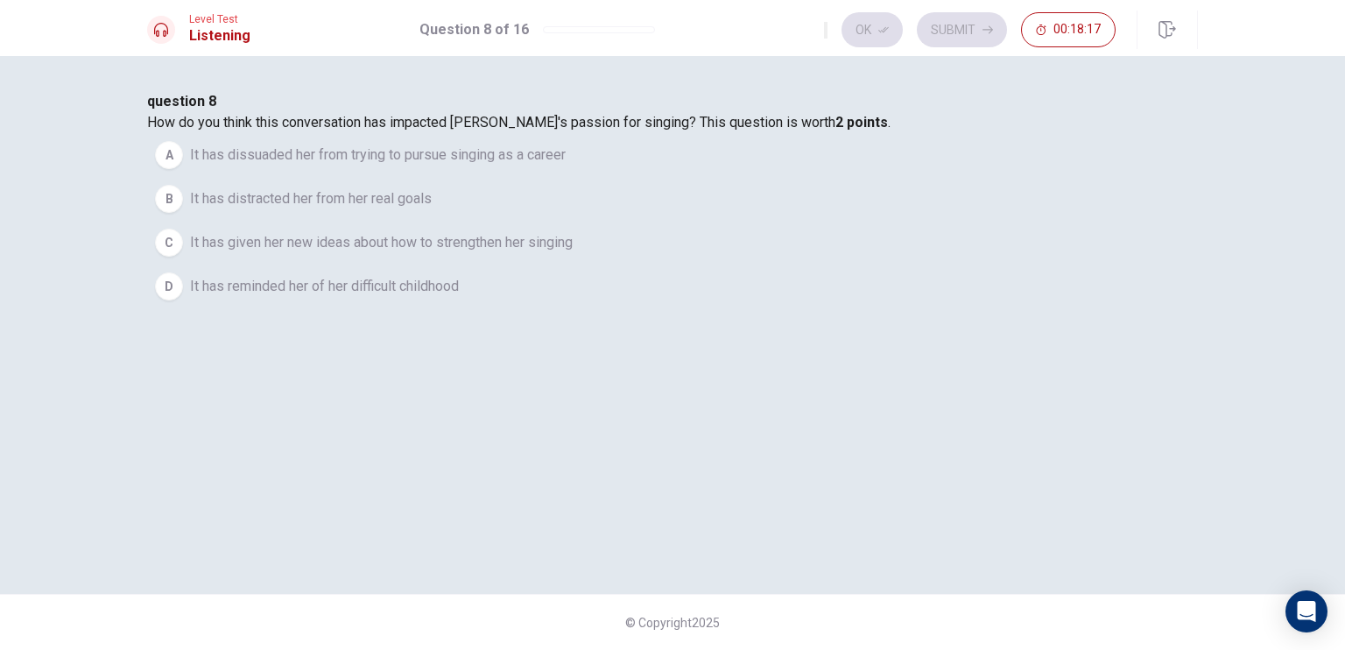
click at [787, 265] on button "C It has given her new ideas about how to strengthen her singing" at bounding box center [672, 243] width 1051 height 44
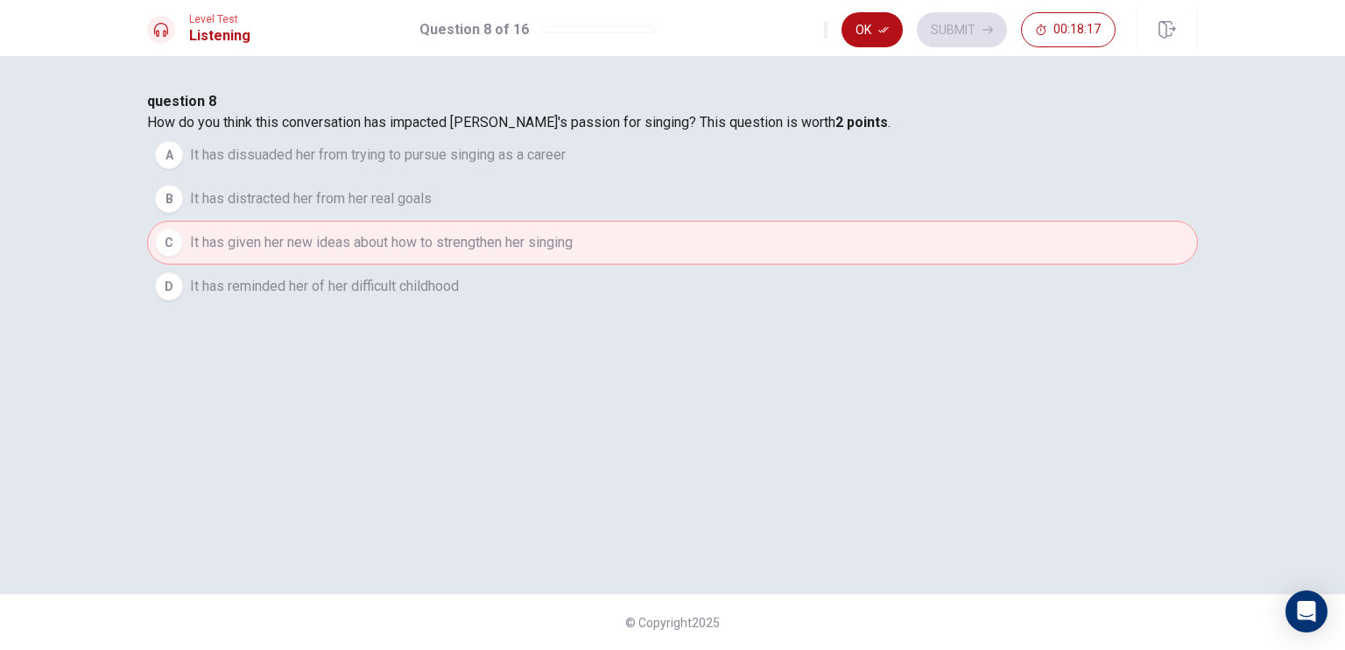
drag, startPoint x: 864, startPoint y: 20, endPoint x: 903, endPoint y: 27, distance: 40.0
click at [866, 20] on button "Ok" at bounding box center [872, 29] width 61 height 35
drag, startPoint x: 941, startPoint y: 30, endPoint x: 942, endPoint y: 48, distance: 18.4
click at [942, 30] on button "Submit" at bounding box center [962, 29] width 90 height 35
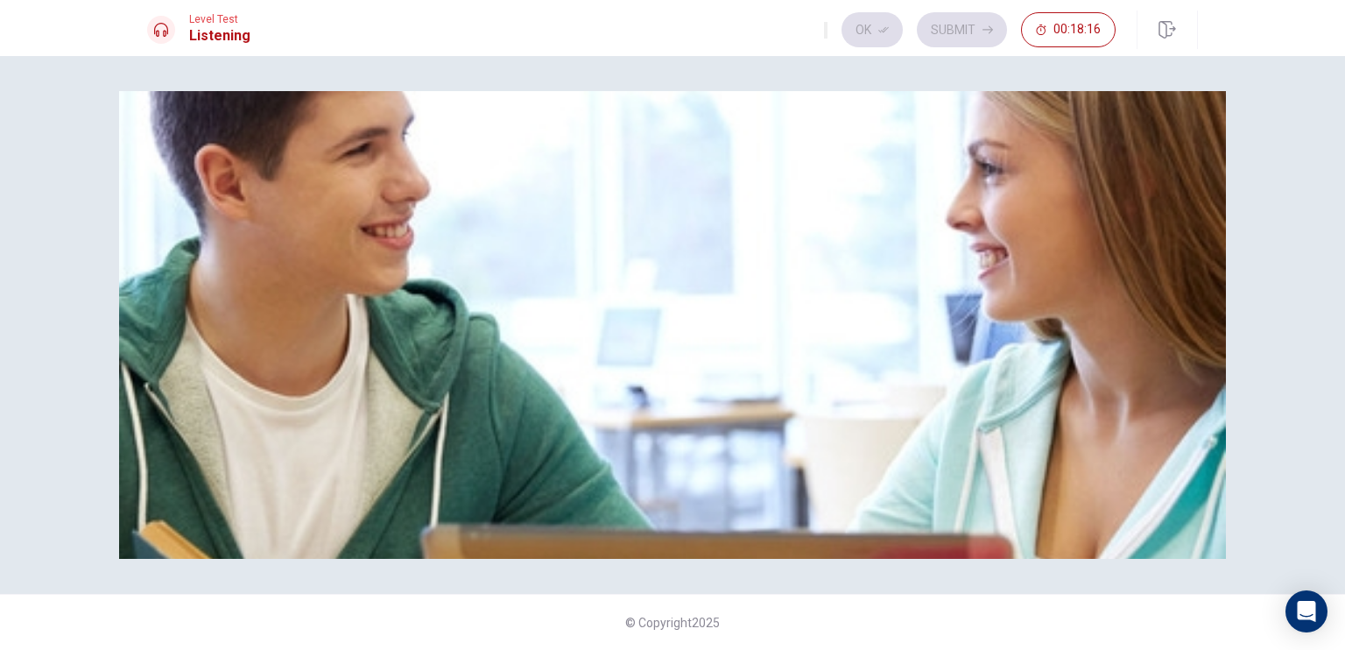
click at [173, 27] on div at bounding box center [161, 30] width 28 height 28
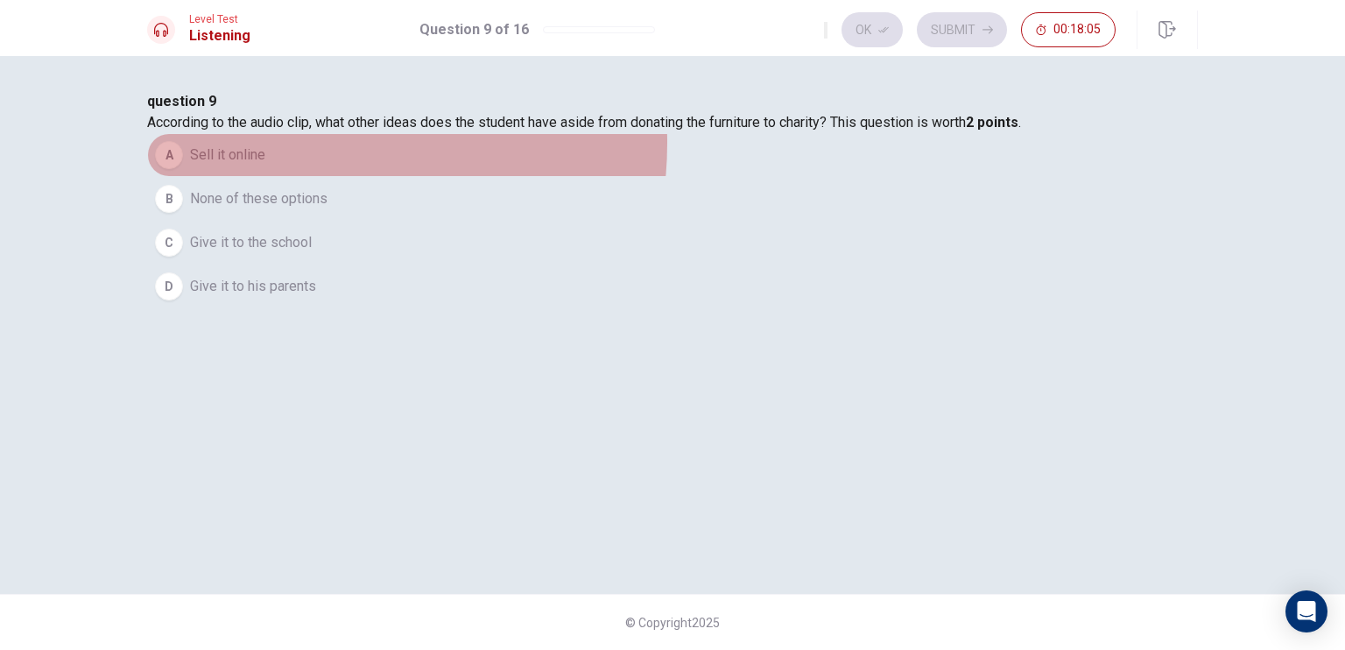
drag, startPoint x: 550, startPoint y: 283, endPoint x: 554, endPoint y: 324, distance: 41.3
click at [550, 177] on button "A Sell it online" at bounding box center [672, 155] width 1051 height 44
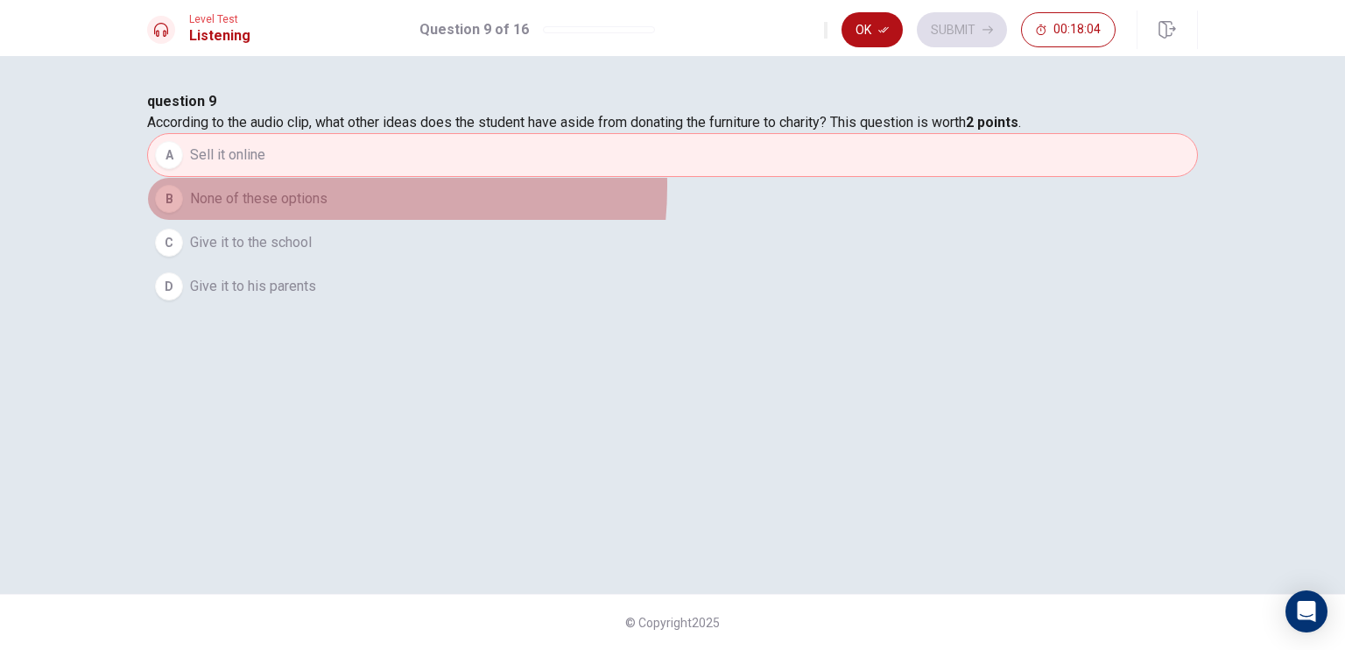
click at [554, 221] on button "B None of these options" at bounding box center [672, 199] width 1051 height 44
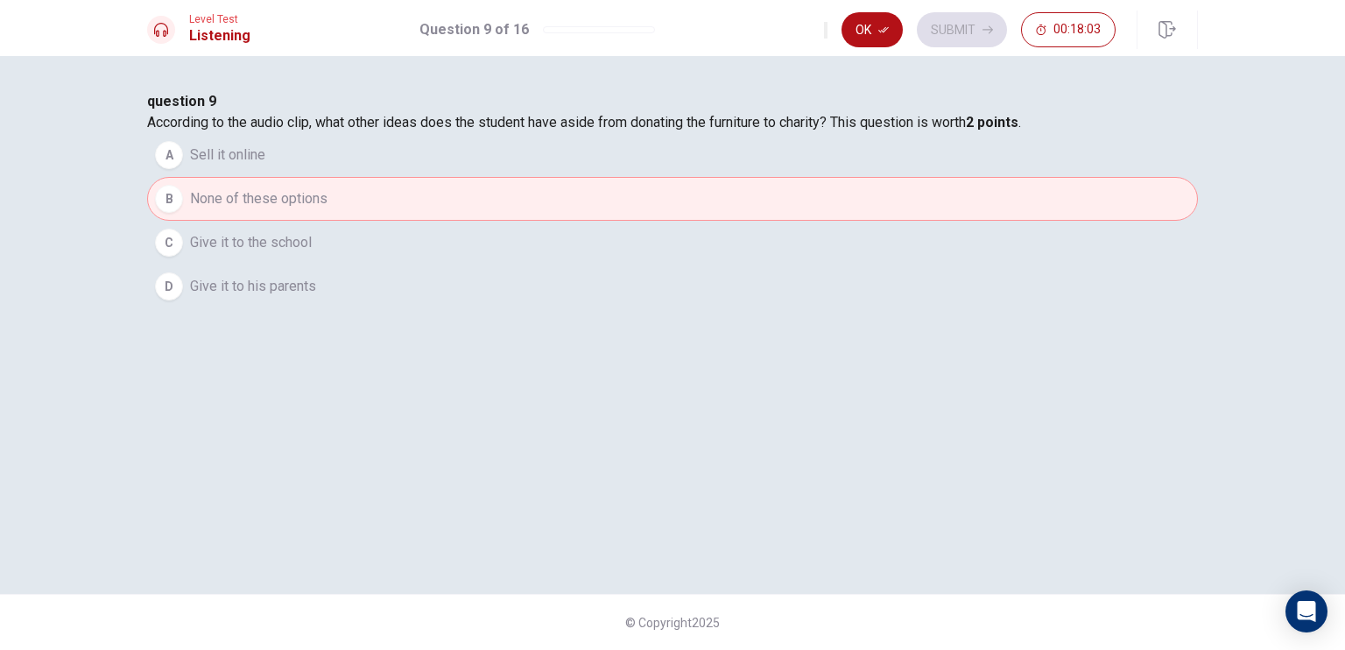
click at [603, 265] on button "C Give it to the school" at bounding box center [672, 243] width 1051 height 44
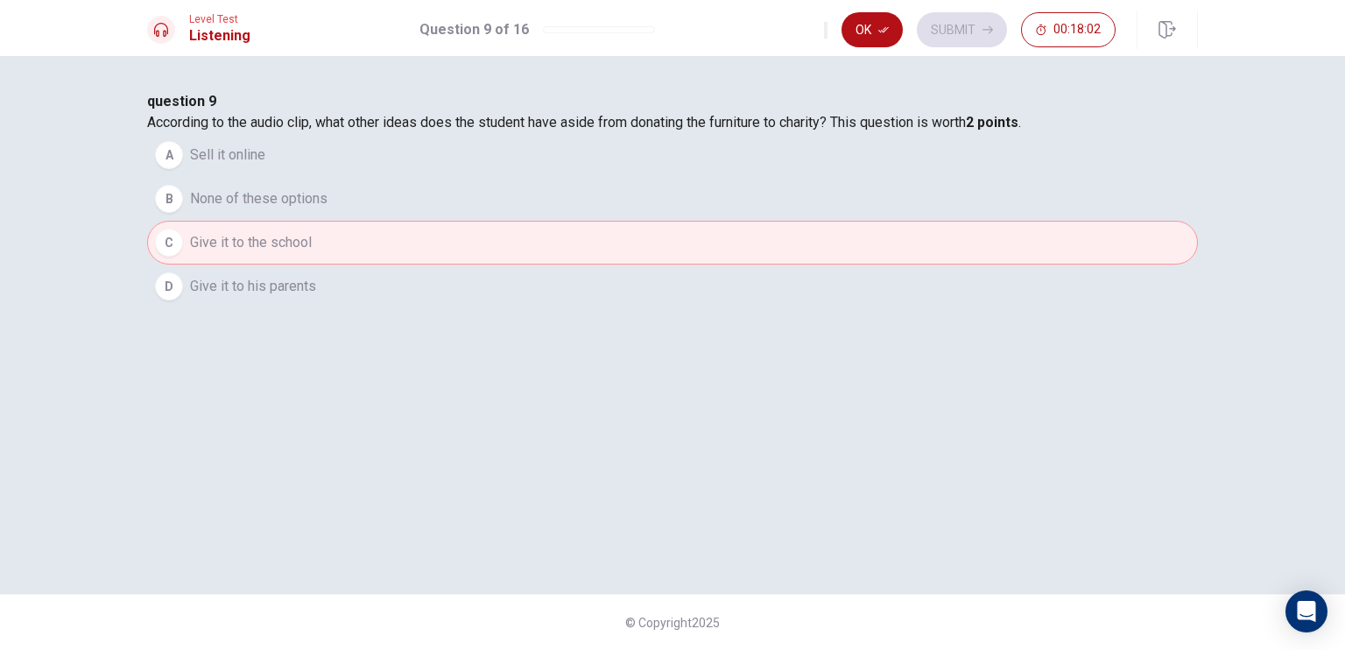
click at [596, 308] on button "D Give it to his parents" at bounding box center [672, 287] width 1051 height 44
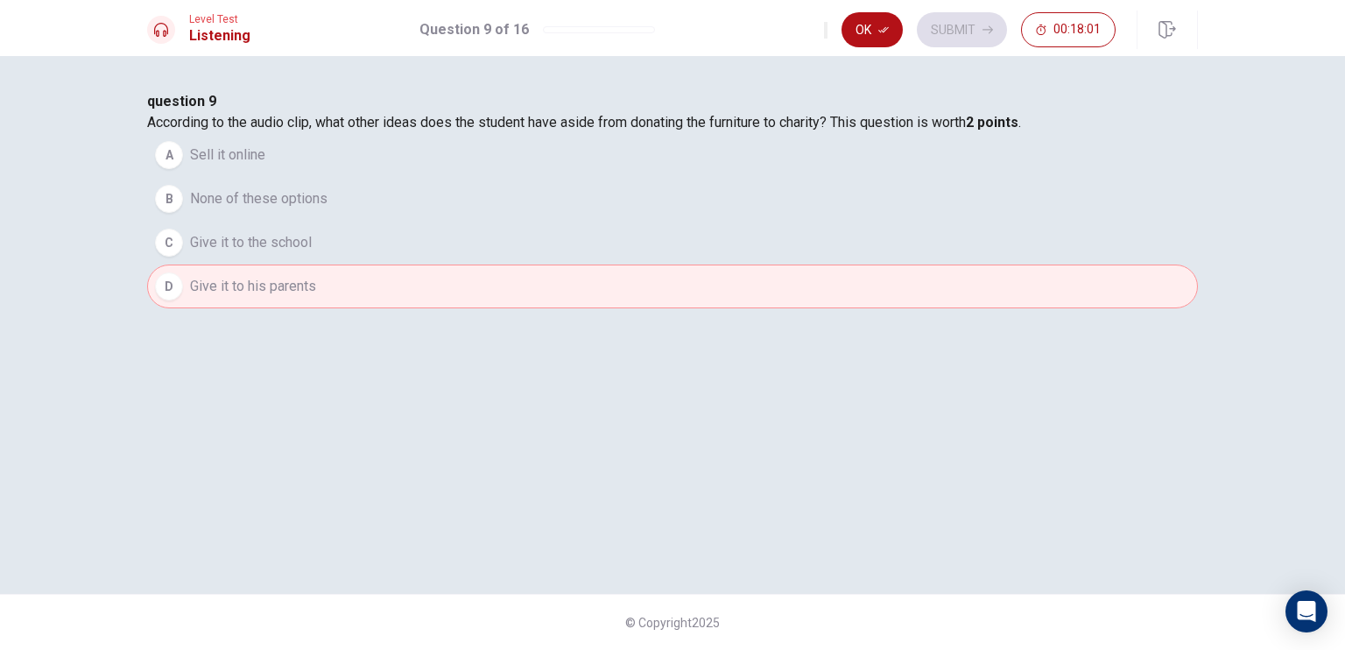
click at [603, 262] on div "question 9 According to the audio clip, what other ideas does the student have …" at bounding box center [672, 199] width 1051 height 217
click at [540, 177] on button "A Sell it online" at bounding box center [672, 155] width 1051 height 44
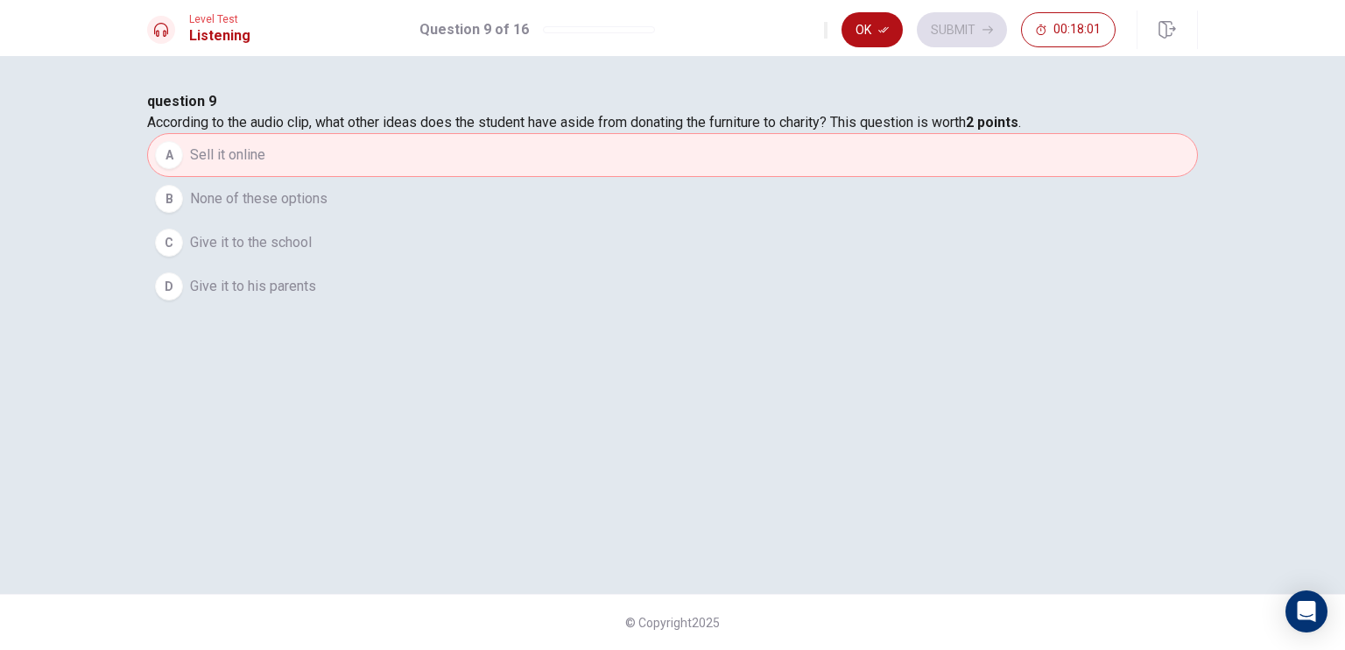
click at [555, 221] on button "B None of these options" at bounding box center [672, 199] width 1051 height 44
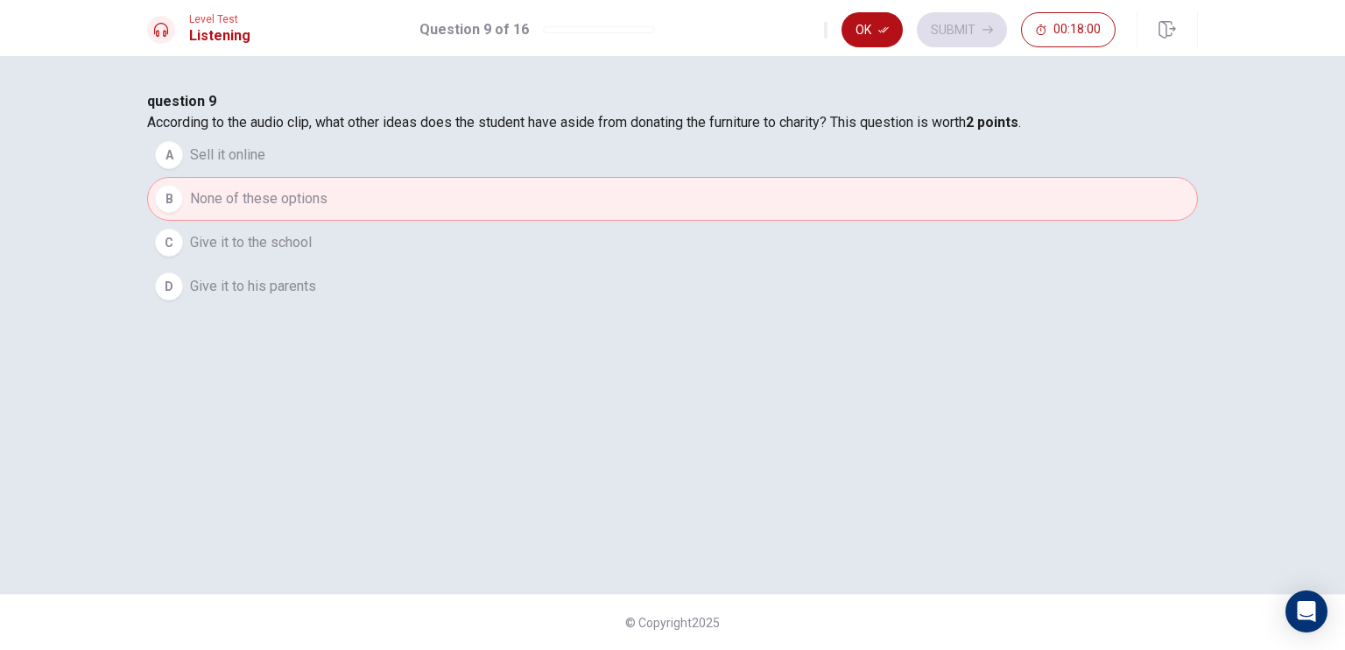
click at [328, 209] on span "None of these options" at bounding box center [259, 198] width 138 height 21
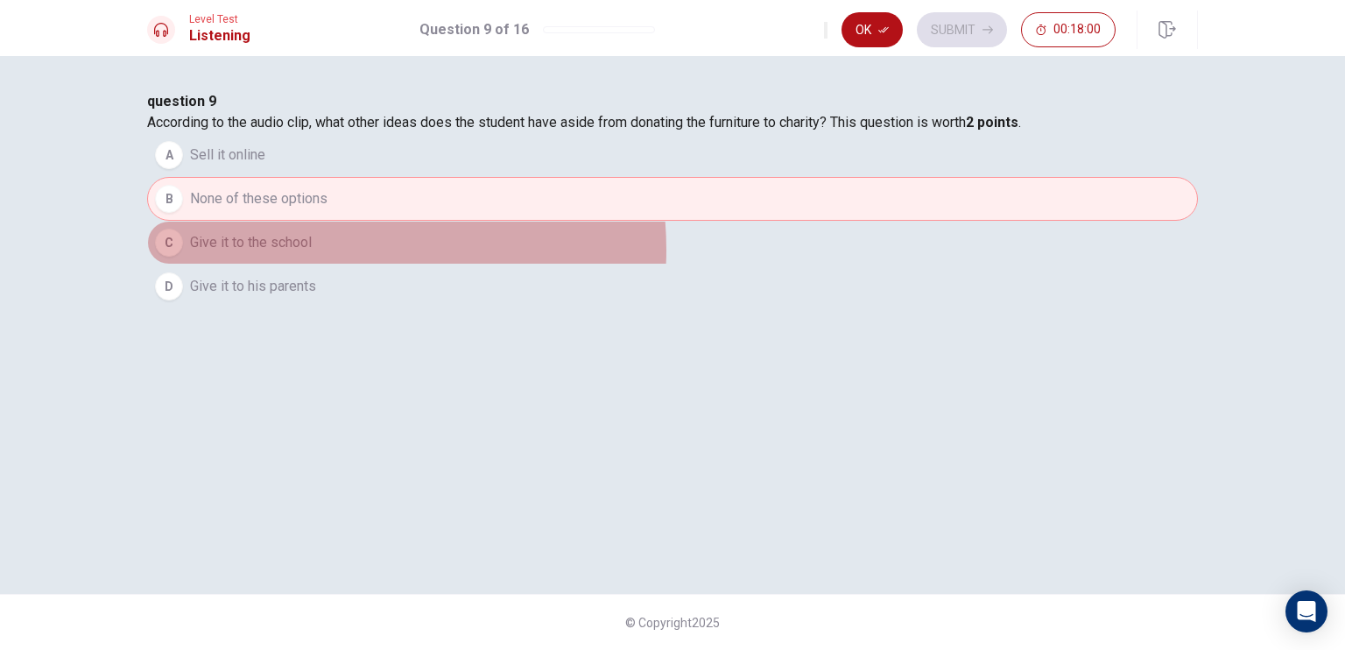
click at [594, 265] on button "C Give it to the school" at bounding box center [672, 243] width 1051 height 44
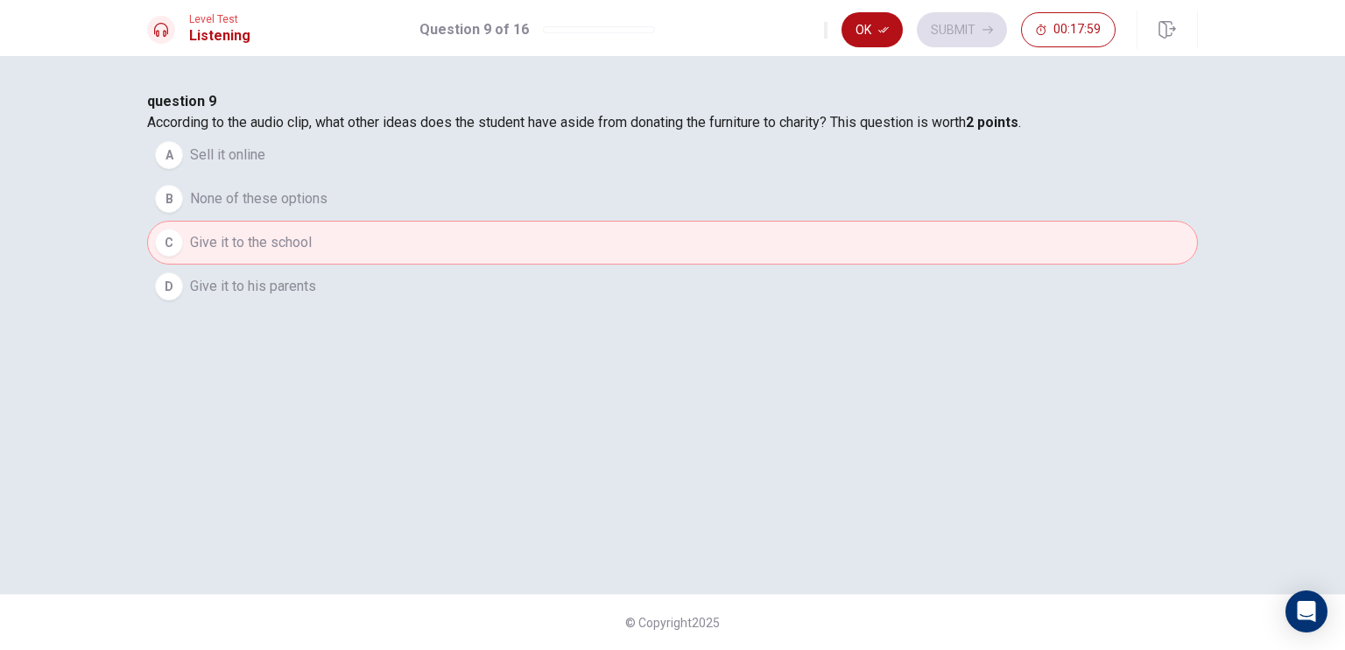
click at [570, 308] on button "D Give it to his parents" at bounding box center [672, 287] width 1051 height 44
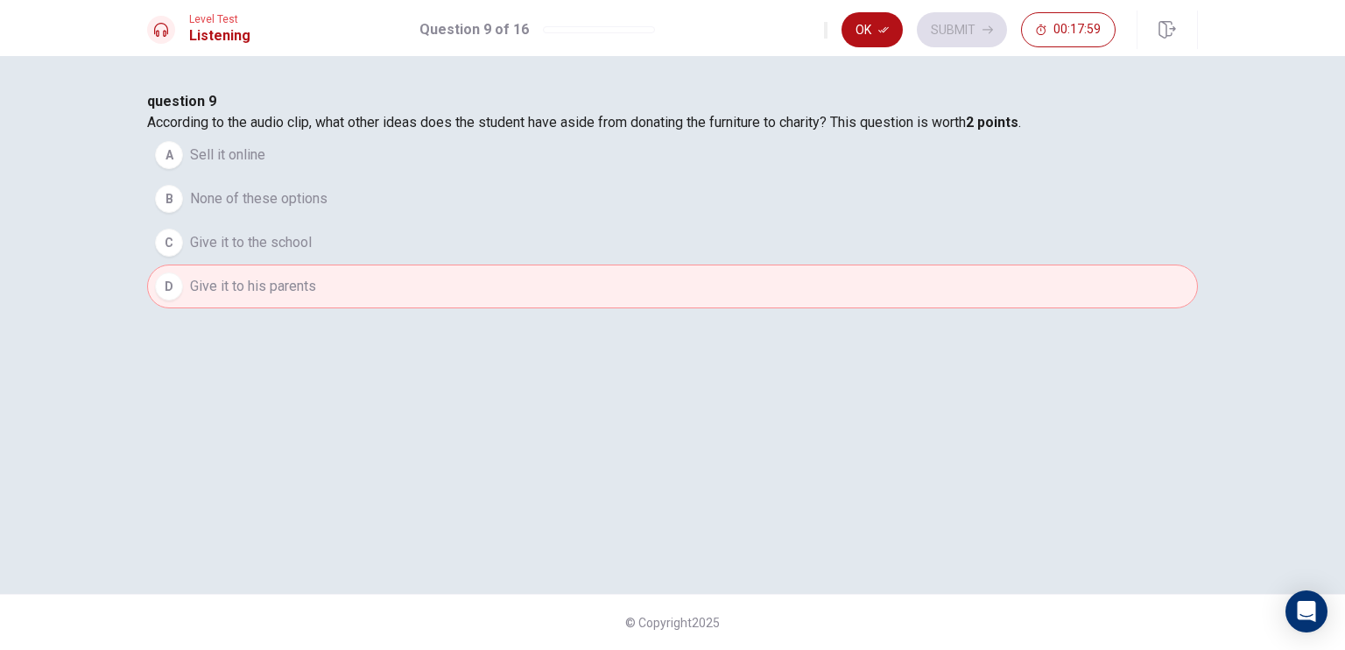
click at [573, 177] on button "A Sell it online" at bounding box center [672, 155] width 1051 height 44
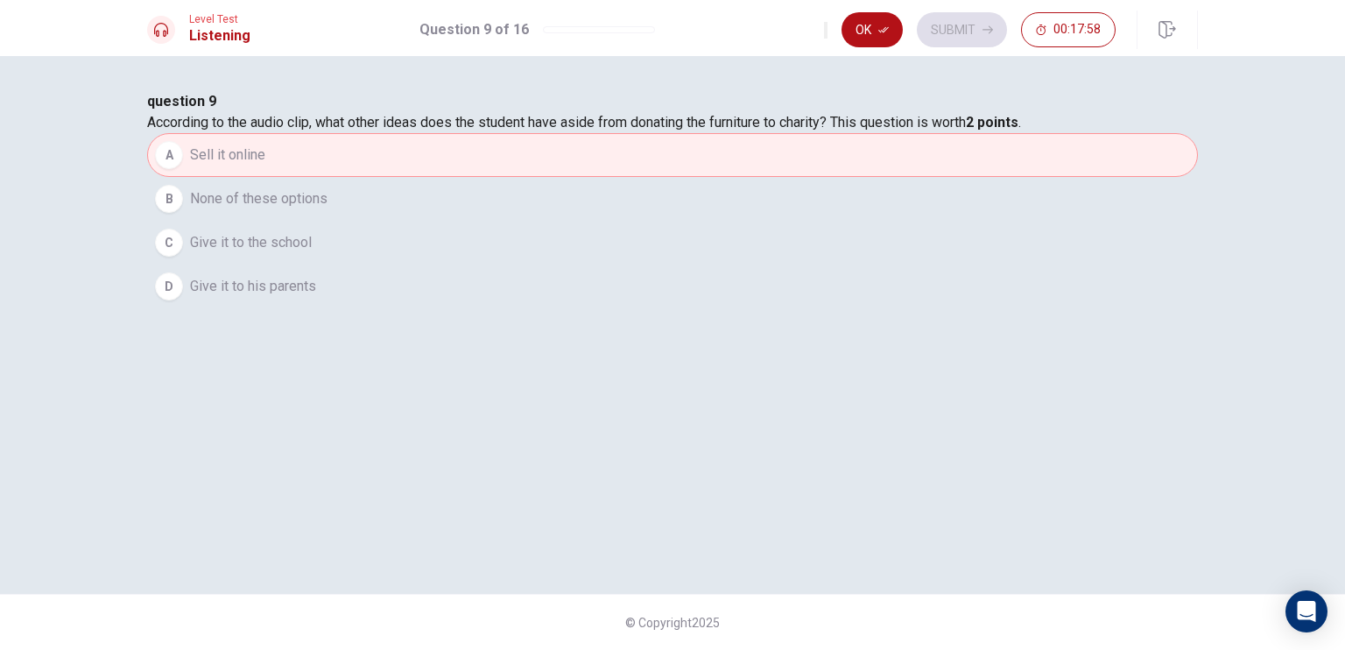
click at [328, 209] on span "None of these options" at bounding box center [259, 198] width 138 height 21
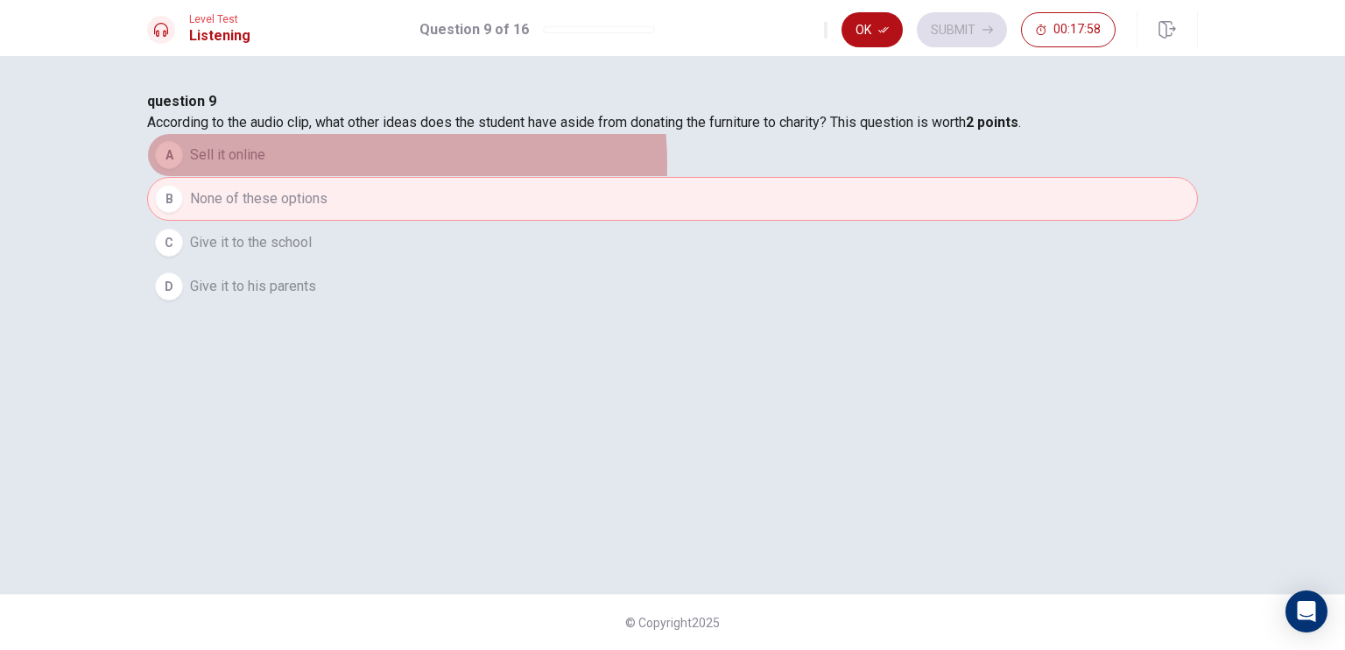
click at [573, 177] on button "A Sell it online" at bounding box center [672, 155] width 1051 height 44
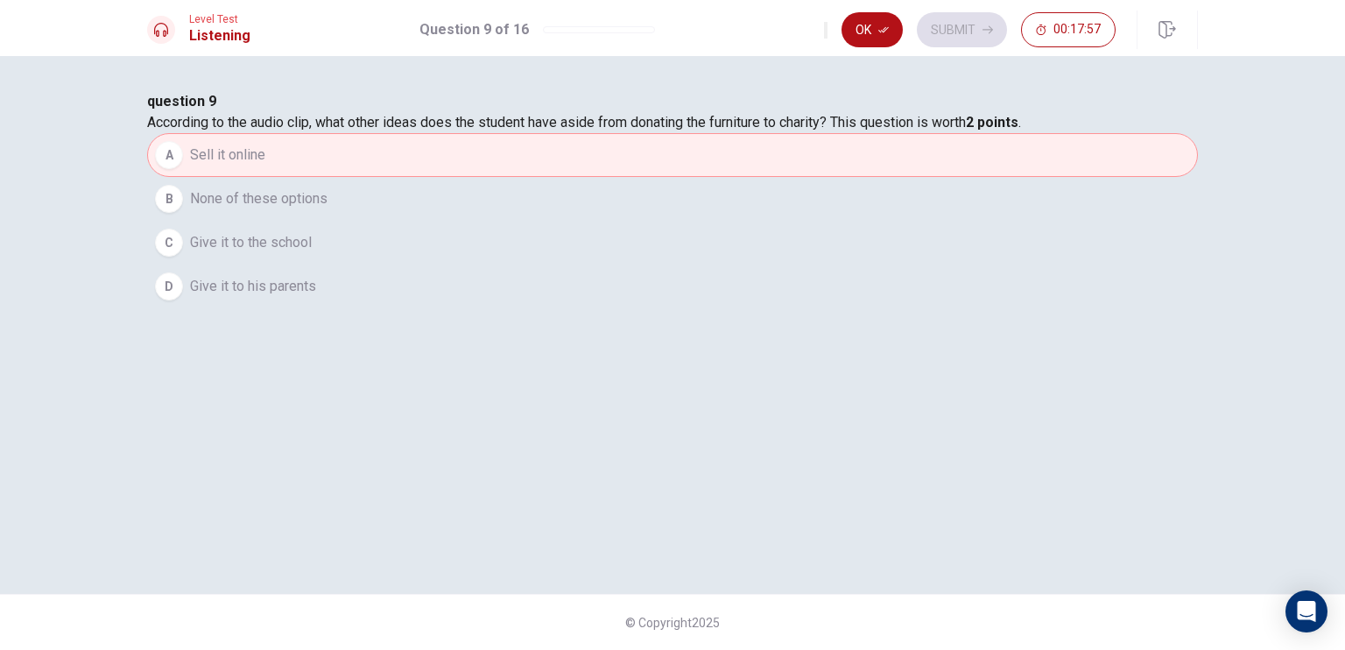
click at [912, 6] on div "Level Test Listening Question 9 of 16 Ok Submit 00:17:57" at bounding box center [672, 28] width 1345 height 56
click at [880, 25] on icon "button" at bounding box center [884, 30] width 11 height 11
click at [928, 31] on button "Submit" at bounding box center [962, 29] width 90 height 35
click at [928, 33] on div "Ok Submit 00:17:56" at bounding box center [970, 29] width 292 height 35
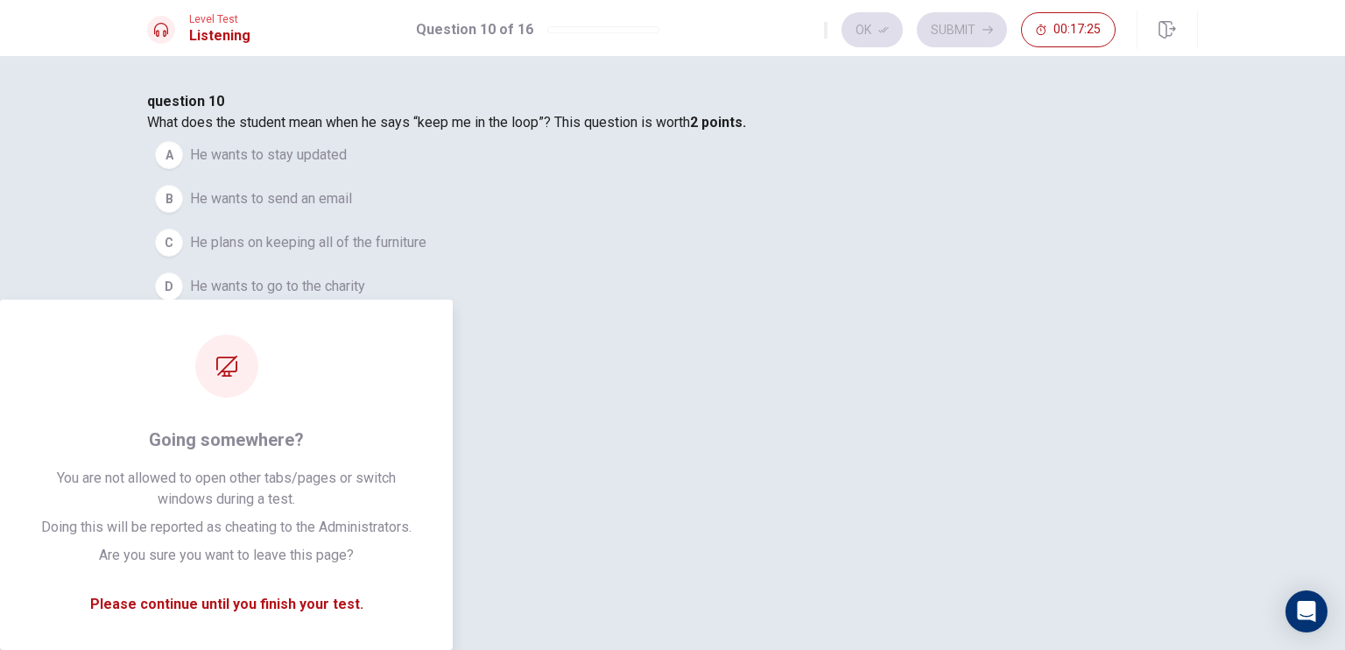
click at [1106, 308] on div "question 10 What does the student mean when he says “keep me in the loop”? This…" at bounding box center [672, 199] width 1051 height 217
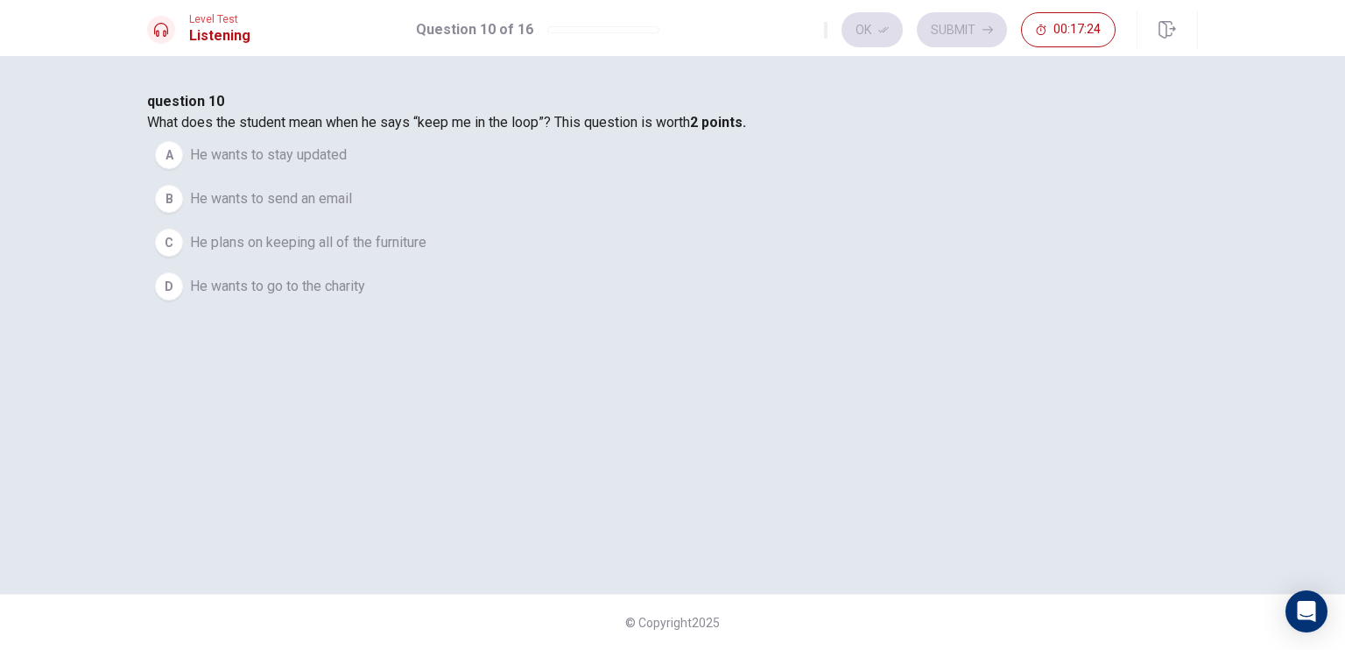
click at [347, 166] on span "He wants to stay updated" at bounding box center [268, 155] width 157 height 21
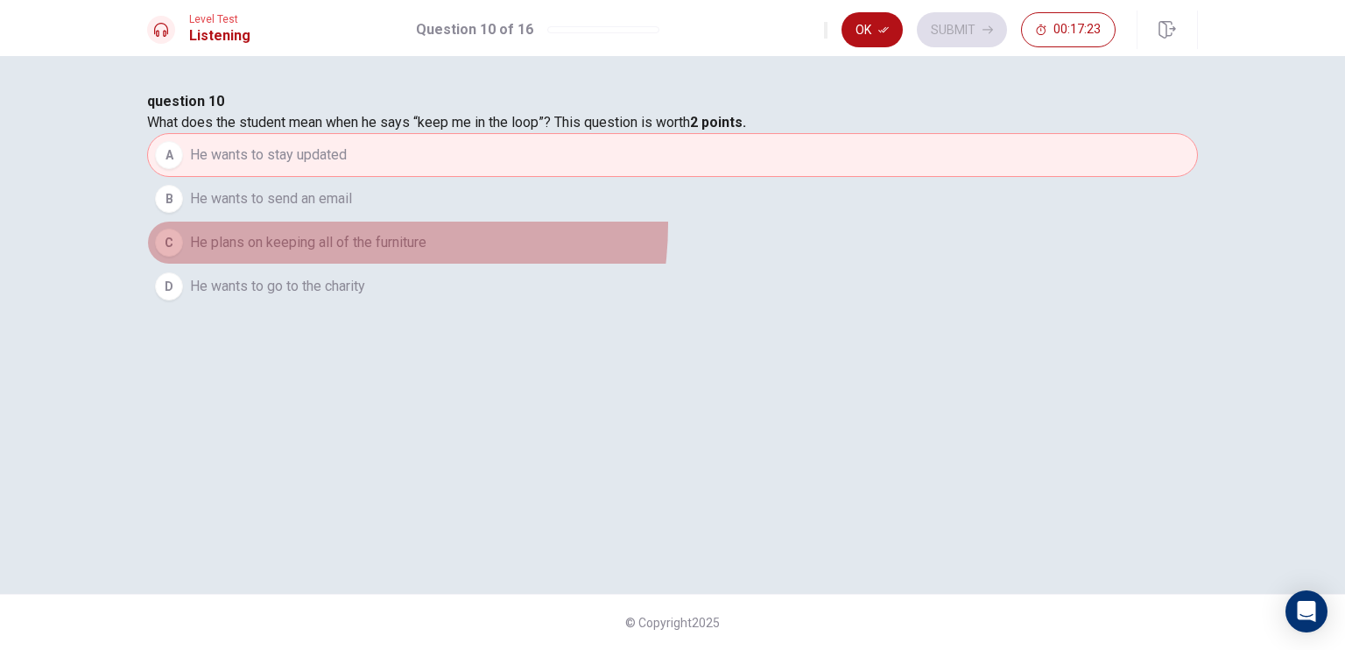
drag, startPoint x: 578, startPoint y: 364, endPoint x: 628, endPoint y: 374, distance: 51.0
click at [578, 265] on button "C He plans on keeping all of the furniture" at bounding box center [672, 243] width 1051 height 44
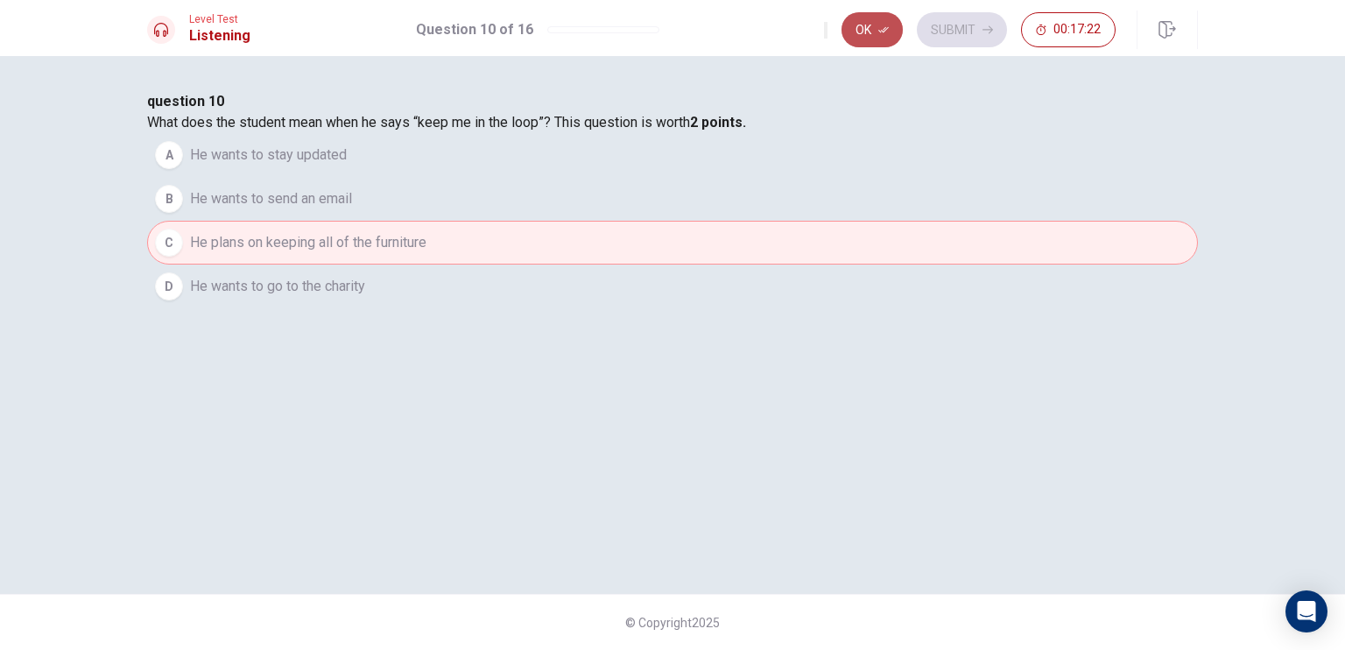
click at [892, 26] on button "Ok" at bounding box center [872, 29] width 61 height 35
click at [978, 29] on button "Submit" at bounding box center [962, 29] width 90 height 35
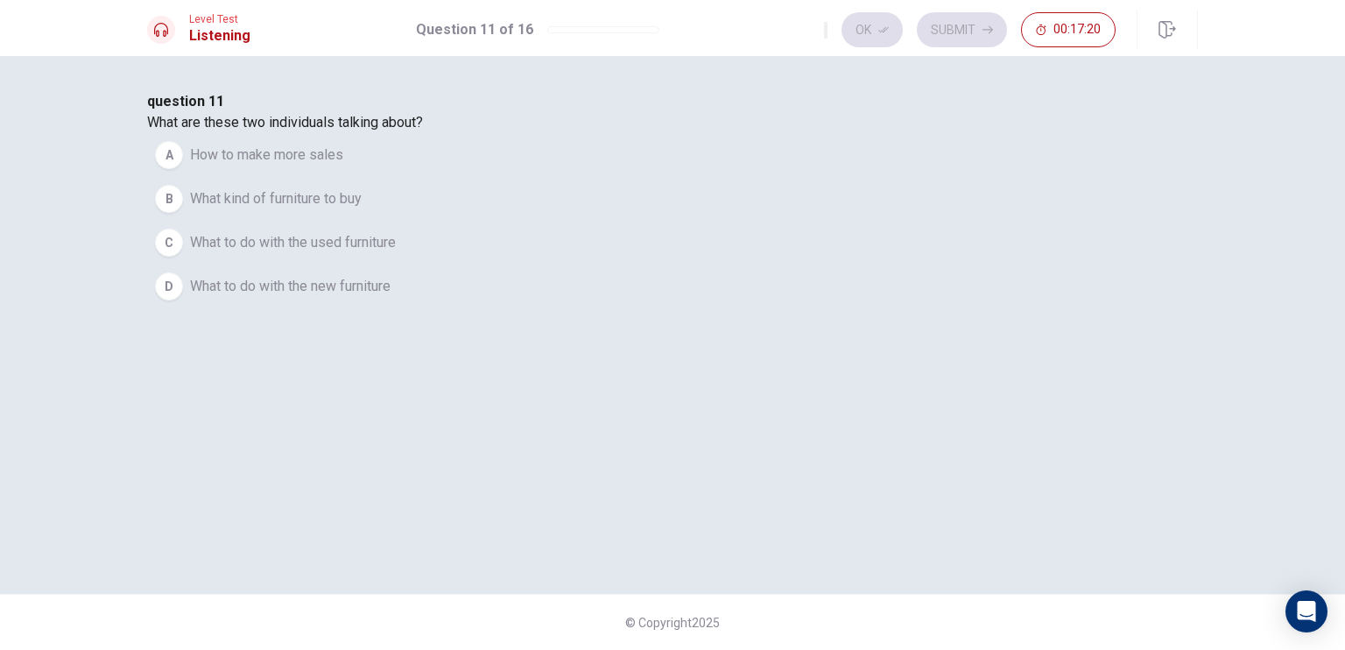
drag, startPoint x: 498, startPoint y: 211, endPoint x: 745, endPoint y: 211, distance: 246.1
click at [745, 211] on div "question 11 What are these two individuals talking about? A How to make more sa…" at bounding box center [672, 199] width 1051 height 217
drag, startPoint x: 406, startPoint y: 209, endPoint x: 656, endPoint y: 209, distance: 249.6
click at [656, 209] on div "question 11 What are these two individuals talking about? A How to make more sa…" at bounding box center [672, 199] width 1051 height 217
drag, startPoint x: 484, startPoint y: 222, endPoint x: 520, endPoint y: 222, distance: 35.9
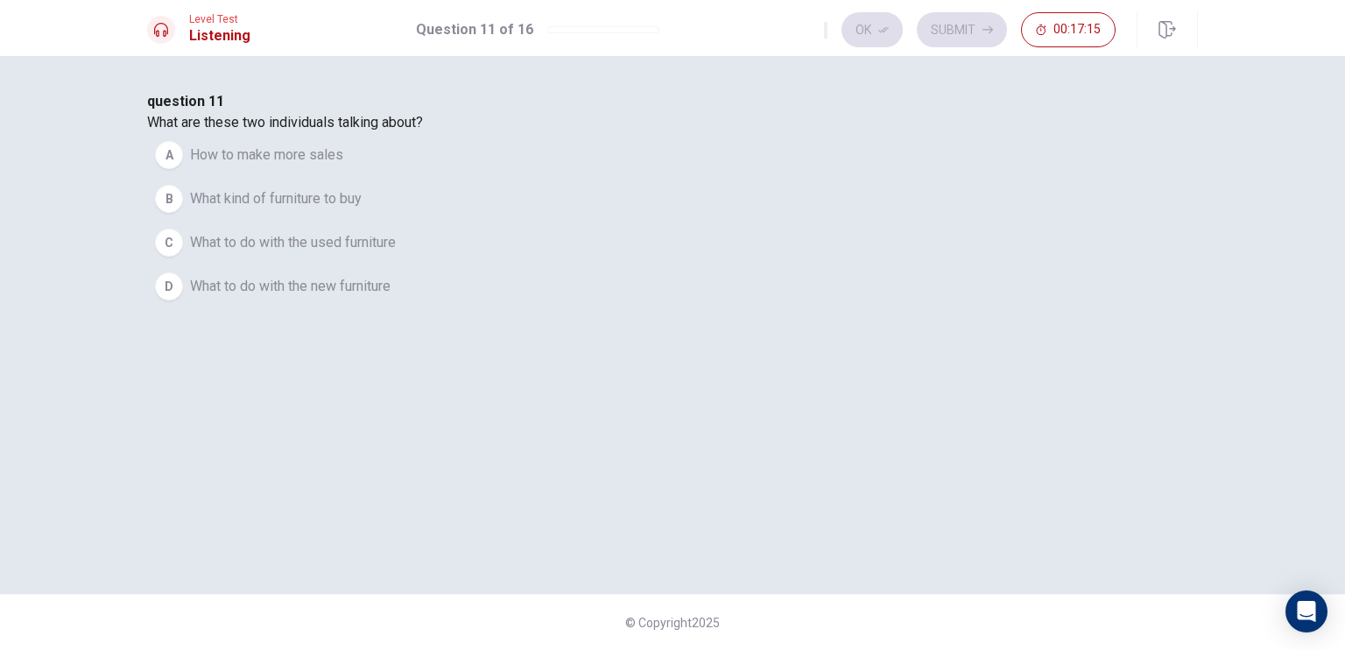
click at [423, 131] on span "What are these two individuals talking about?" at bounding box center [285, 122] width 276 height 17
drag, startPoint x: 519, startPoint y: 222, endPoint x: 581, endPoint y: 209, distance: 63.4
click at [423, 131] on span "What are these two individuals talking about?" at bounding box center [285, 122] width 276 height 17
drag, startPoint x: 538, startPoint y: 223, endPoint x: 553, endPoint y: 219, distance: 15.5
click at [423, 131] on span "What are these two individuals talking about?" at bounding box center [285, 122] width 276 height 17
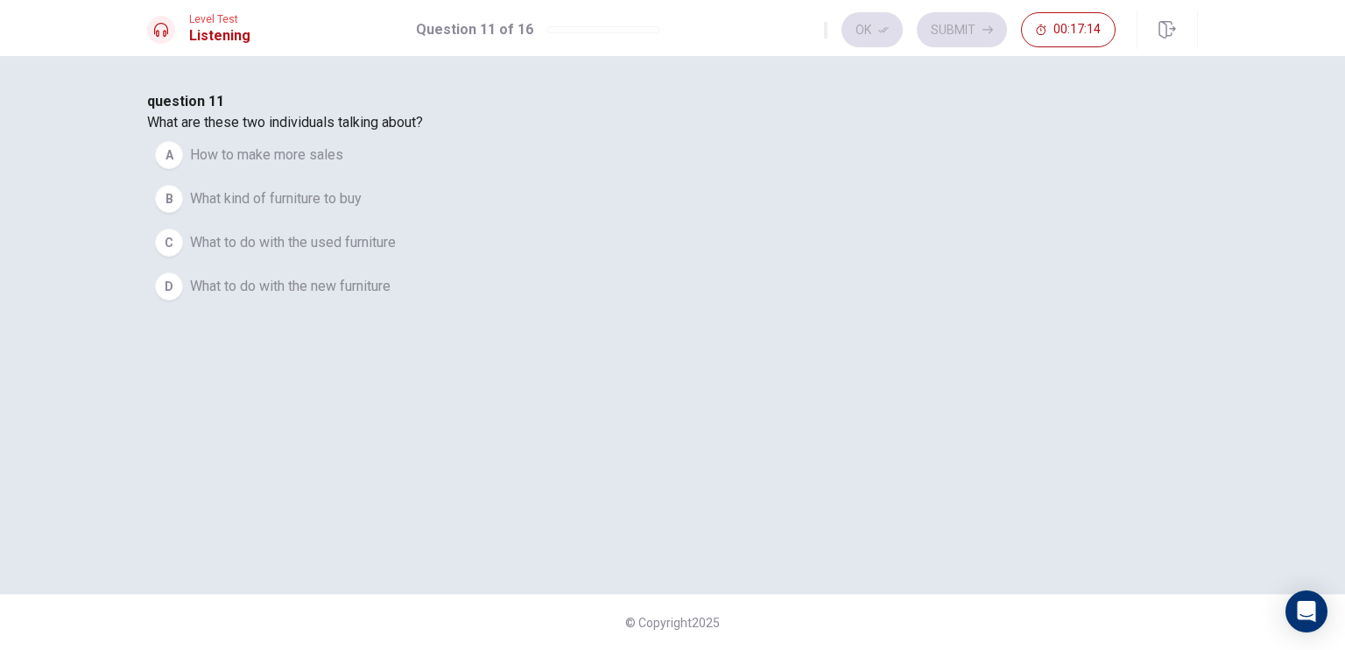
click at [423, 131] on span "What are these two individuals talking about?" at bounding box center [285, 122] width 276 height 17
drag, startPoint x: 646, startPoint y: 217, endPoint x: 656, endPoint y: 217, distance: 9.6
click at [423, 131] on span "What are these two individuals talking about?" at bounding box center [285, 122] width 276 height 17
drag, startPoint x: 568, startPoint y: 223, endPoint x: 705, endPoint y: 216, distance: 137.7
click at [423, 131] on span "What are these two individuals talking about?" at bounding box center [285, 122] width 276 height 17
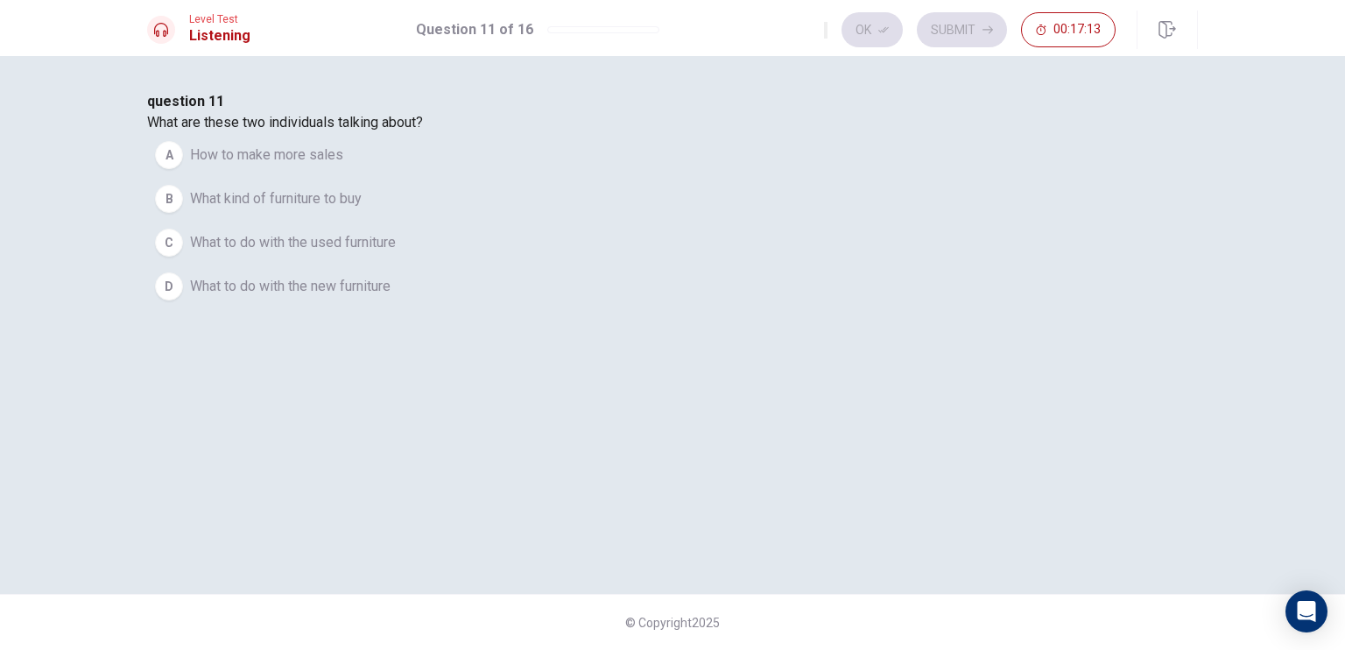
click at [705, 216] on div "question 11 What are these two individuals talking about? A How to make more sa…" at bounding box center [672, 199] width 1051 height 217
click at [651, 202] on div "question 11 What are these two individuals talking about? A How to make more sa…" at bounding box center [672, 199] width 1051 height 217
click at [343, 166] on span "How to make more sales" at bounding box center [266, 155] width 153 height 21
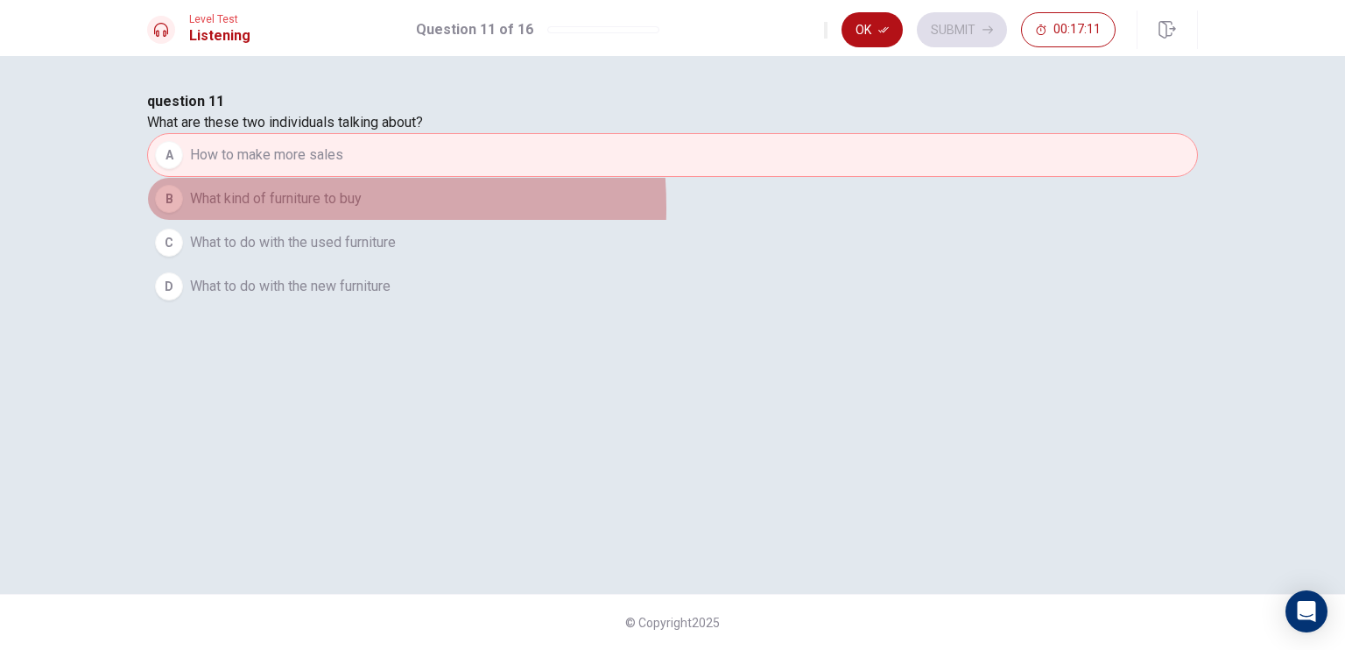
click at [362, 209] on span "What kind of furniture to buy" at bounding box center [276, 198] width 172 height 21
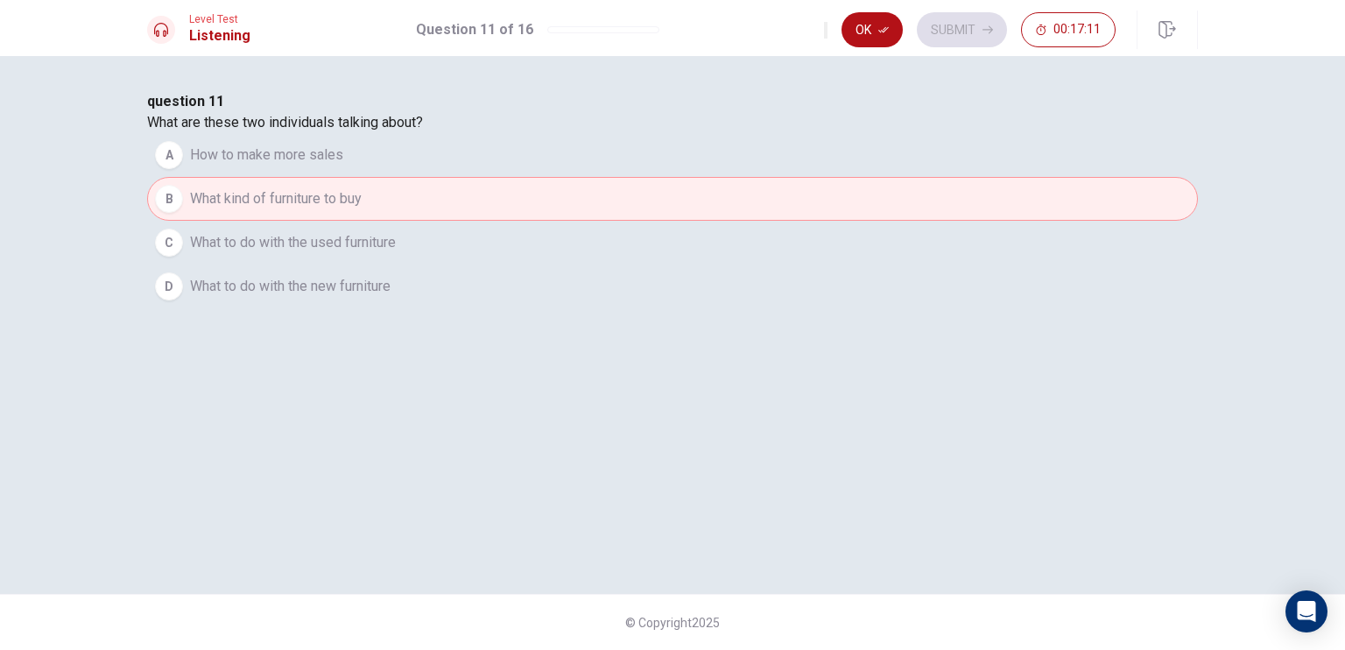
click at [534, 265] on button "C What to do with the used furniture" at bounding box center [672, 243] width 1051 height 44
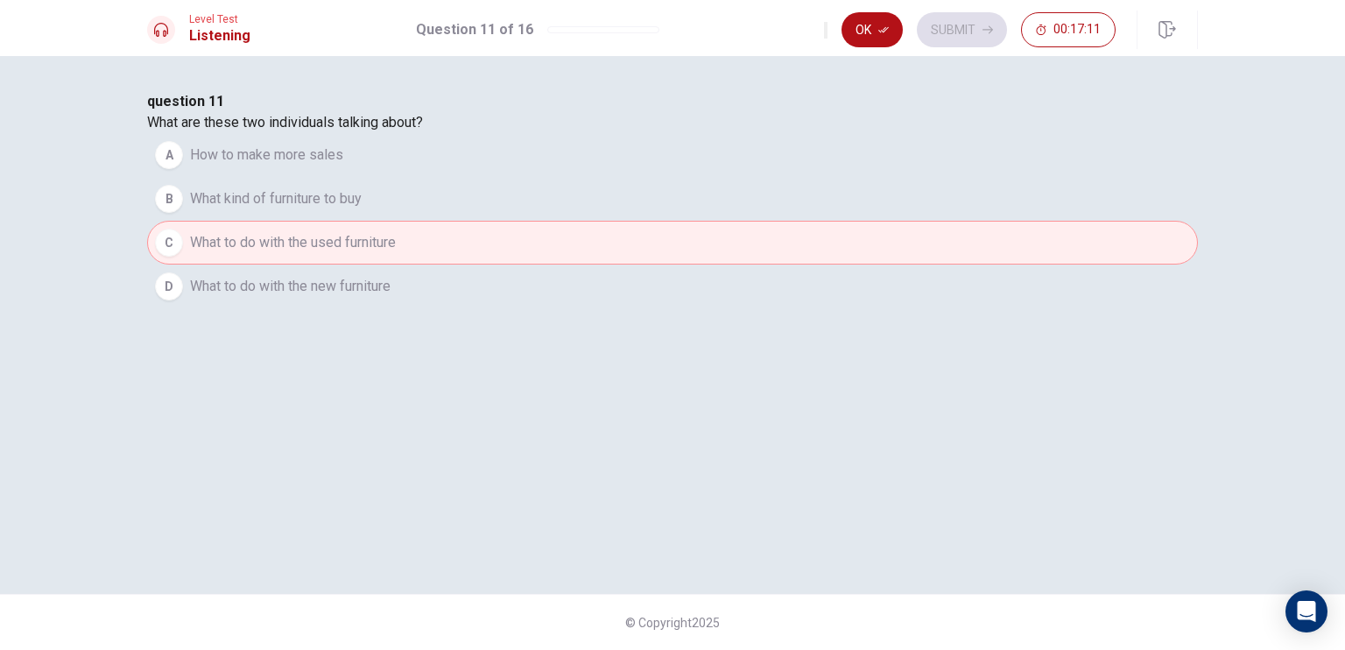
click at [531, 177] on button "A How to make more sales" at bounding box center [672, 155] width 1051 height 44
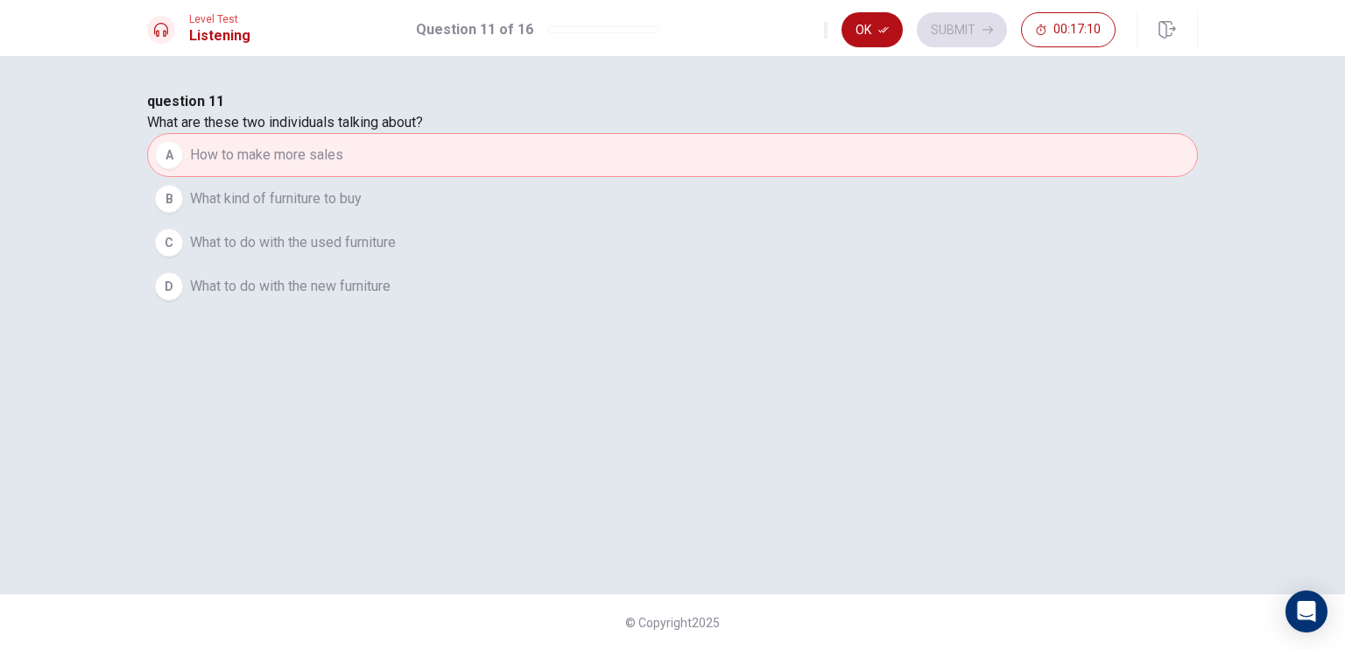
click at [391, 297] on span "What to do with the new furniture" at bounding box center [290, 286] width 201 height 21
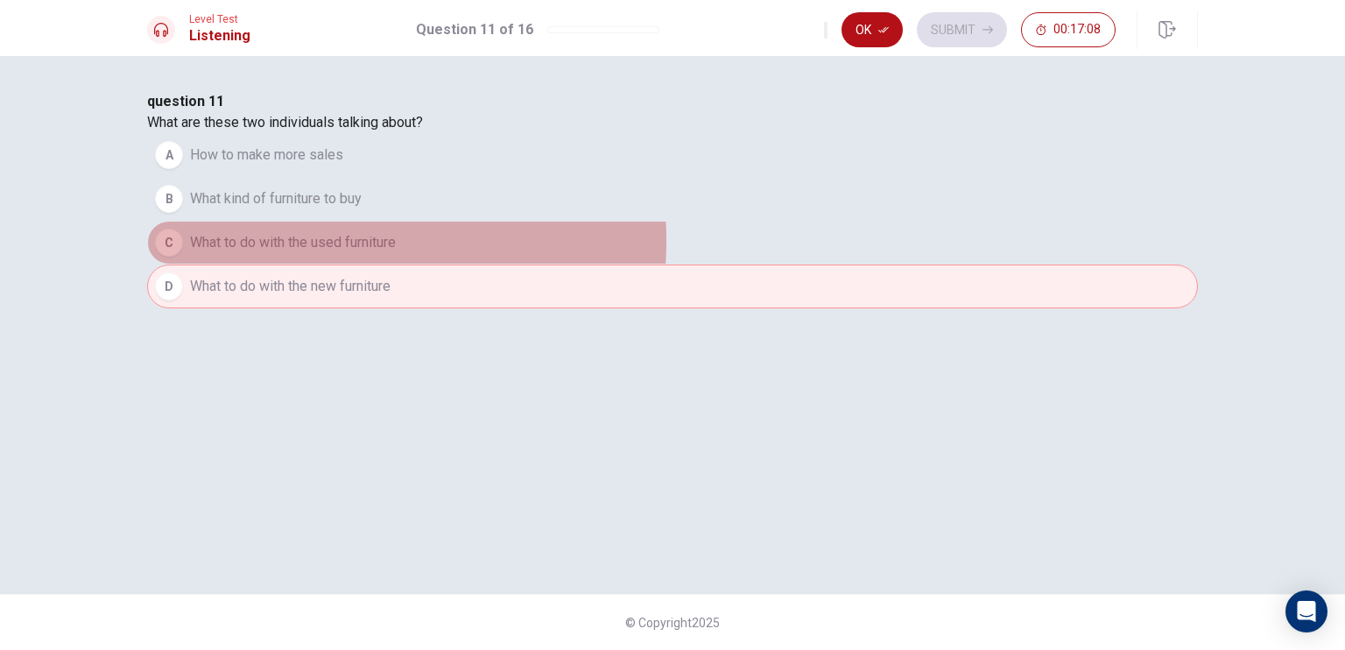
click at [396, 253] on span "What to do with the used furniture" at bounding box center [293, 242] width 206 height 21
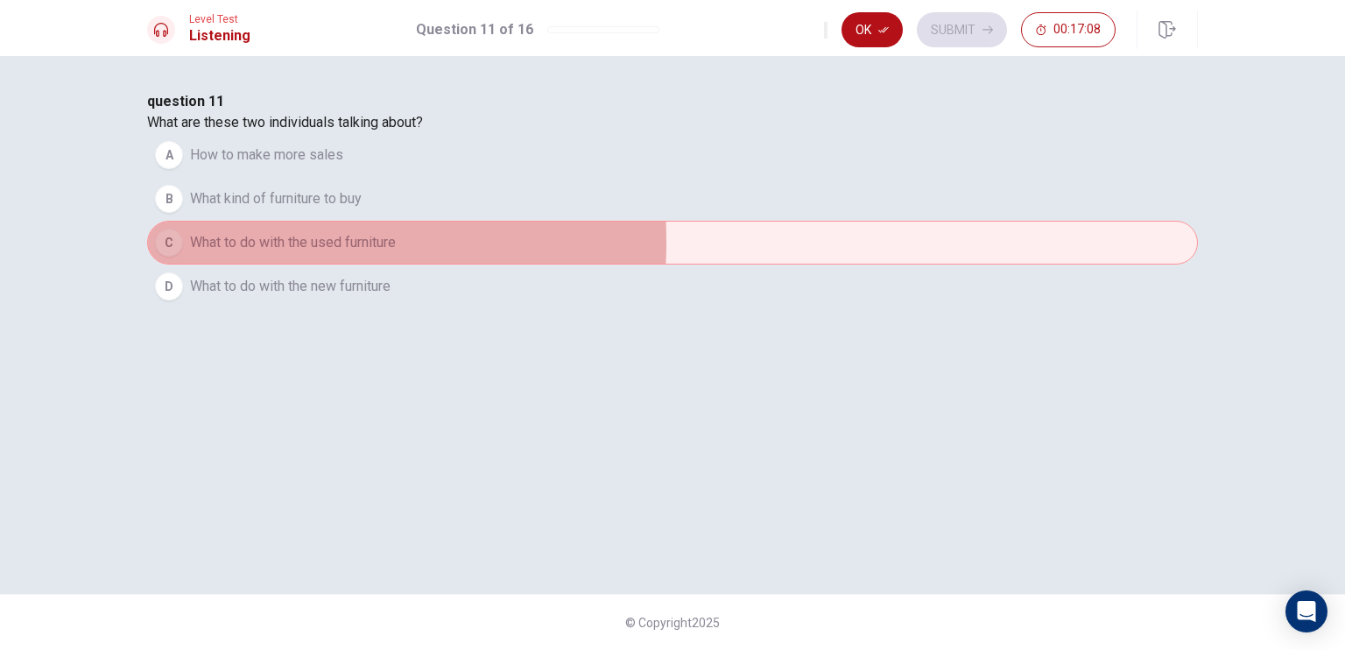
click at [396, 253] on span "What to do with the used furniture" at bounding box center [293, 242] width 206 height 21
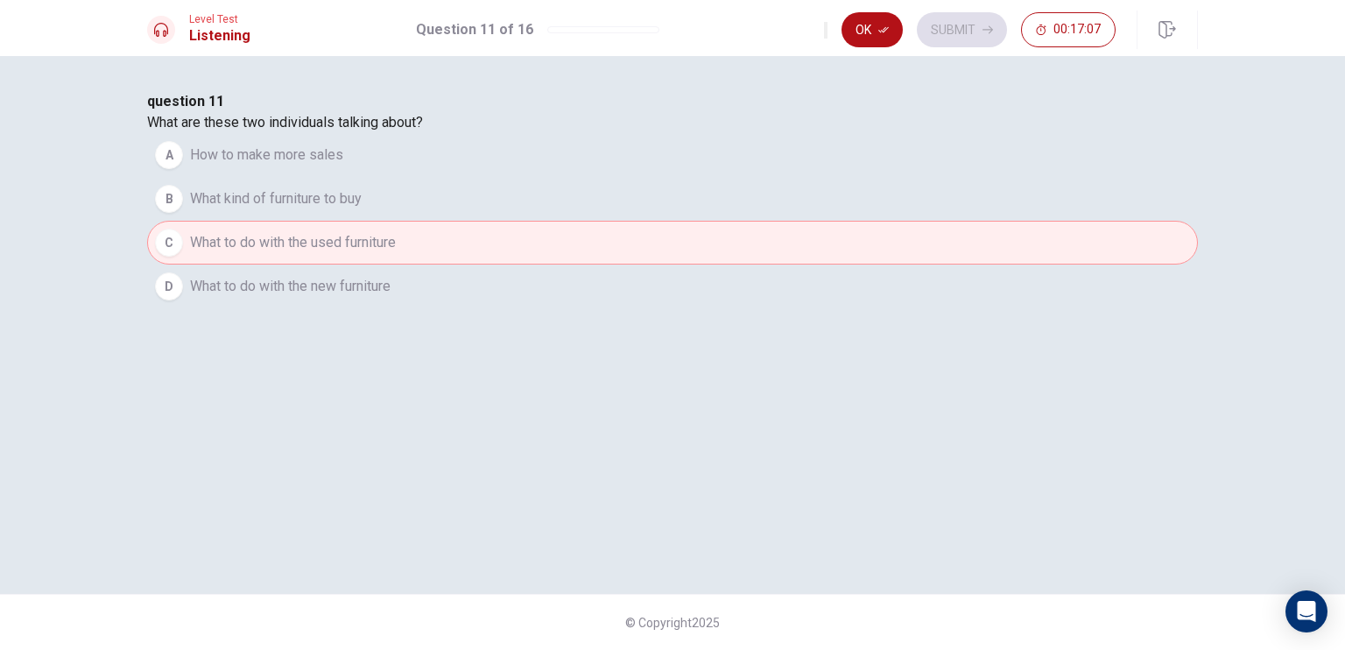
click at [396, 253] on span "What to do with the used furniture" at bounding box center [293, 242] width 206 height 21
drag, startPoint x: 530, startPoint y: 357, endPoint x: 567, endPoint y: 351, distance: 37.2
click at [396, 253] on span "What to do with the used furniture" at bounding box center [293, 242] width 206 height 21
drag, startPoint x: 575, startPoint y: 353, endPoint x: 609, endPoint y: 354, distance: 34.2
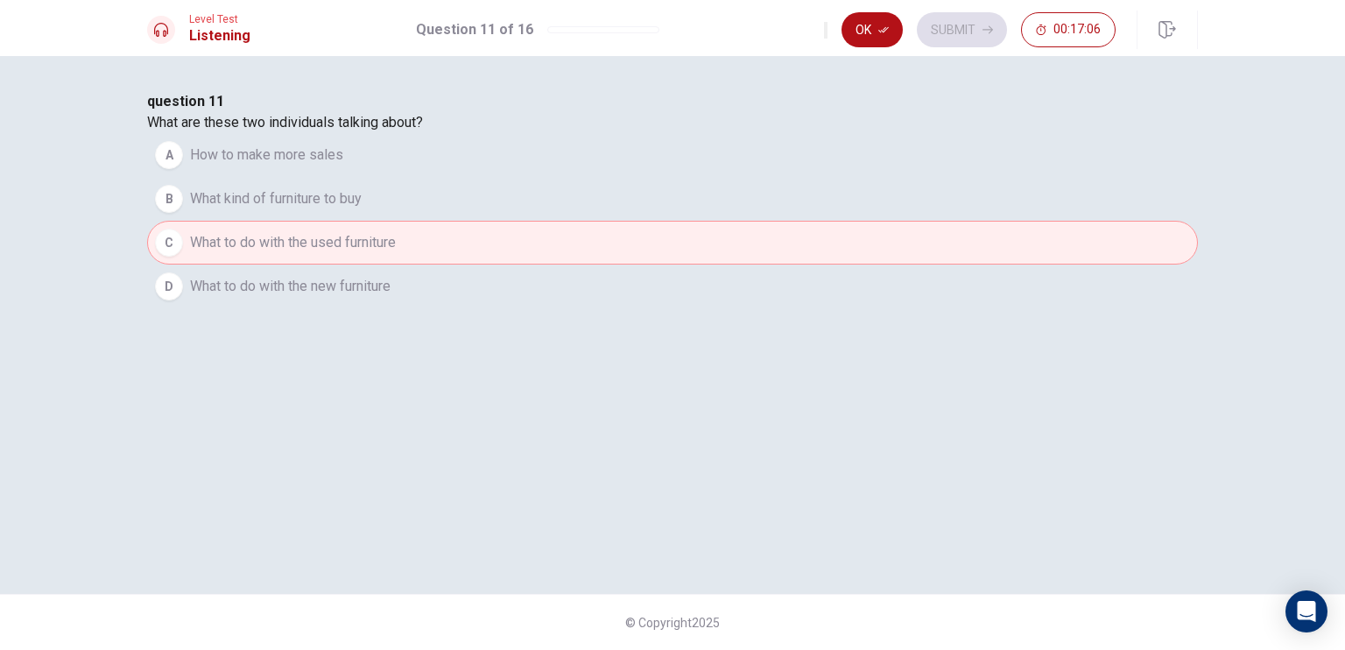
click at [396, 253] on span "What to do with the used furniture" at bounding box center [293, 242] width 206 height 21
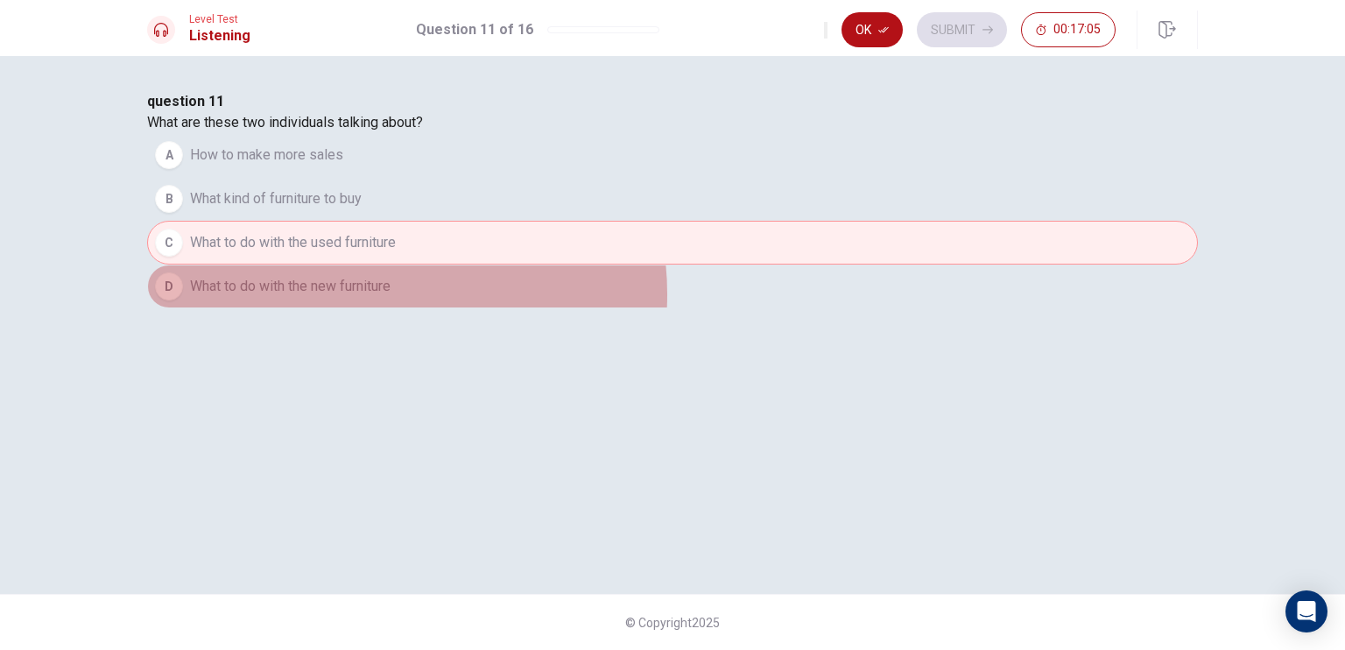
drag, startPoint x: 638, startPoint y: 413, endPoint x: 637, endPoint y: 384, distance: 28.9
click at [391, 297] on span "What to do with the new furniture" at bounding box center [290, 286] width 201 height 21
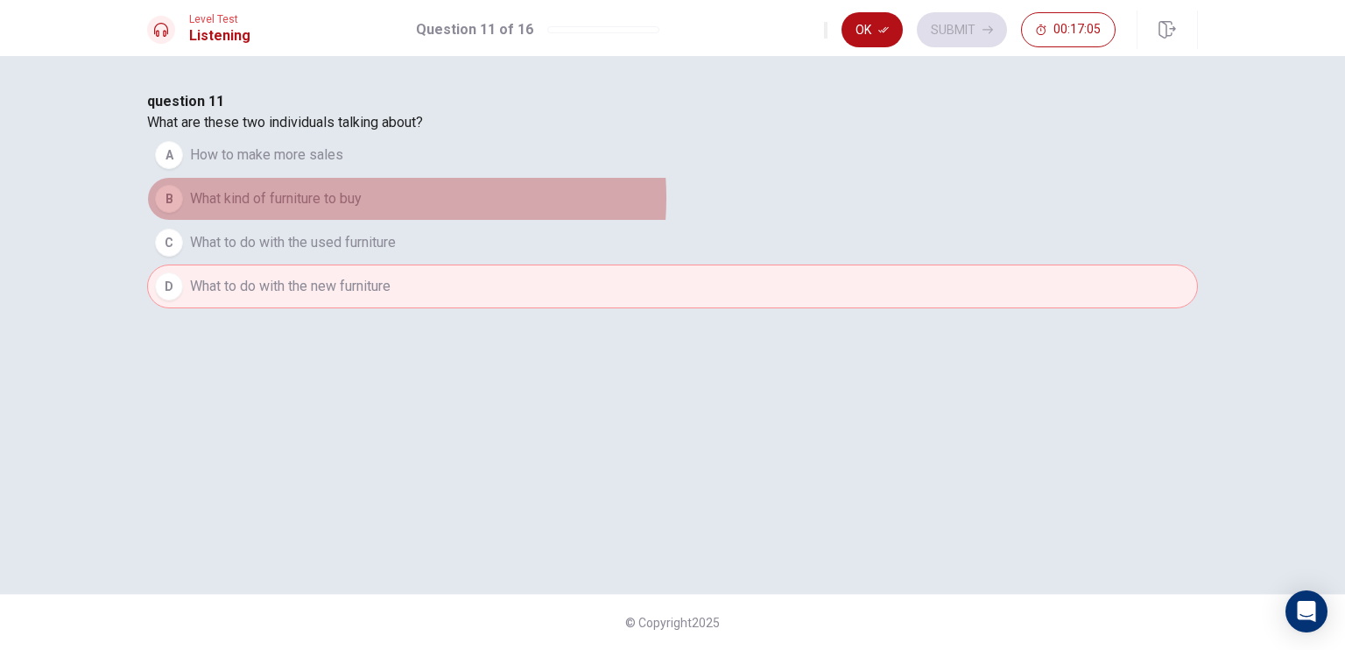
click at [630, 221] on button "B What kind of furniture to buy" at bounding box center [672, 199] width 1051 height 44
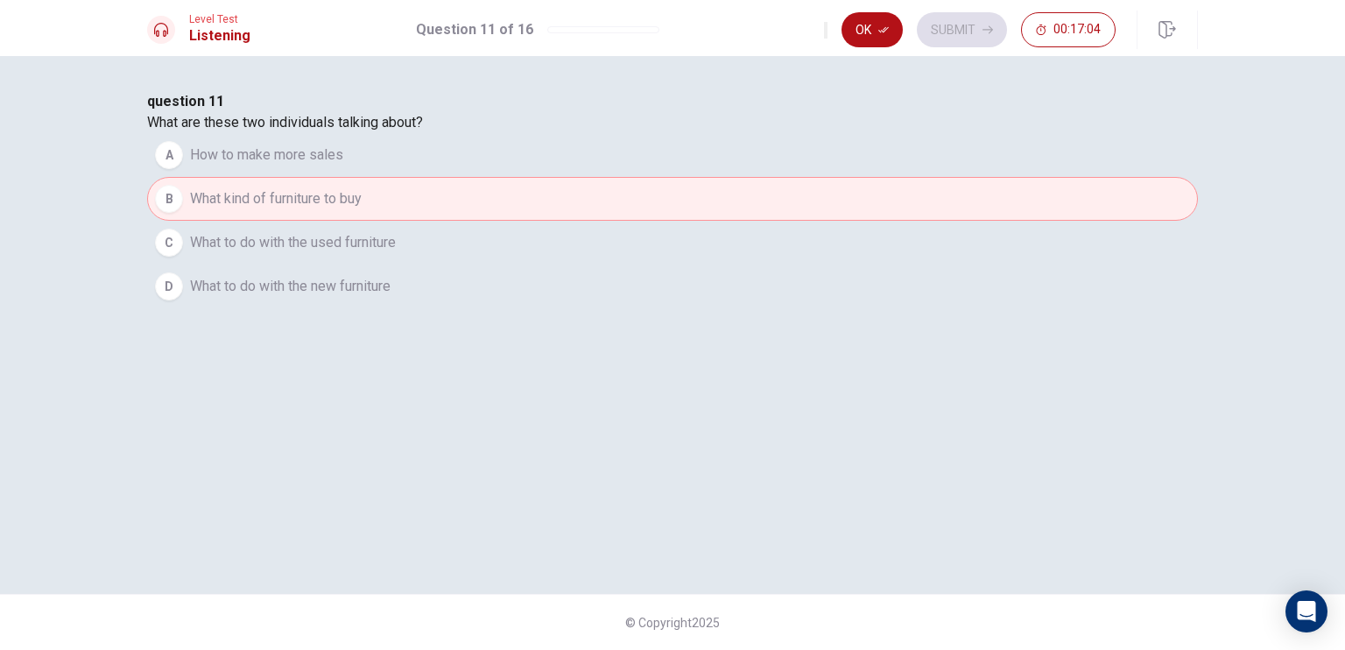
click at [630, 221] on button "B What kind of furniture to buy" at bounding box center [672, 199] width 1051 height 44
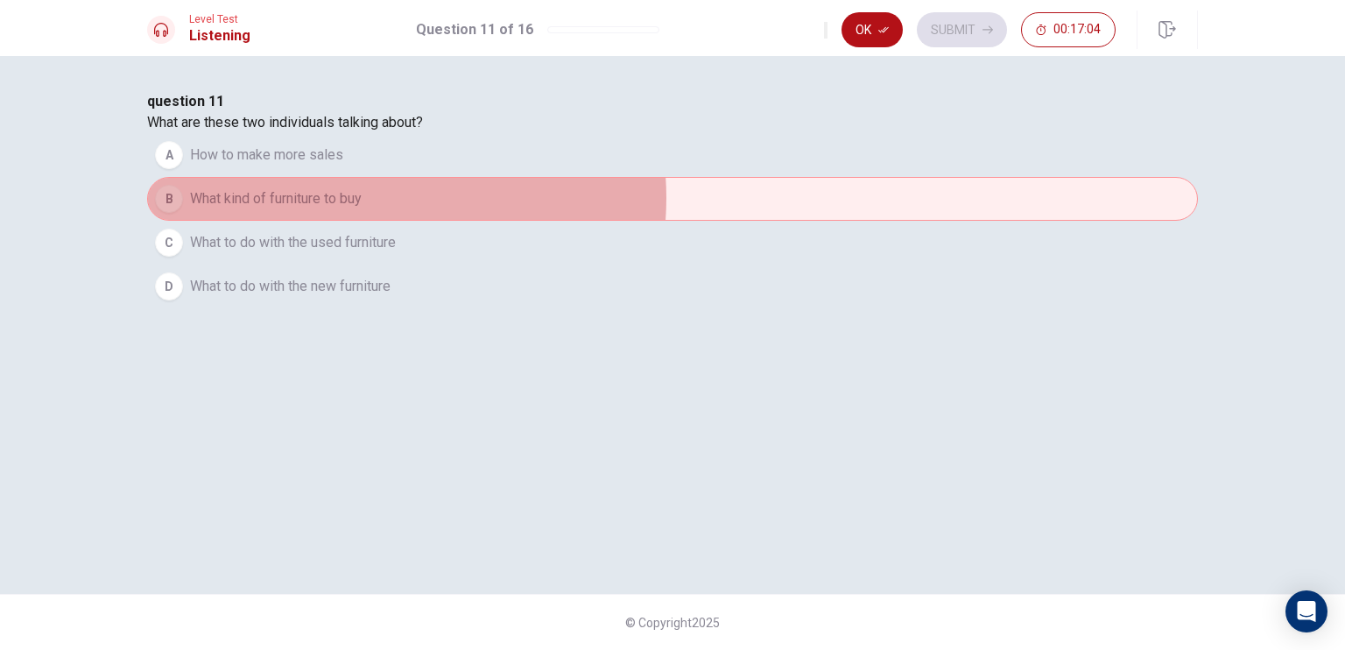
click at [630, 221] on button "B What kind of furniture to buy" at bounding box center [672, 199] width 1051 height 44
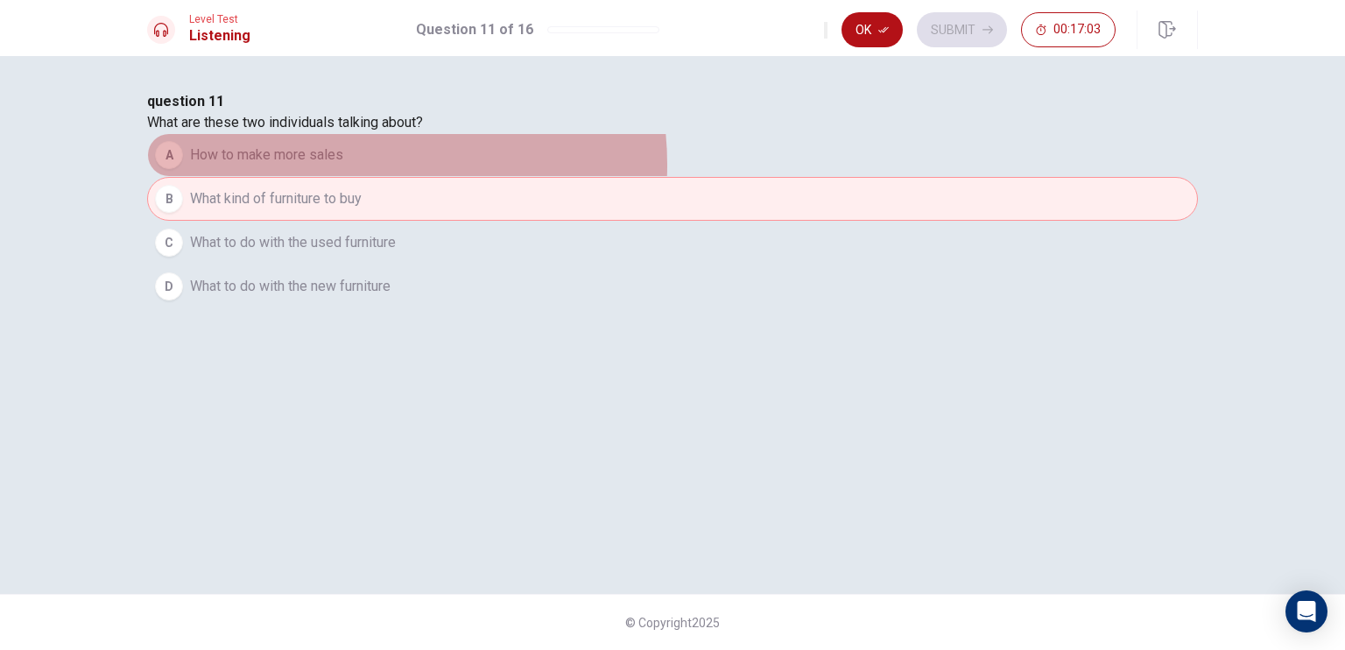
click at [610, 177] on button "A How to make more sales" at bounding box center [672, 155] width 1051 height 44
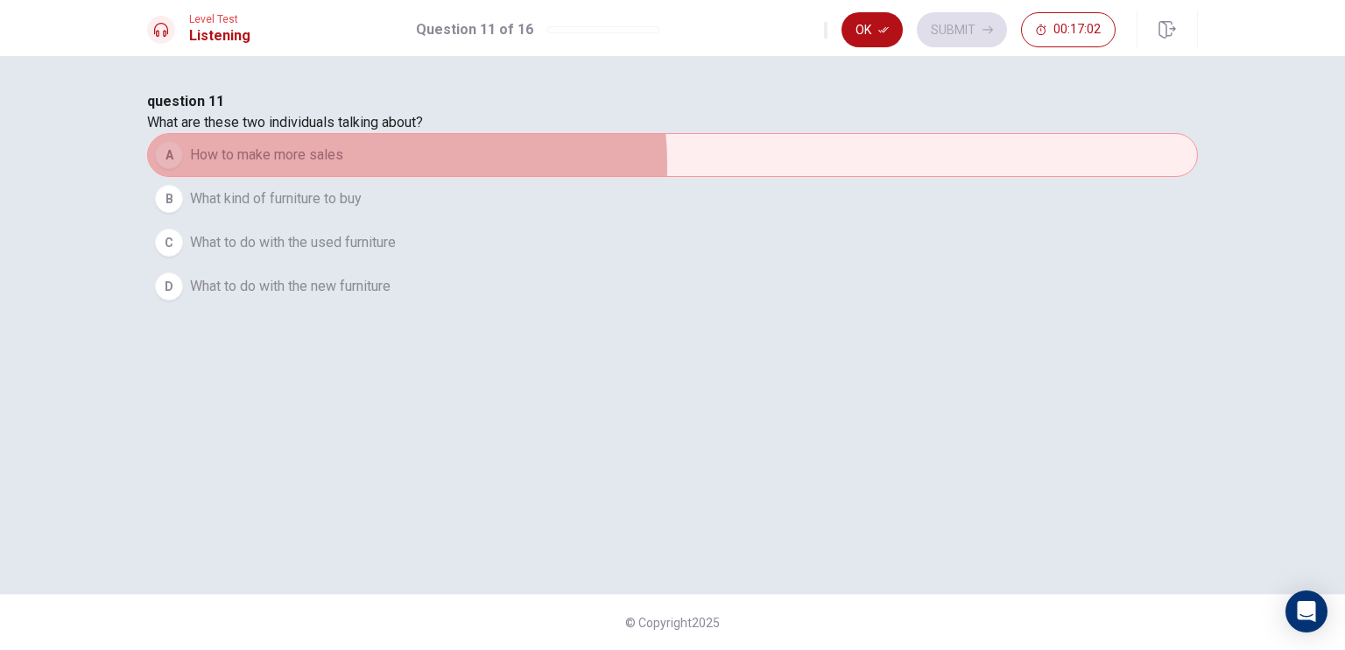
click at [610, 177] on button "A How to make more sales" at bounding box center [672, 155] width 1051 height 44
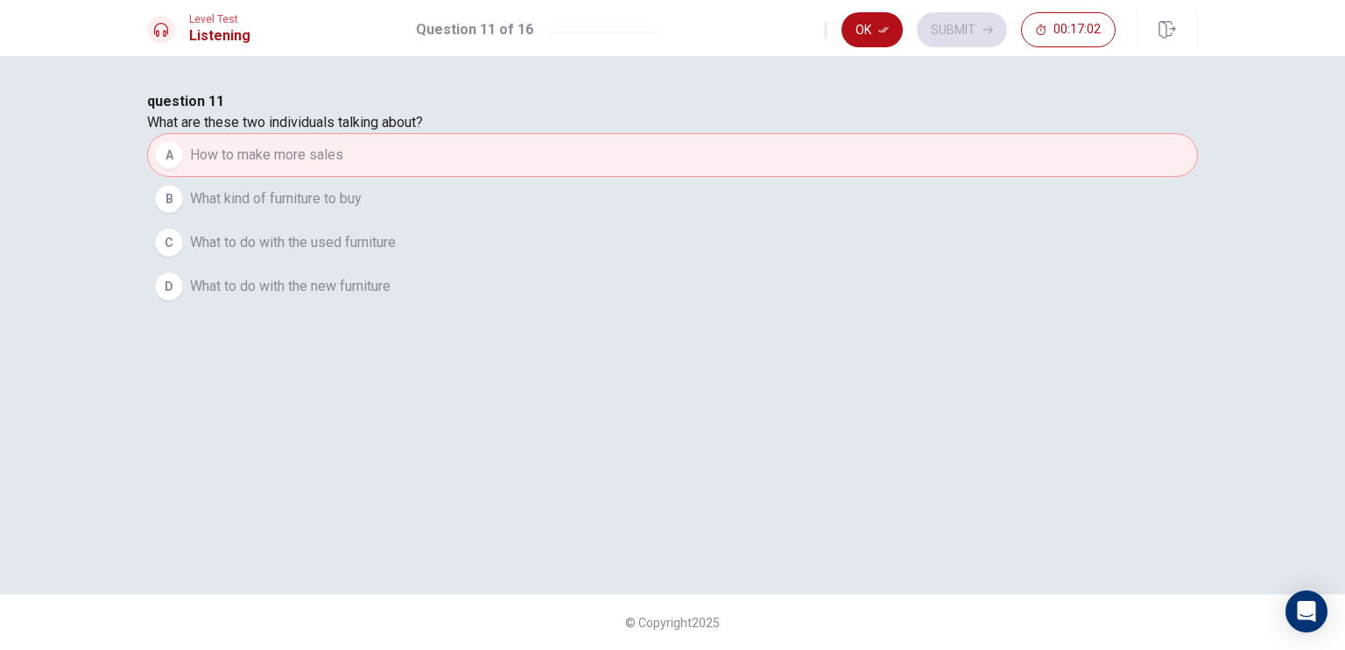
click at [610, 177] on button "A How to make more sales" at bounding box center [672, 155] width 1051 height 44
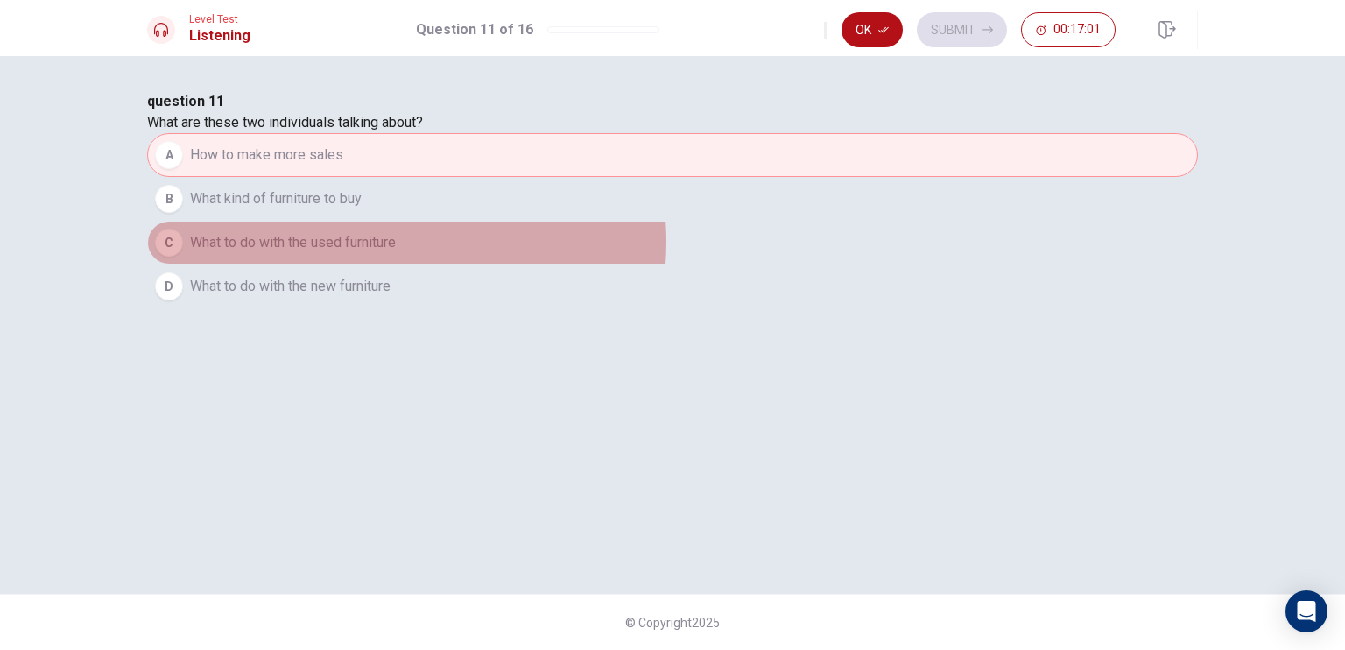
click at [396, 253] on span "What to do with the used furniture" at bounding box center [293, 242] width 206 height 21
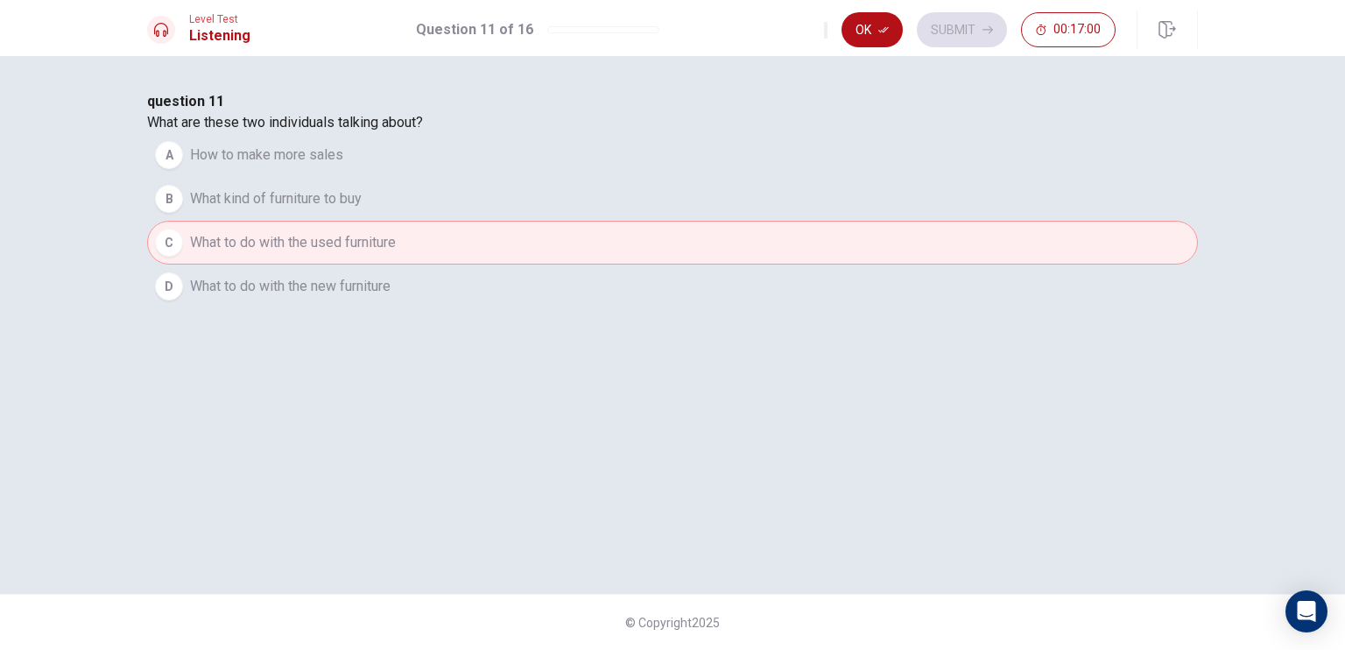
click at [396, 253] on span "What to do with the used furniture" at bounding box center [293, 242] width 206 height 21
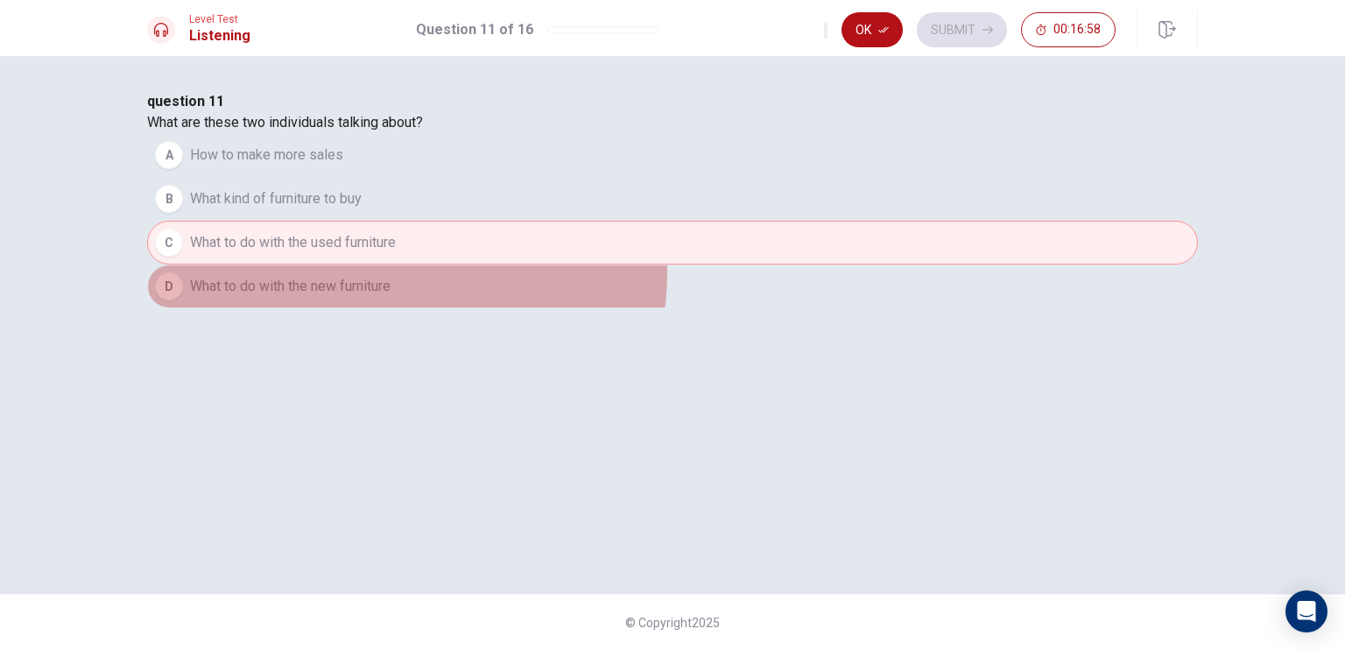
click at [597, 308] on button "D What to do with the new furniture" at bounding box center [672, 287] width 1051 height 44
click at [391, 297] on span "What to do with the new furniture" at bounding box center [290, 286] width 201 height 21
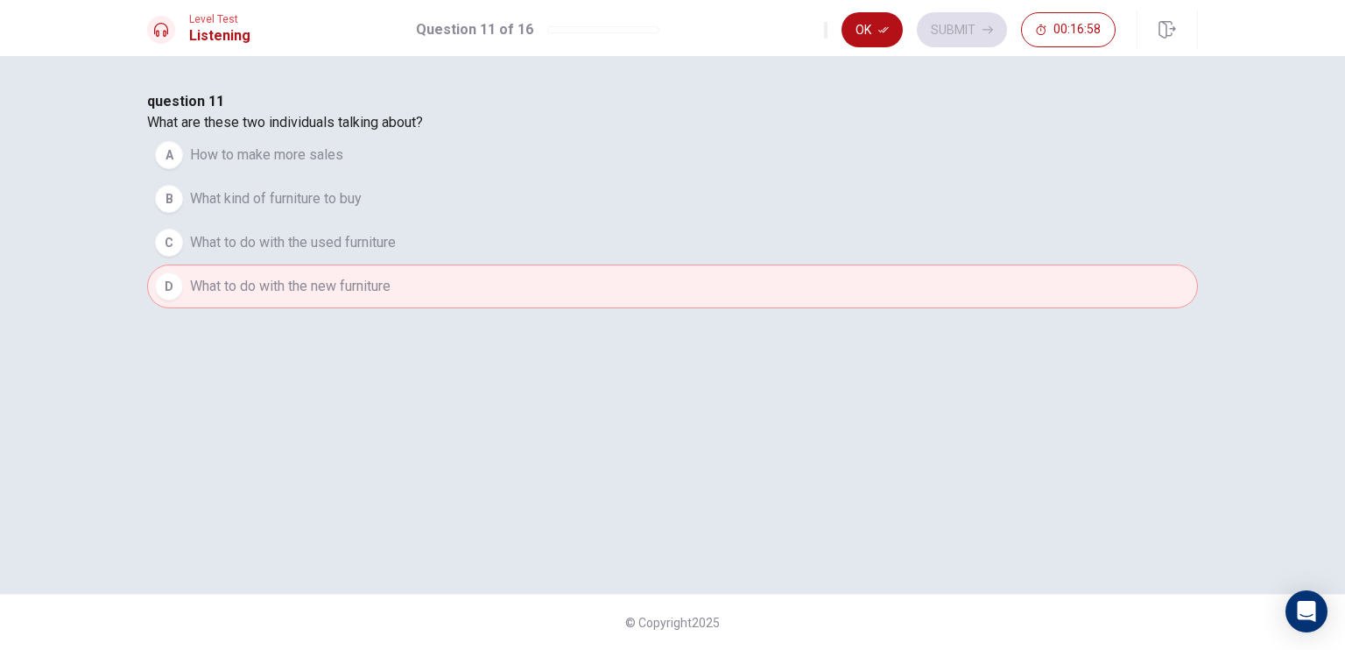
drag, startPoint x: 597, startPoint y: 395, endPoint x: 651, endPoint y: 364, distance: 62.0
click at [391, 297] on span "What to do with the new furniture" at bounding box center [290, 286] width 201 height 21
click at [897, 24] on button "Ok" at bounding box center [872, 29] width 61 height 35
click at [974, 24] on button "Submit" at bounding box center [962, 29] width 90 height 35
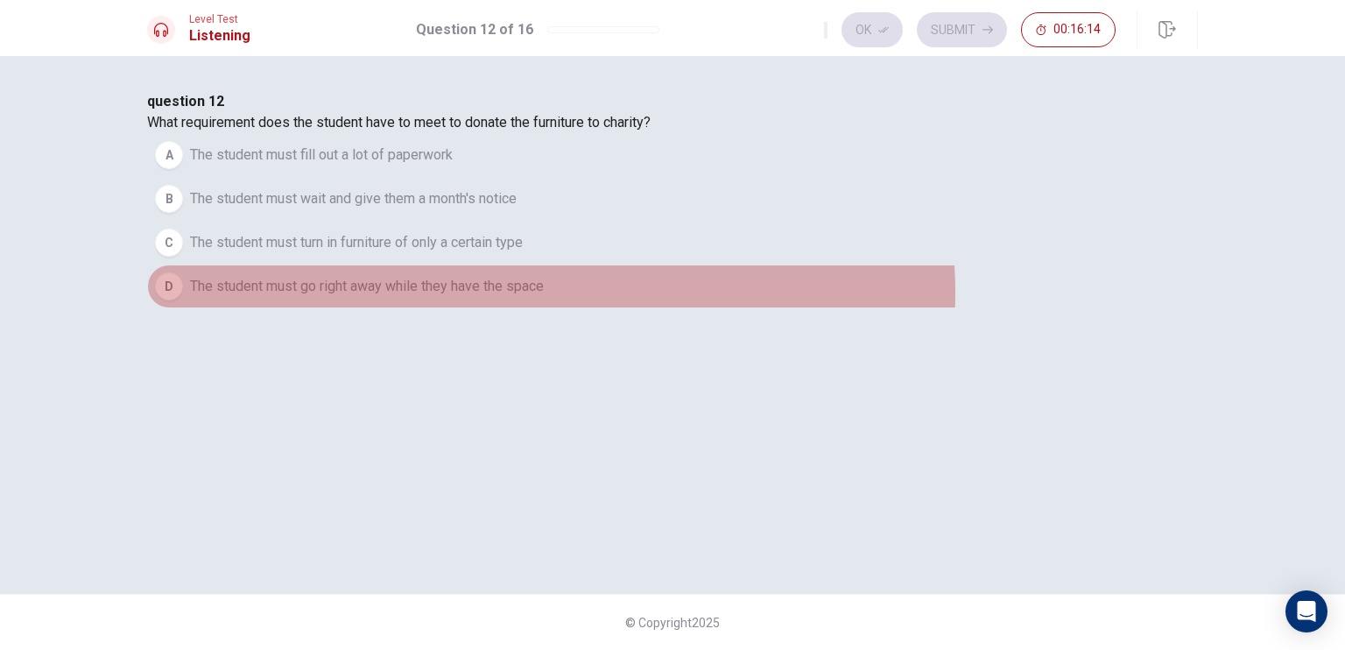
click at [813, 308] on button "D The student must go right away while they have the space" at bounding box center [672, 287] width 1051 height 44
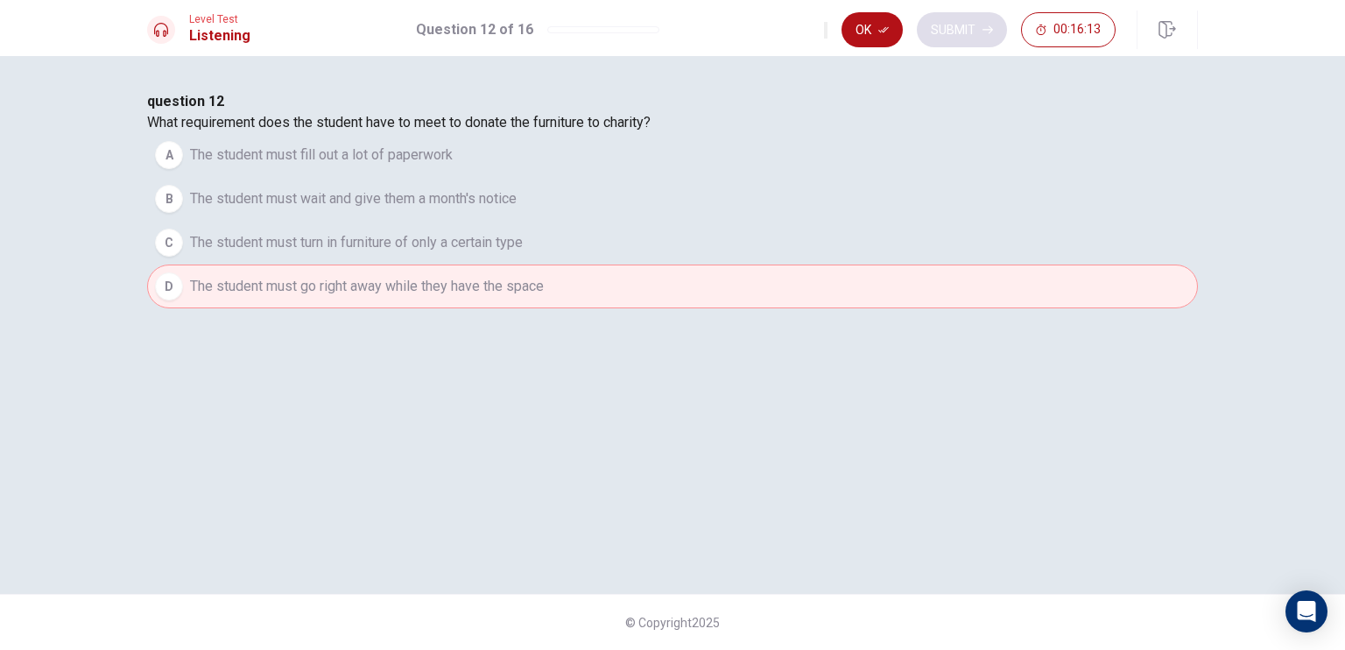
drag, startPoint x: 878, startPoint y: 29, endPoint x: 938, endPoint y: 26, distance: 60.5
click at [880, 29] on button "Ok" at bounding box center [872, 29] width 61 height 35
click at [971, 25] on button "Submit" at bounding box center [962, 29] width 90 height 35
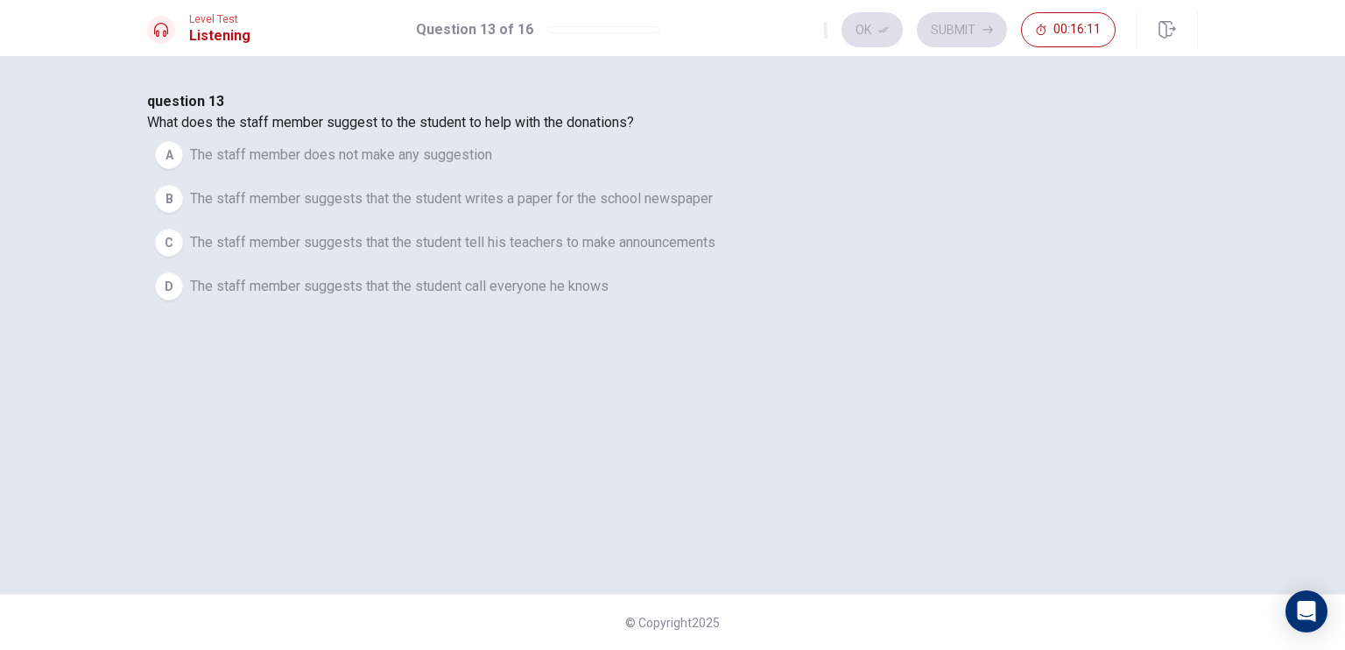
click at [517, 253] on span "The staff member suggests that the student tell his teachers to make announceme…" at bounding box center [453, 242] width 526 height 21
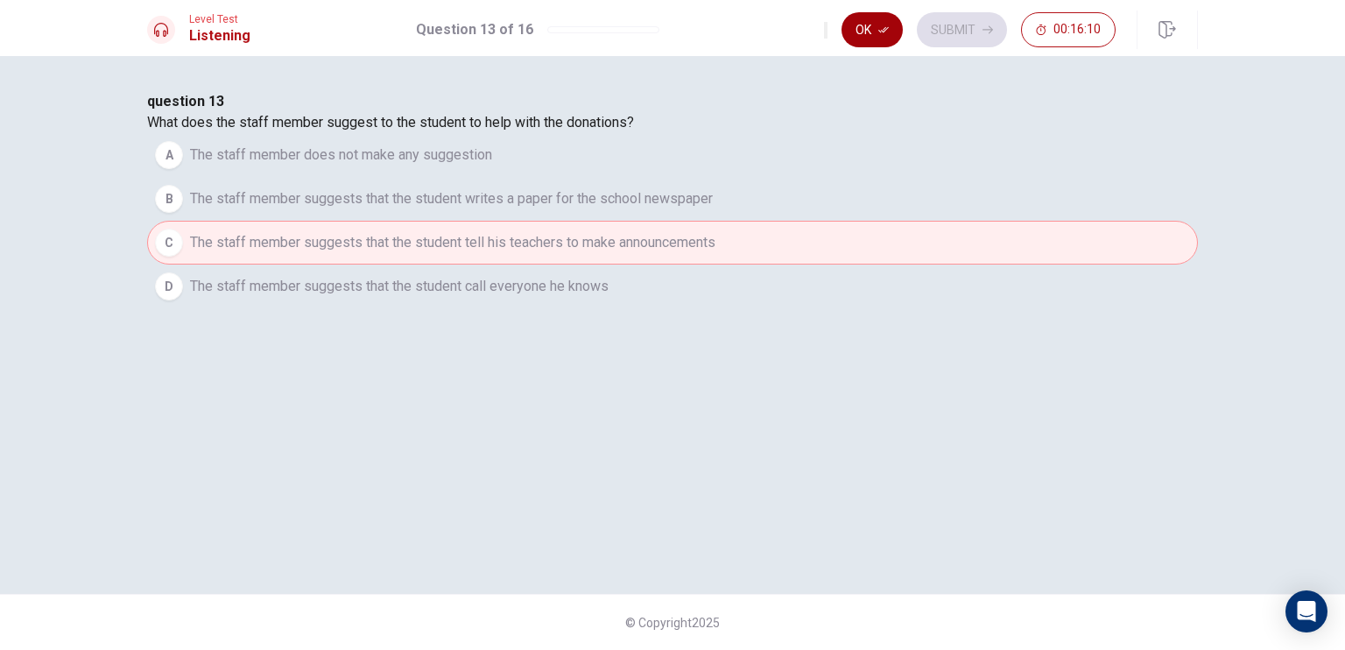
click at [883, 32] on icon "button" at bounding box center [884, 30] width 11 height 11
click at [939, 24] on button "Submit" at bounding box center [962, 29] width 90 height 35
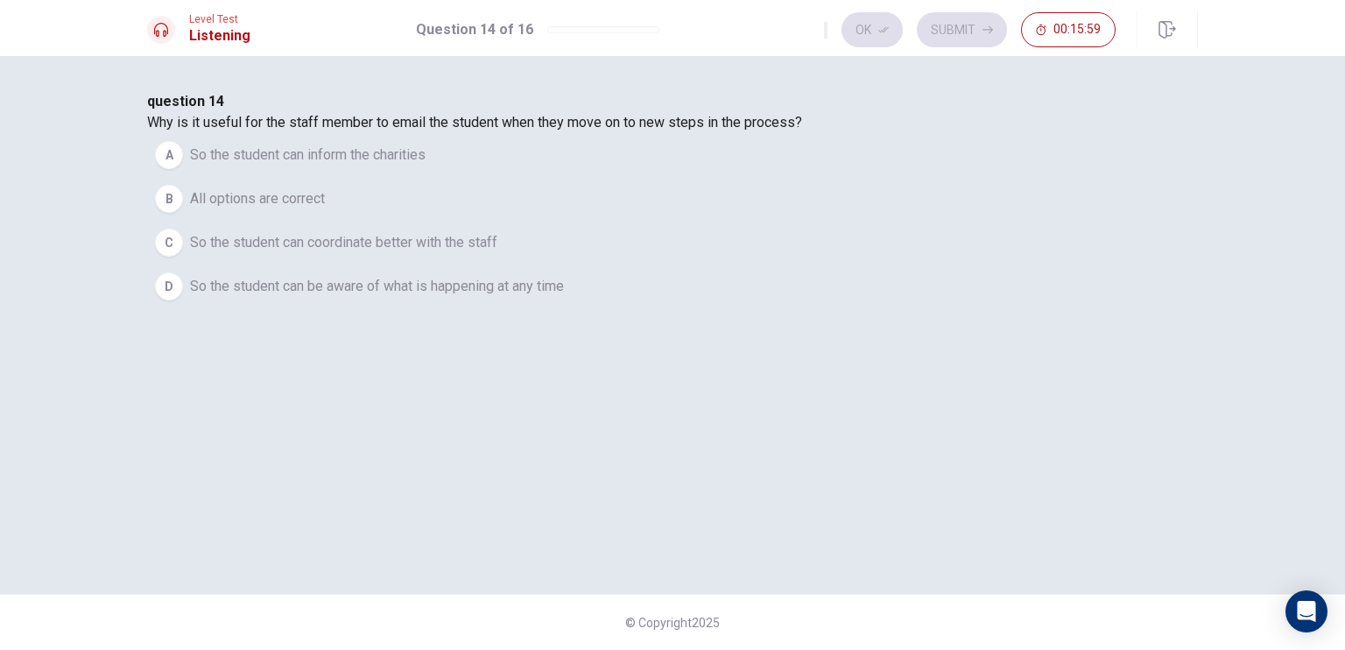
click at [564, 297] on span "So the student can be aware of what is happening at any time" at bounding box center [377, 286] width 374 height 21
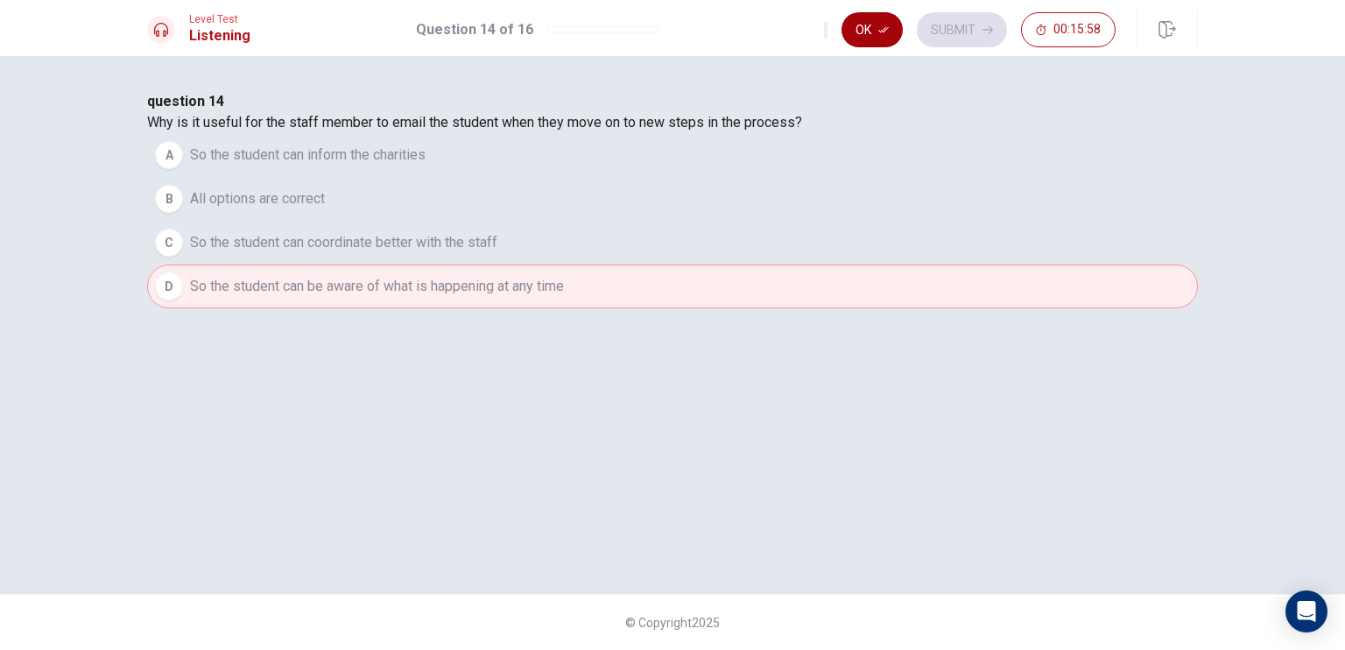
click at [872, 27] on button "Ok" at bounding box center [872, 29] width 61 height 35
click at [939, 37] on button "Submit" at bounding box center [962, 29] width 90 height 35
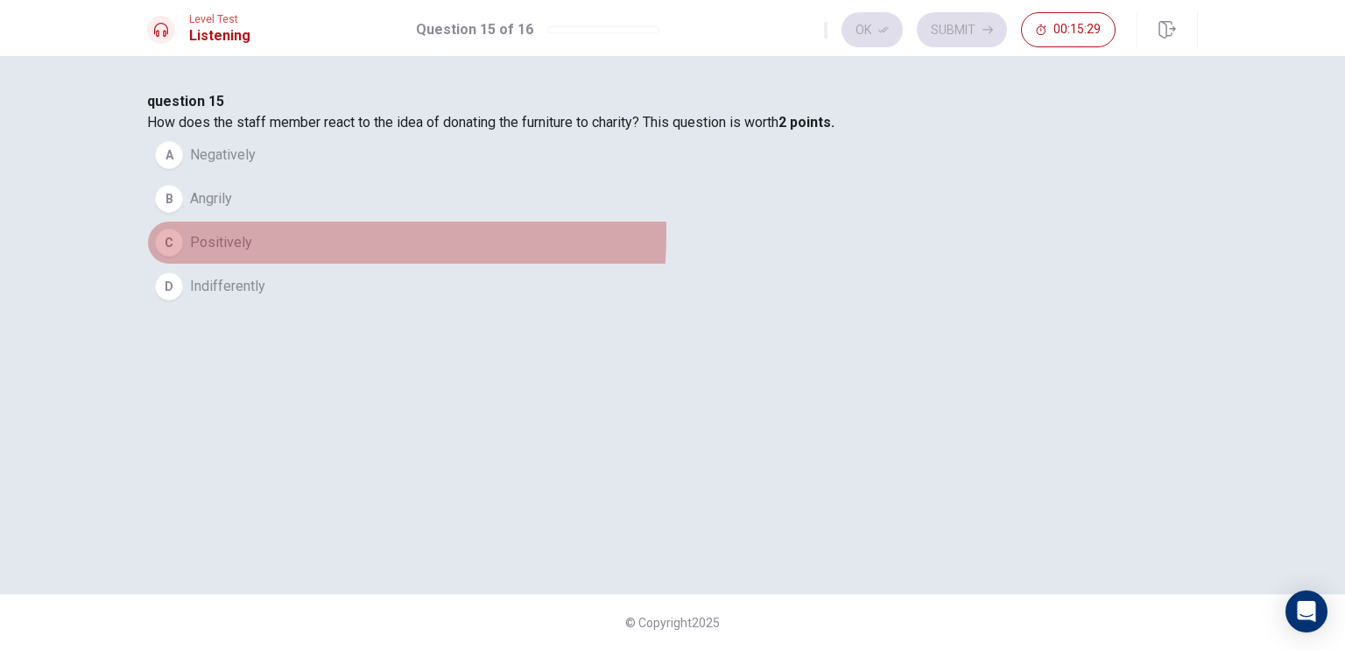
click at [252, 253] on span "Positively" at bounding box center [221, 242] width 62 height 21
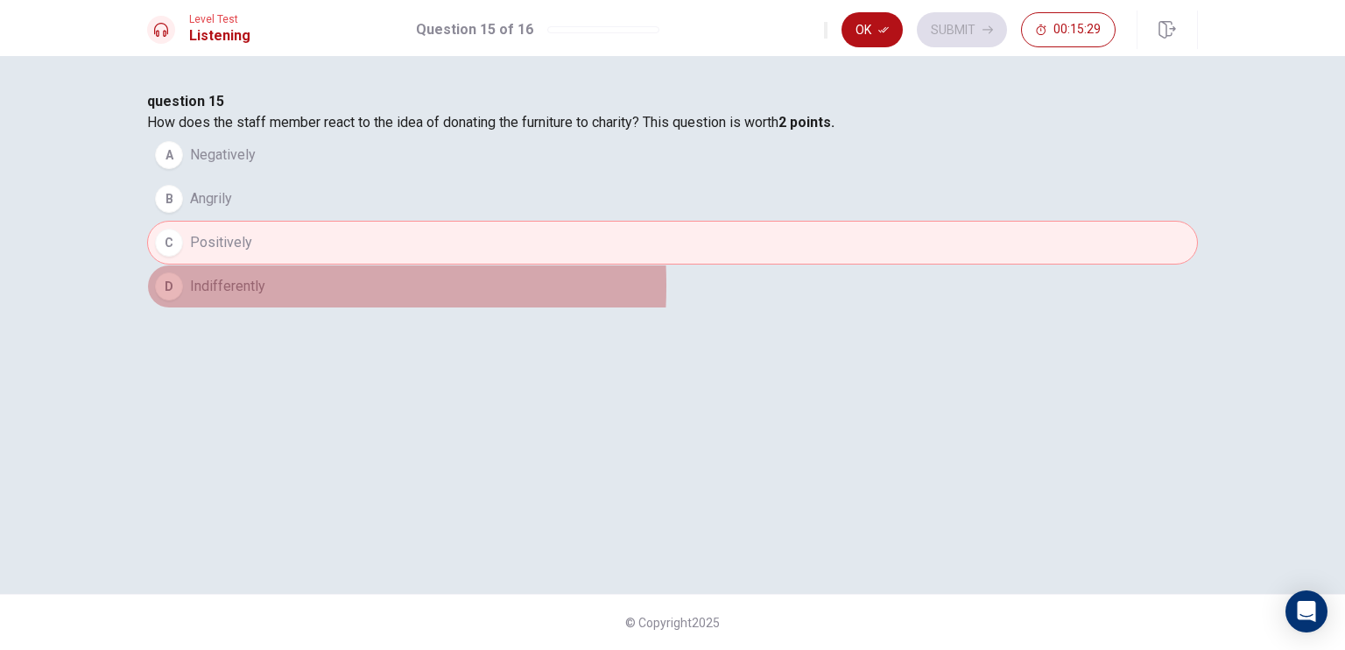
click at [265, 297] on span "Indifferently" at bounding box center [227, 286] width 75 height 21
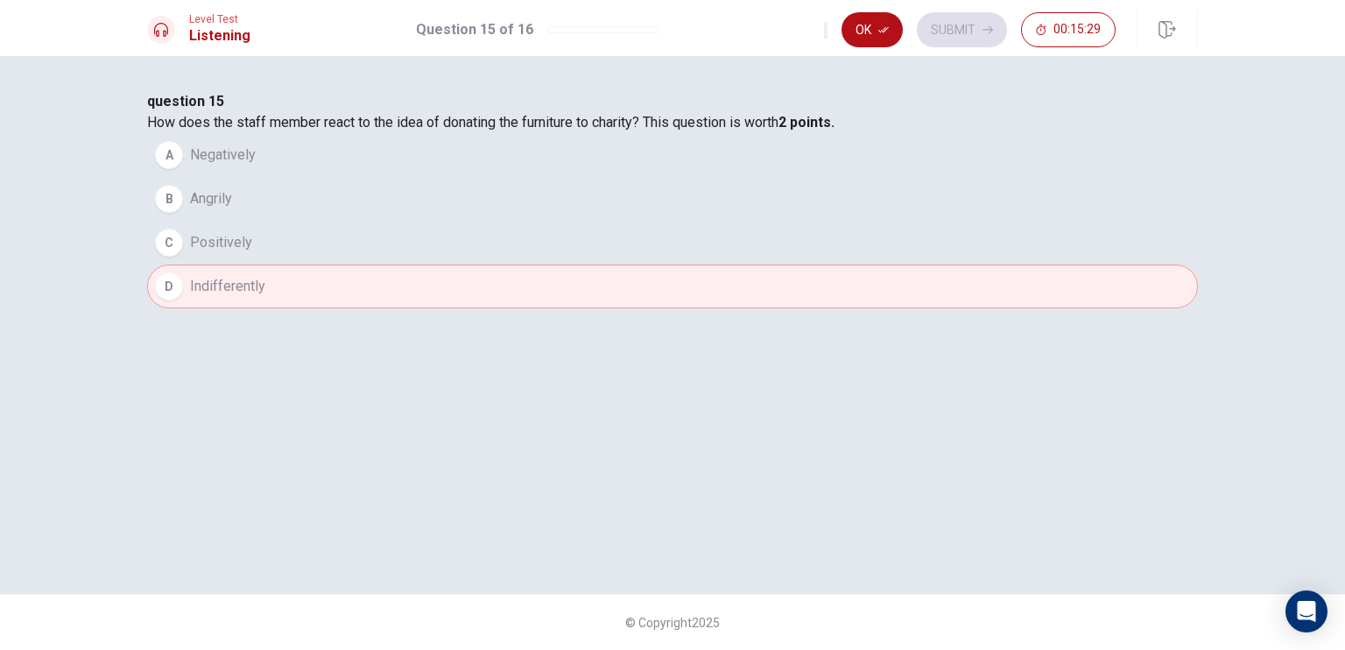
drag, startPoint x: 528, startPoint y: 237, endPoint x: 505, endPoint y: 313, distance: 79.5
click at [528, 131] on span "How does the staff member react to the idea of donating the furniture to charit…" at bounding box center [491, 122] width 688 height 17
click at [893, 33] on button "Ok" at bounding box center [872, 29] width 61 height 35
click at [929, 31] on button "Submit" at bounding box center [962, 29] width 90 height 35
click at [929, 31] on div "Level Test Listening Question 15 of 16 Ok Submit 00:15:27" at bounding box center [672, 30] width 1107 height 39
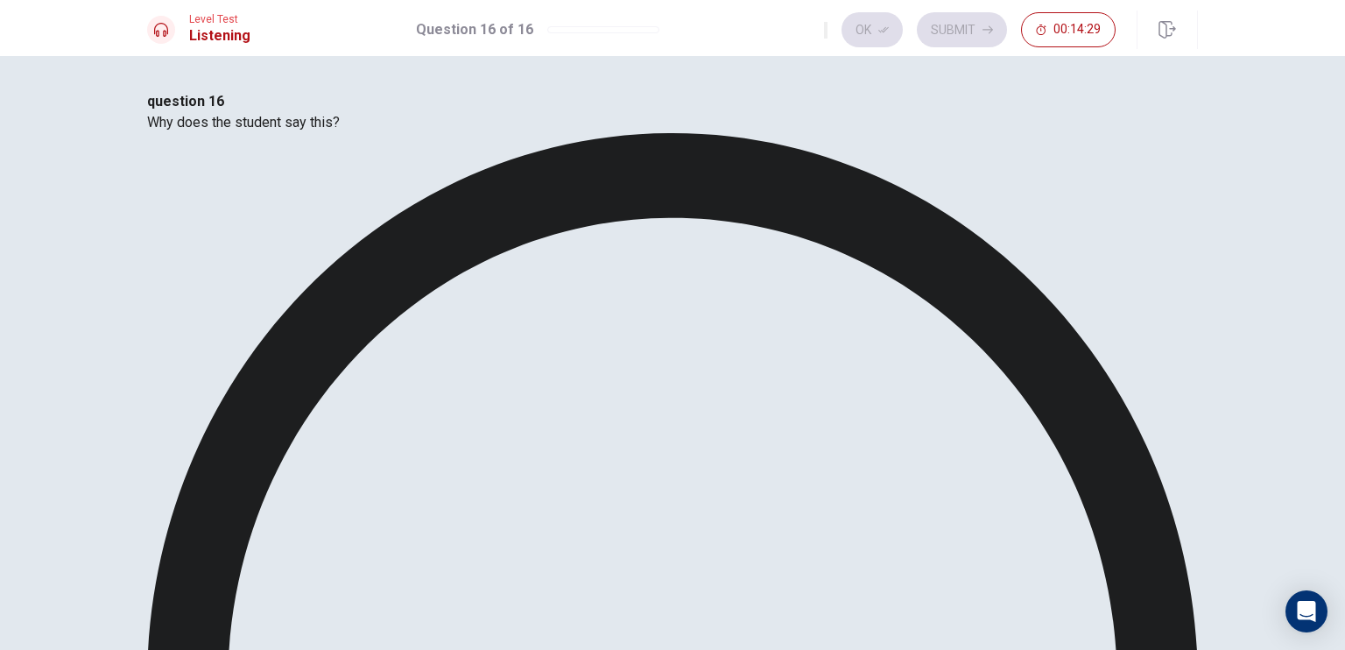
drag, startPoint x: 760, startPoint y: 417, endPoint x: 865, endPoint y: 157, distance: 280.6
drag, startPoint x: 869, startPoint y: 34, endPoint x: 929, endPoint y: 31, distance: 60.5
click at [879, 34] on button "Ok" at bounding box center [872, 29] width 61 height 35
click at [929, 31] on button "Submit" at bounding box center [962, 29] width 90 height 35
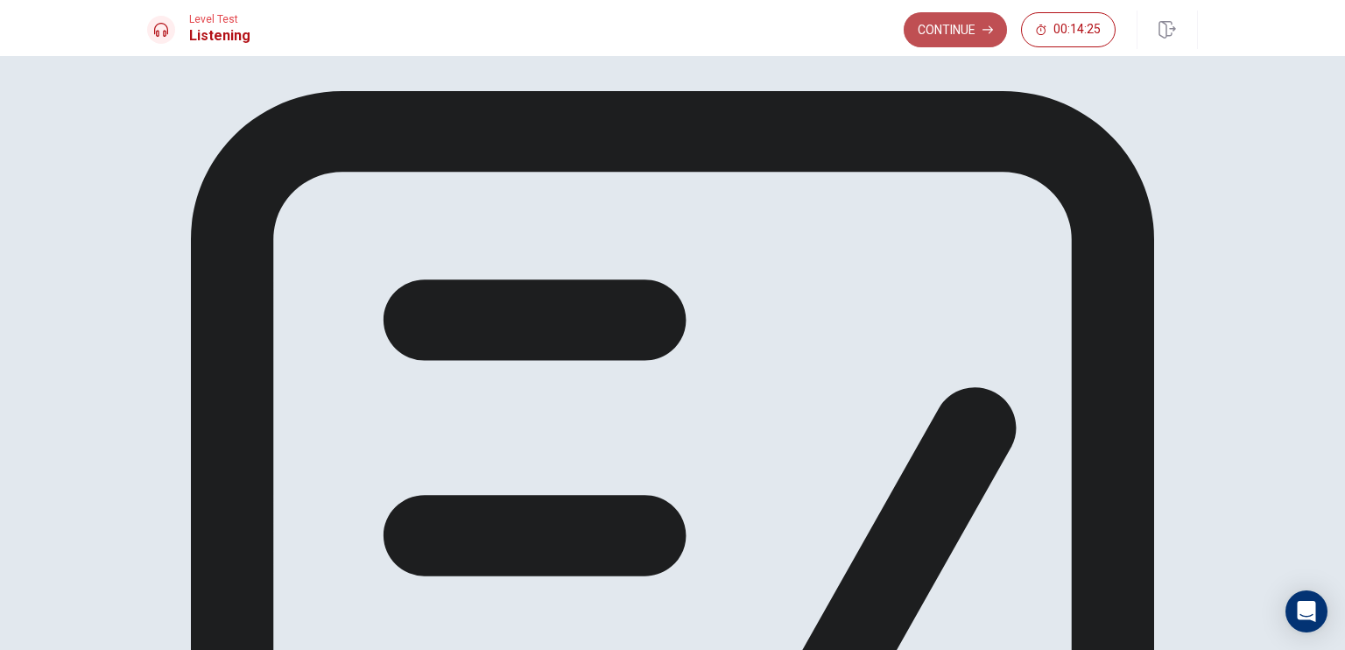
click at [959, 34] on button "Continue" at bounding box center [955, 29] width 103 height 35
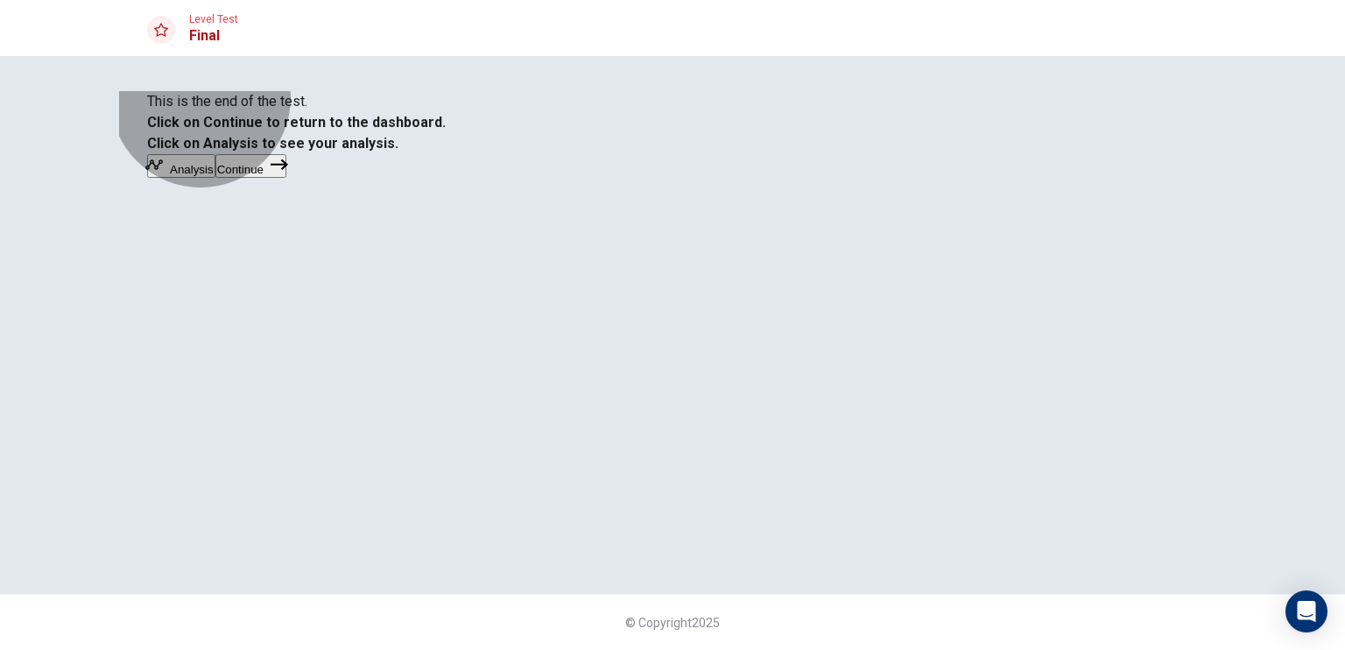
click at [286, 178] on button "Continue" at bounding box center [250, 166] width 71 height 24
